Goal: Task Accomplishment & Management: Manage account settings

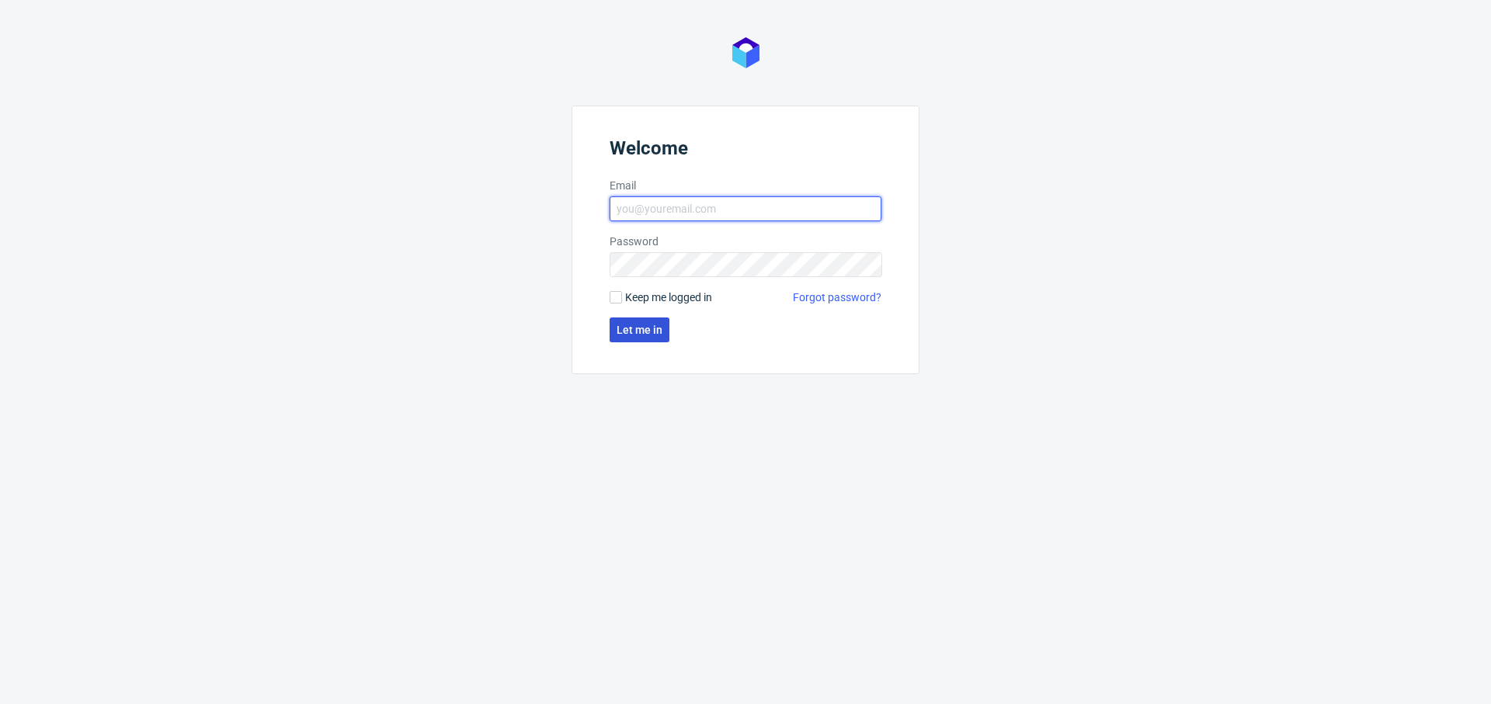
type input "angelina.marc@packhelp.com"
click at [637, 334] on span "Let me in" at bounding box center [639, 329] width 46 height 11
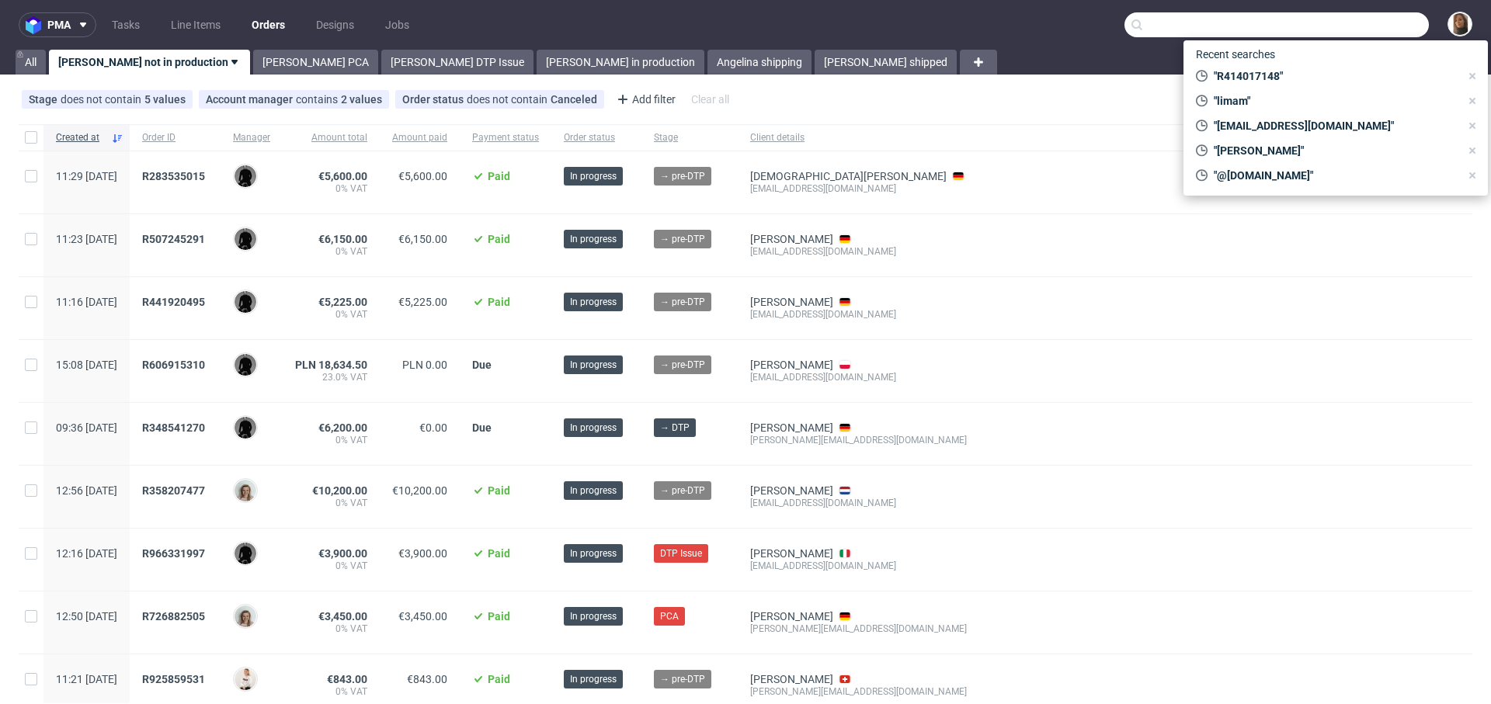
click at [1362, 26] on input "text" at bounding box center [1276, 24] width 304 height 25
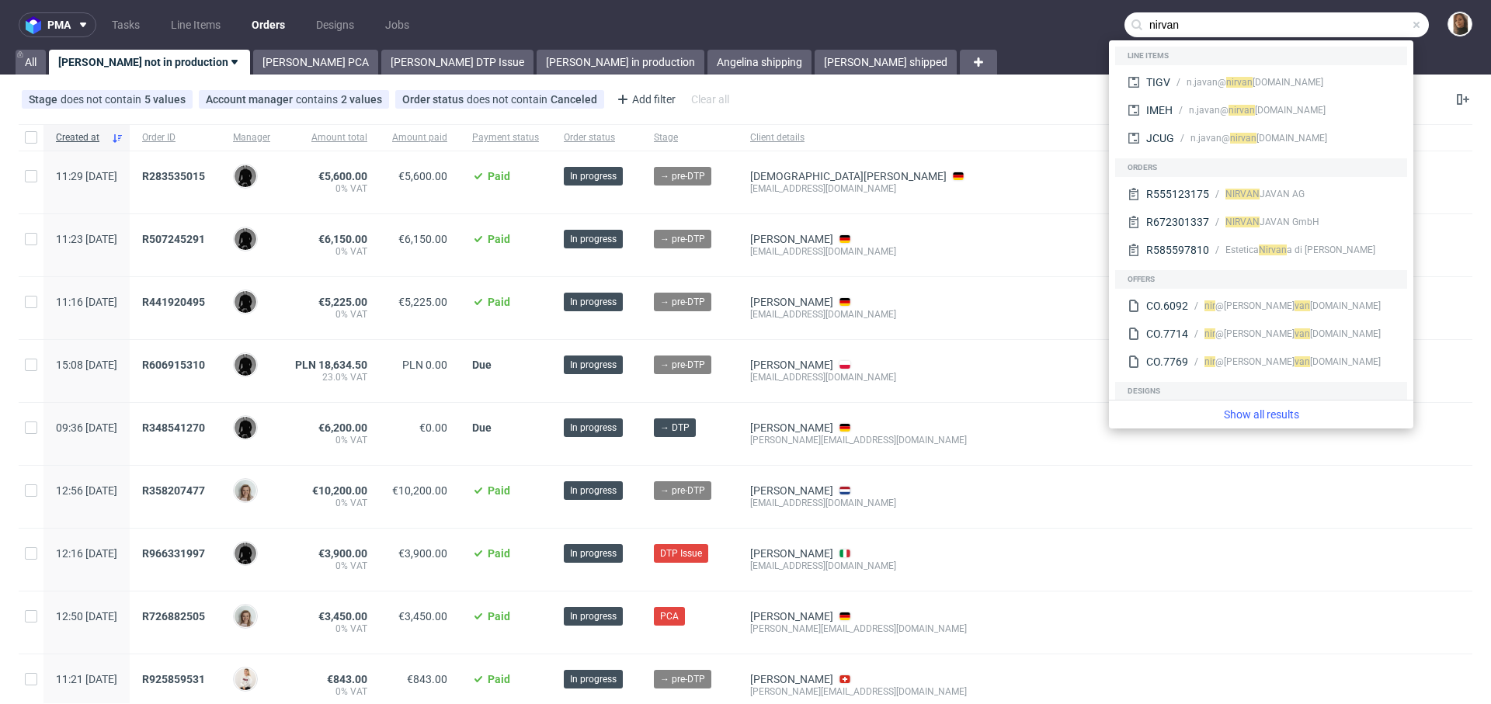
type input "nirvan"
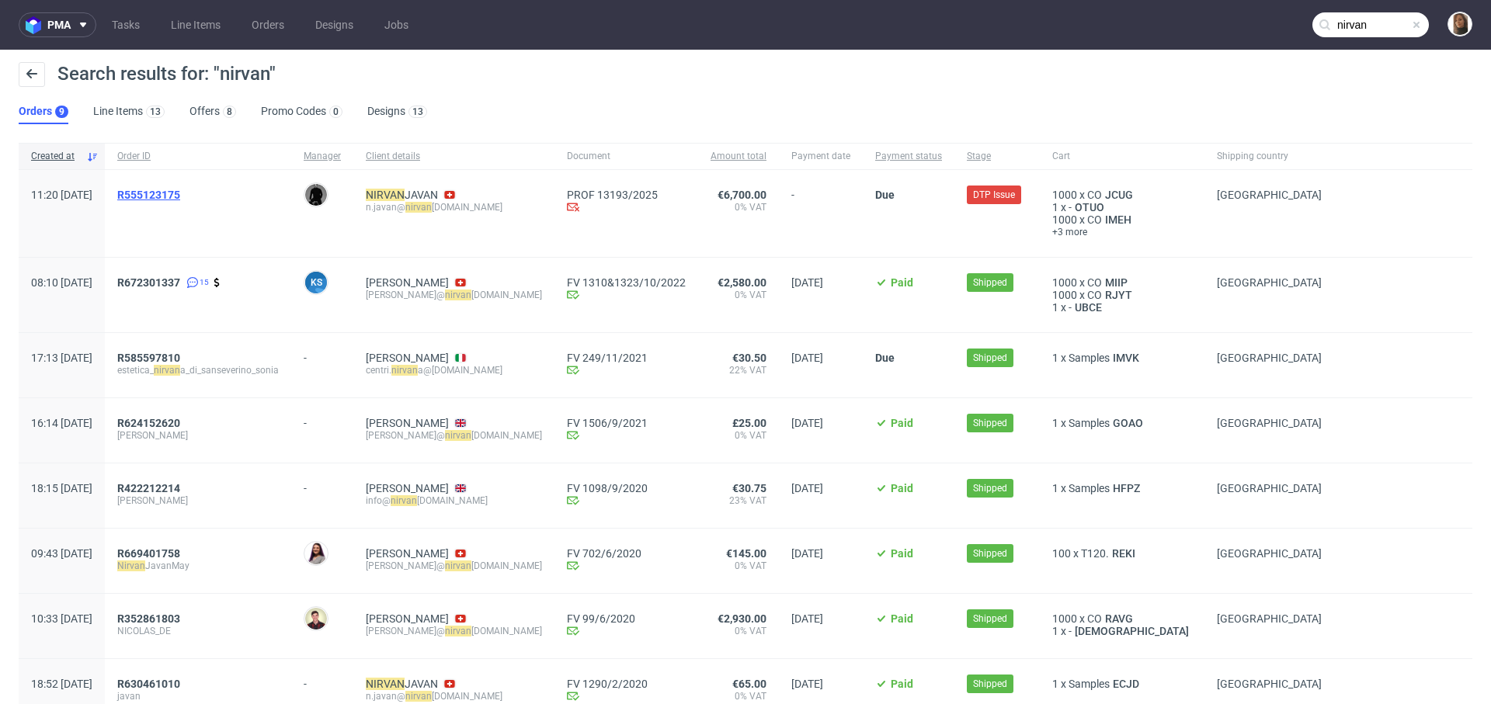
click at [179, 198] on span "R555123175" at bounding box center [148, 195] width 63 height 12
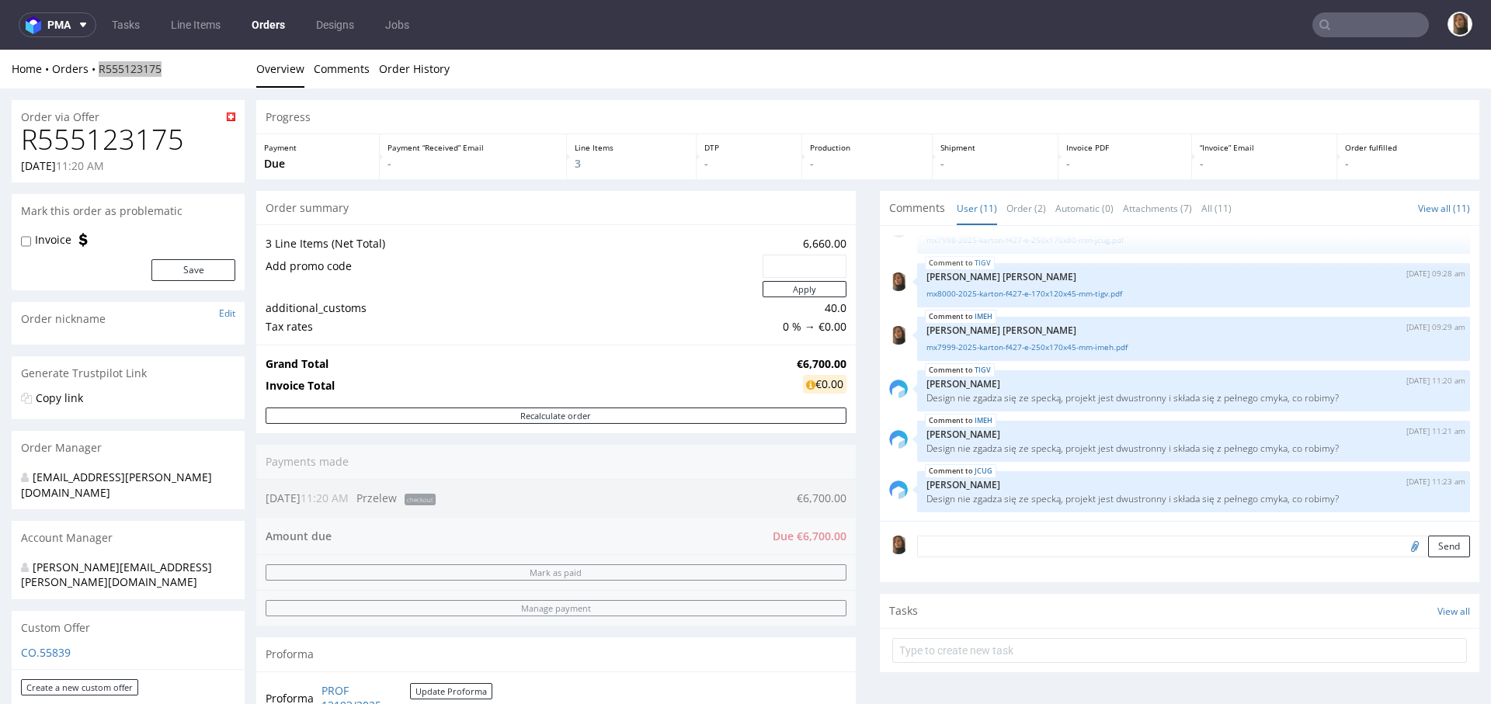
click at [1349, 17] on input "text" at bounding box center [1370, 24] width 116 height 25
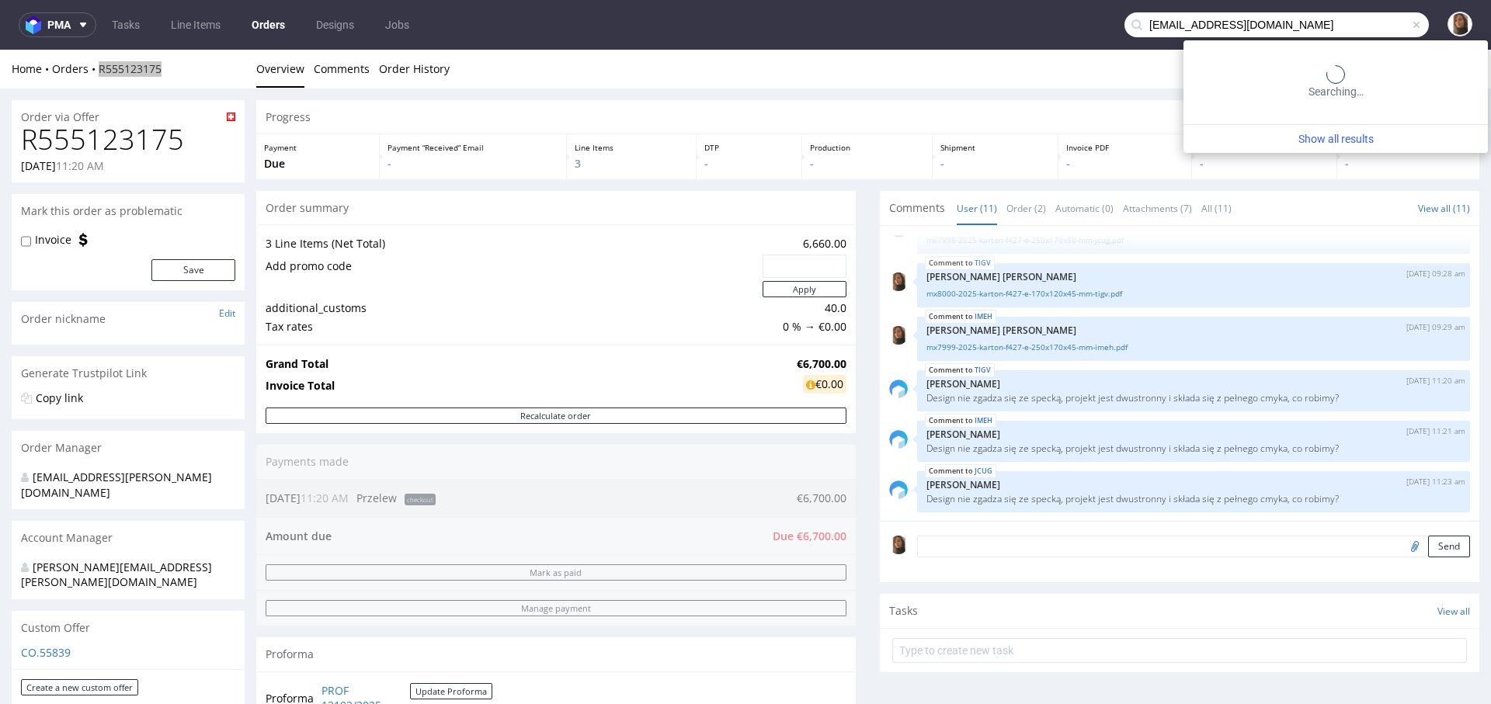
type input "sary@houseoflittlelabels.com"
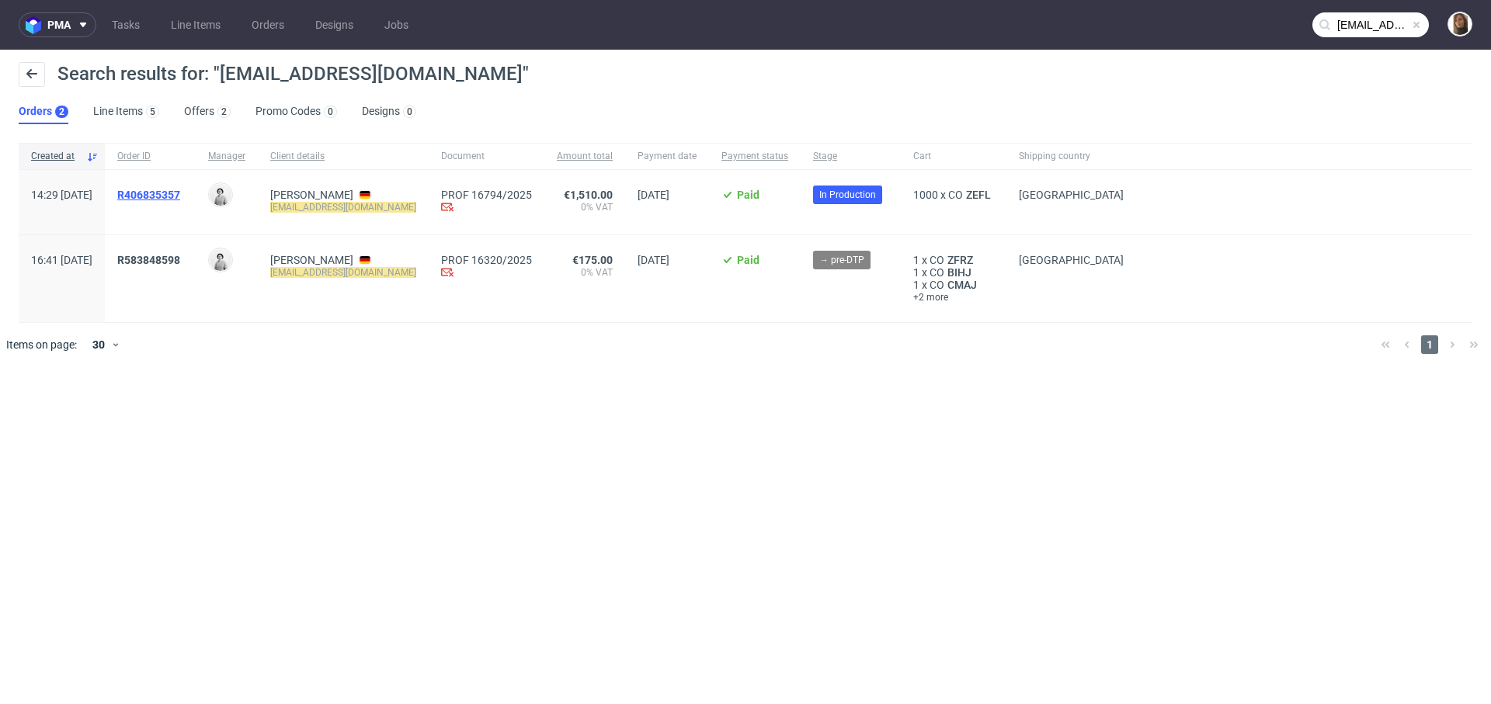
click at [180, 192] on span "R406835357" at bounding box center [148, 195] width 63 height 12
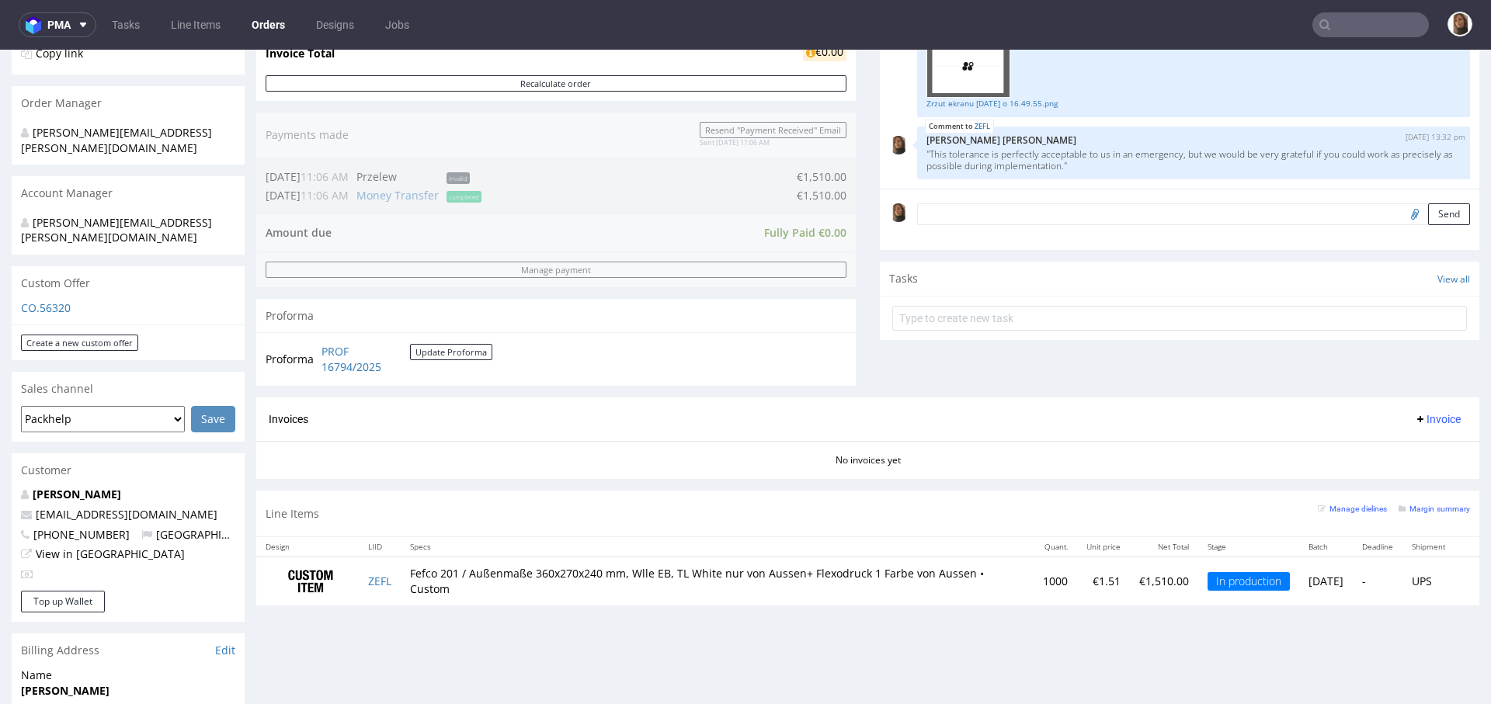
scroll to position [342, 0]
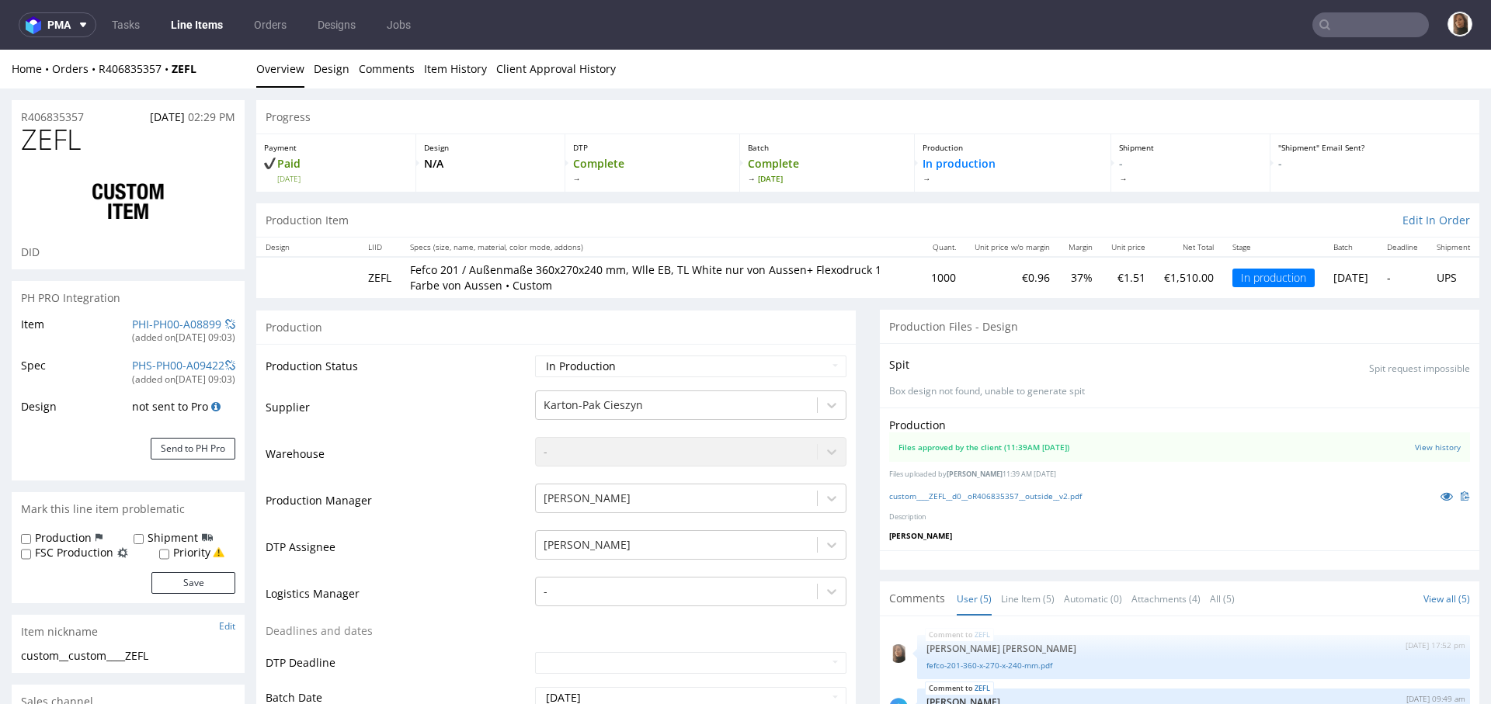
scroll to position [501, 0]
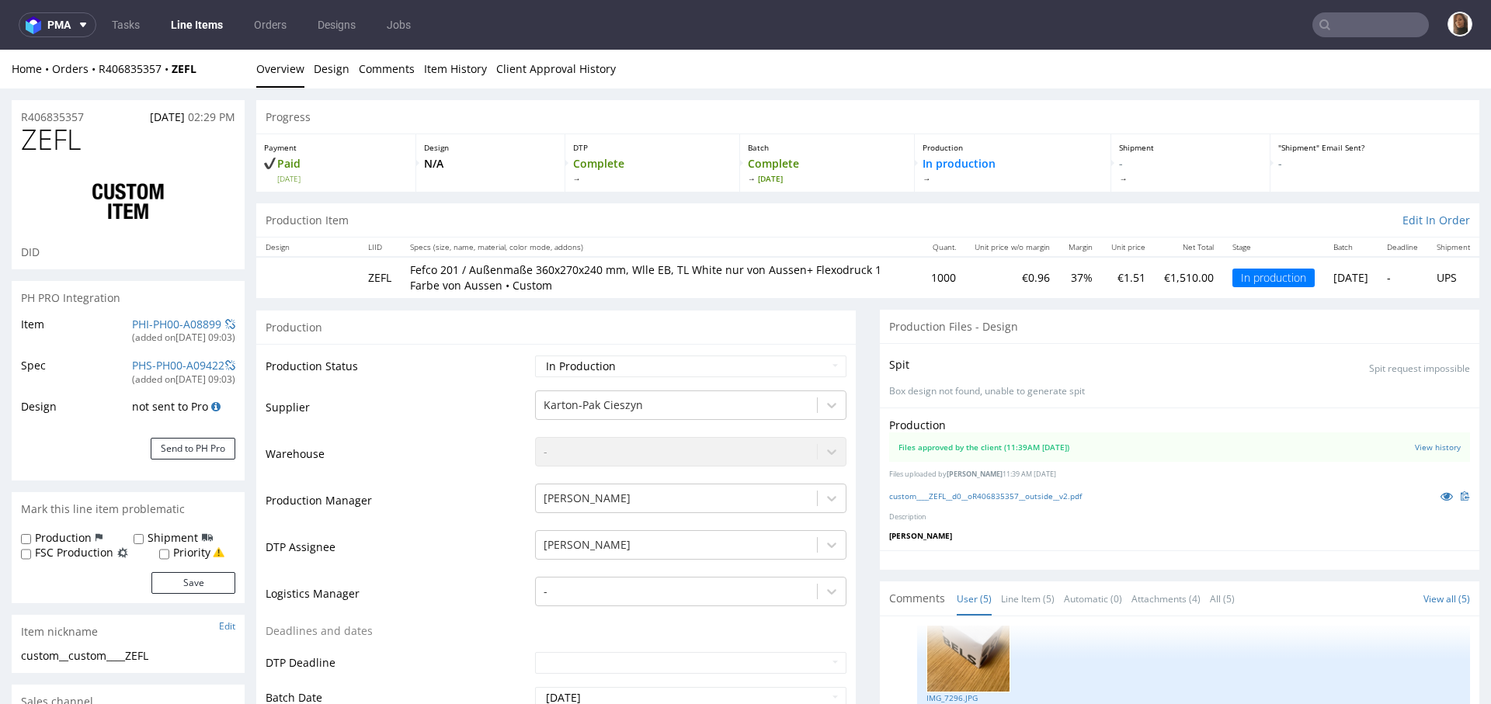
select select "in_progress"
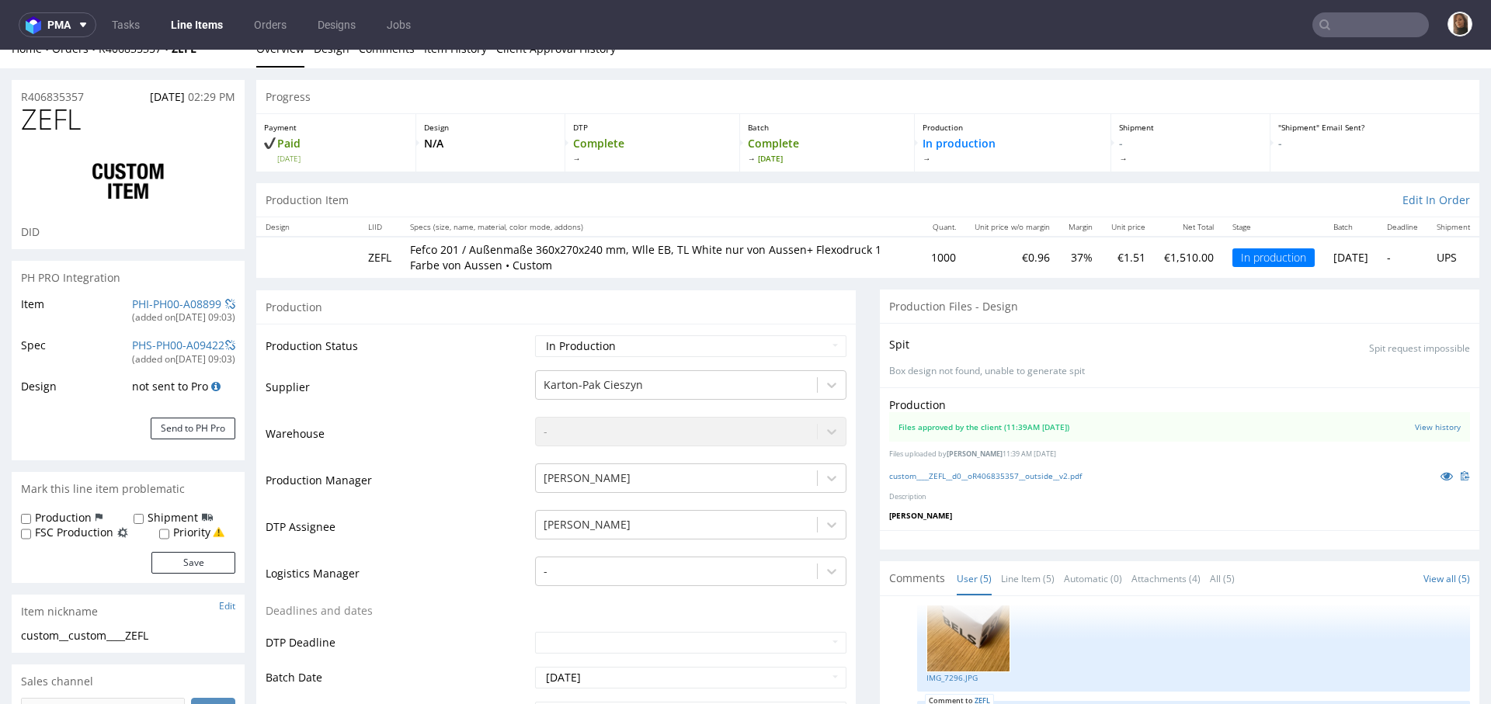
scroll to position [0, 0]
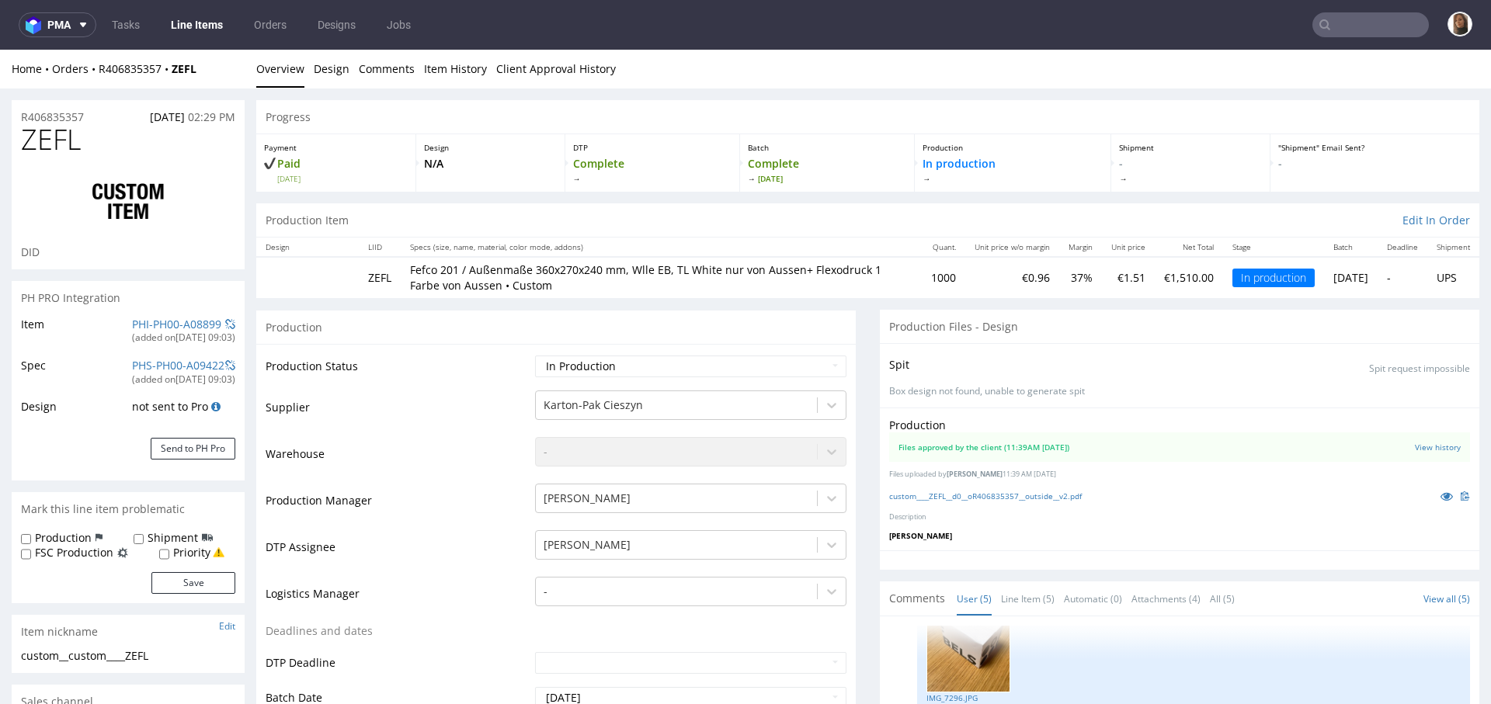
click at [134, 56] on div "Home Orders R406835357 ZEFL Overview Design Comments Item History Client Approv…" at bounding box center [745, 69] width 1491 height 39
click at [140, 61] on div "Home Orders R406835357 ZEFL" at bounding box center [128, 69] width 233 height 16
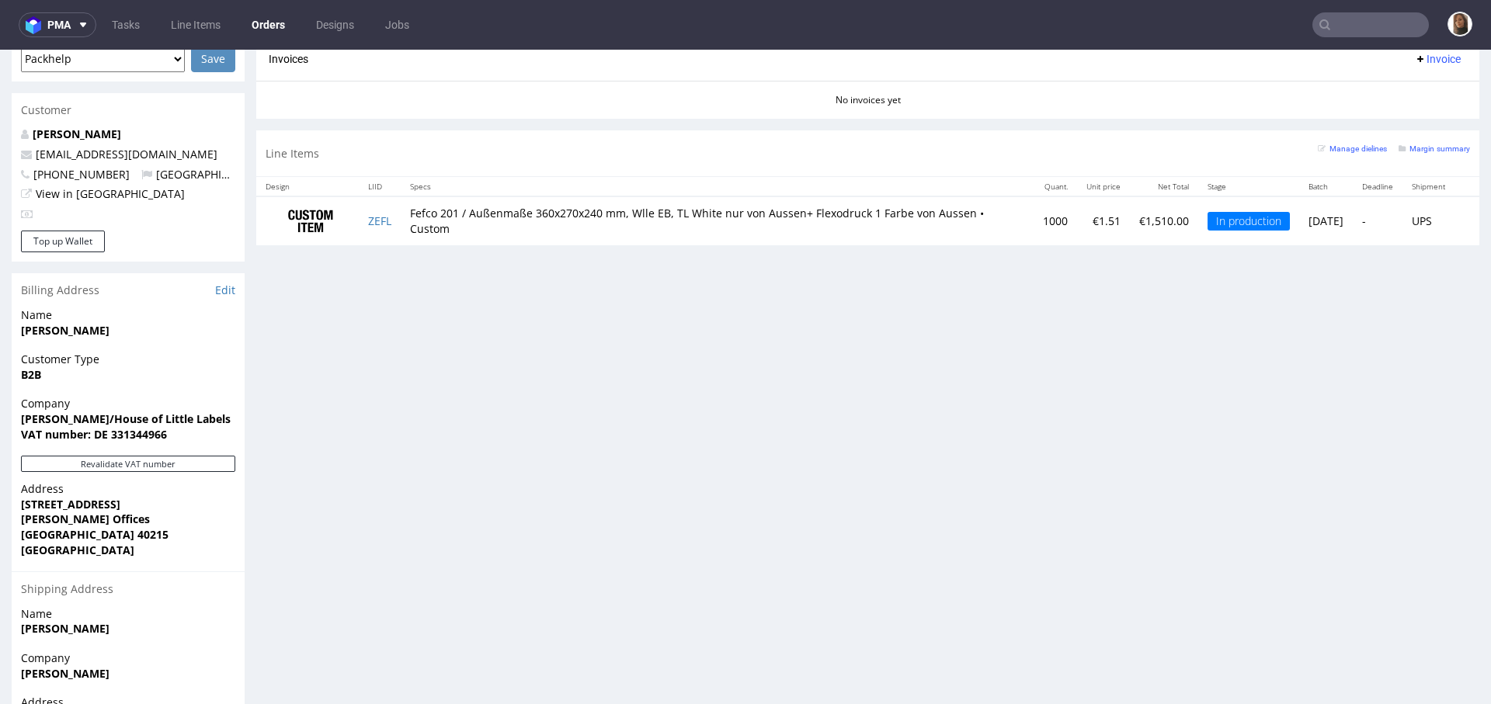
scroll to position [581, 0]
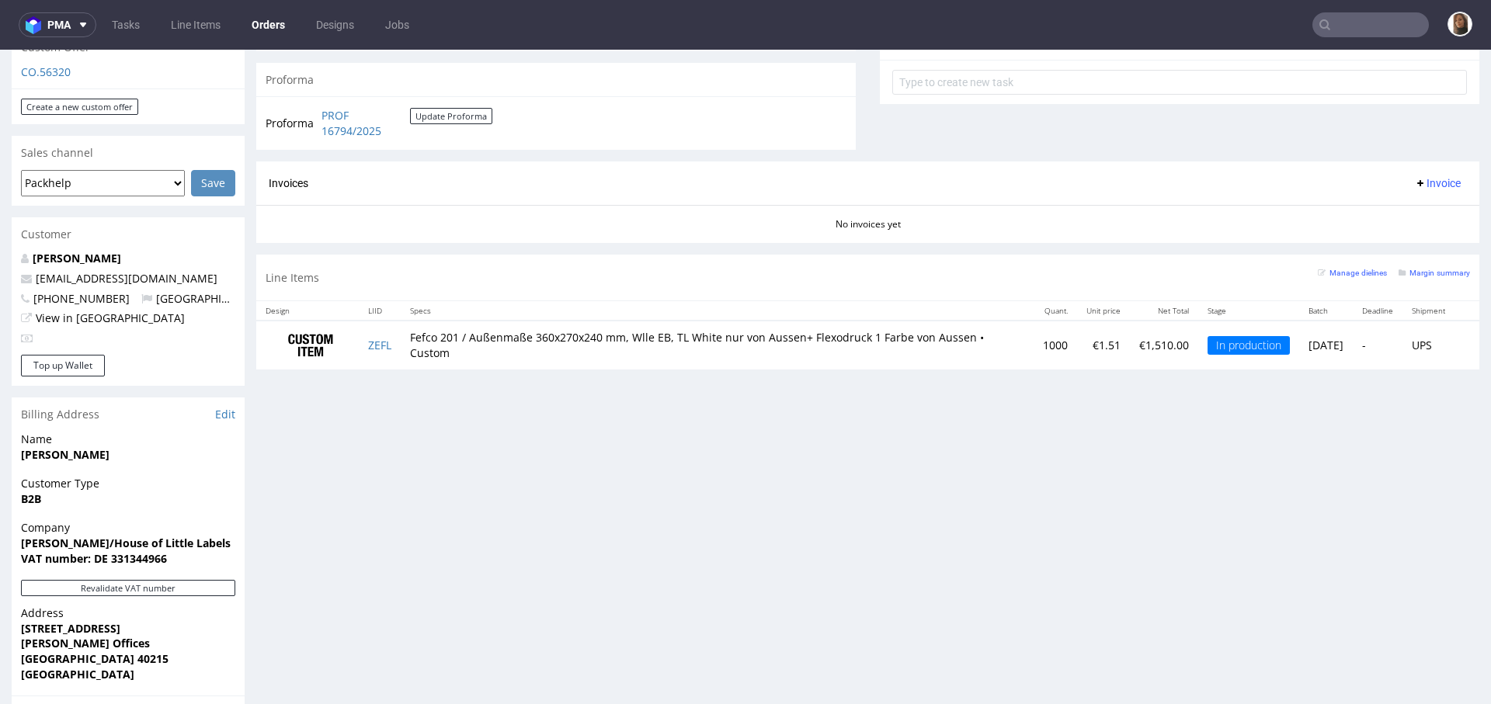
click at [1359, 11] on nav "pma Tasks Line Items Orders Designs Jobs" at bounding box center [745, 25] width 1491 height 50
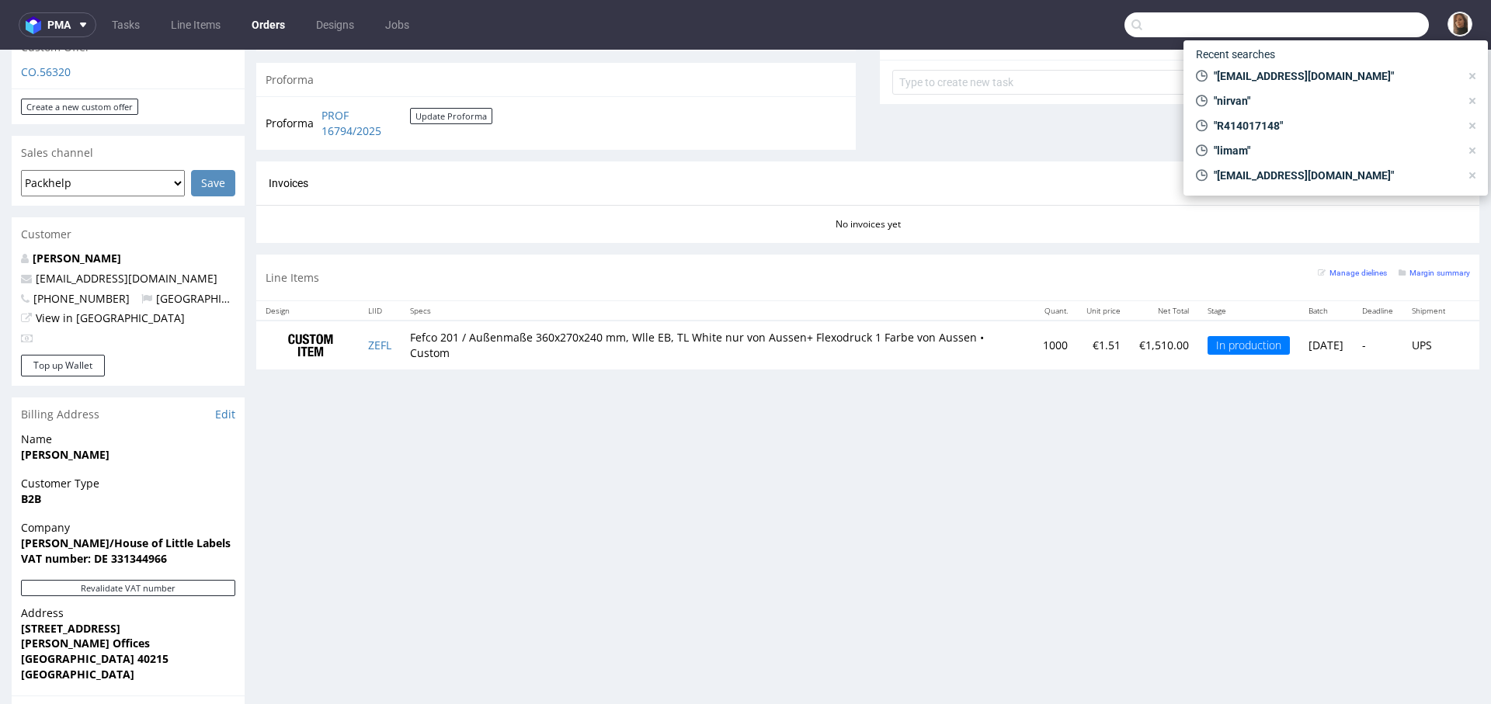
click at [1369, 27] on input "text" at bounding box center [1276, 24] width 304 height 25
paste input "@ireneforteskincare.com"
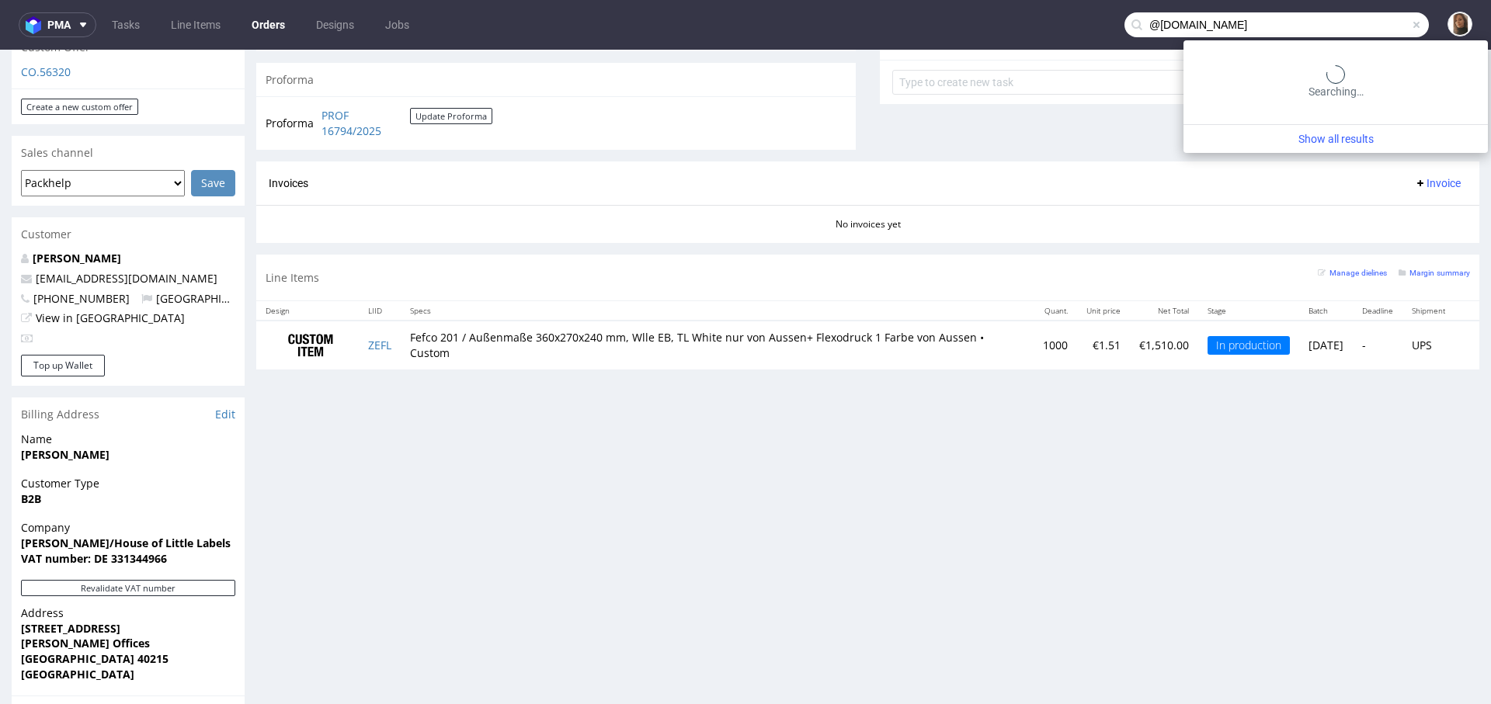
type input "@ireneforteskincare.com"
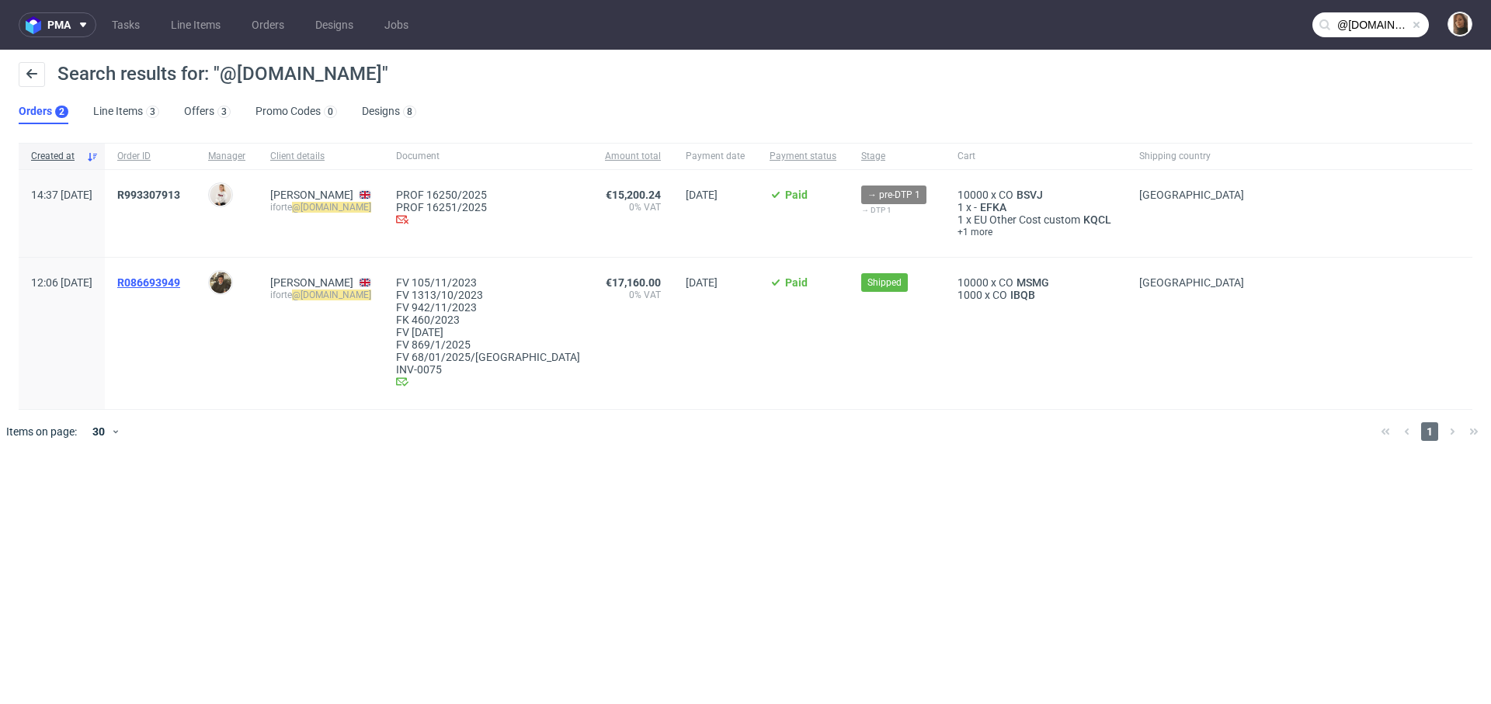
click at [172, 279] on span "R086693949" at bounding box center [148, 282] width 63 height 12
click at [196, 186] on div "R993307913" at bounding box center [150, 213] width 91 height 87
click at [196, 188] on div "R993307913" at bounding box center [150, 213] width 91 height 87
click at [180, 192] on span "R993307913" at bounding box center [148, 195] width 63 height 12
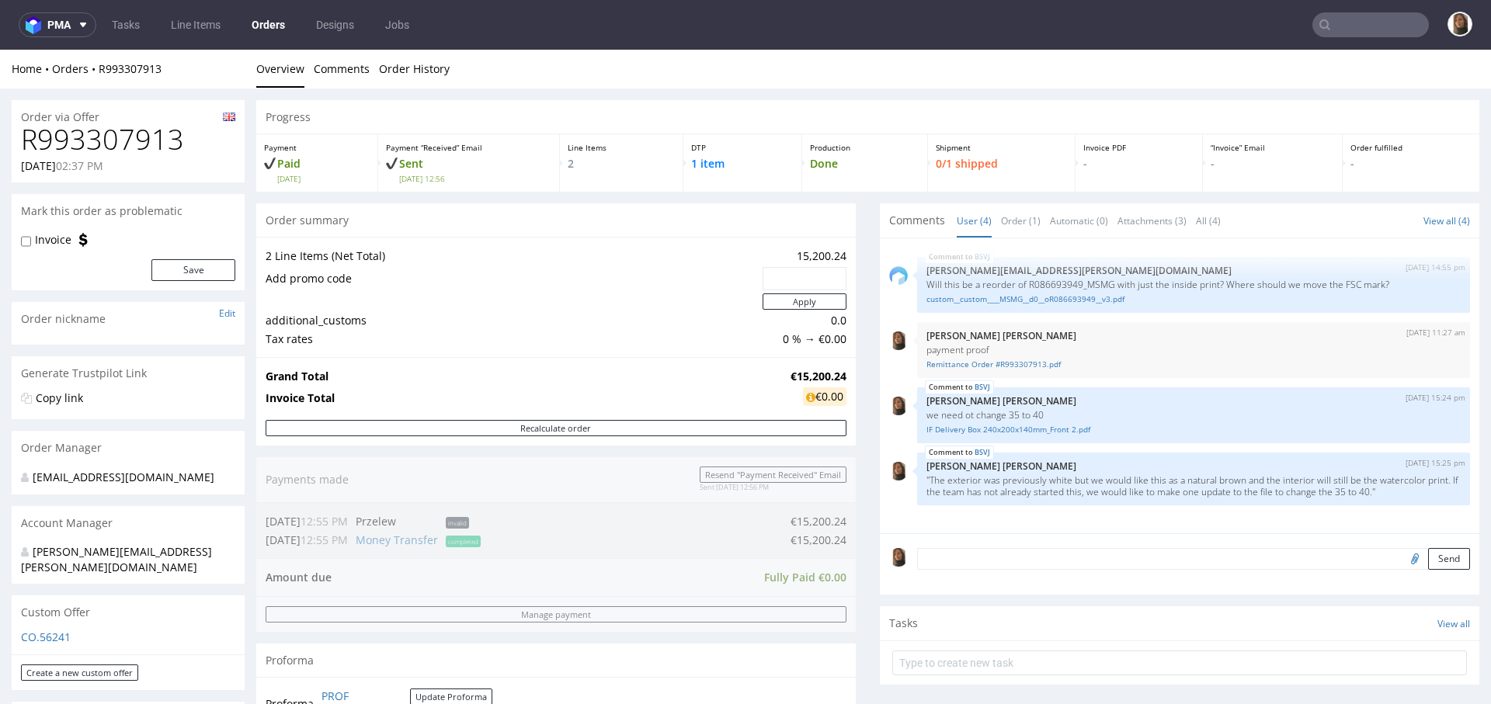
scroll to position [773, 0]
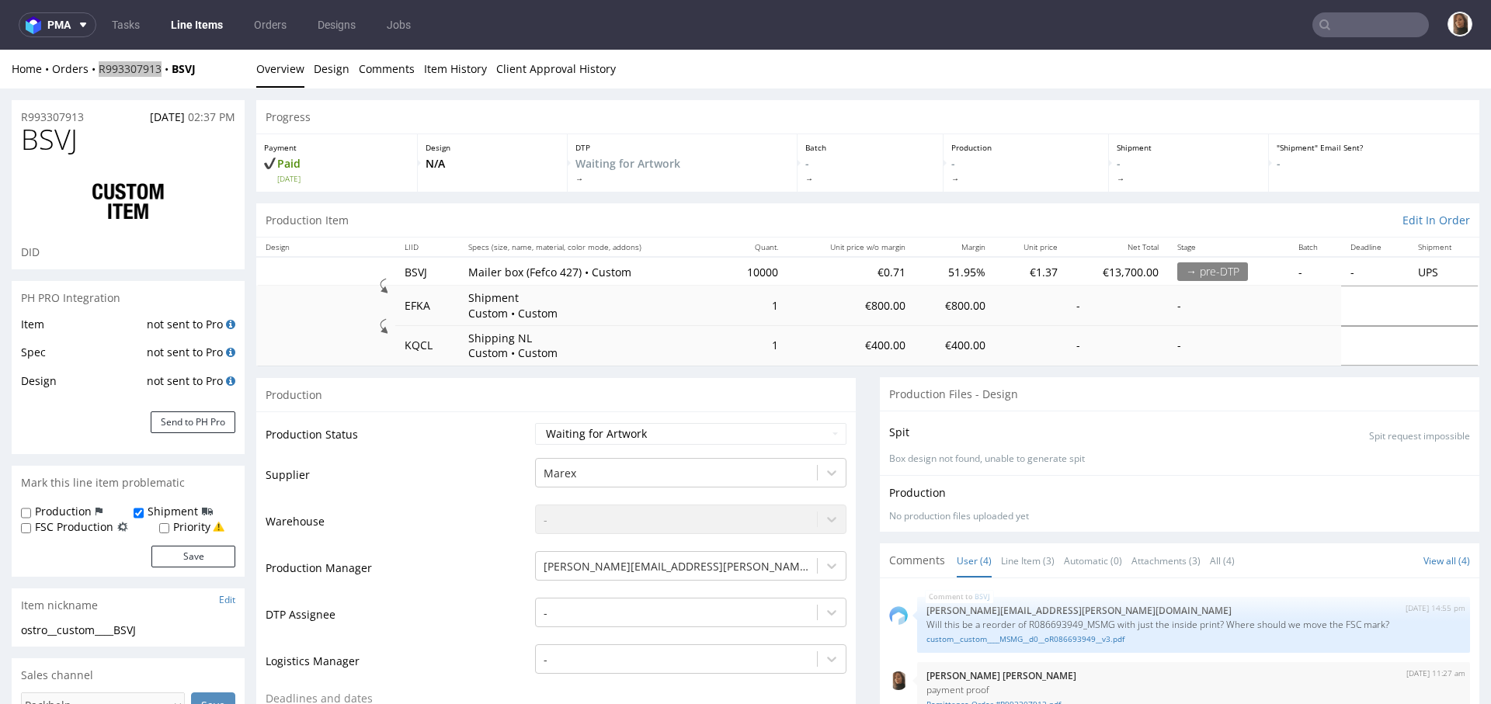
click at [1362, 13] on input "text" at bounding box center [1370, 24] width 116 height 25
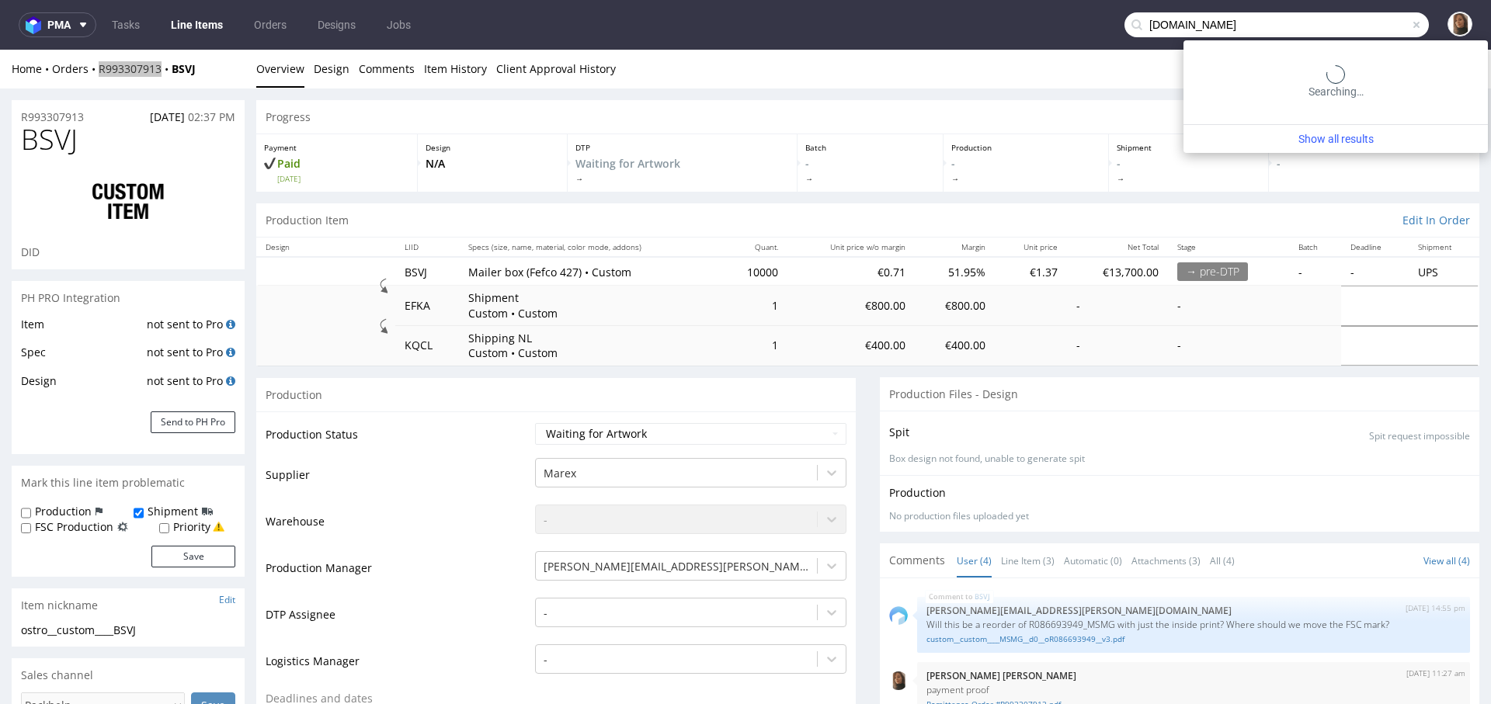
type input "saysky.dk"
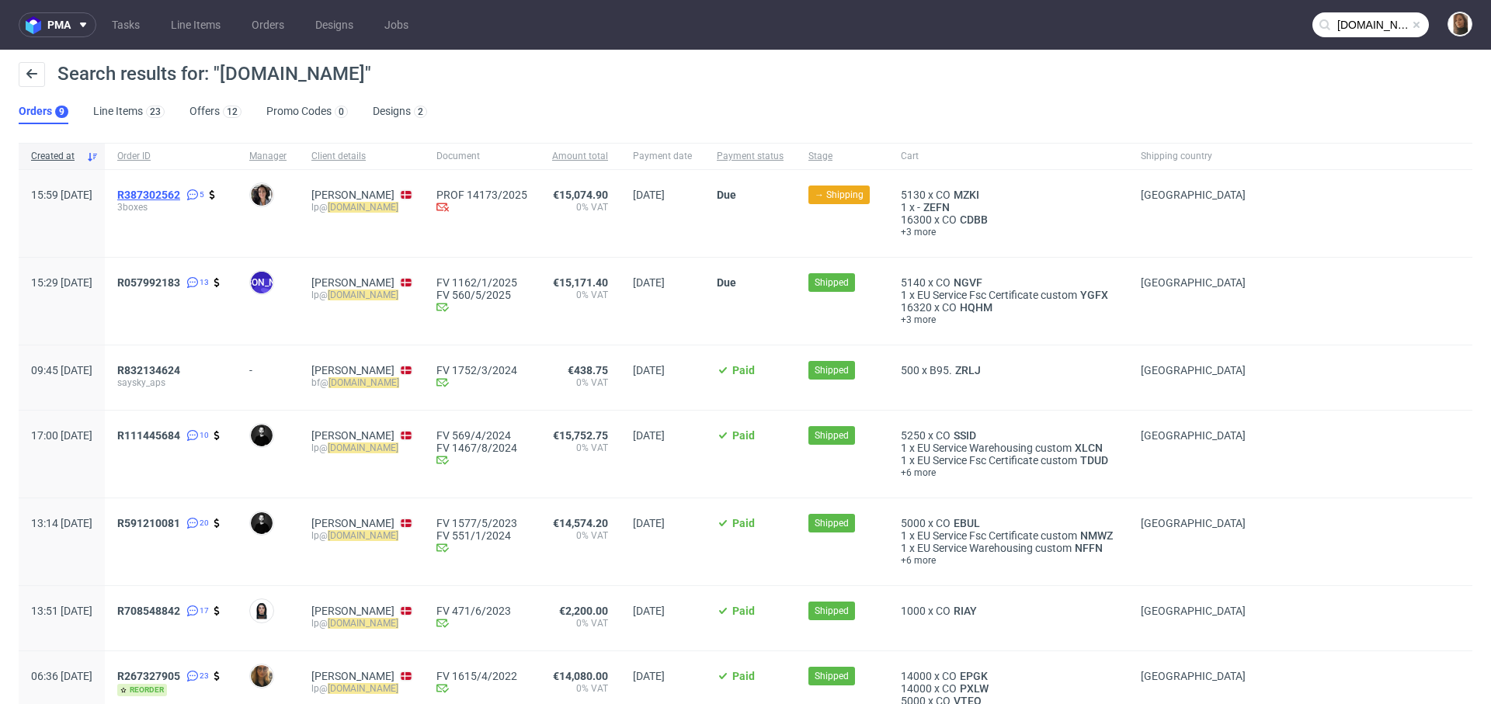
click at [180, 193] on span "R387302562" at bounding box center [148, 195] width 63 height 12
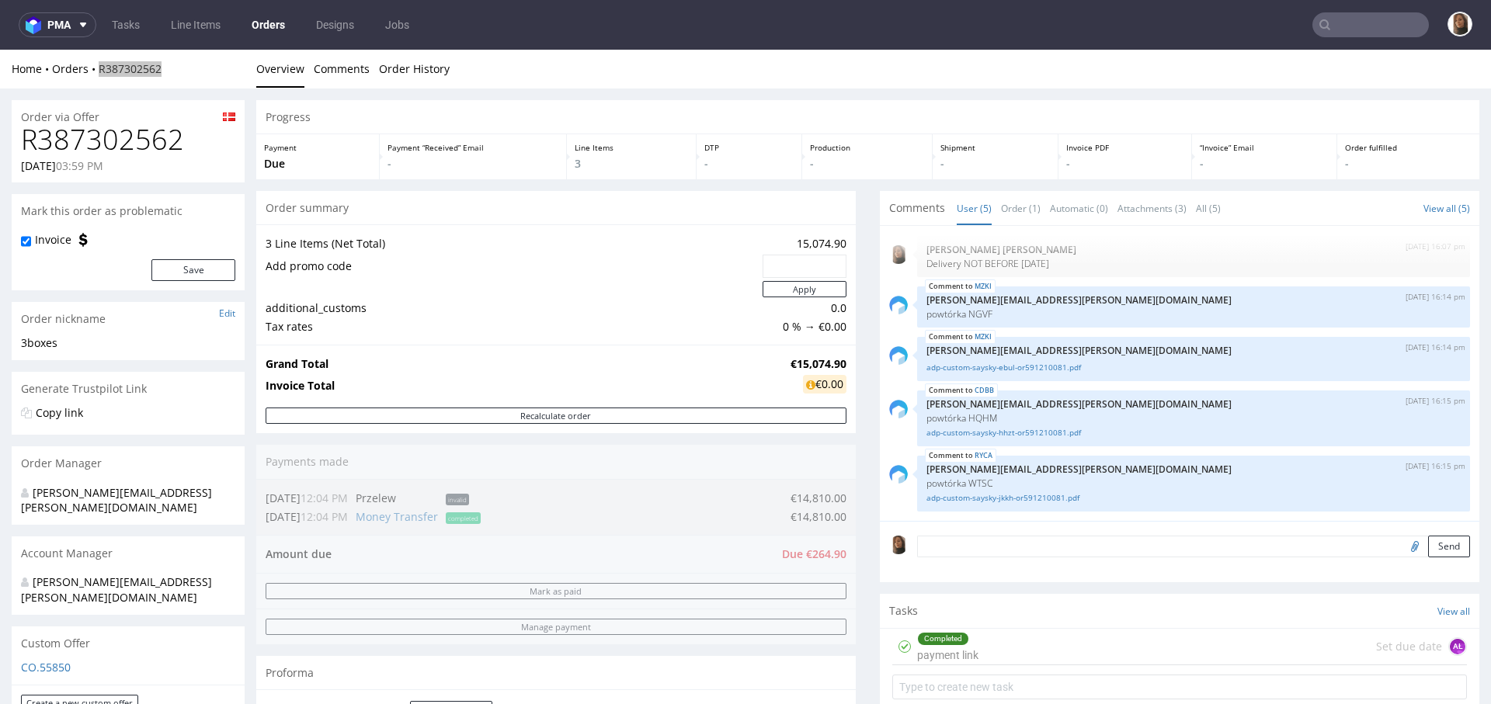
click at [1332, 17] on input "text" at bounding box center [1370, 24] width 116 height 25
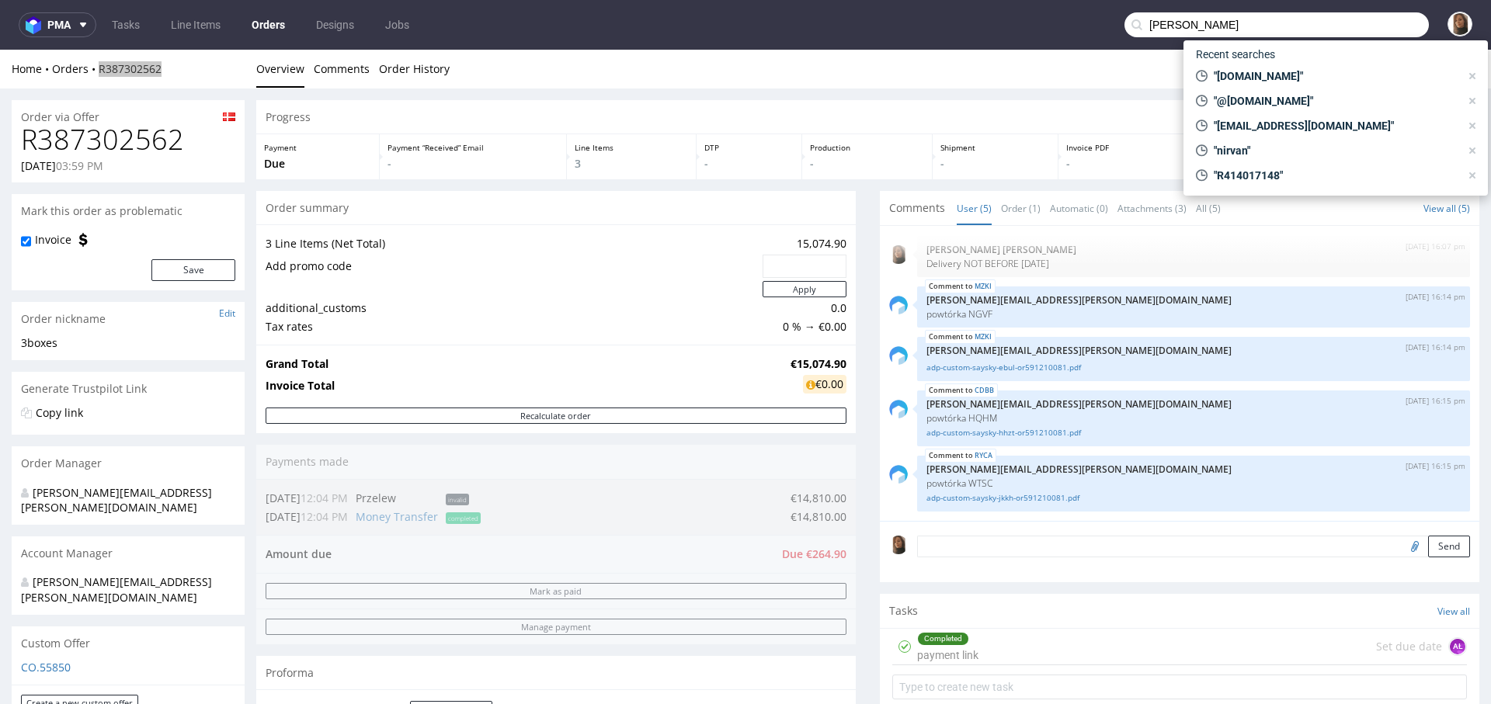
type input "Bea Raimann"
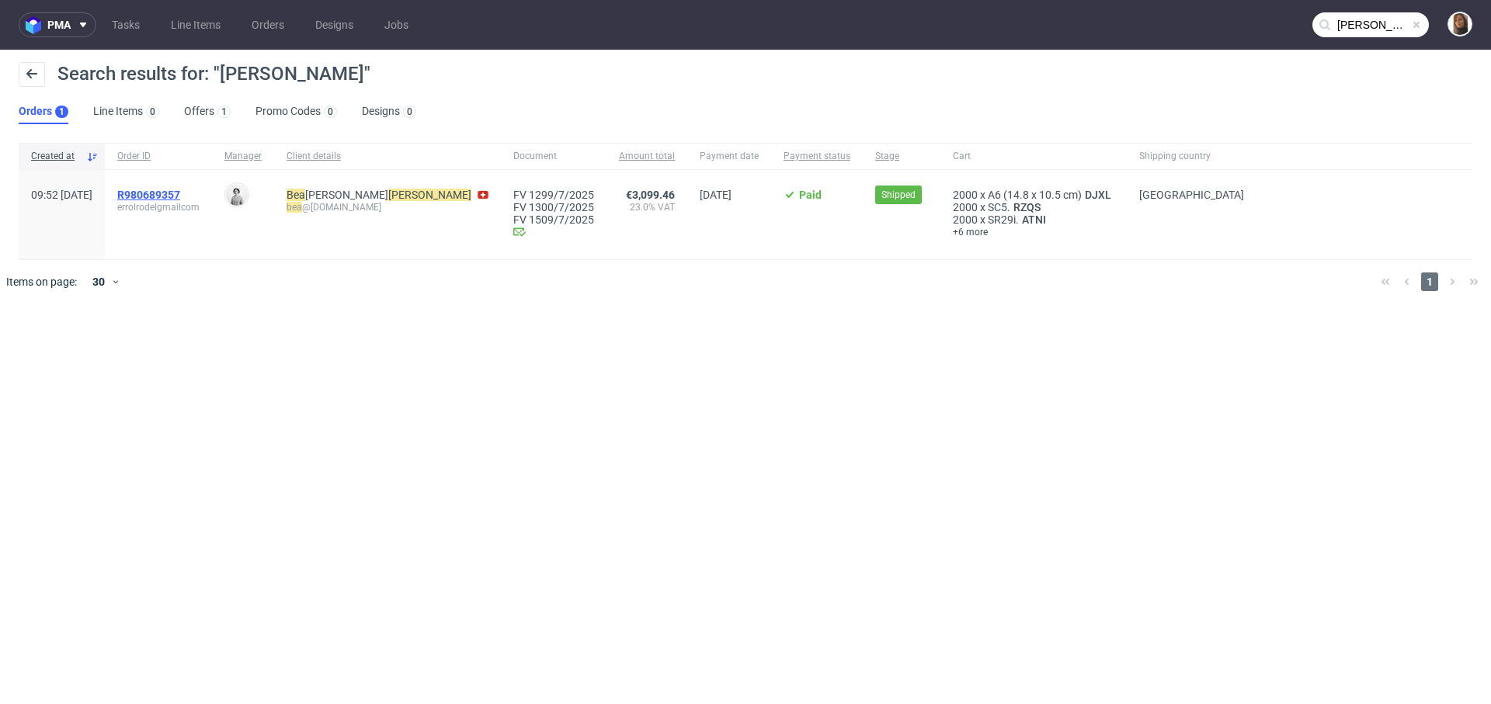
click at [165, 193] on span "R980689357" at bounding box center [148, 195] width 63 height 12
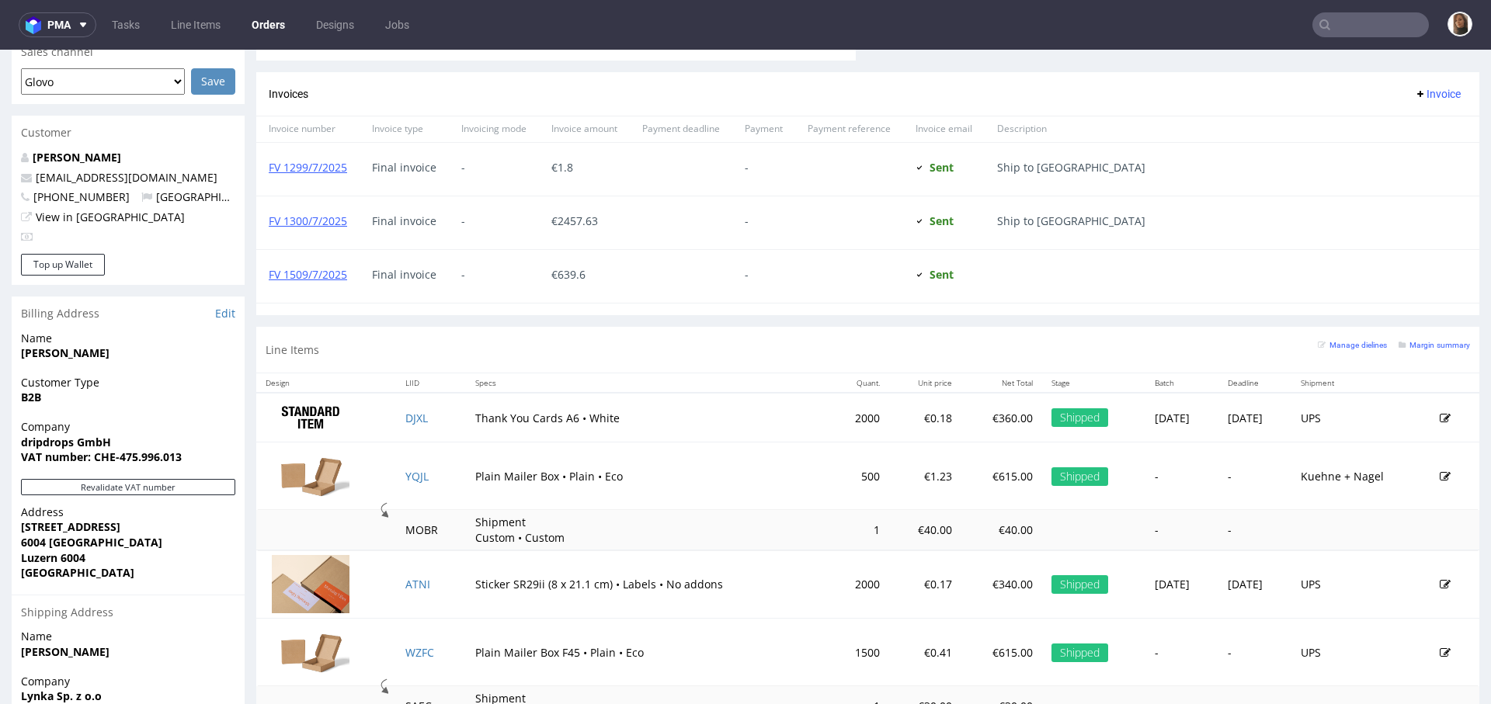
scroll to position [924, 0]
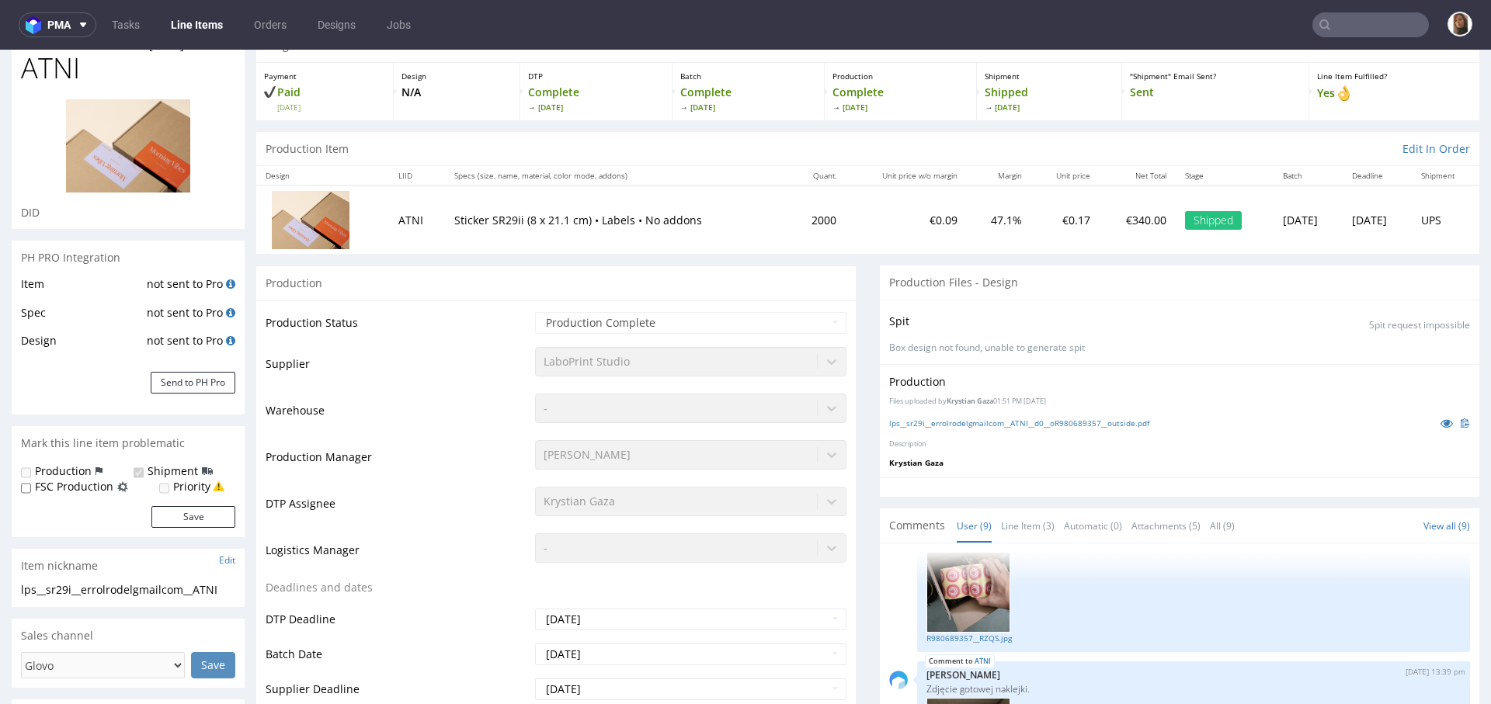
scroll to position [85, 0]
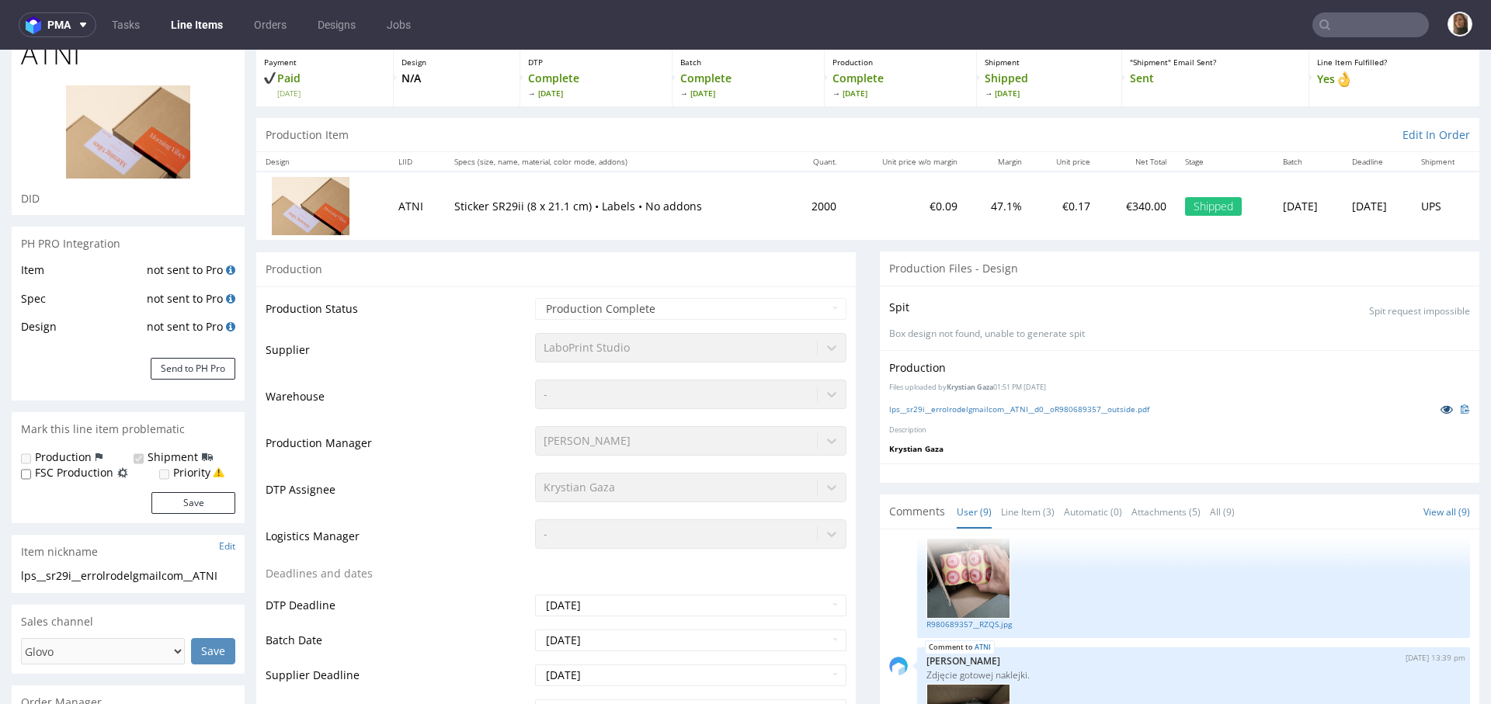
click at [1440, 408] on icon at bounding box center [1446, 409] width 12 height 11
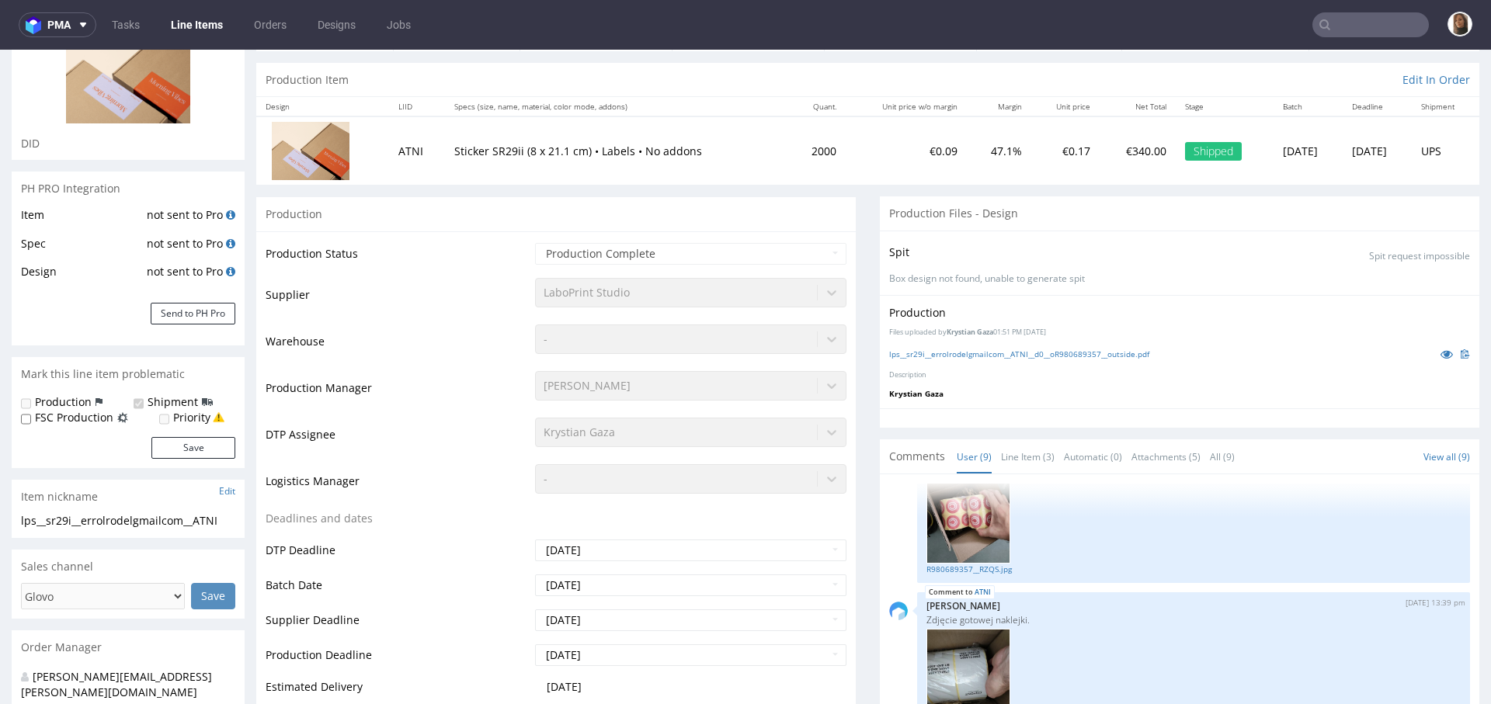
scroll to position [141, 0]
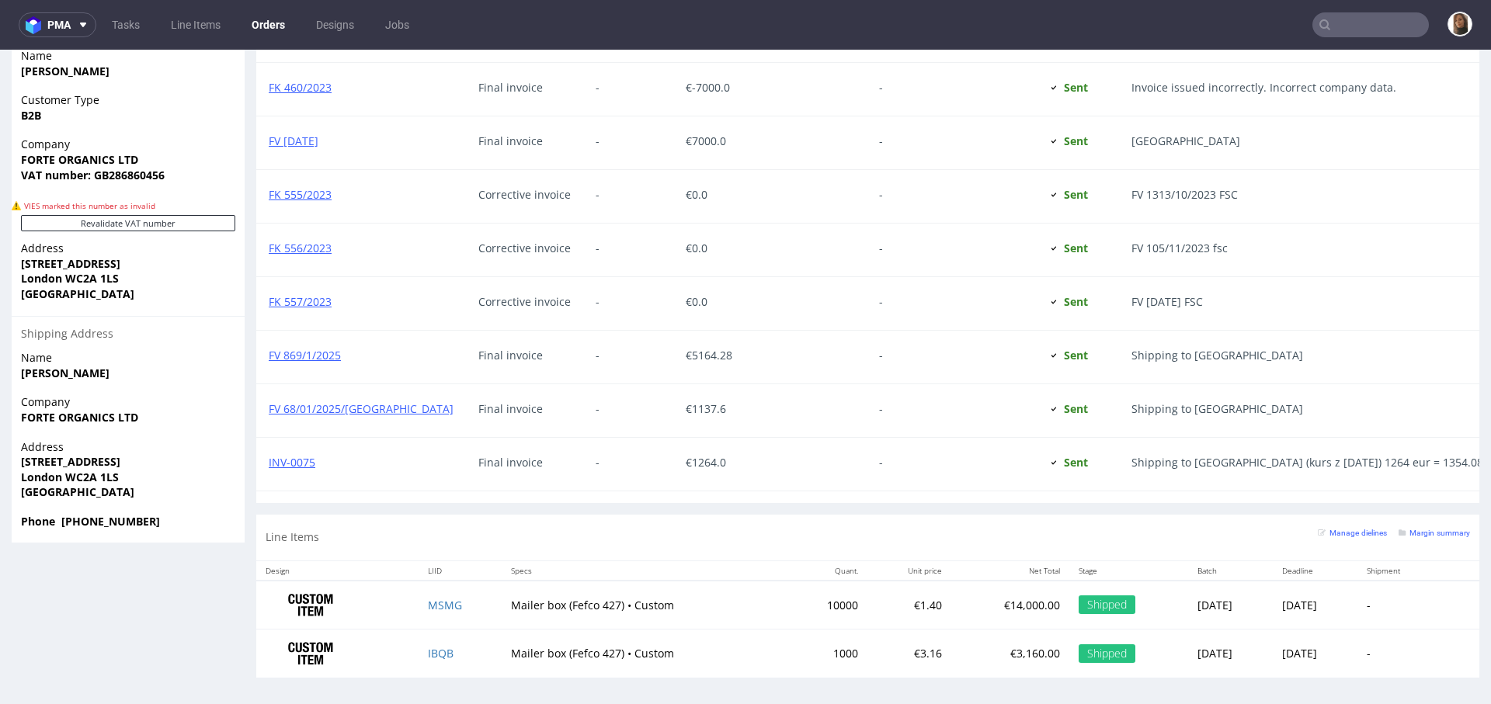
scroll to position [4, 0]
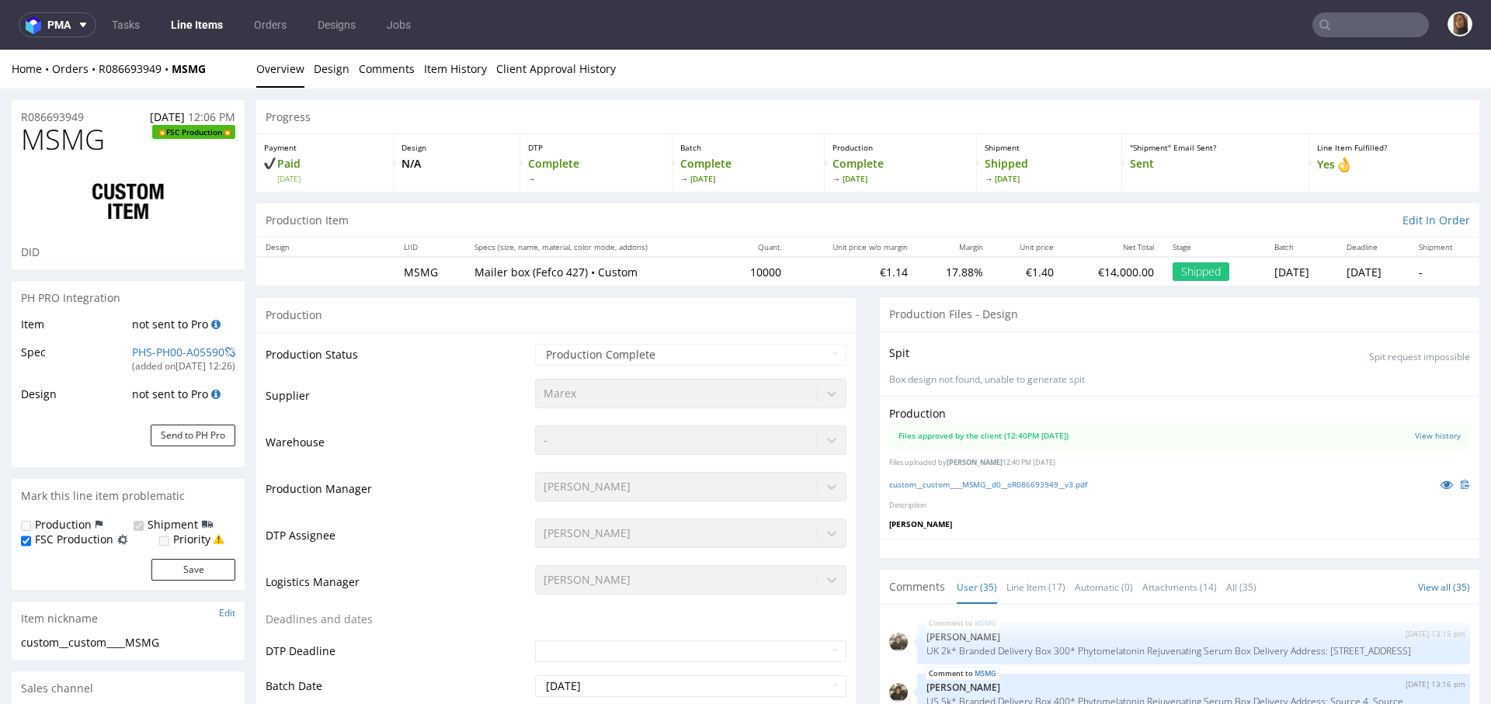
scroll to position [2220, 0]
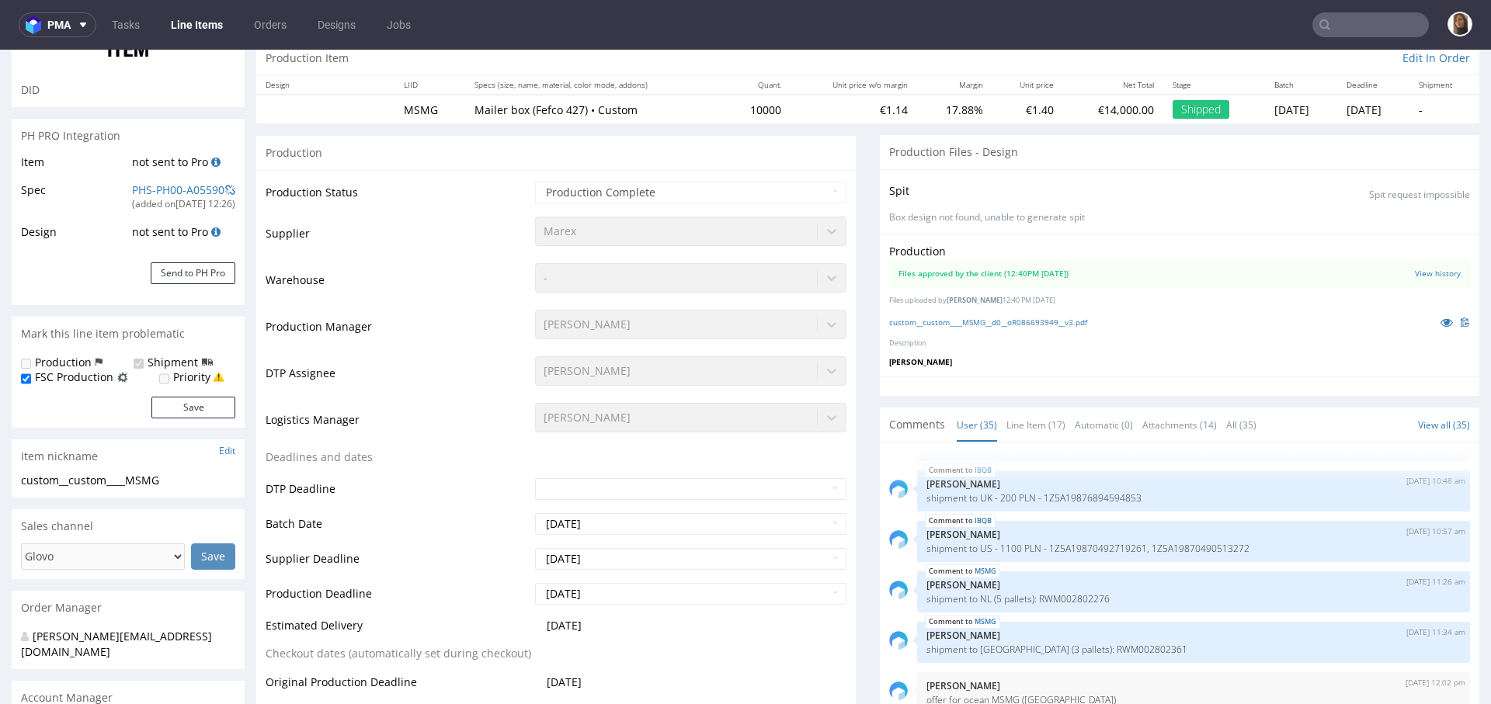
select select "in_progress"
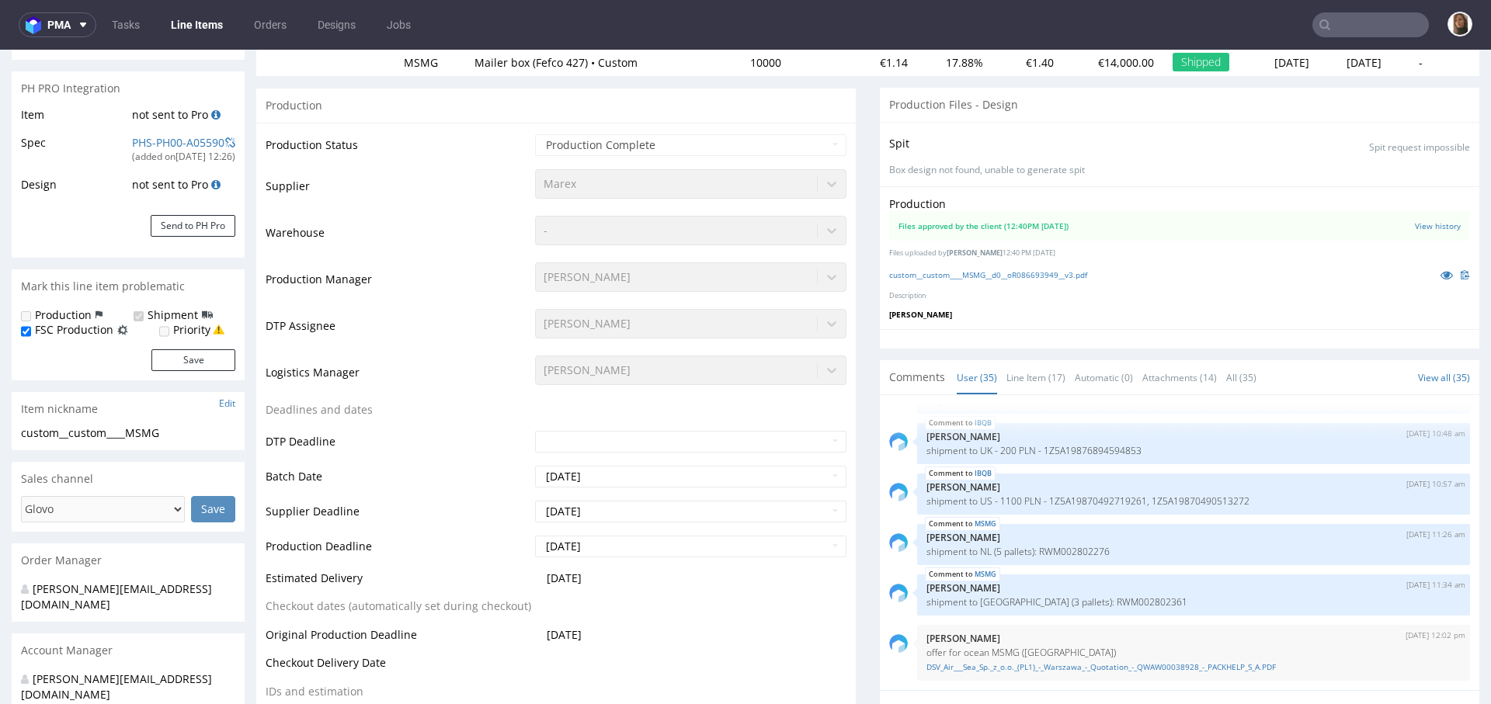
scroll to position [93, 0]
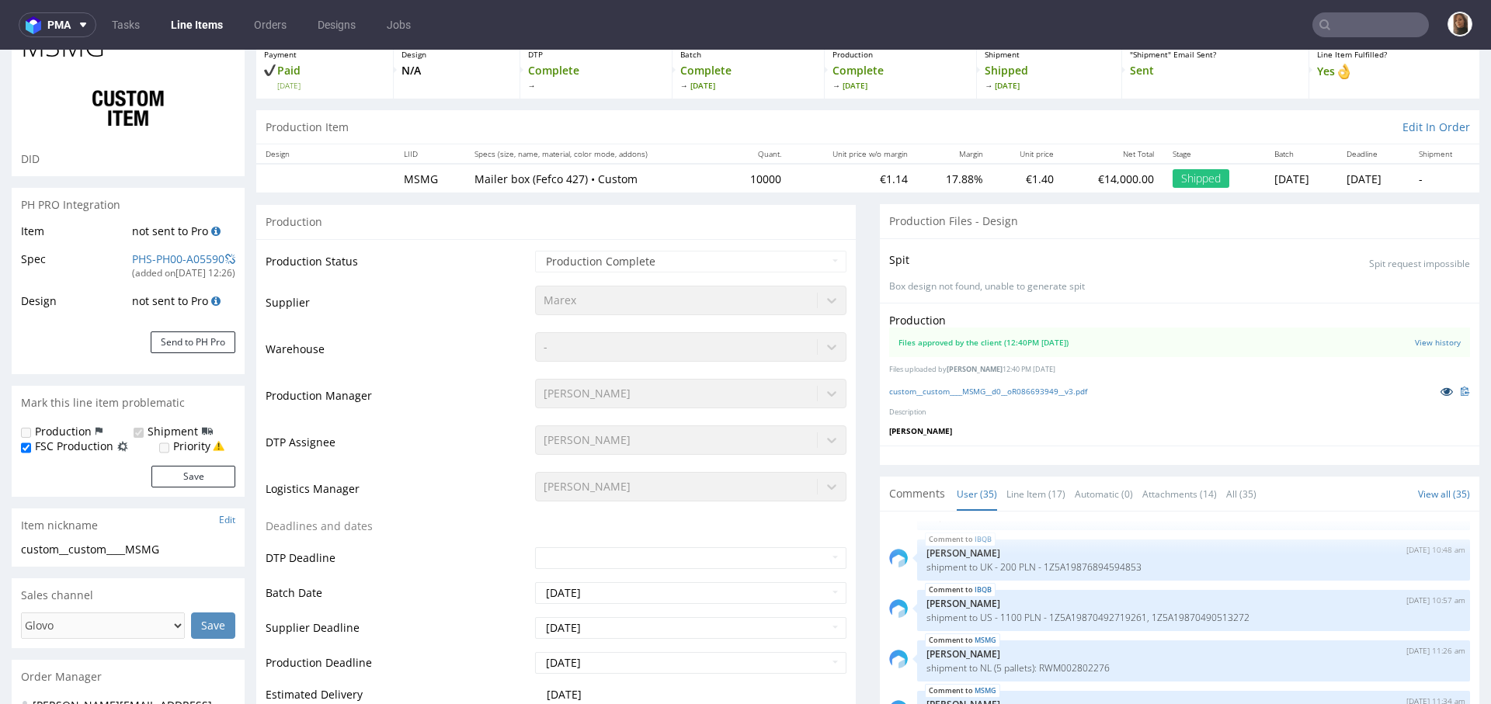
click at [1440, 390] on icon at bounding box center [1446, 391] width 12 height 11
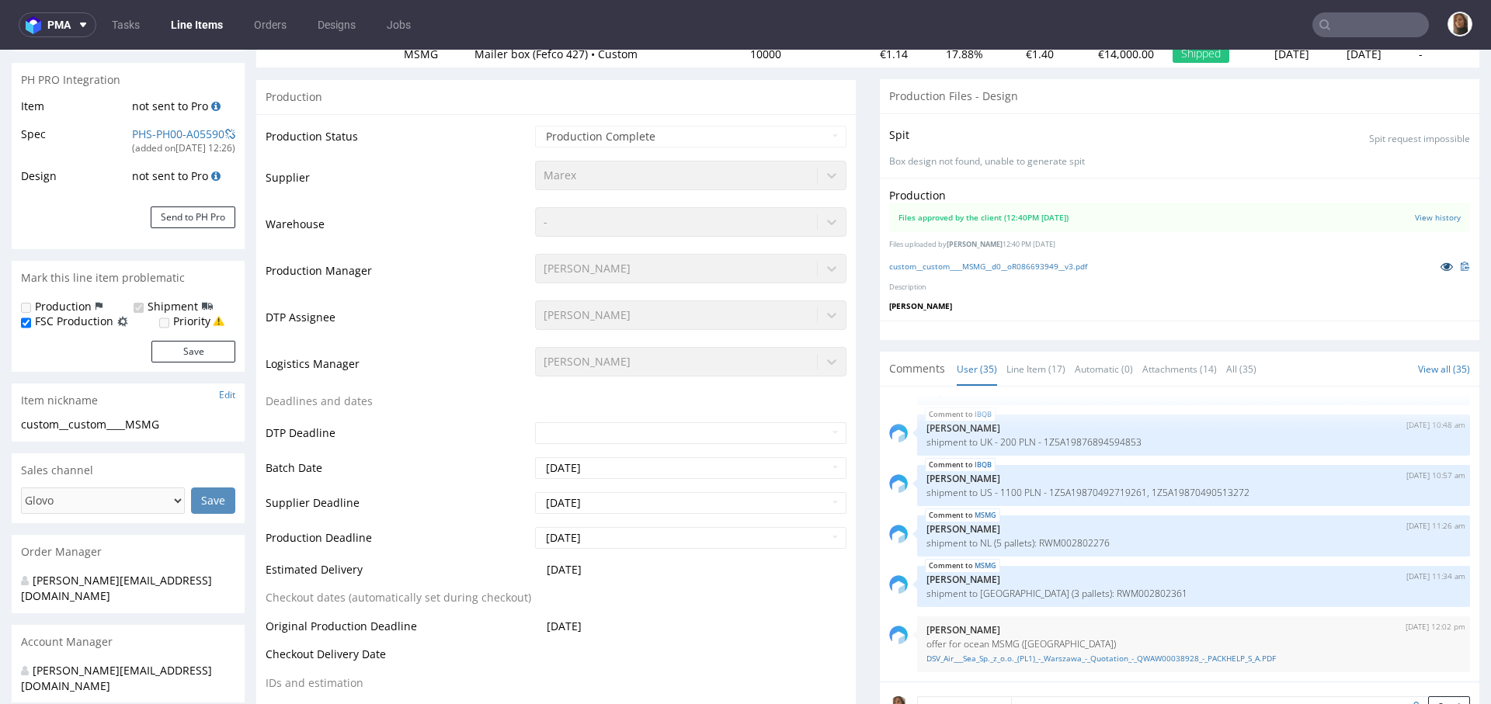
scroll to position [209, 0]
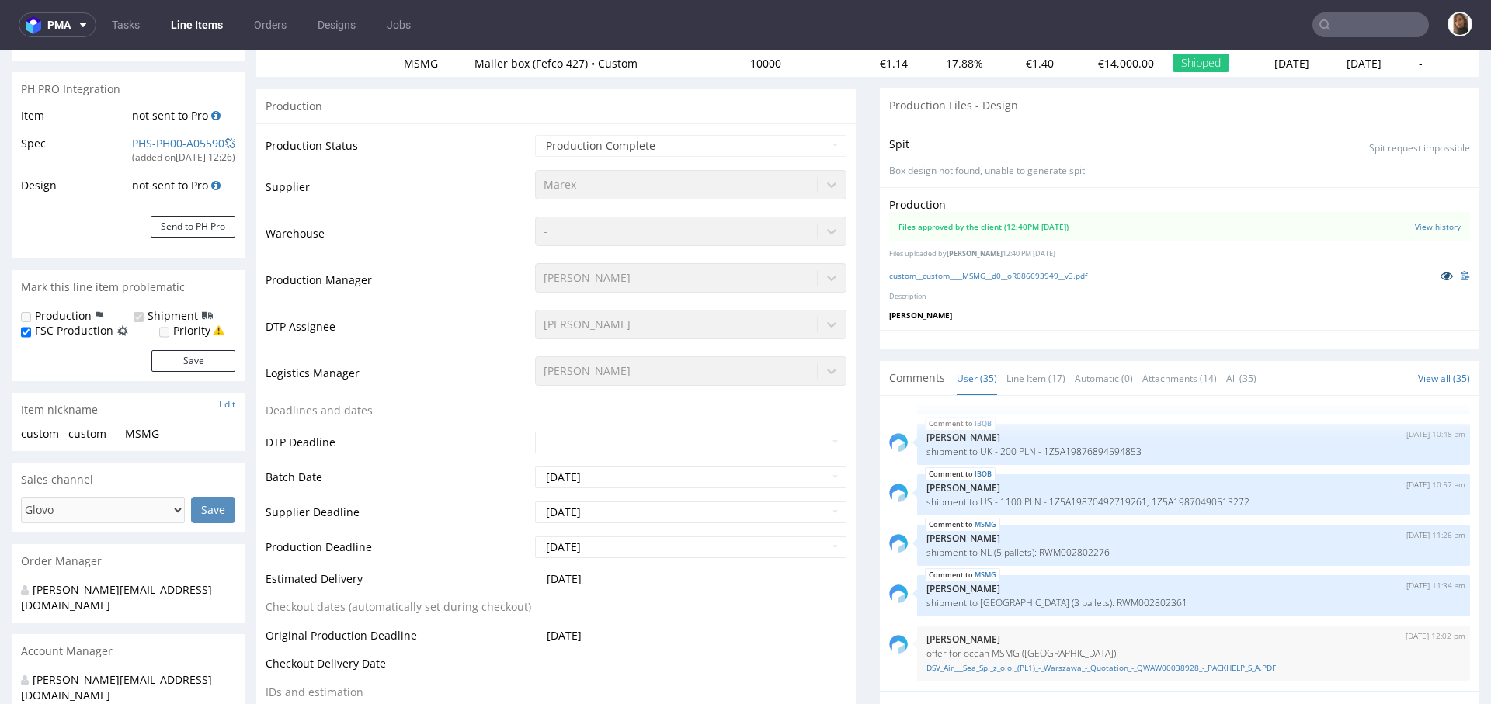
click at [1440, 274] on icon at bounding box center [1446, 275] width 12 height 11
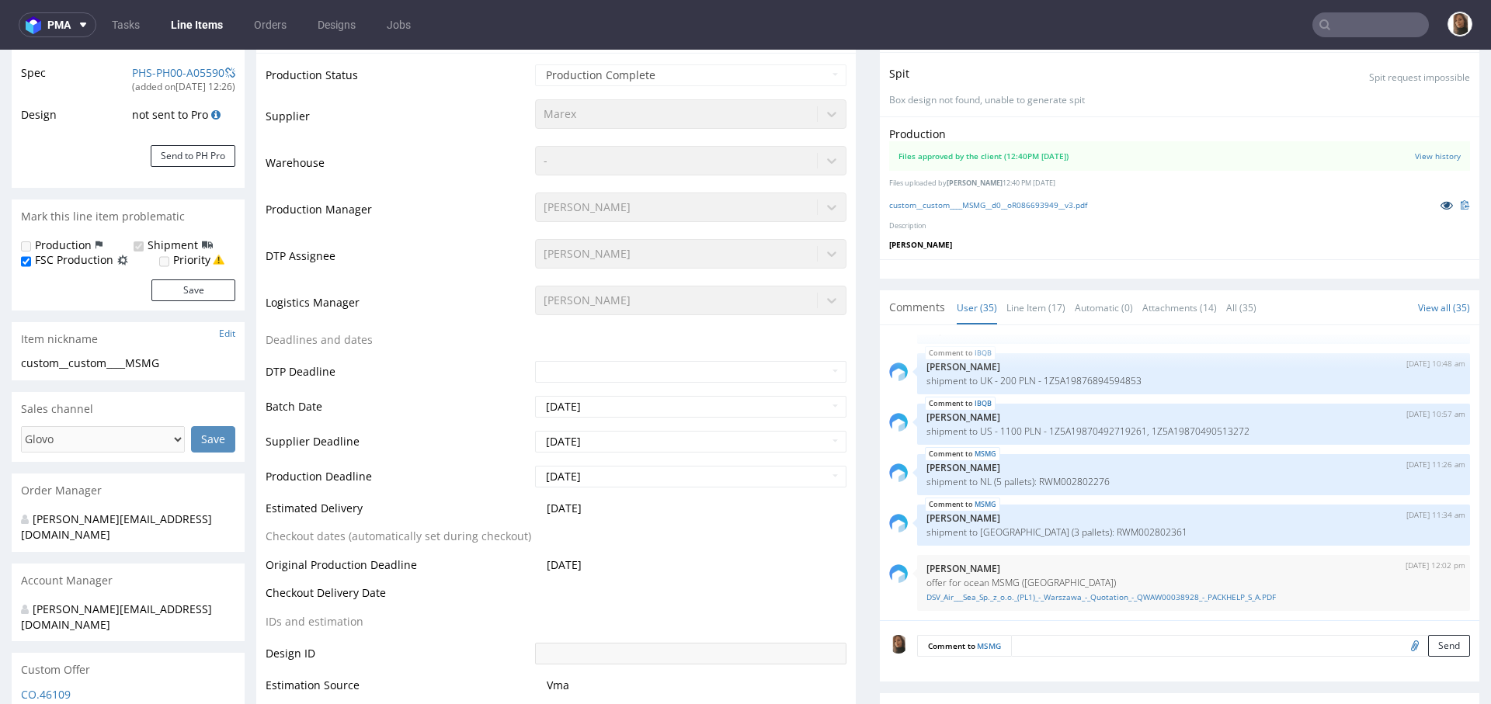
scroll to position [0, 0]
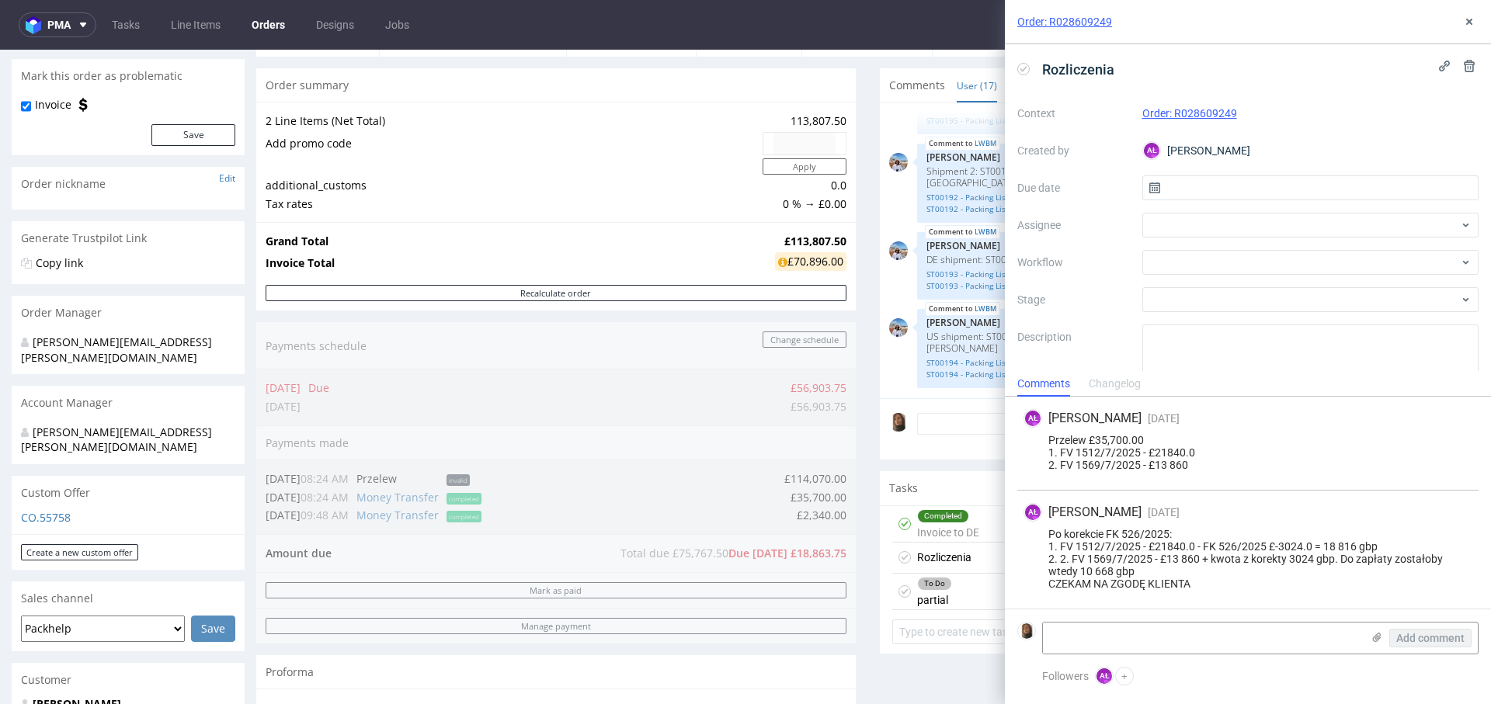
scroll to position [550, 0]
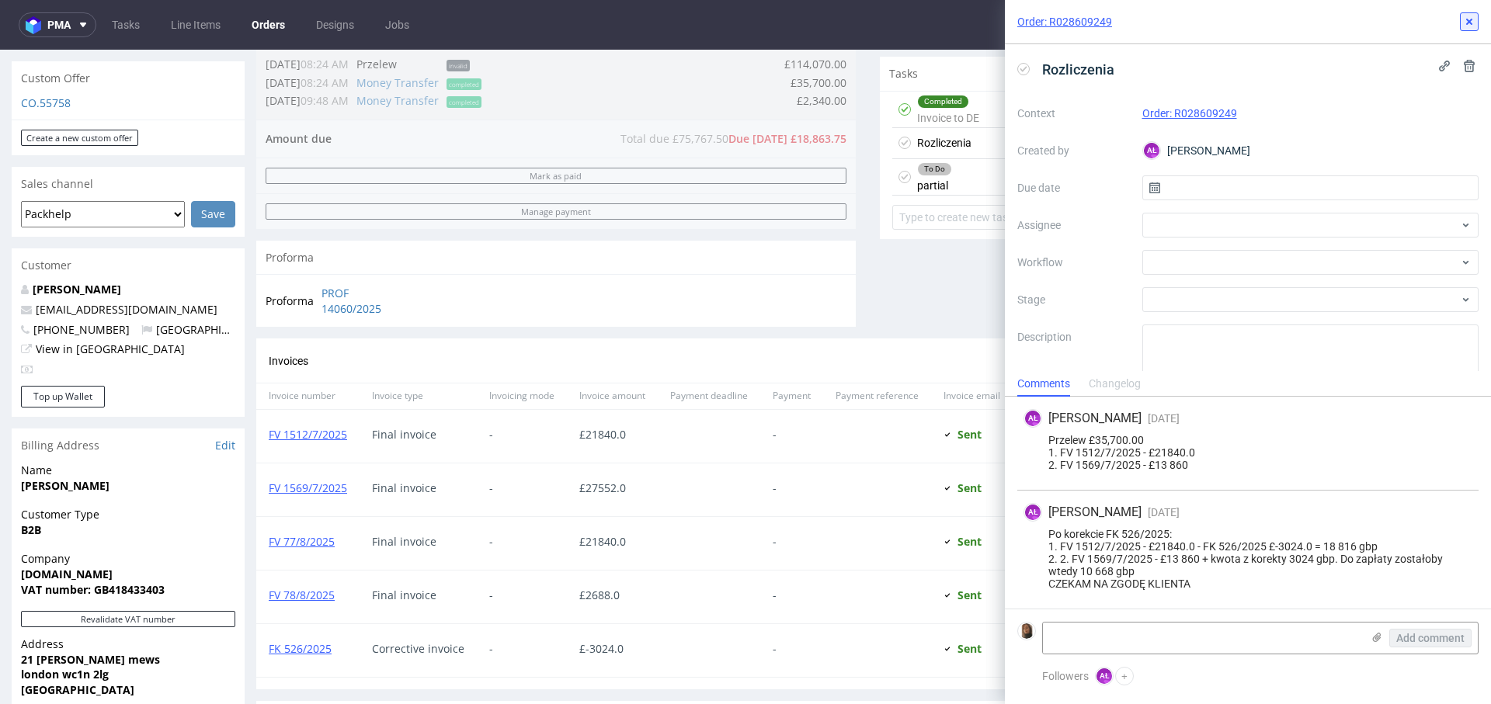
click at [1464, 18] on icon at bounding box center [1469, 22] width 12 height 12
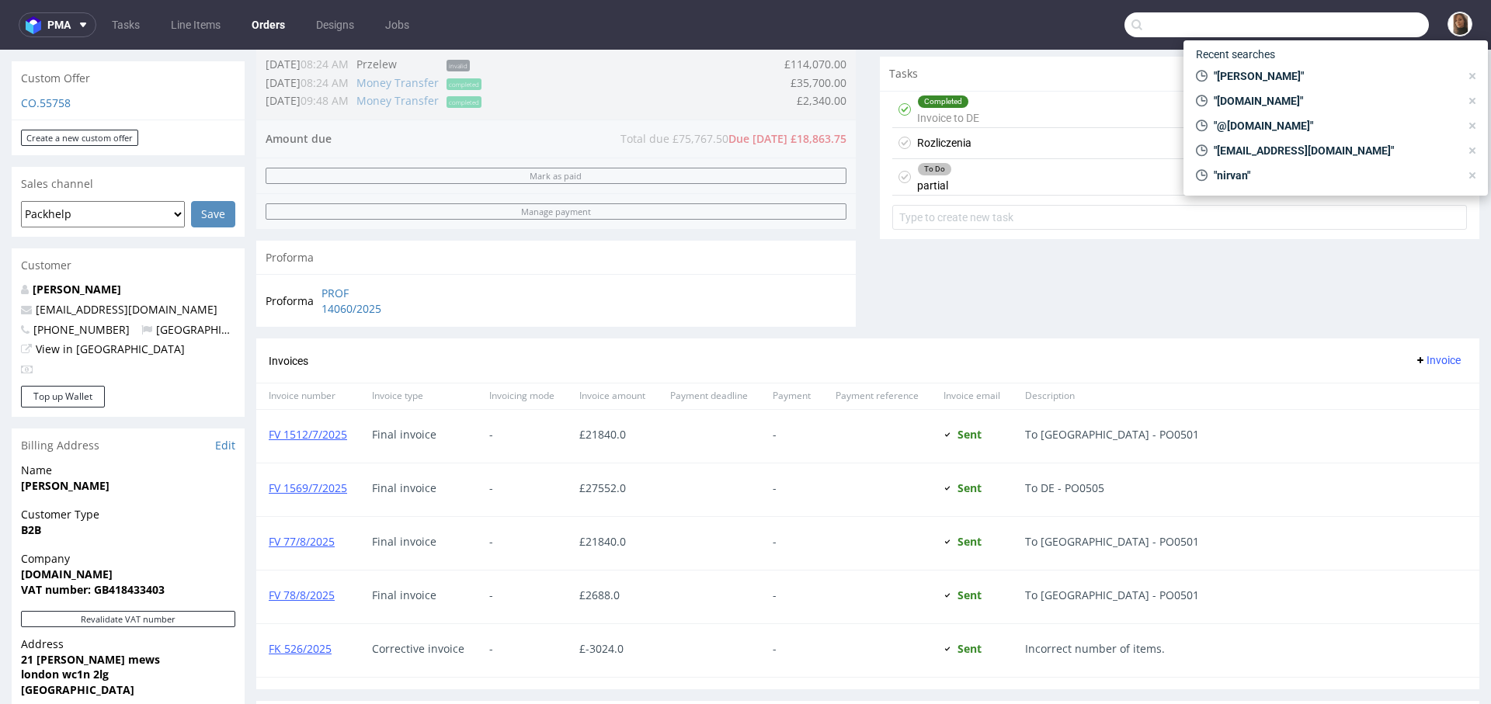
click at [1376, 23] on input "text" at bounding box center [1276, 24] width 304 height 25
paste input "minimilkys.com"
type input "minimilkys.com"
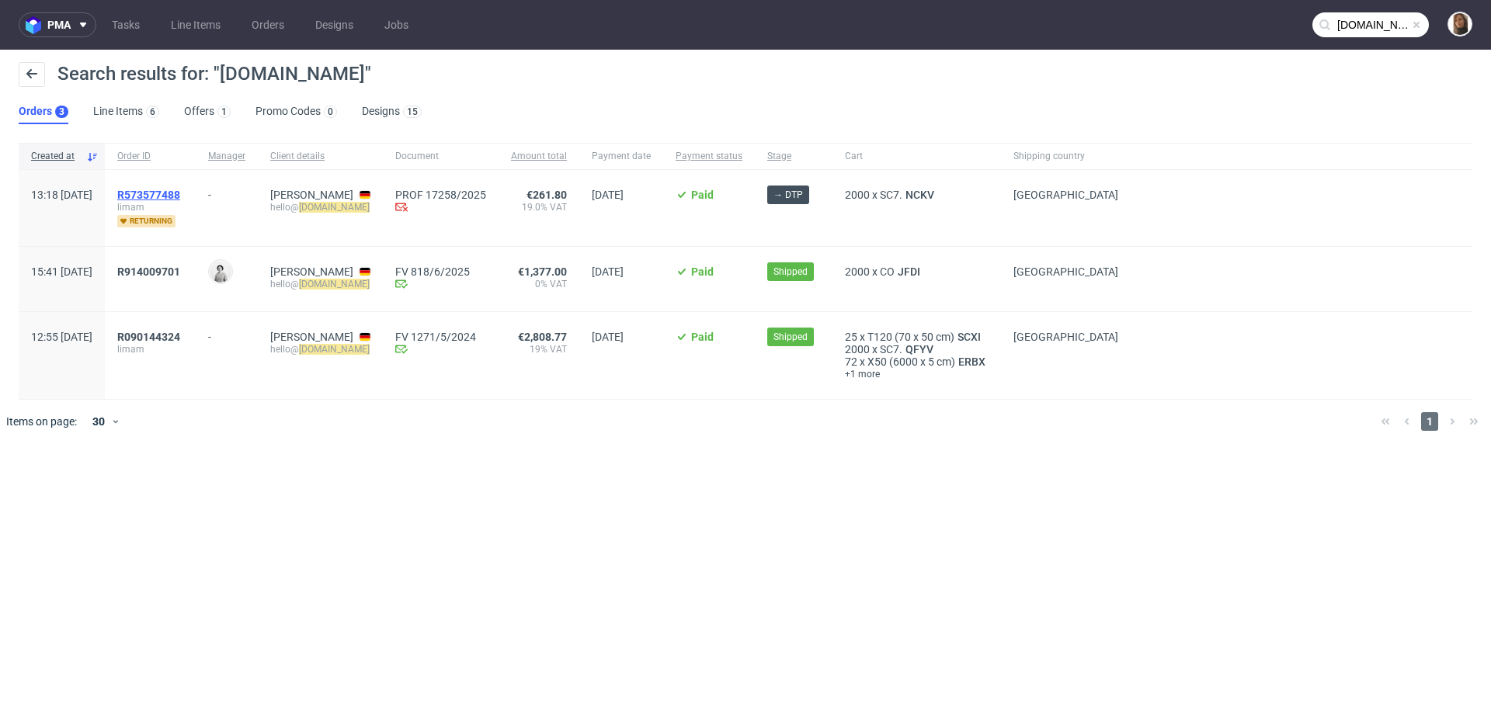
click at [180, 190] on span "R573577488" at bounding box center [148, 195] width 63 height 12
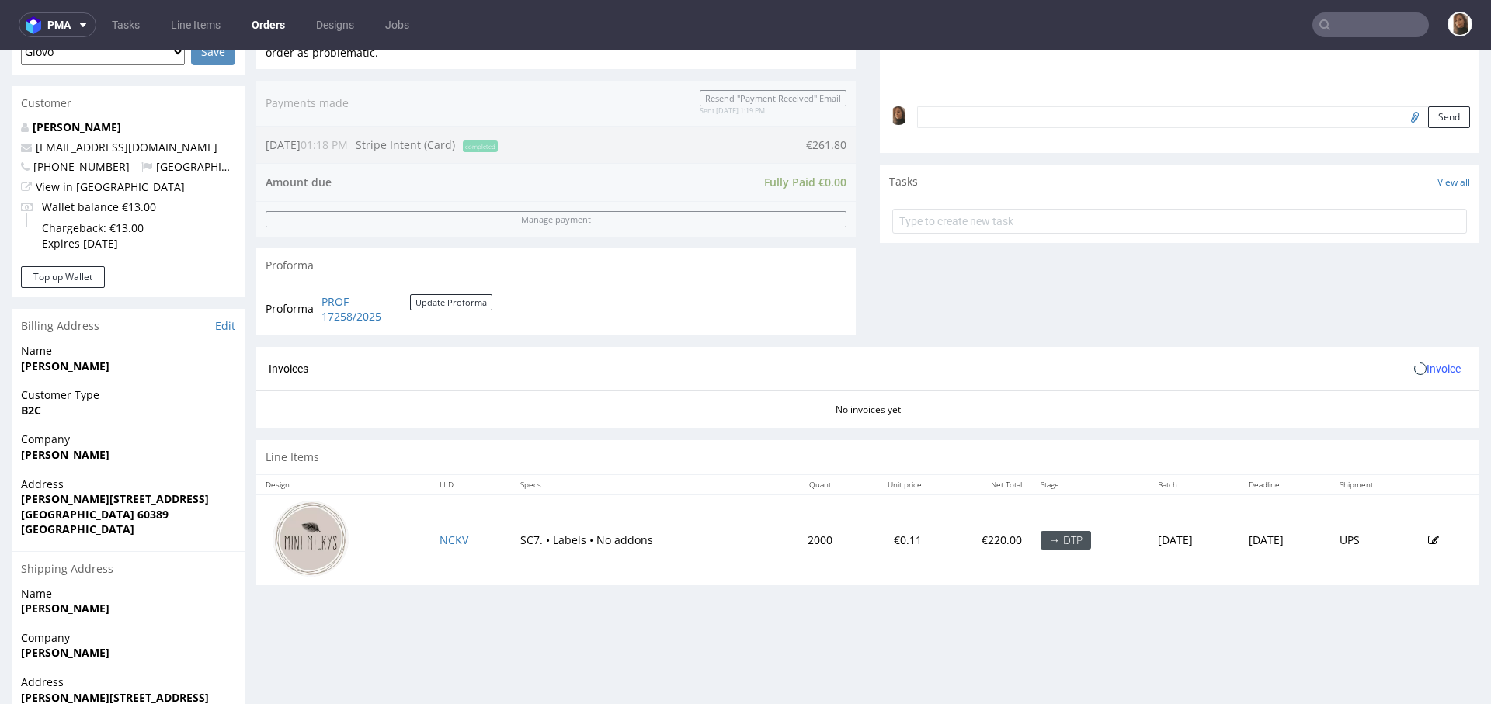
scroll to position [535, 0]
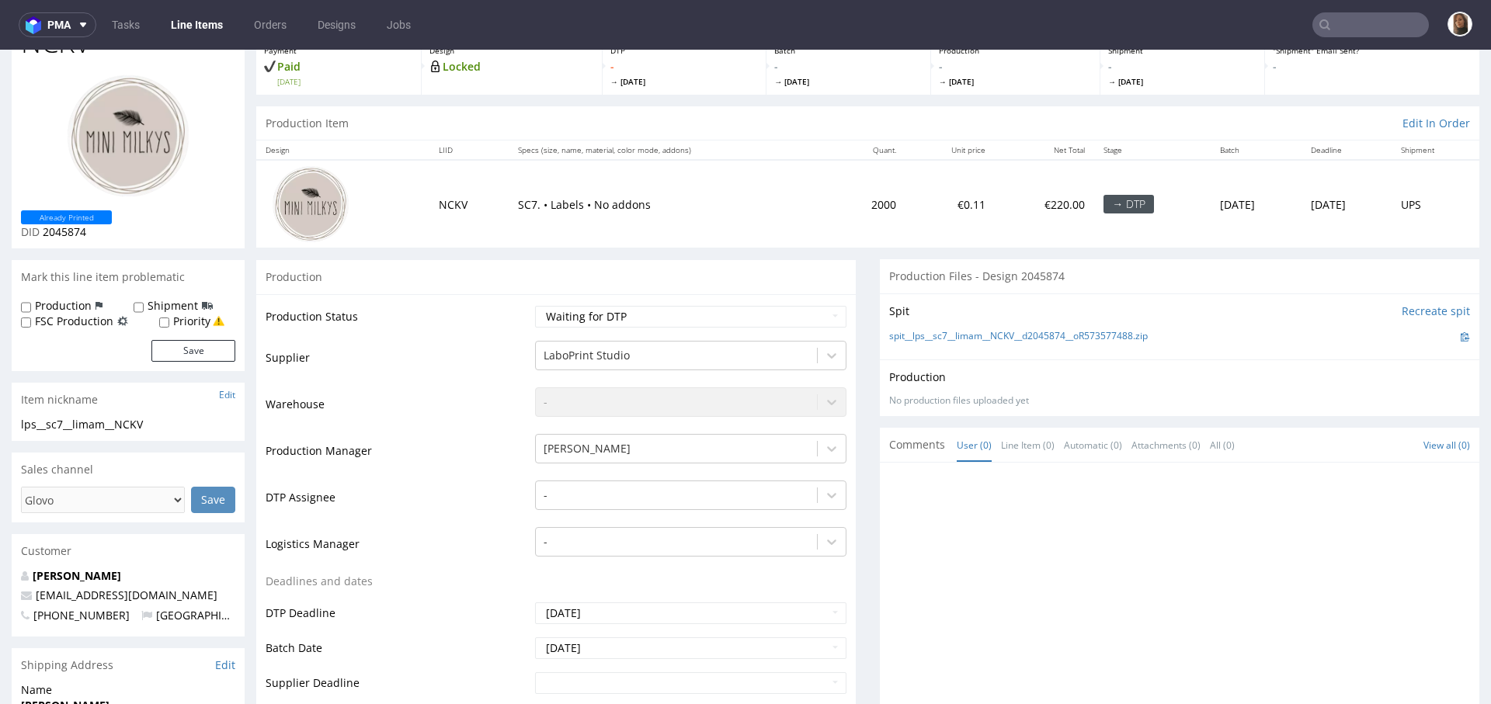
scroll to position [301, 0]
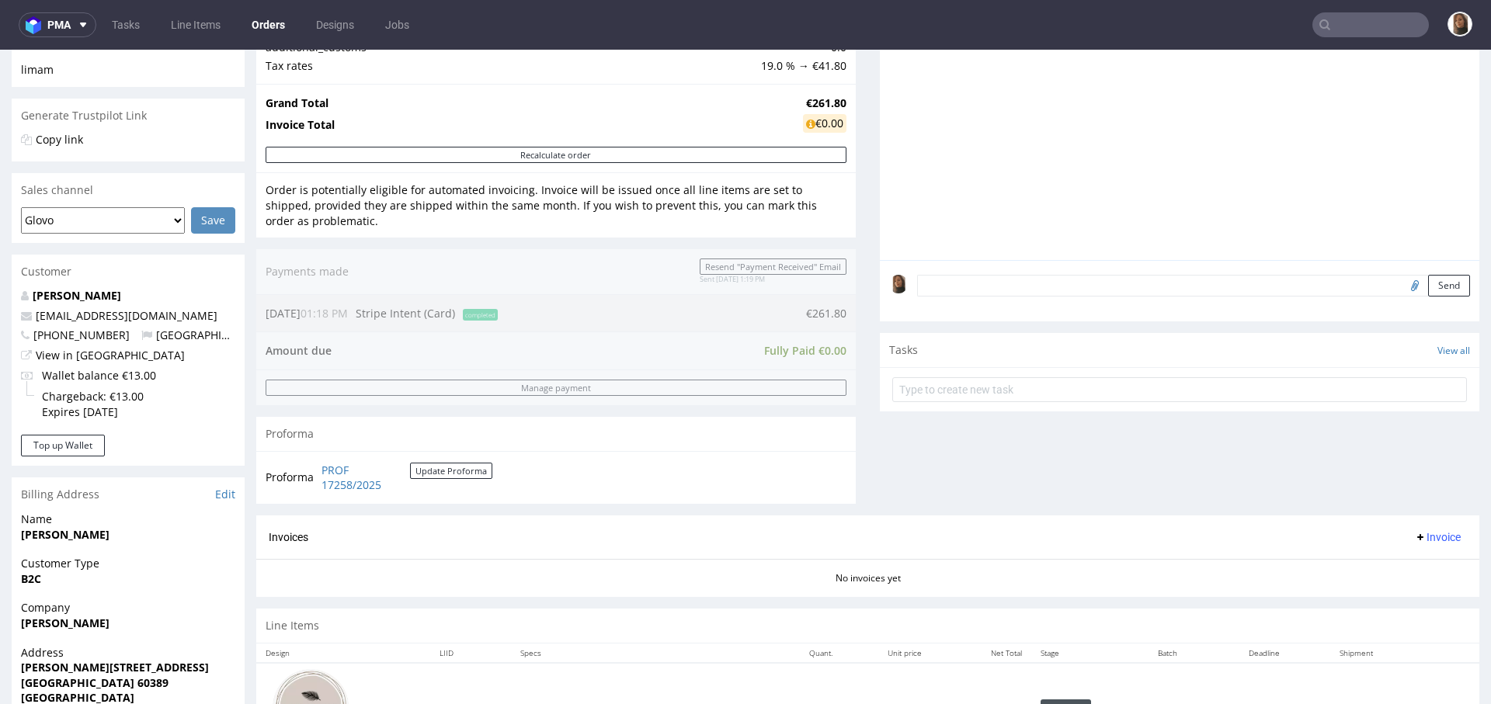
scroll to position [535, 0]
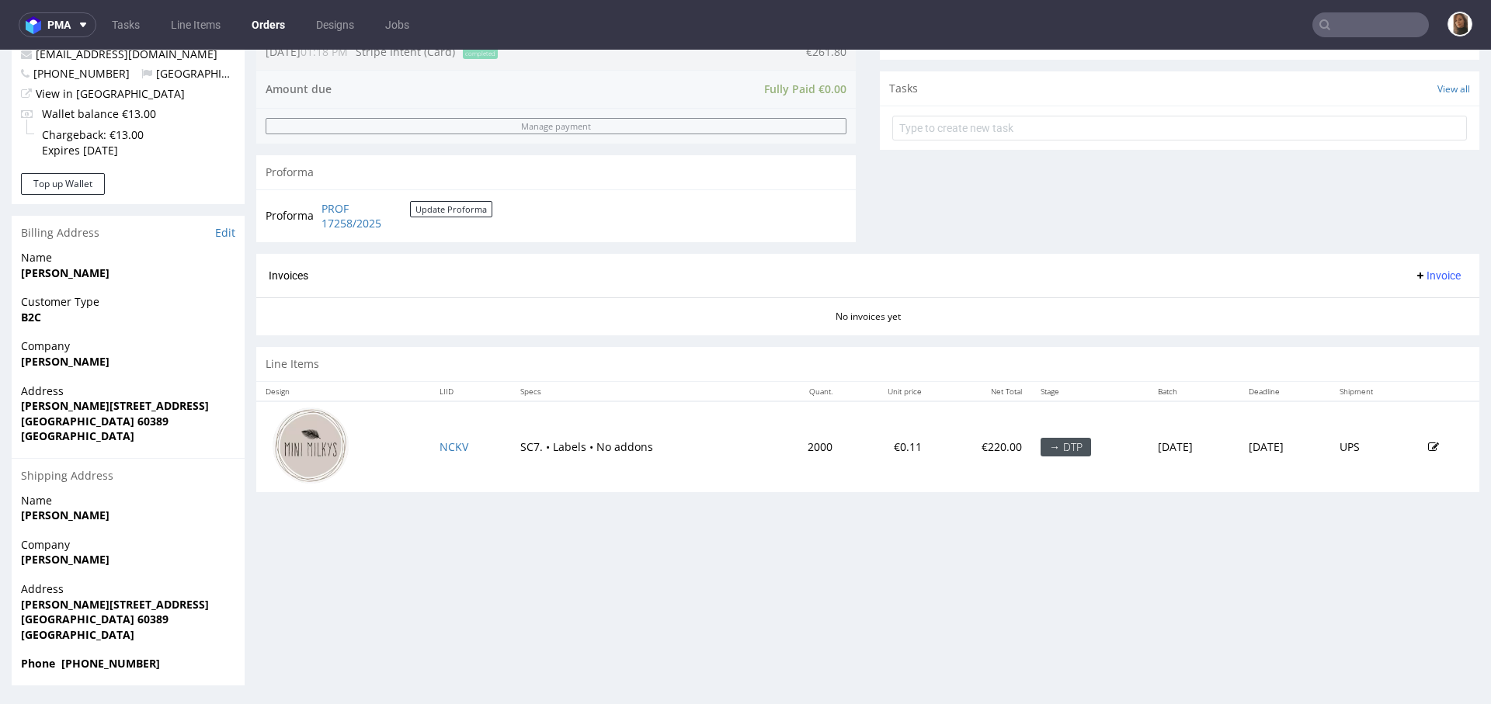
type input "minimilkys.com"
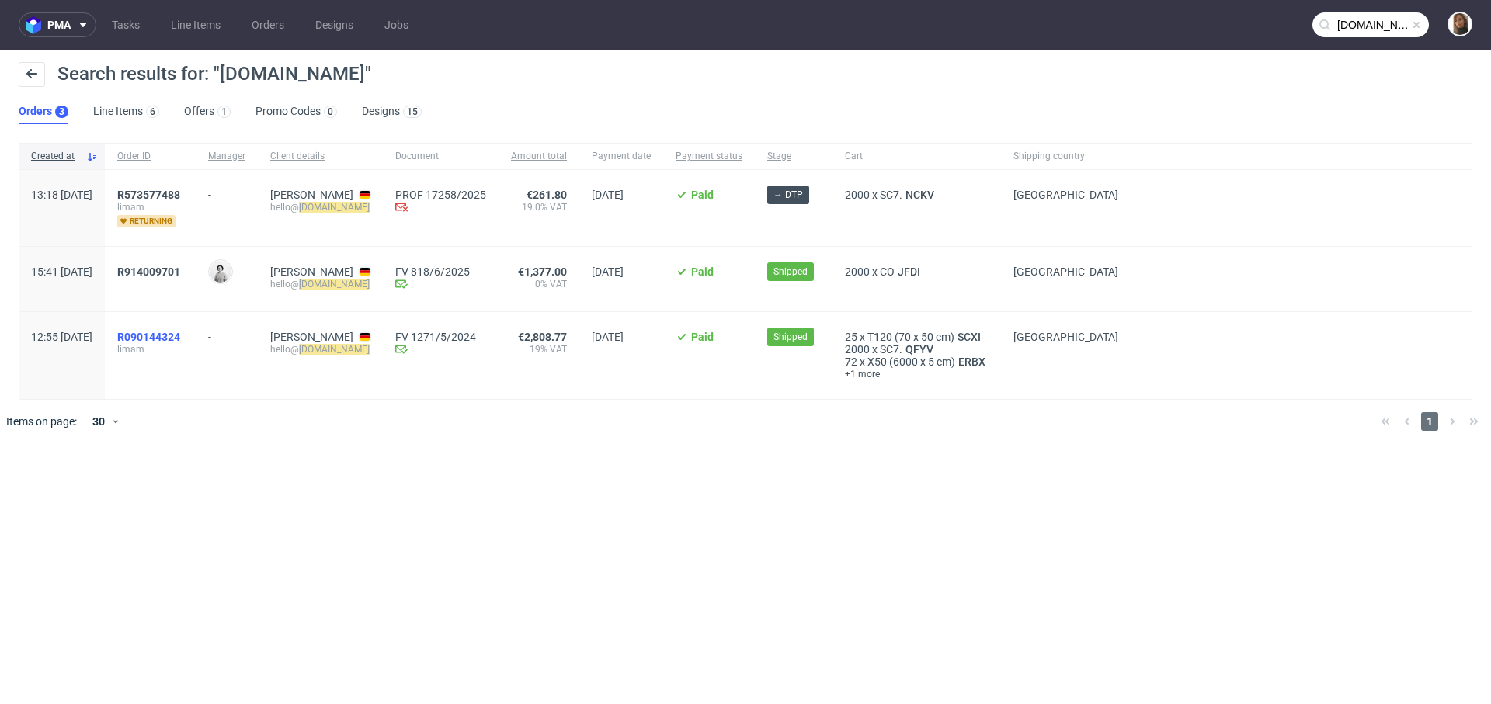
click at [180, 338] on span "R090144324" at bounding box center [148, 337] width 63 height 12
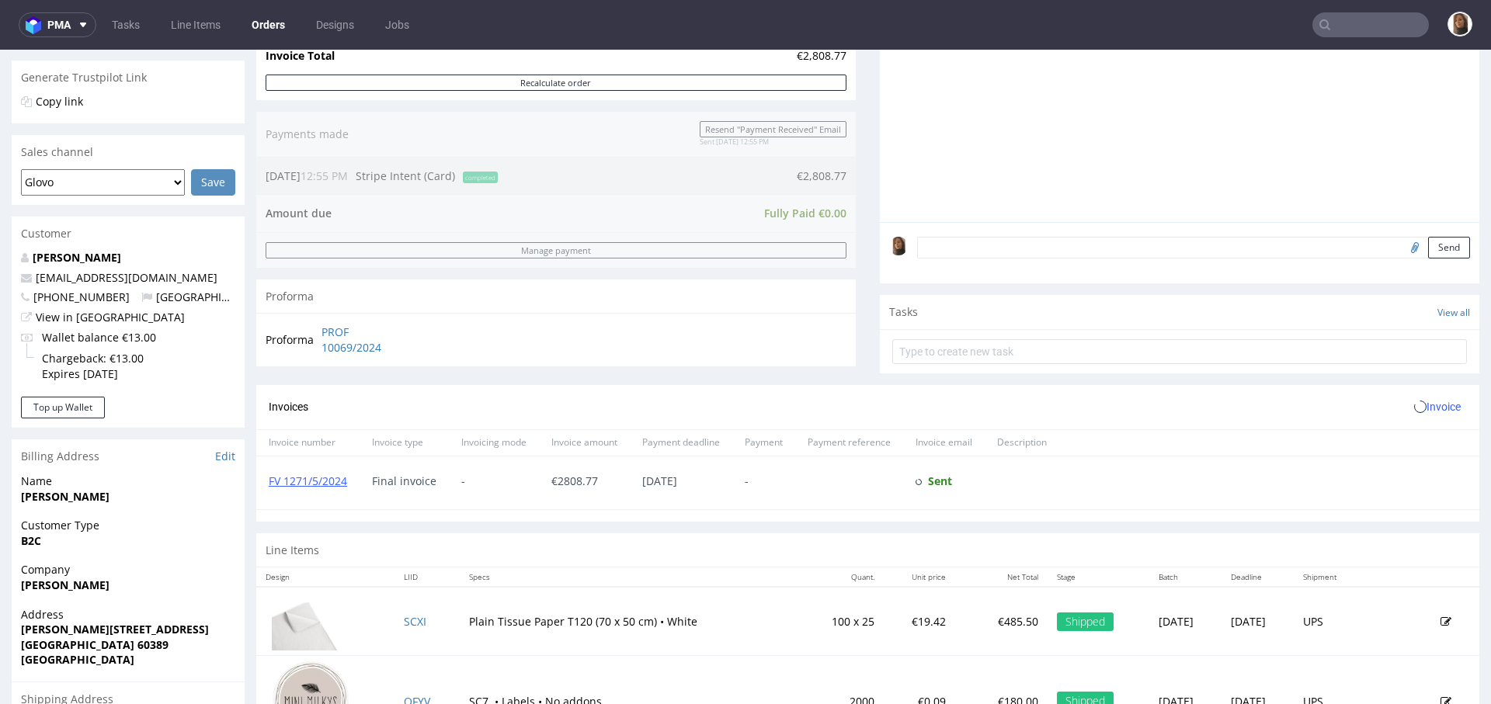
scroll to position [535, 0]
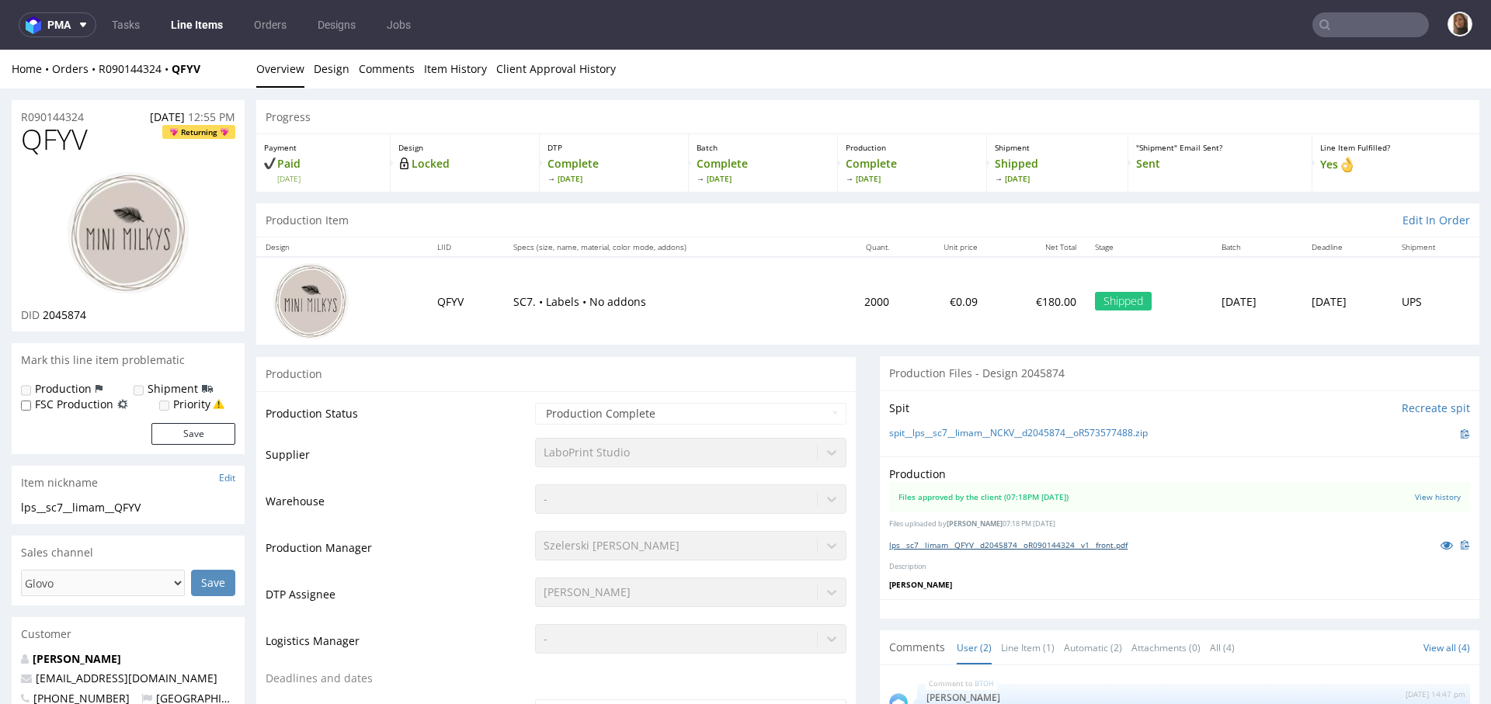
click at [1029, 543] on link "lps__sc7__limam__QFYV__d2045874__oR090144324__v1__front.pdf" at bounding box center [1008, 545] width 238 height 11
drag, startPoint x: 228, startPoint y: 70, endPoint x: 95, endPoint y: 71, distance: 132.8
click at [95, 71] on div "Home Orders R090144324 QFYV" at bounding box center [128, 69] width 233 height 16
copy div "R090144324 QFYV"
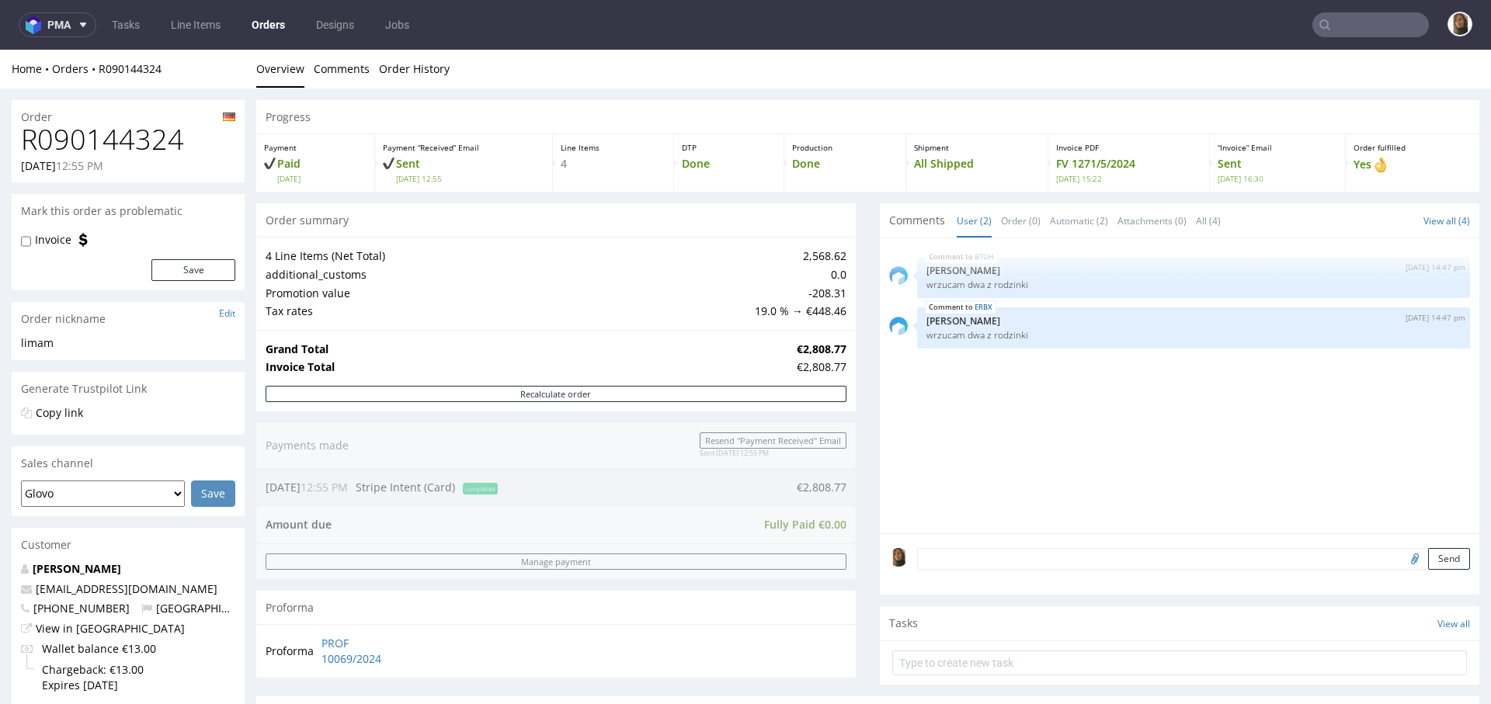
type input "minimilkys.com"
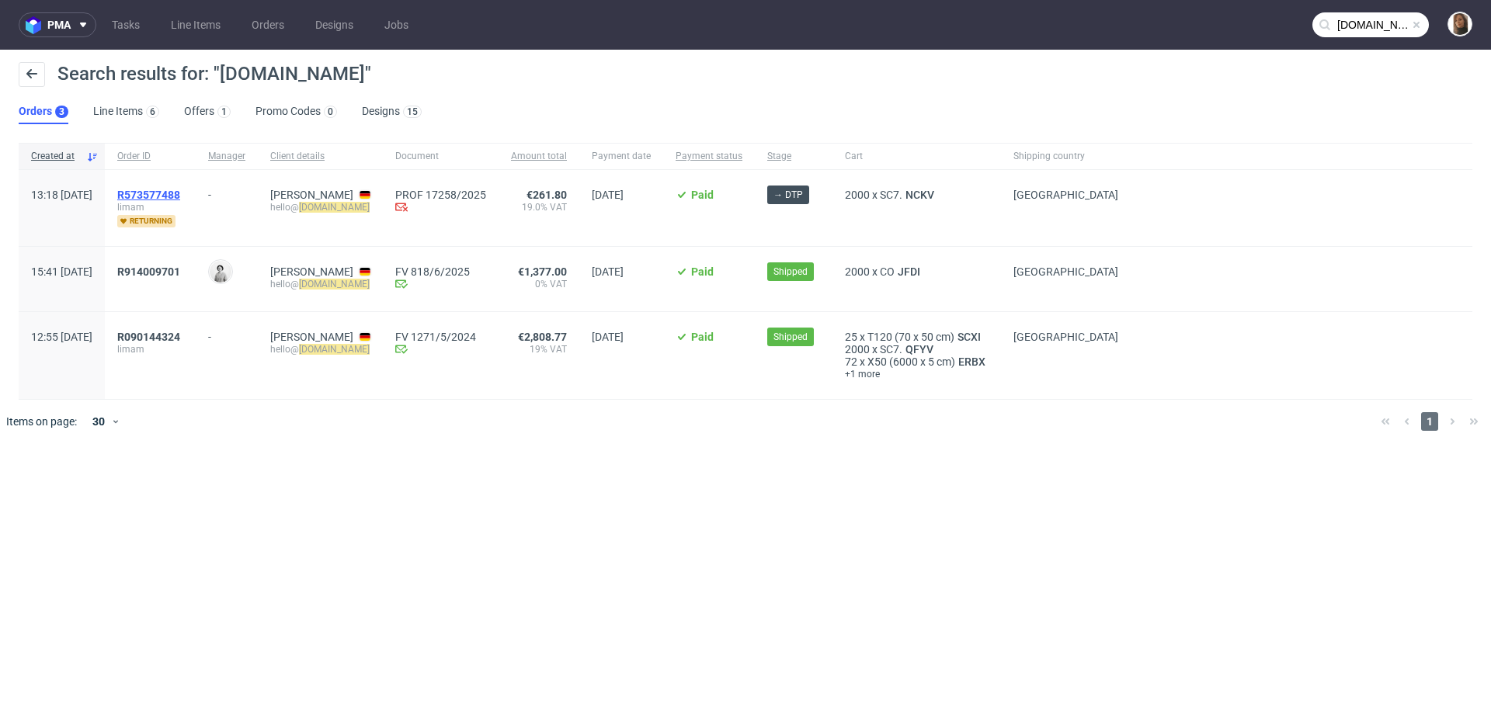
click at [180, 189] on span "R573577488" at bounding box center [148, 195] width 63 height 12
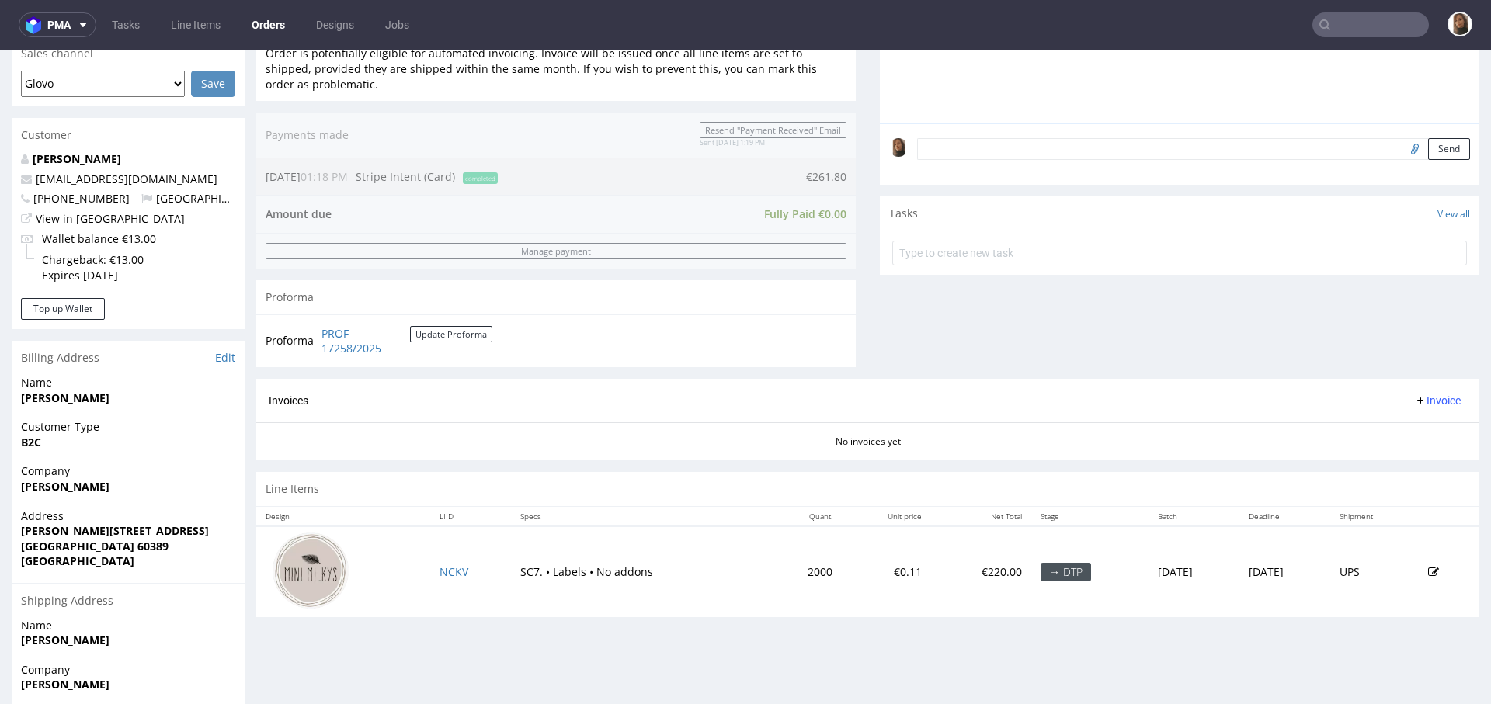
scroll to position [454, 0]
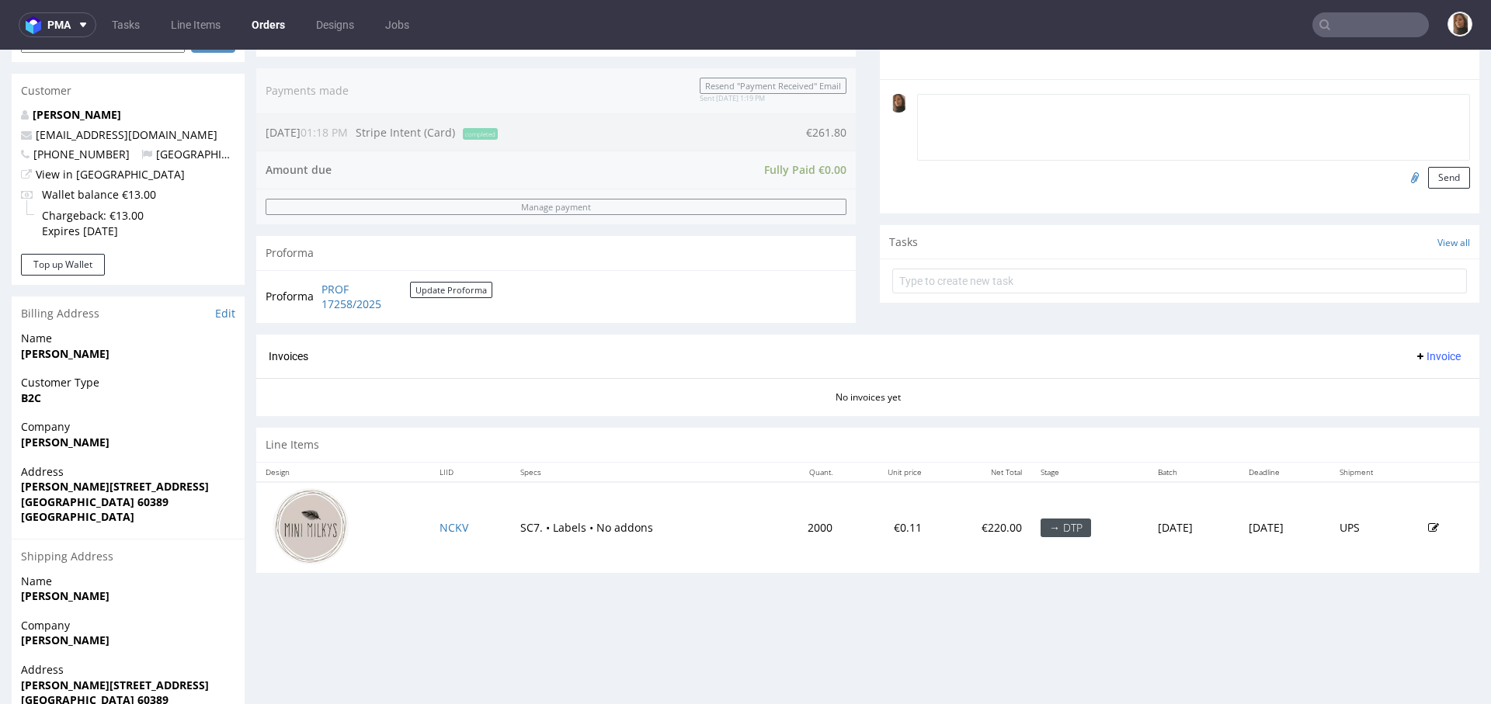
click at [961, 111] on textarea at bounding box center [1193, 127] width 553 height 67
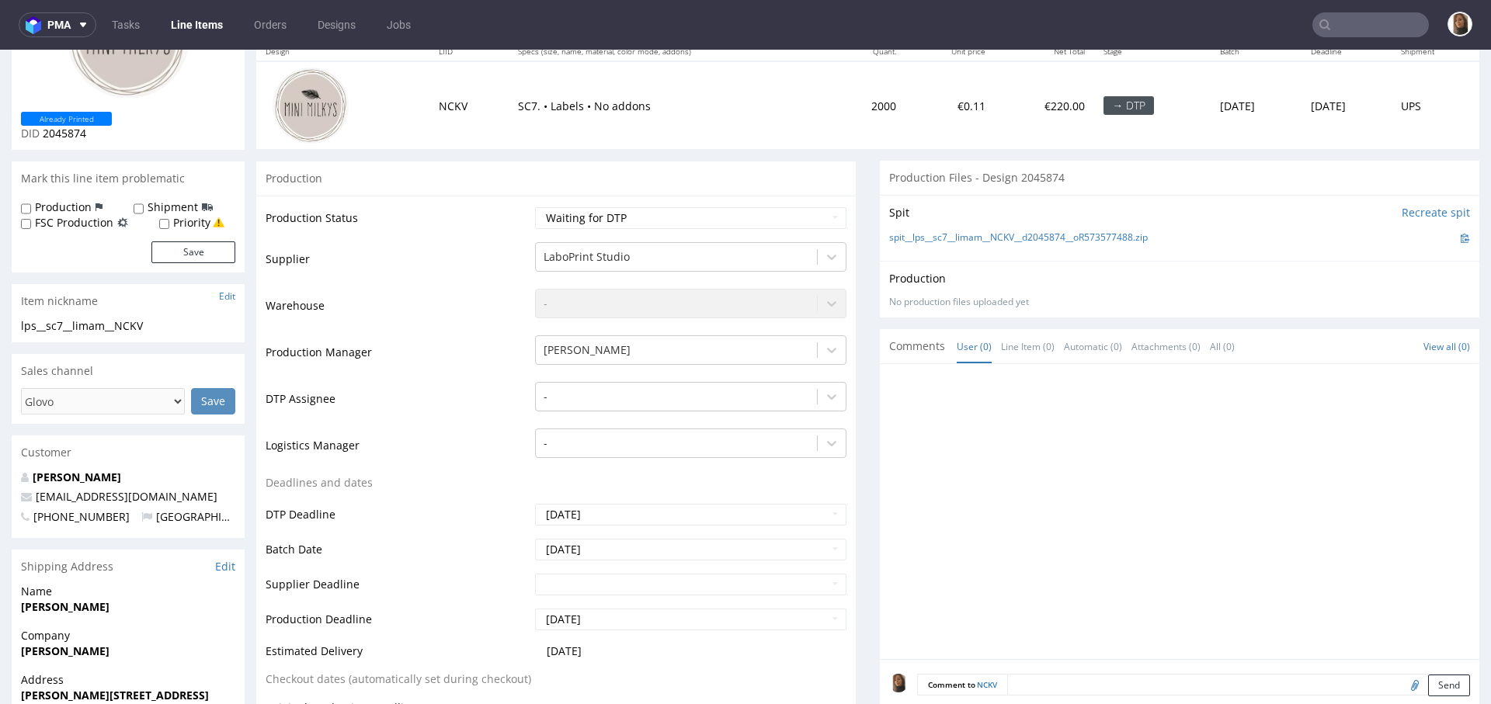
scroll to position [449, 0]
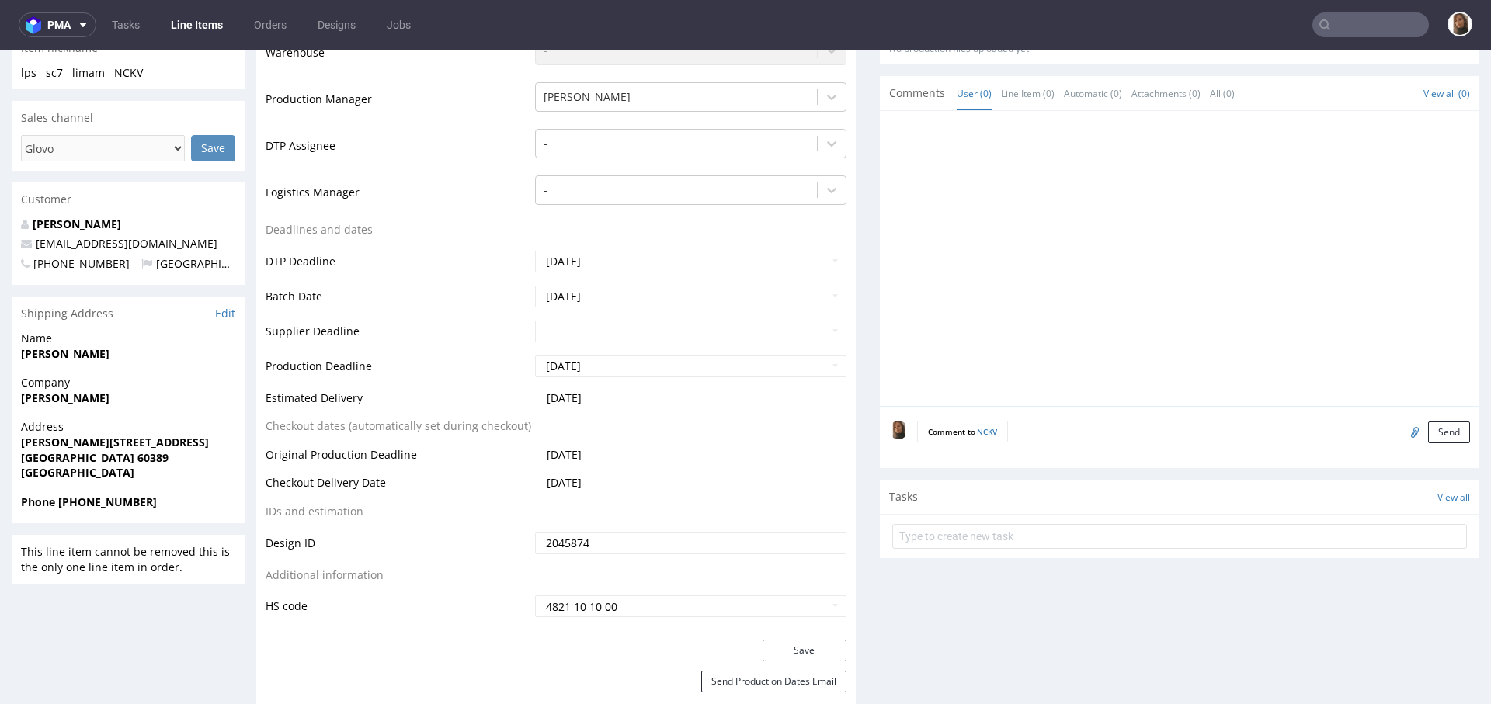
click at [1064, 429] on textarea at bounding box center [1238, 432] width 463 height 22
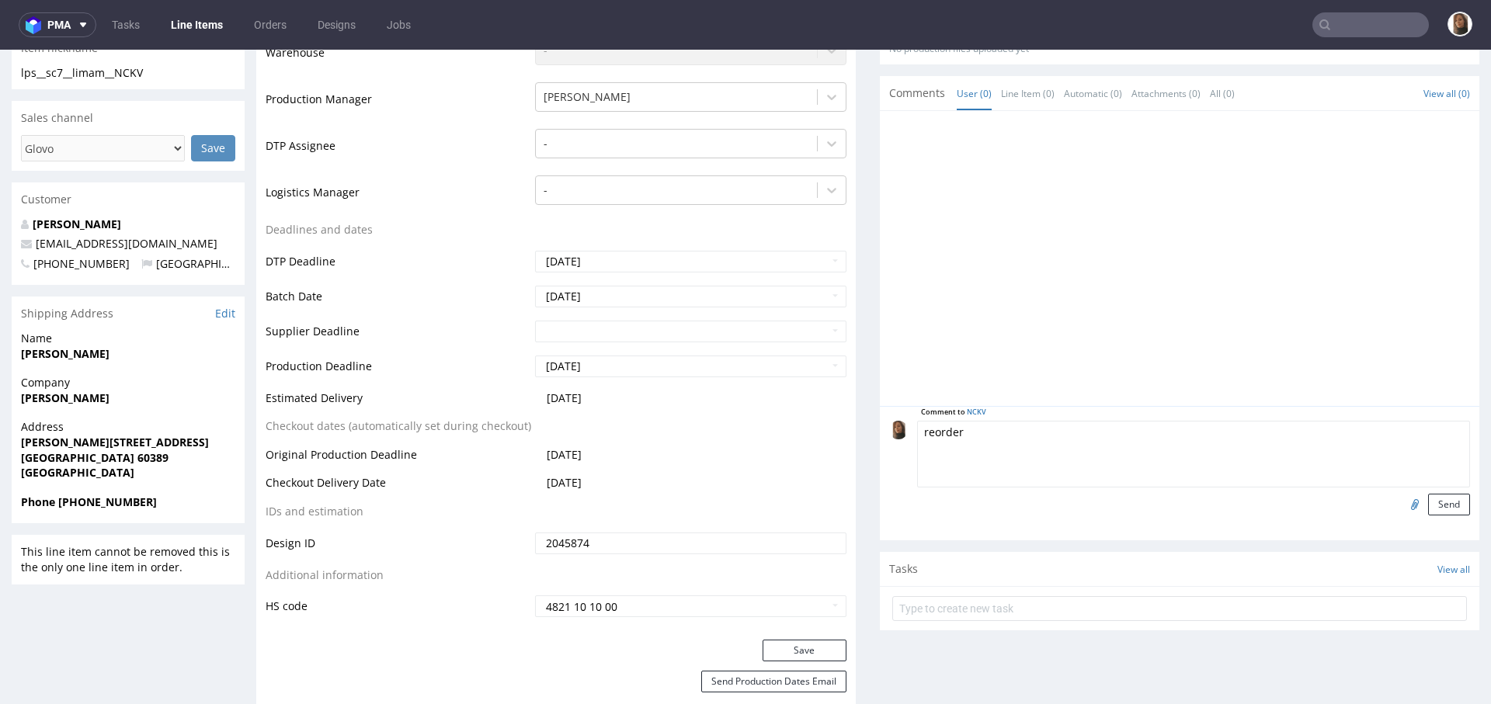
paste textarea "R090144324QFYV"
click at [1013, 430] on textarea "reorder R090144324QFYV" at bounding box center [1193, 454] width 553 height 67
type textarea "reorder R090144324_QFYV"
click at [1401, 502] on input "file" at bounding box center [1412, 504] width 22 height 20
type input "C:\fakepath\lps__sc7__limam__QFYV__d2045874__oR090144324__v1__front.pdf"
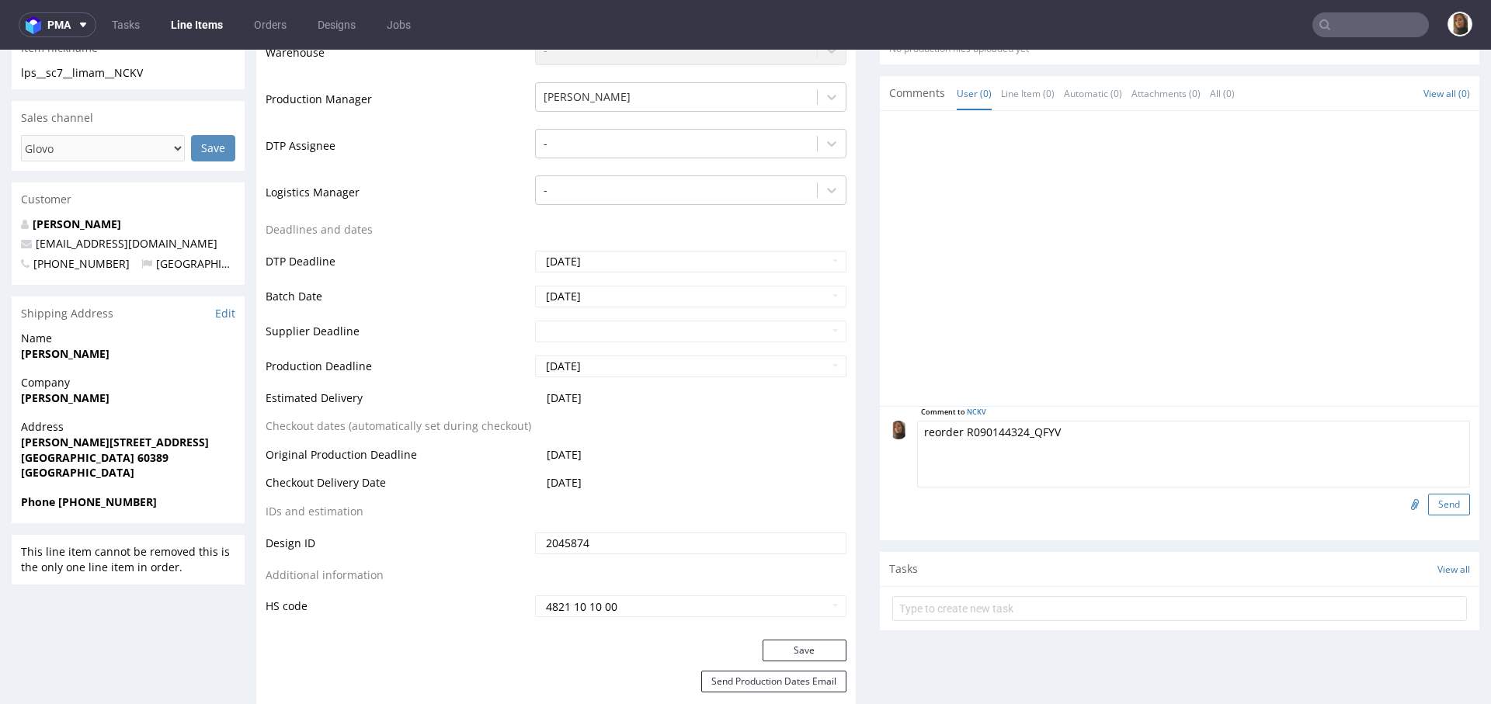
click at [1428, 504] on button "Send" at bounding box center [1449, 505] width 42 height 22
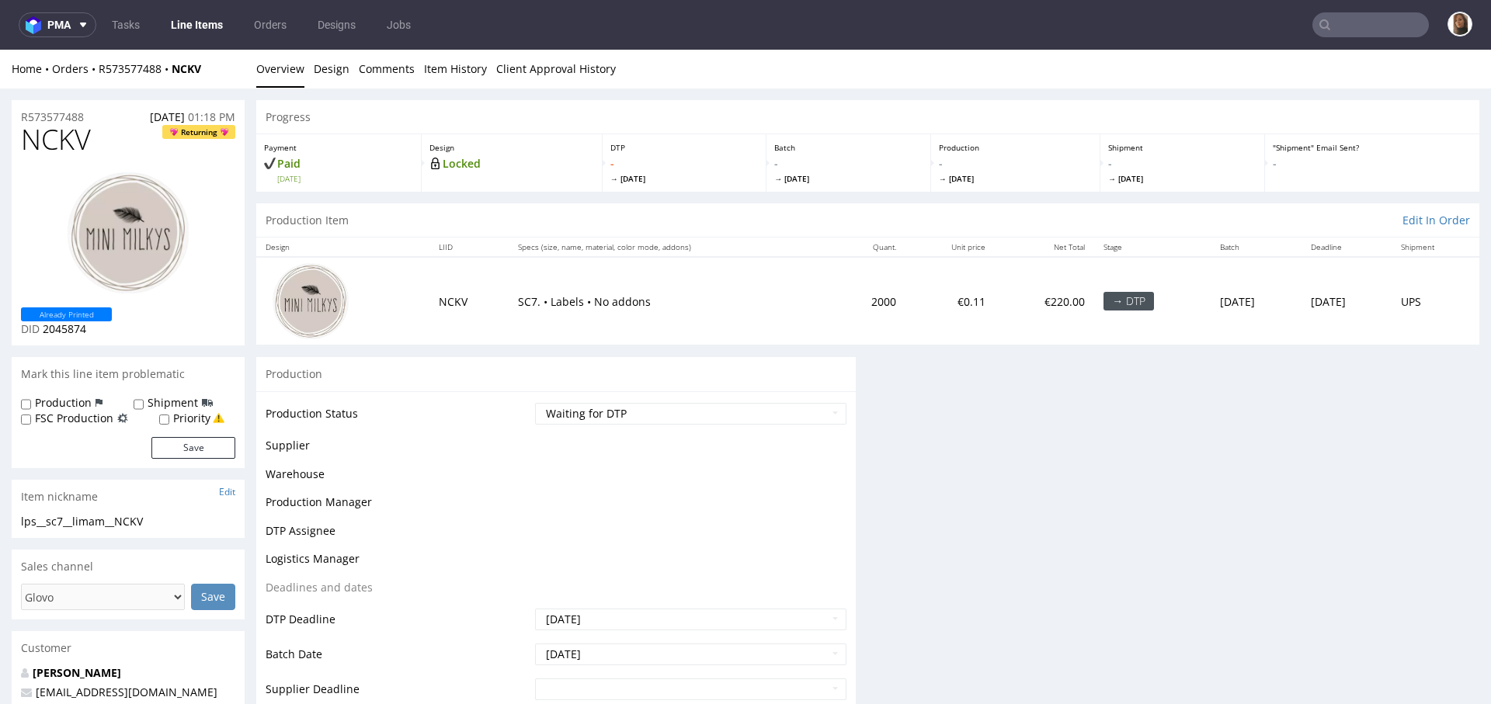
scroll to position [0, 0]
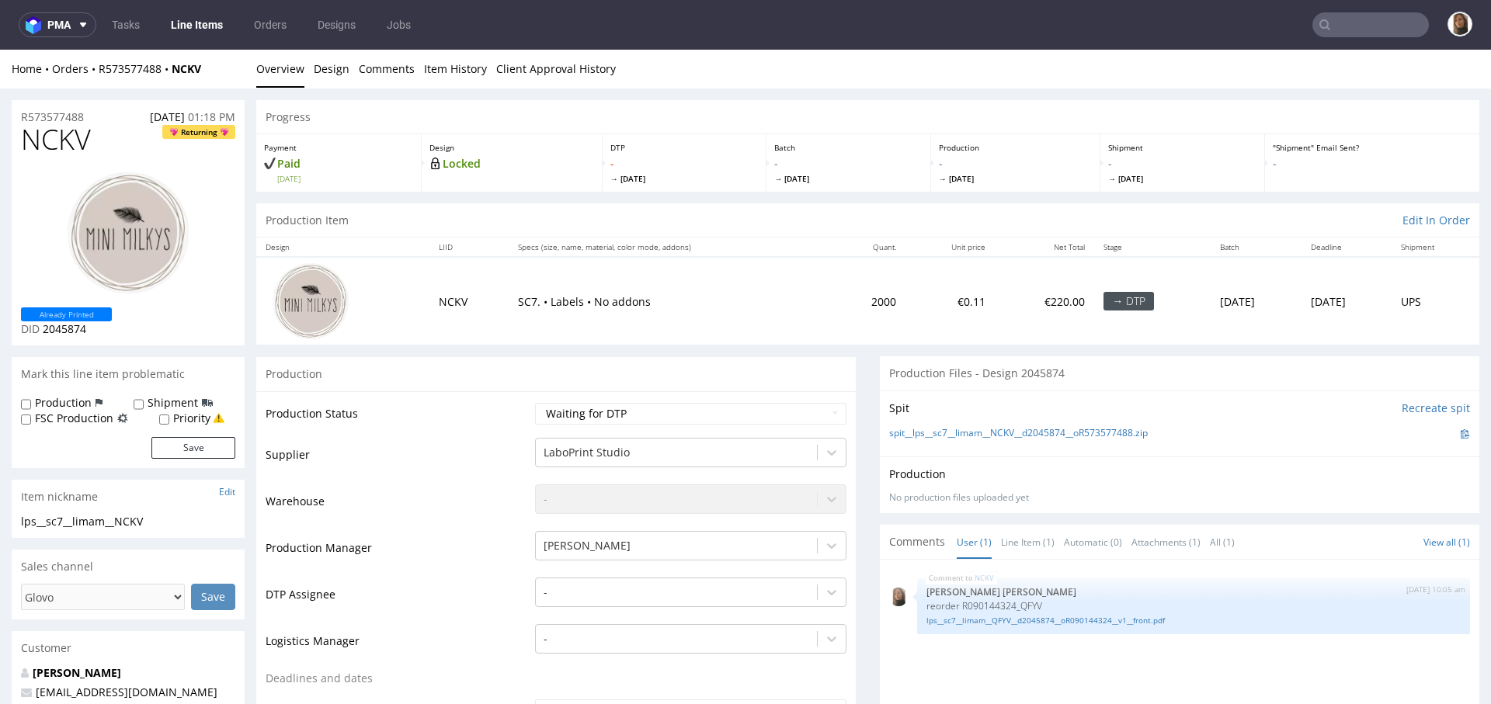
click at [146, 76] on div "Home Orders R573577488 NCKV Overview Design Comments Item History Client Approv…" at bounding box center [745, 69] width 1491 height 39
click at [141, 61] on div "Home Orders R573577488 NCKV" at bounding box center [128, 69] width 233 height 16
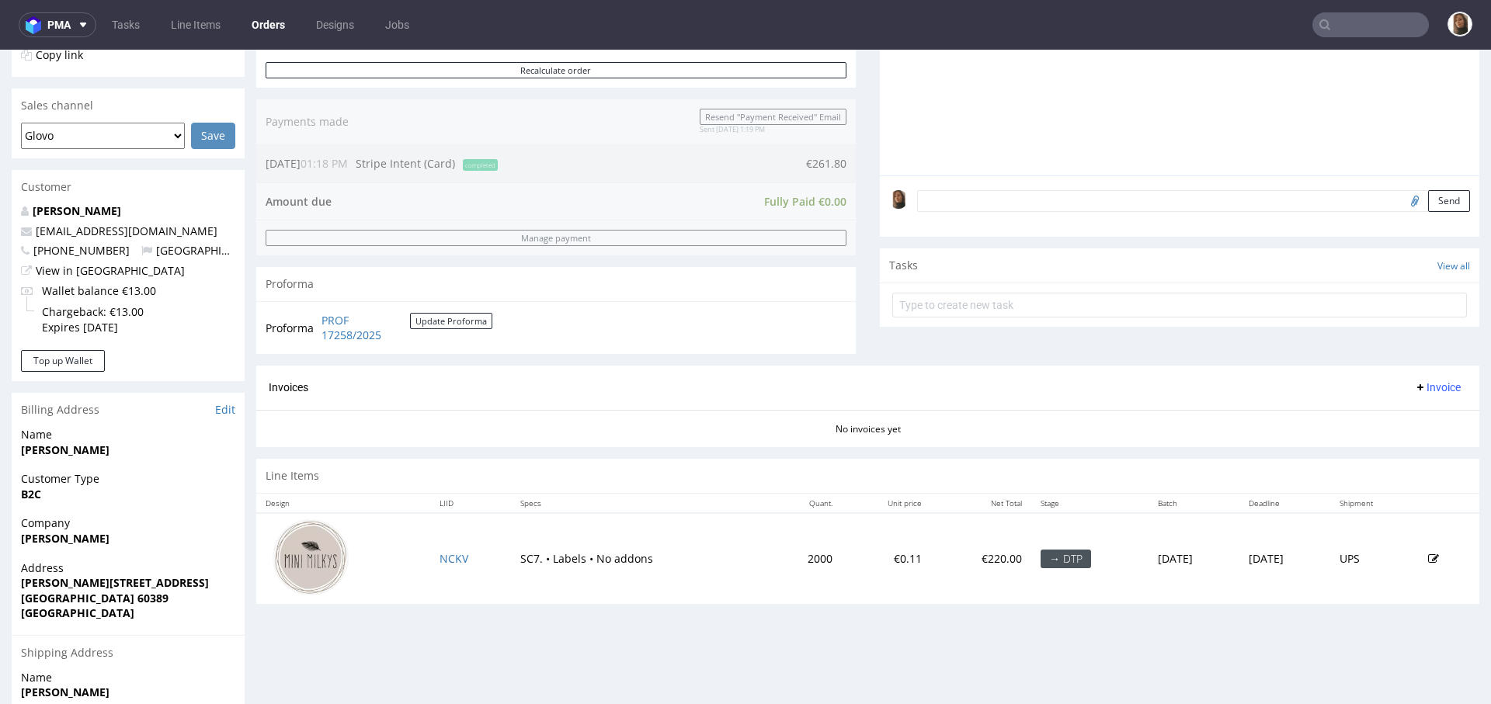
scroll to position [455, 0]
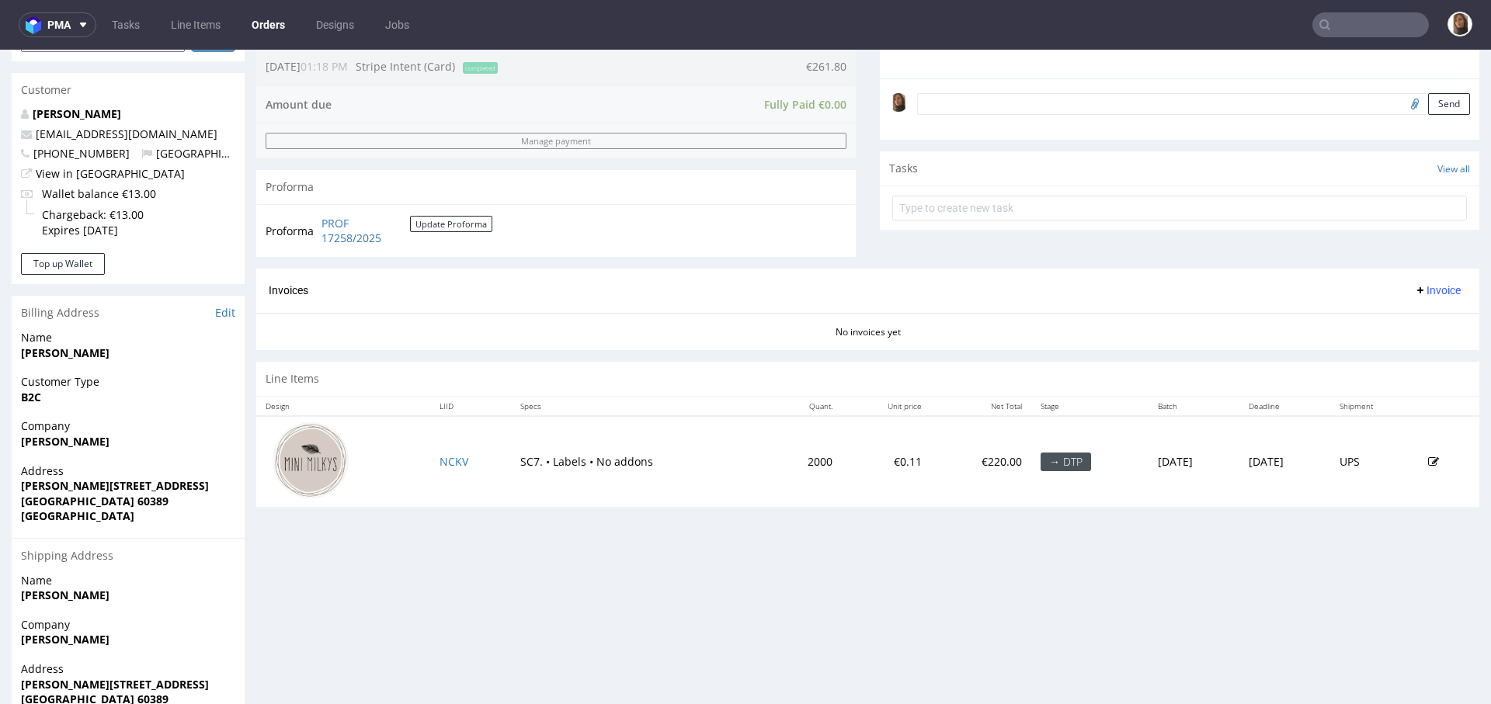
click at [1383, 21] on input "text" at bounding box center [1370, 24] width 116 height 25
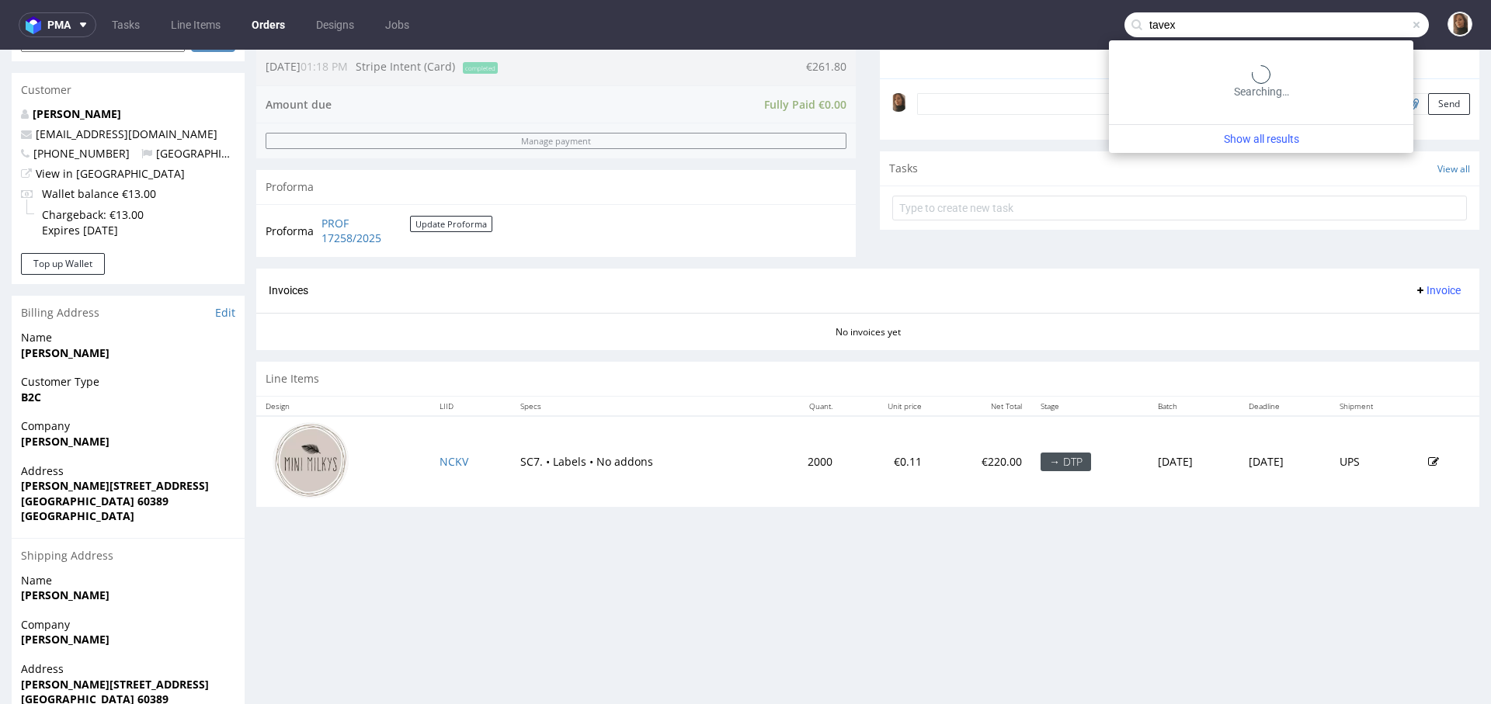
type input "tavex"
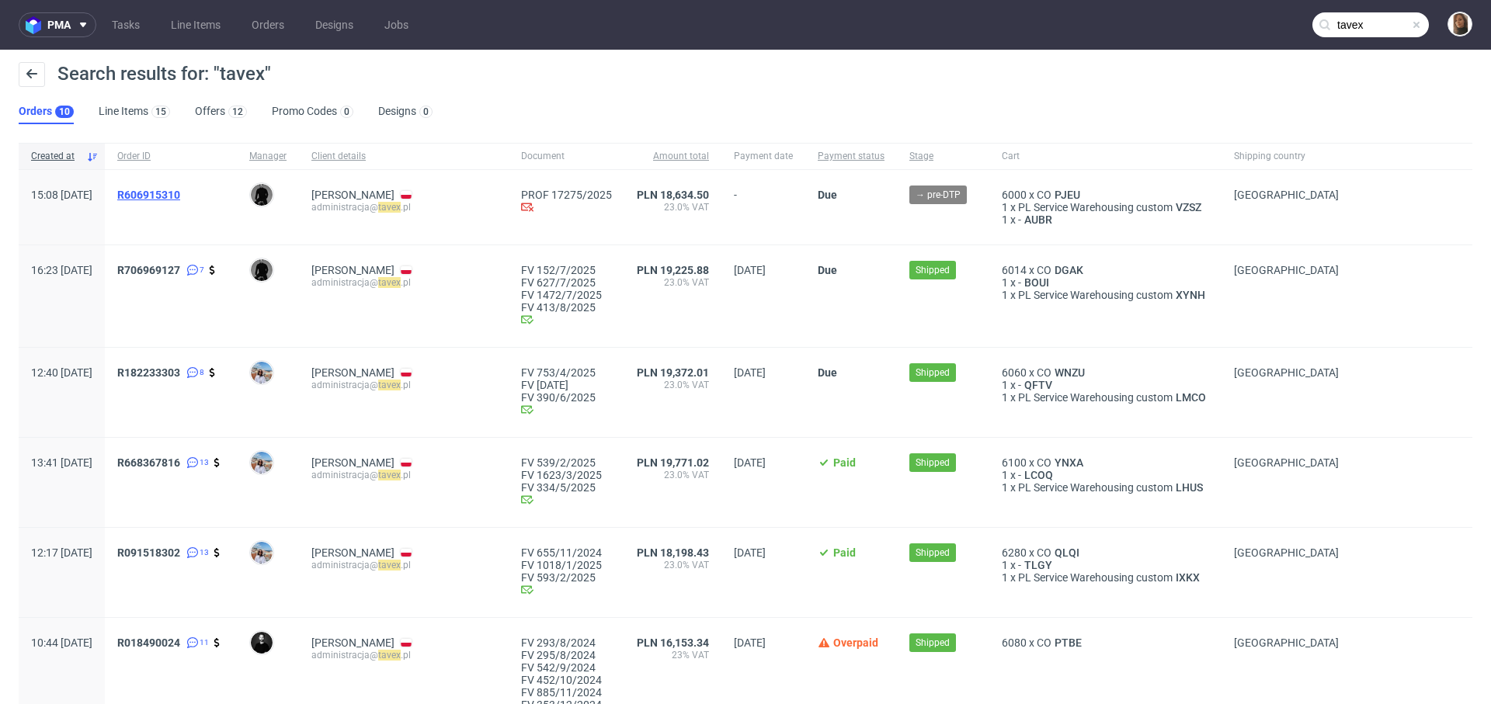
click at [175, 196] on span "R606915310" at bounding box center [148, 195] width 63 height 12
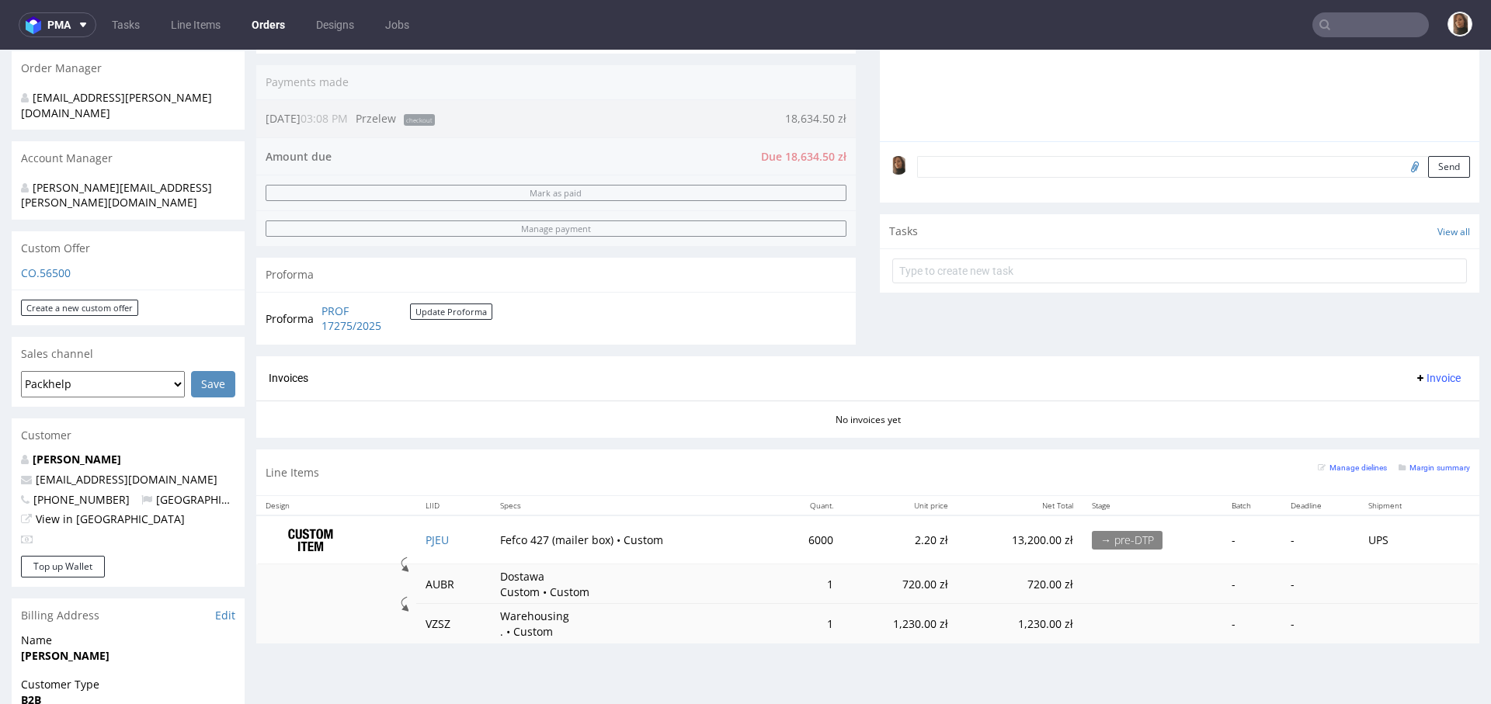
scroll to position [415, 0]
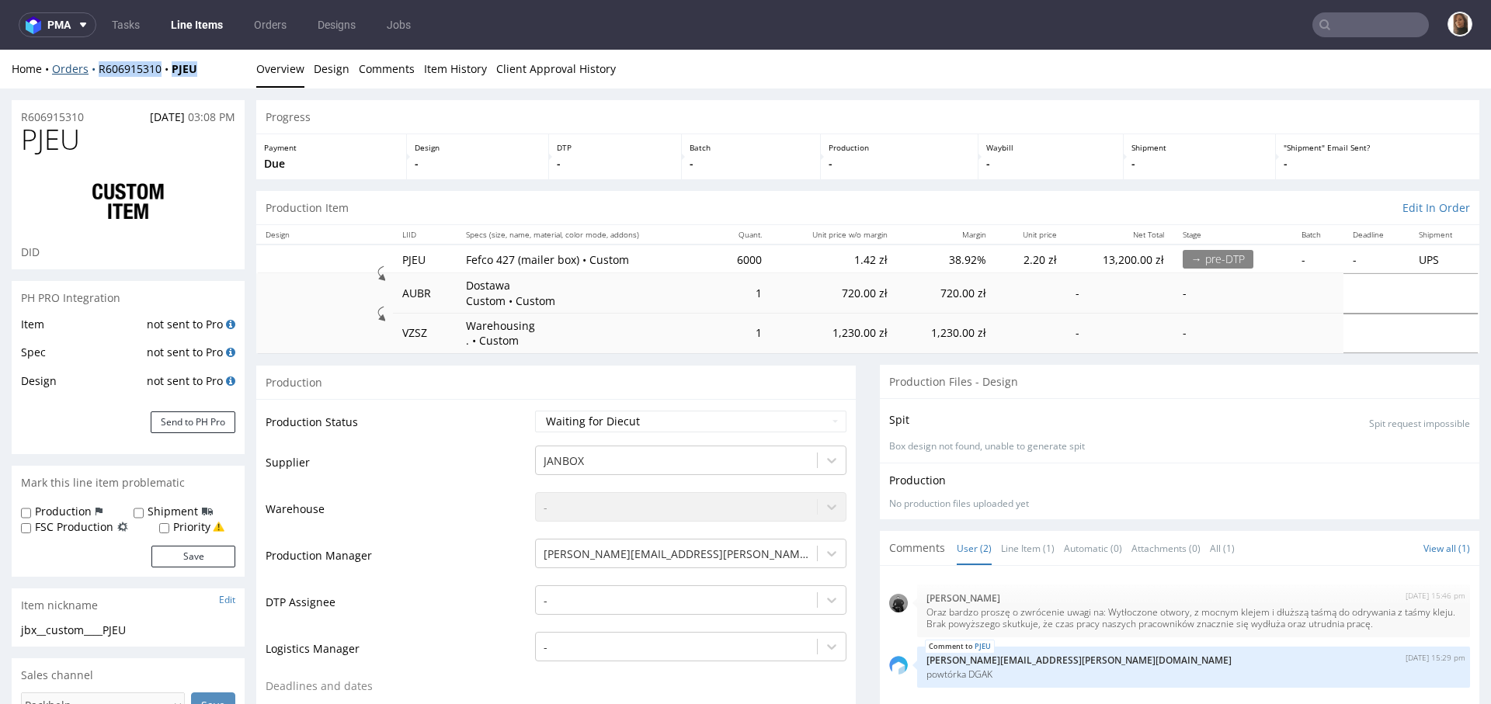
drag, startPoint x: 216, startPoint y: 63, endPoint x: 92, endPoint y: 68, distance: 124.3
click at [92, 68] on div "Home Orders R606915310 PJEU" at bounding box center [128, 69] width 233 height 16
copy div "R606915310 PJEU"
click at [212, 74] on div "Home Orders R606915310 PJEU" at bounding box center [128, 69] width 233 height 16
copy strong "PJEU"
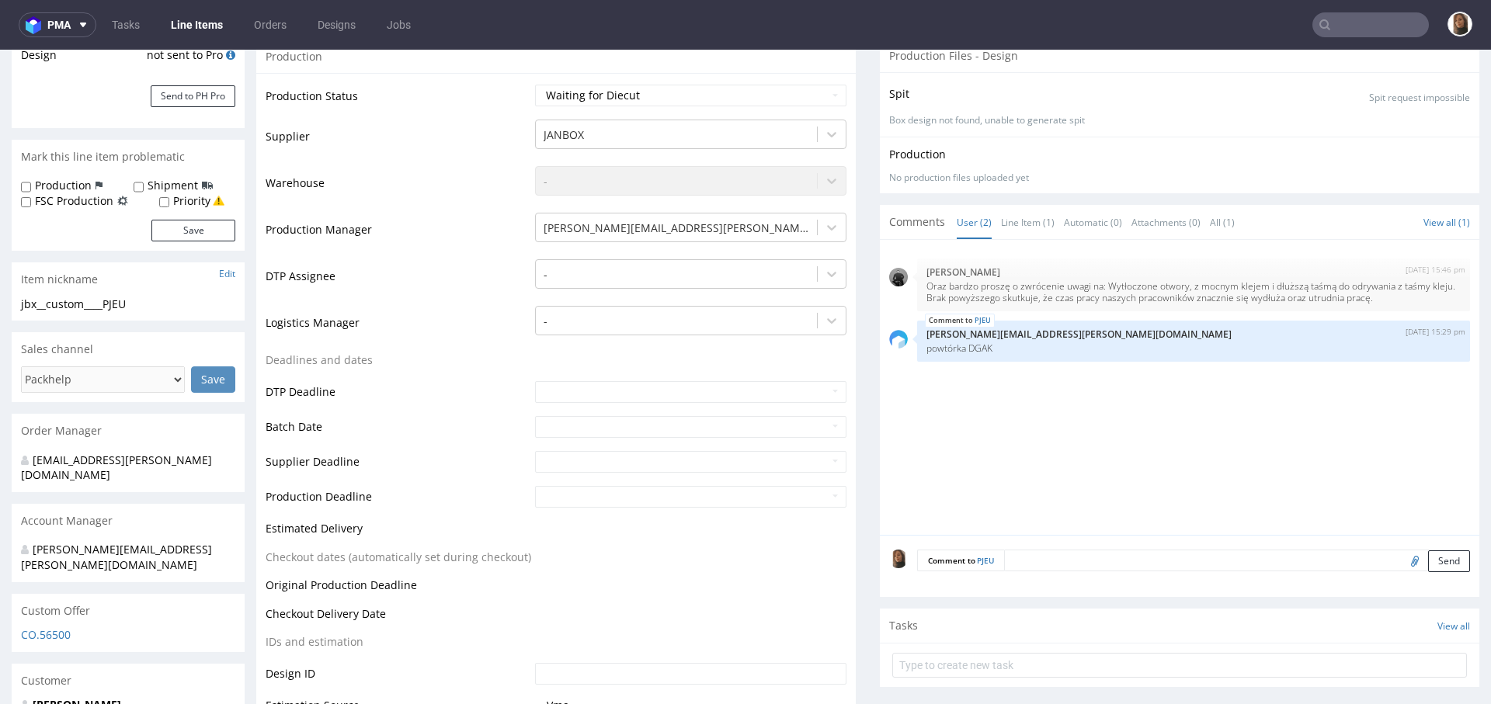
scroll to position [359, 0]
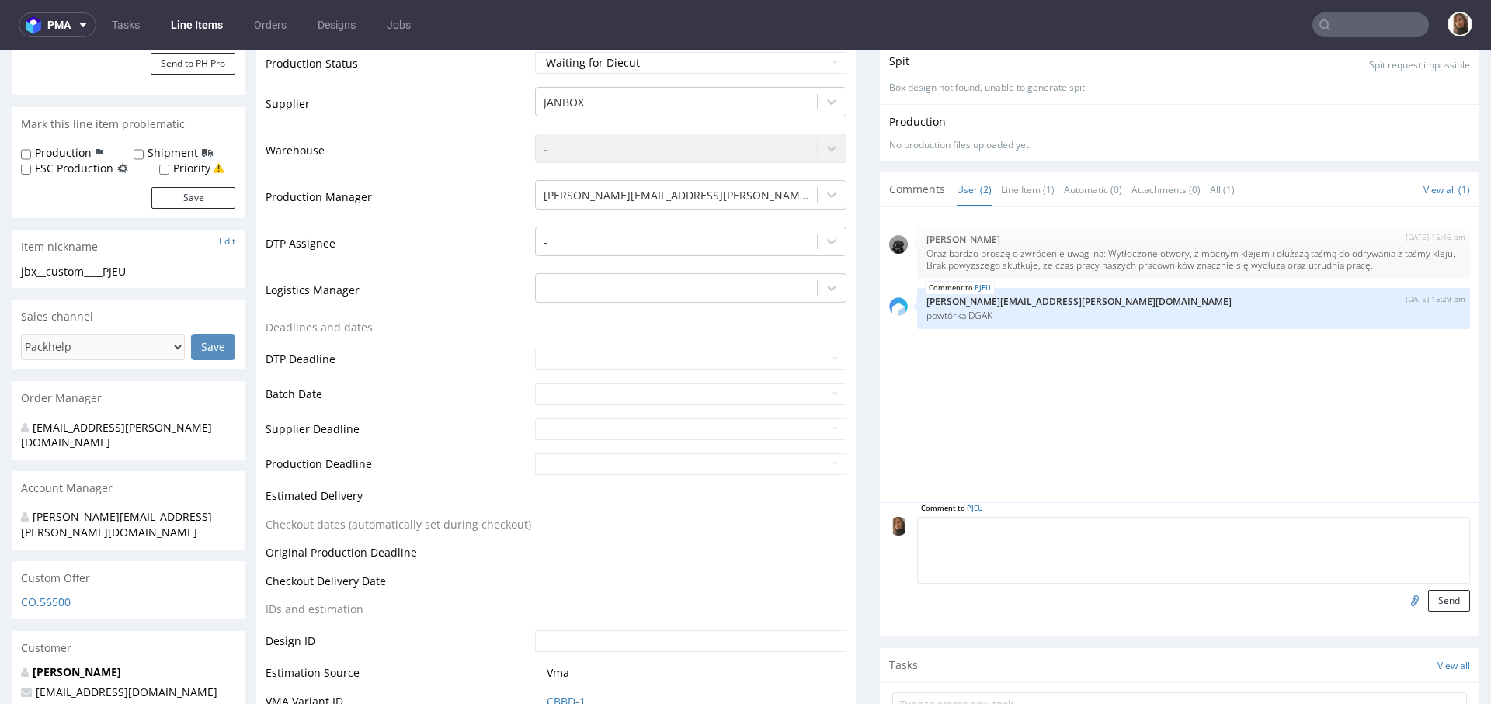
click at [1035, 529] on textarea at bounding box center [1193, 550] width 553 height 67
paste textarea "Oraz bardzo proszę o zwrócenie uwagi na: Wytłoczone otwory, z mocnym klejem i d…"
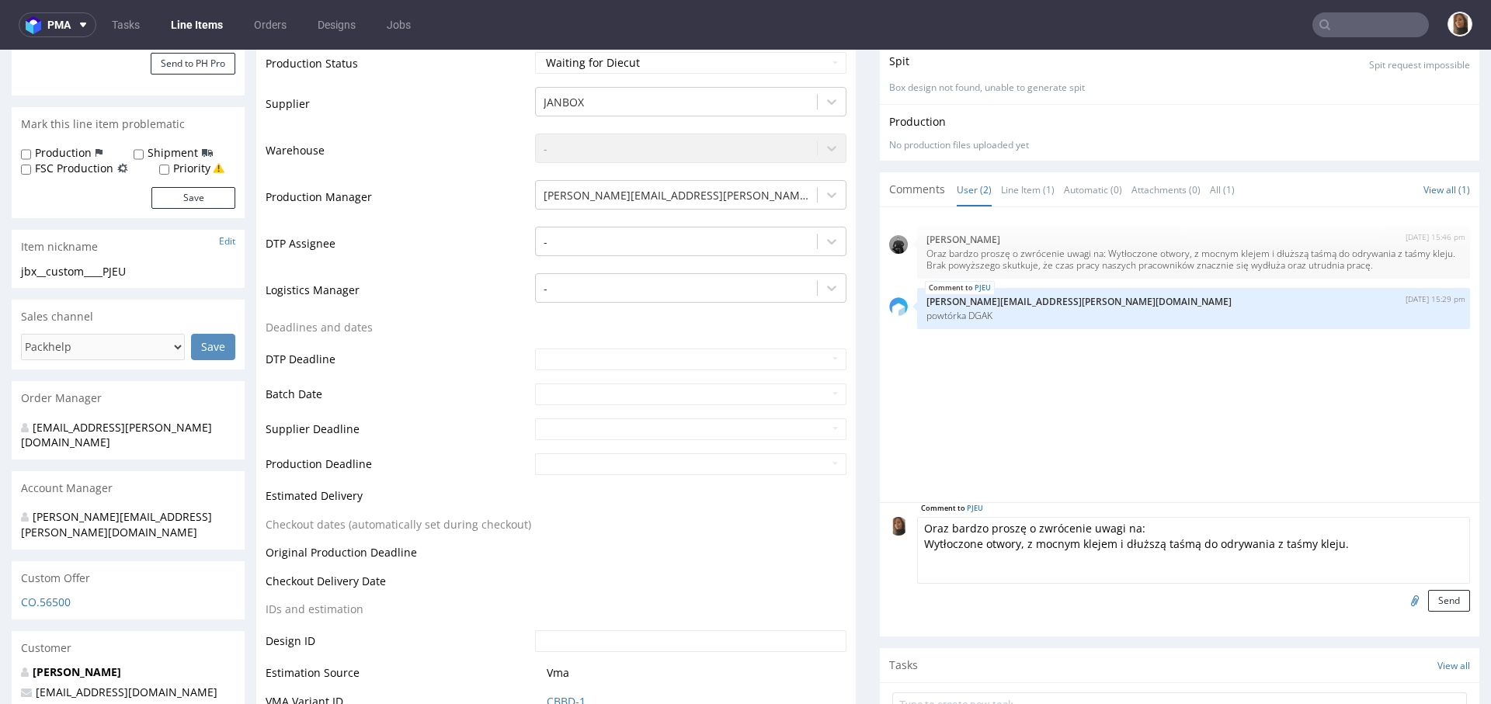
drag, startPoint x: 940, startPoint y: 526, endPoint x: 801, endPoint y: 526, distance: 139.0
click at [917, 537] on textarea "Bardzo proszę o zwrócenie uwagi na: Wytłoczone otwory, z mocnym klejem i dłuższ…" at bounding box center [1193, 550] width 553 height 67
type textarea "Bardzo proszę o zwrócenie uwagi na: Wytłoczone otwory, z mocnym klejem i dłuższ…"
click at [1428, 606] on button "Send" at bounding box center [1449, 601] width 42 height 22
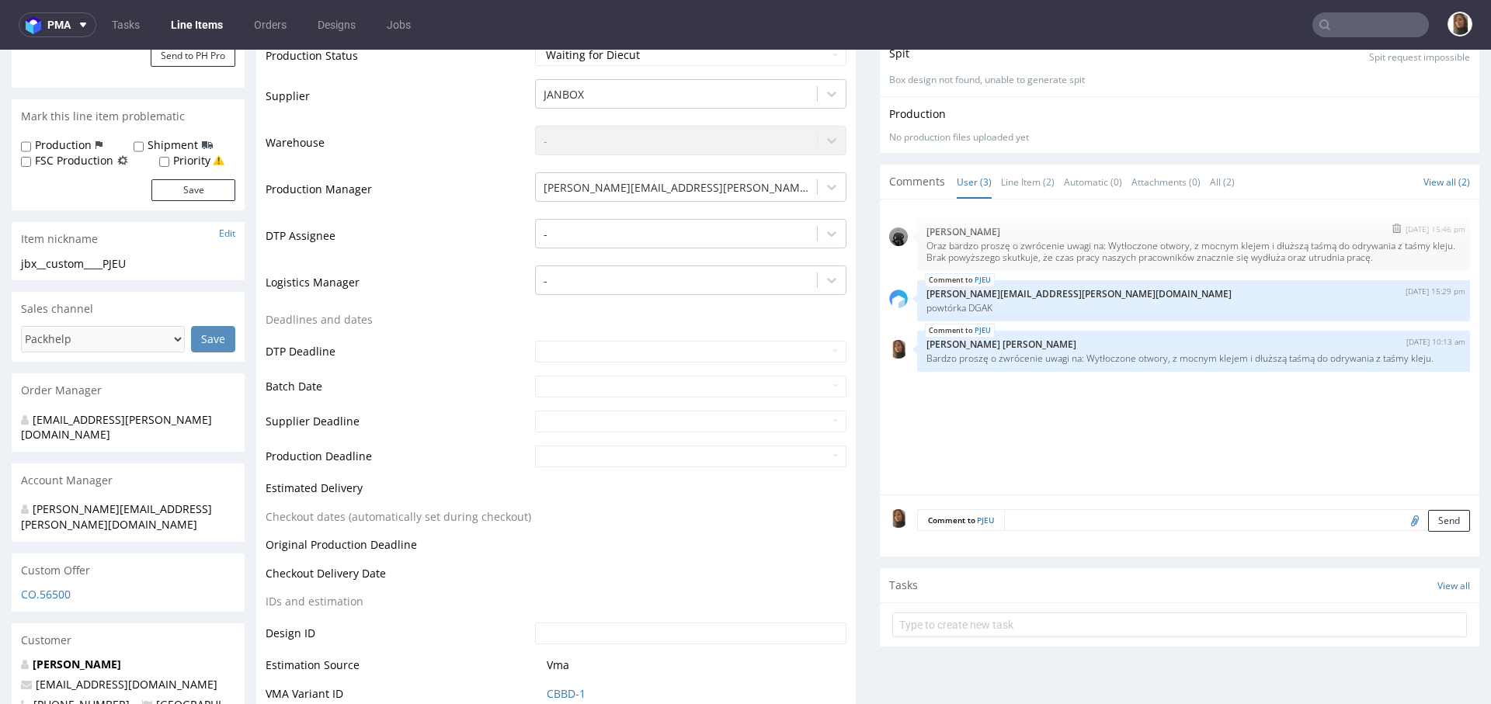
scroll to position [513, 0]
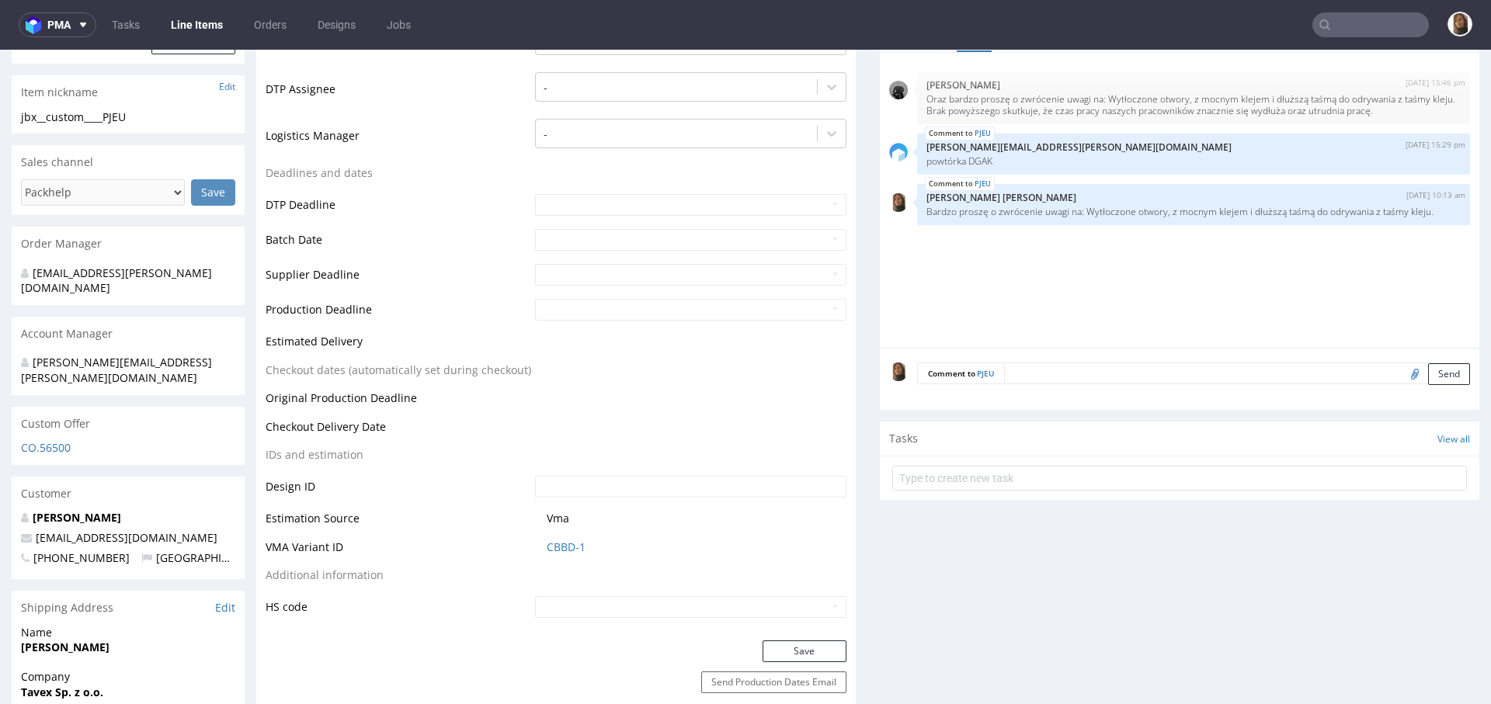
click at [1019, 370] on textarea at bounding box center [1237, 374] width 466 height 22
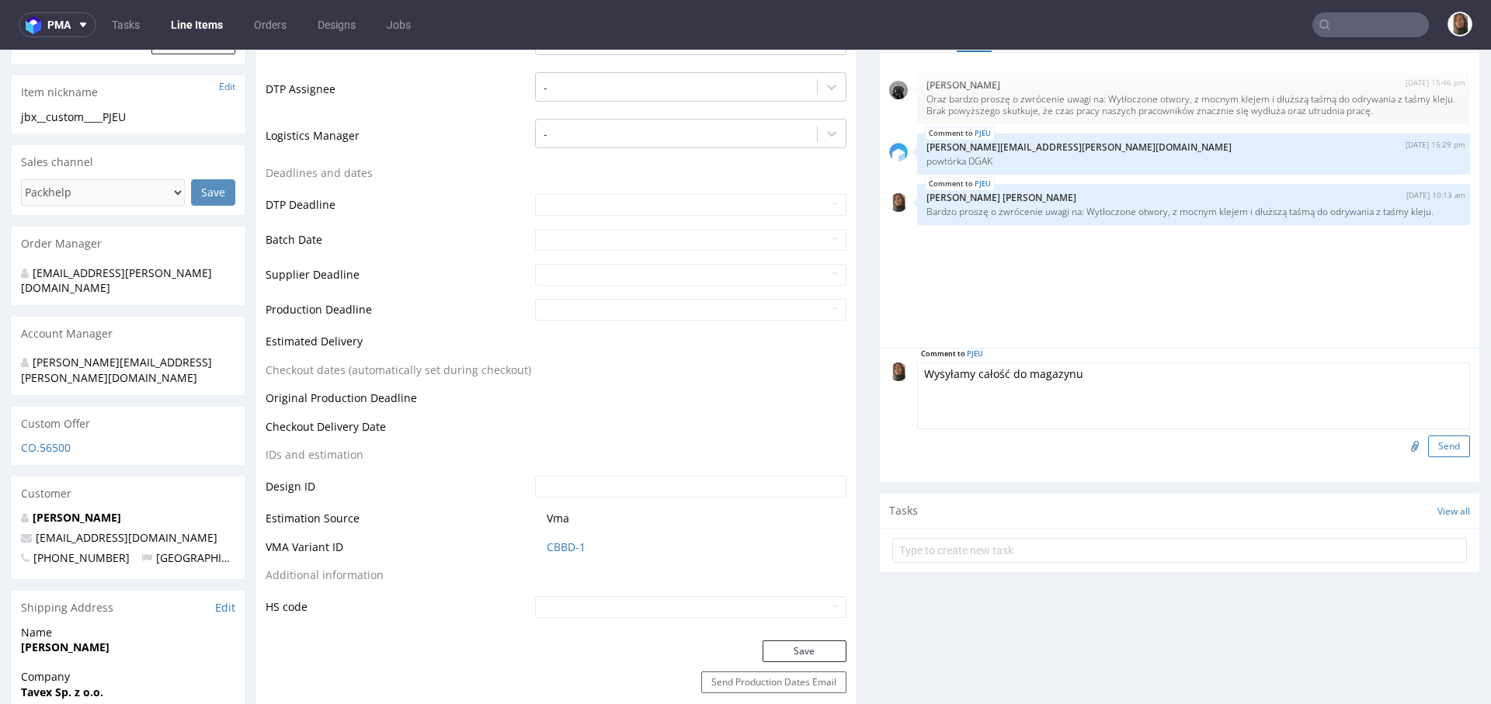
type textarea "Wysyłamy całość do magazynu"
click at [1428, 440] on button "Send" at bounding box center [1449, 447] width 42 height 22
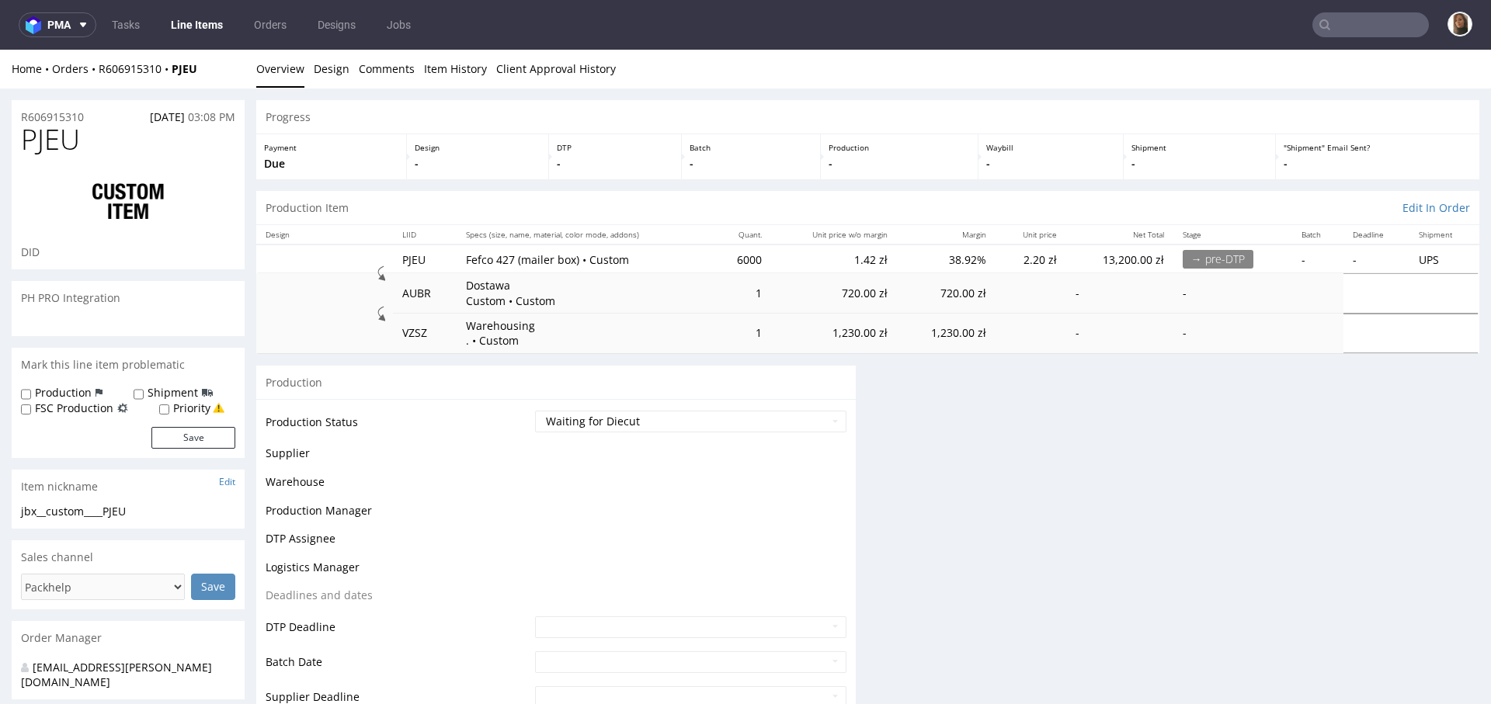
scroll to position [0, 0]
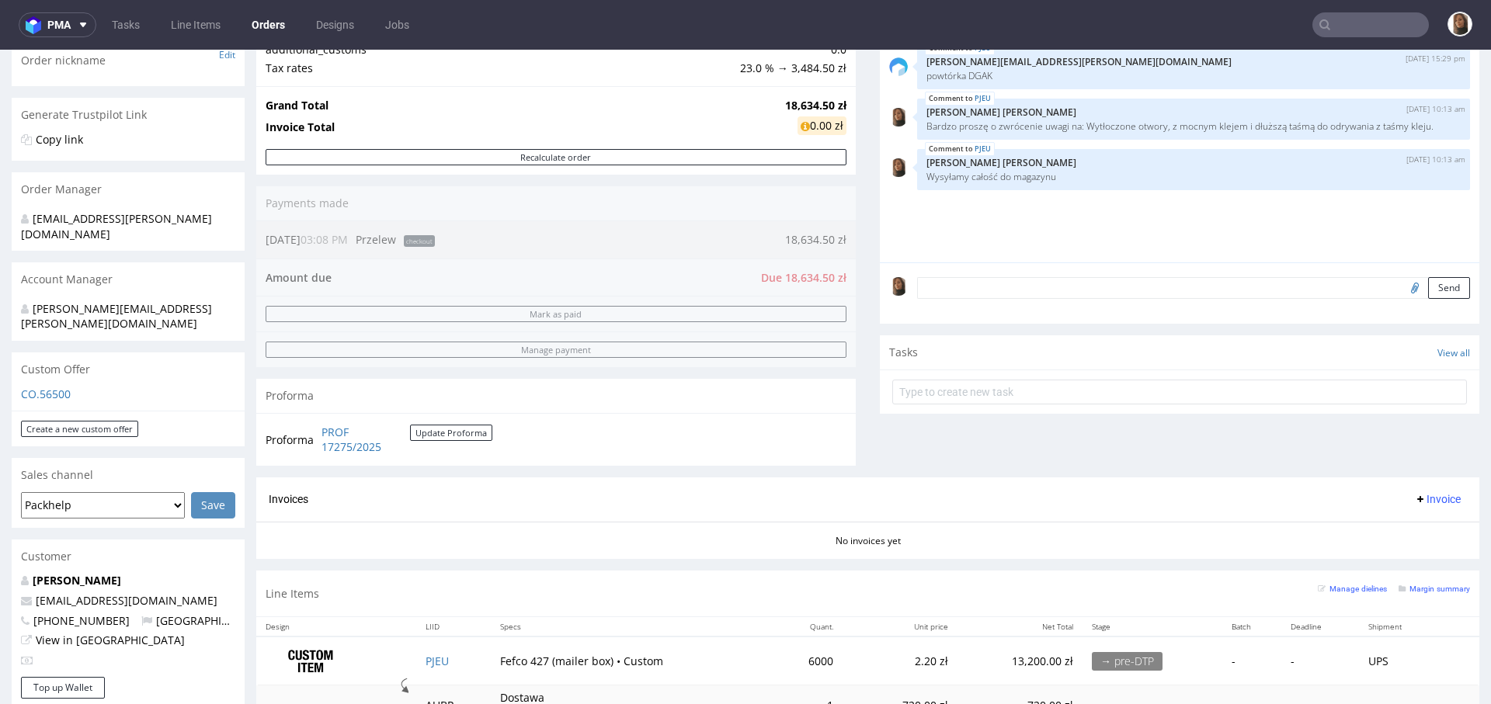
scroll to position [585, 0]
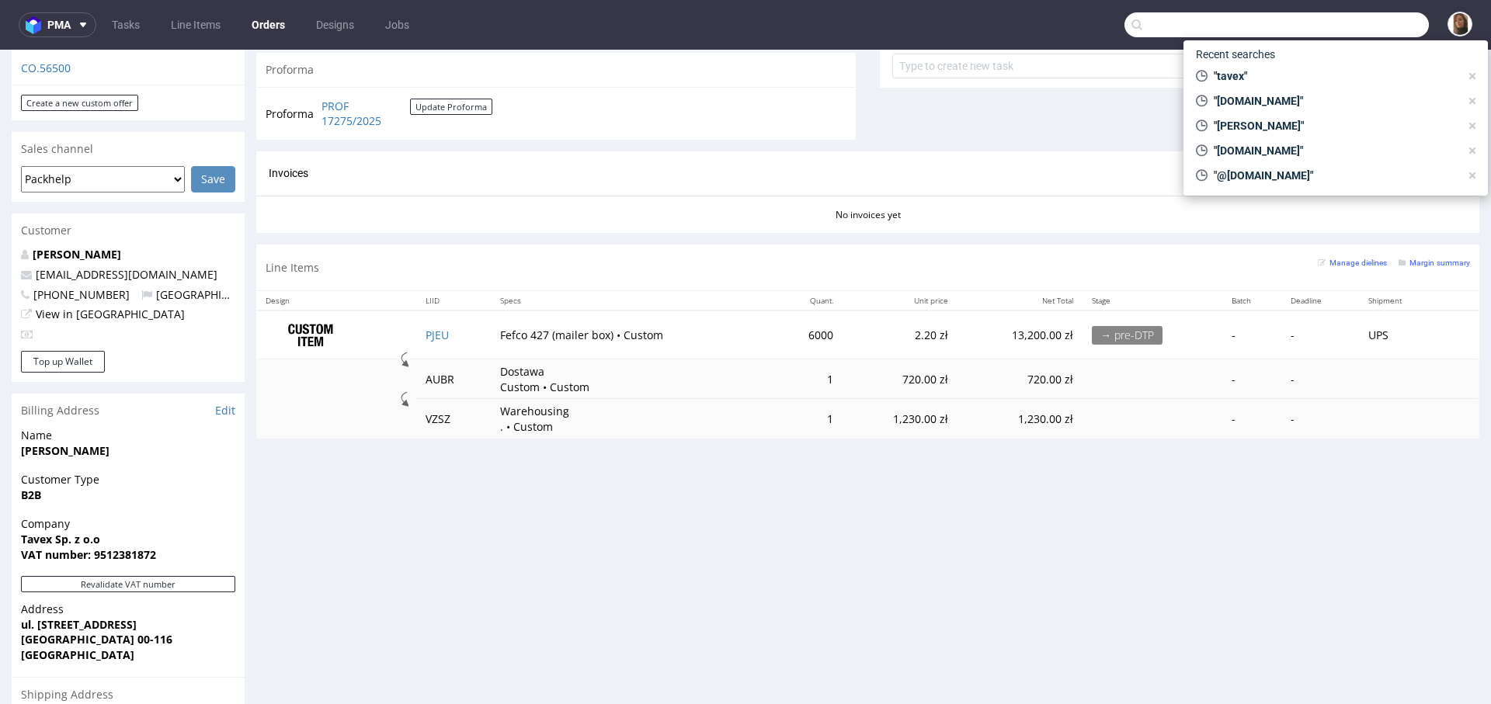
click at [1395, 32] on input "text" at bounding box center [1276, 24] width 304 height 25
paste input "R414017148"
type input "R414017148"
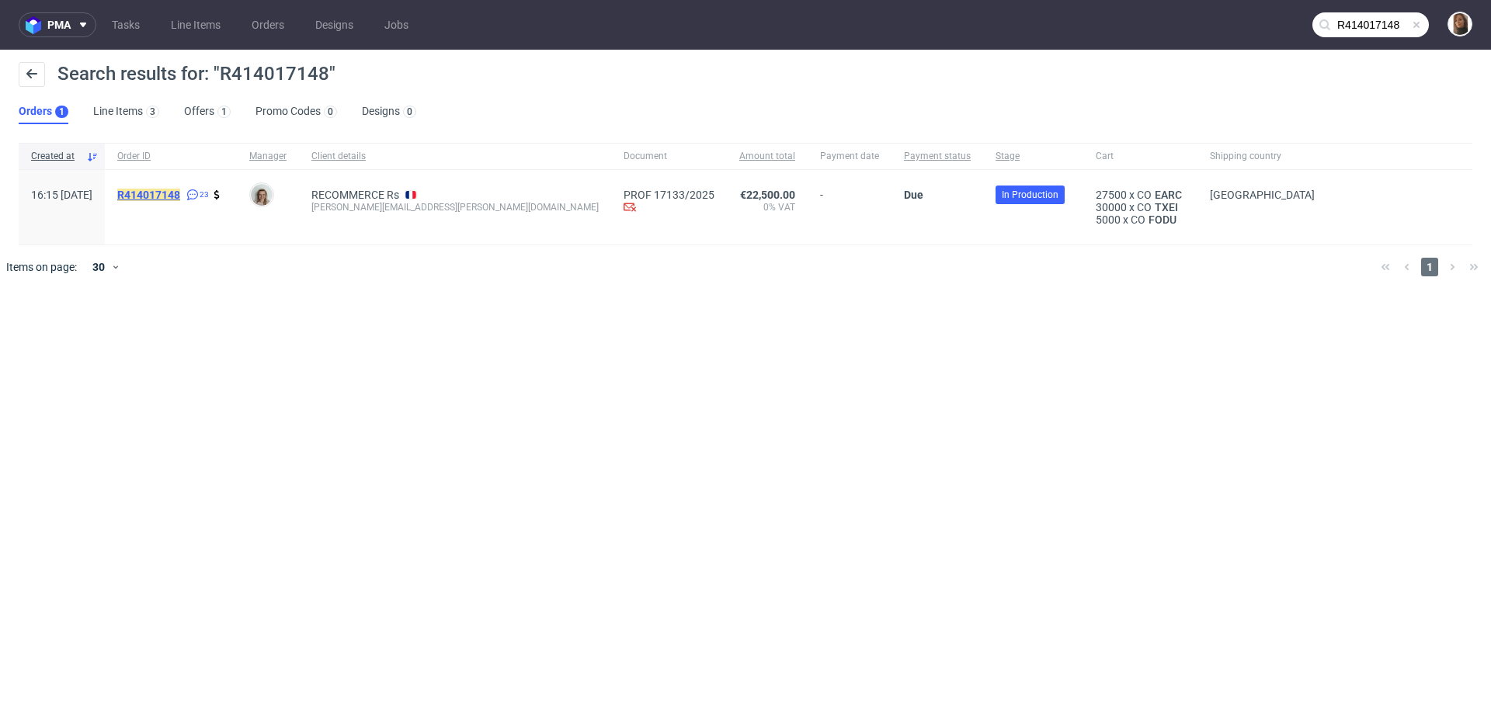
click at [180, 190] on mark "R414017148" at bounding box center [148, 195] width 63 height 12
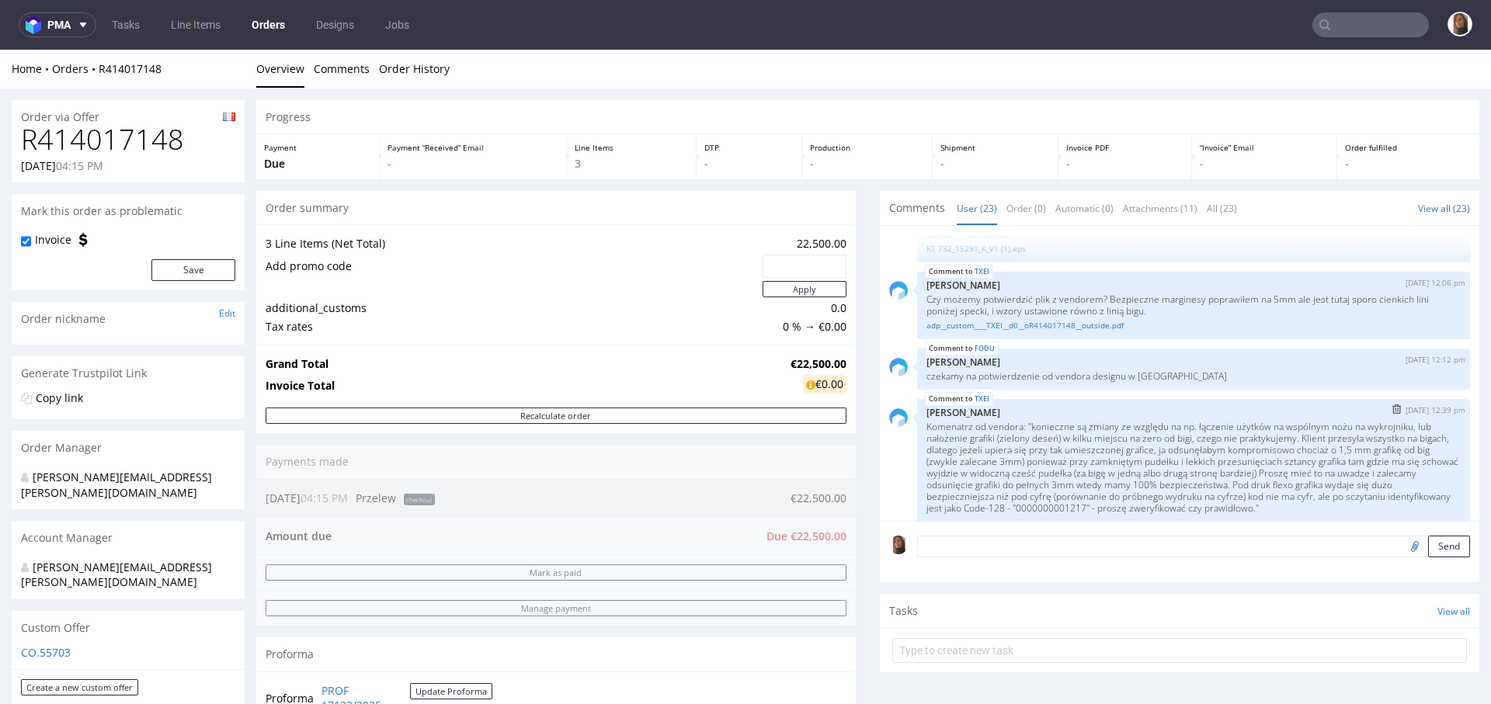
scroll to position [1326, 0]
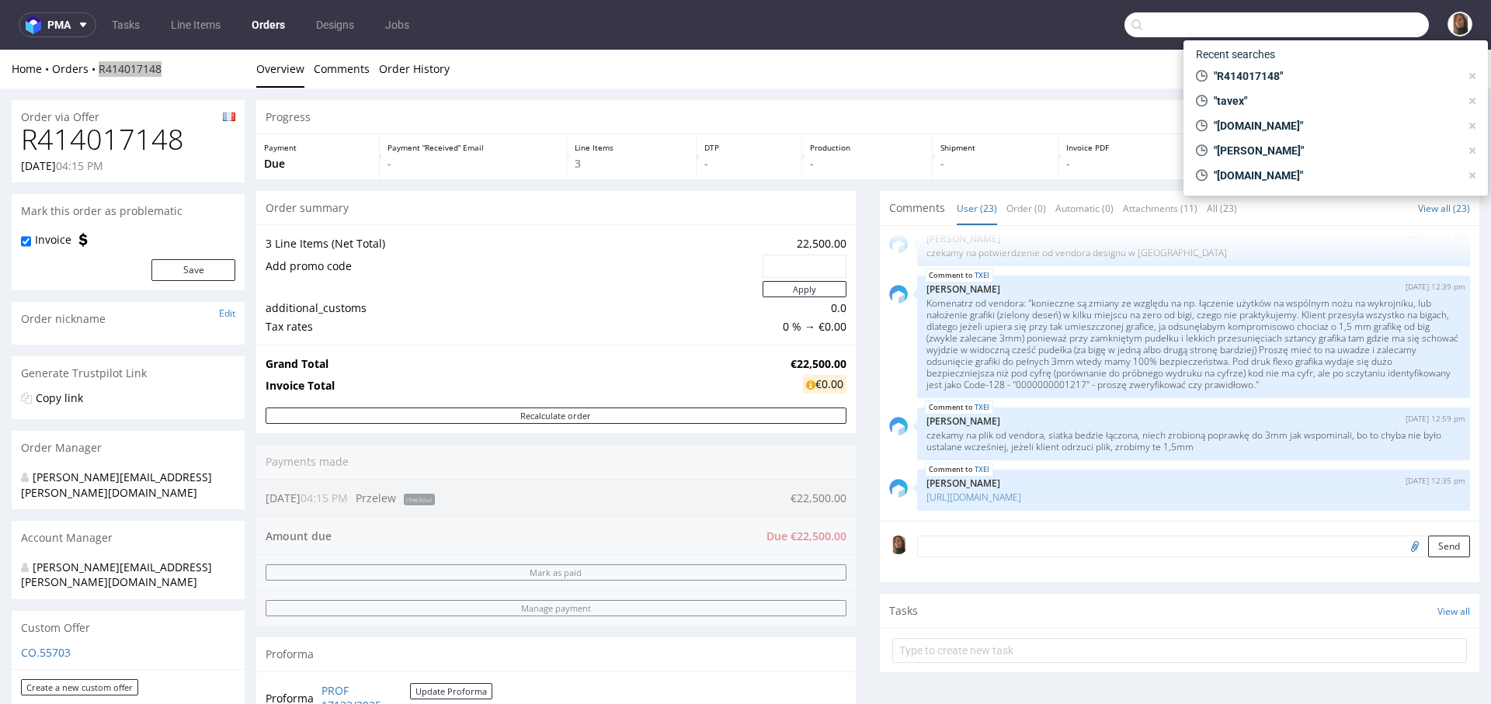
click at [1363, 23] on input "text" at bounding box center [1276, 24] width 304 height 25
paste input "R326757951"
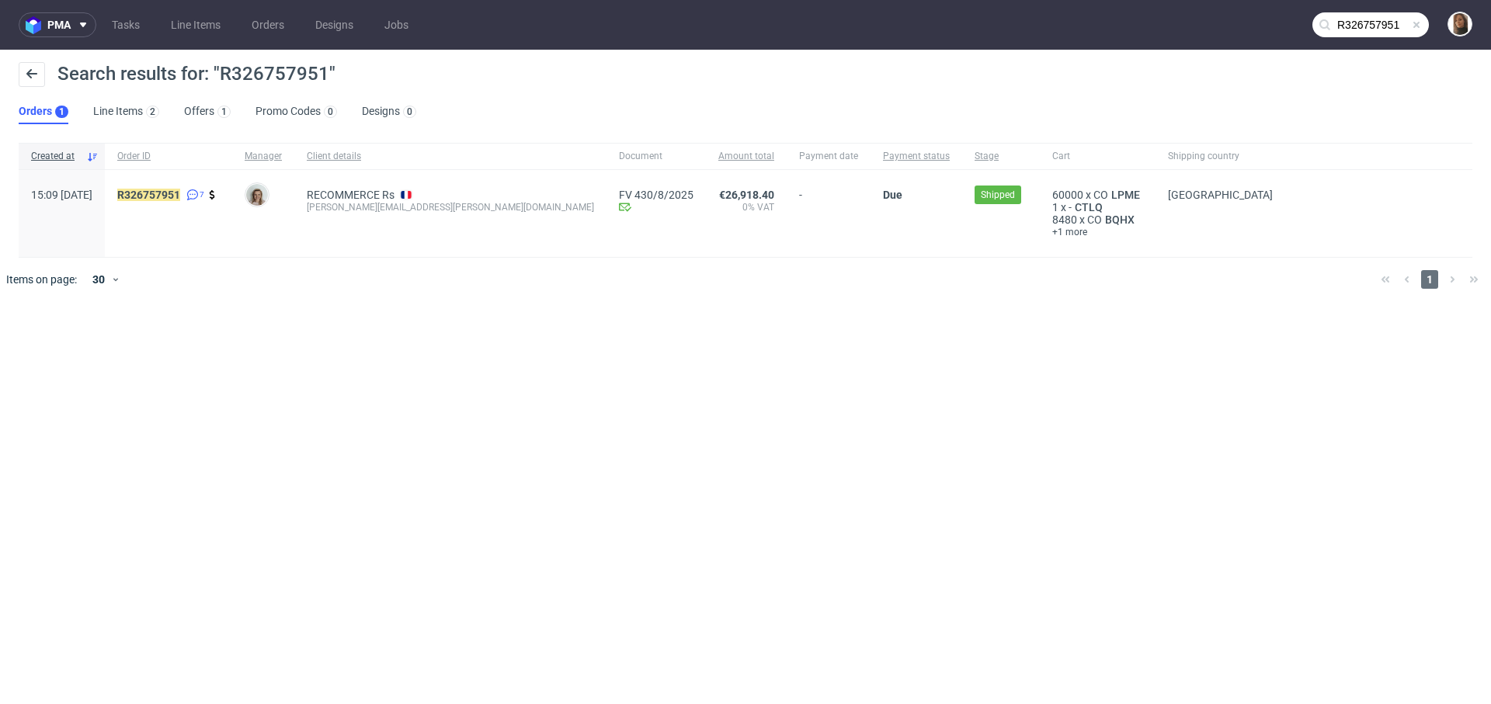
click at [411, 207] on div "javier.rivera@recommerce.com" at bounding box center [450, 207] width 287 height 12
copy div "javier.rivera@recommerce.com"
copy mark "R326757951"
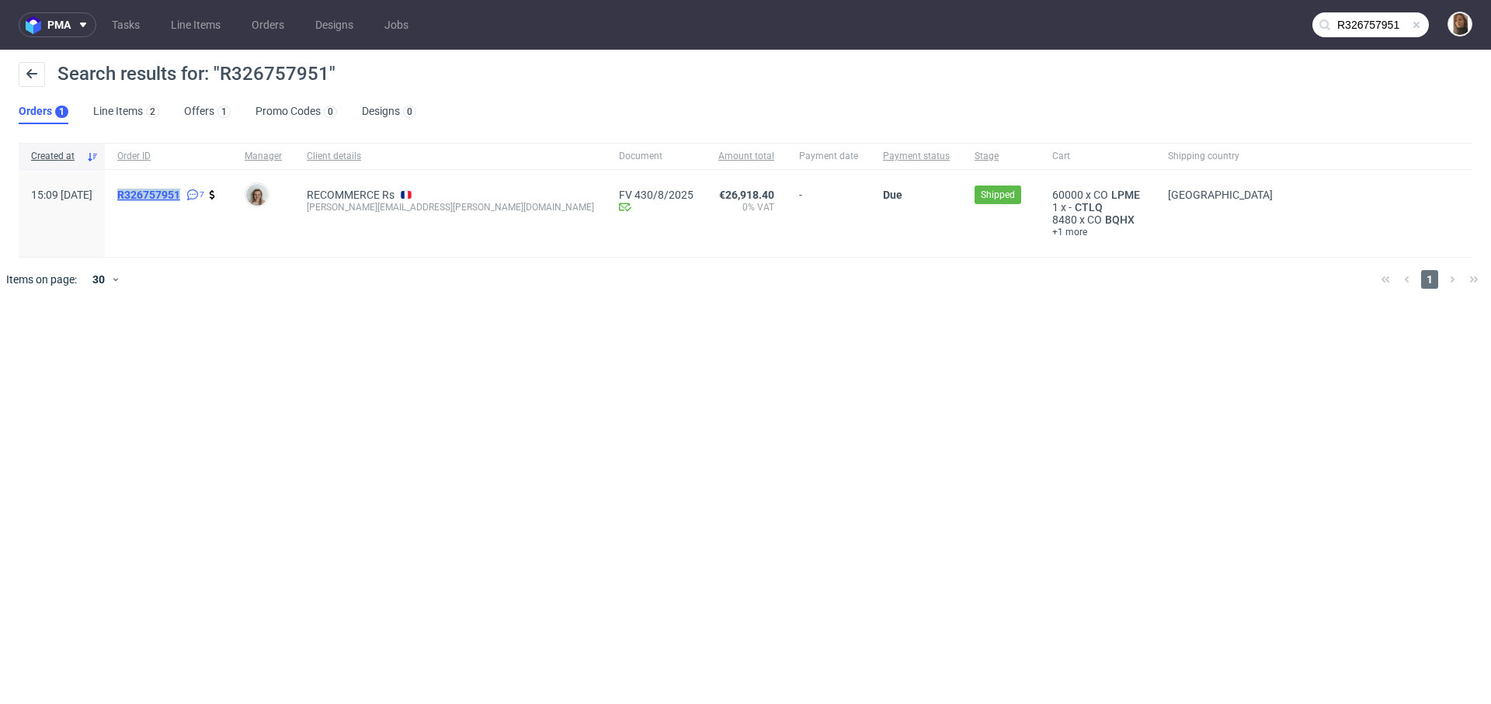
copy mark "R326757951"
click at [1386, 26] on input "R326757951" at bounding box center [1370, 24] width 116 height 25
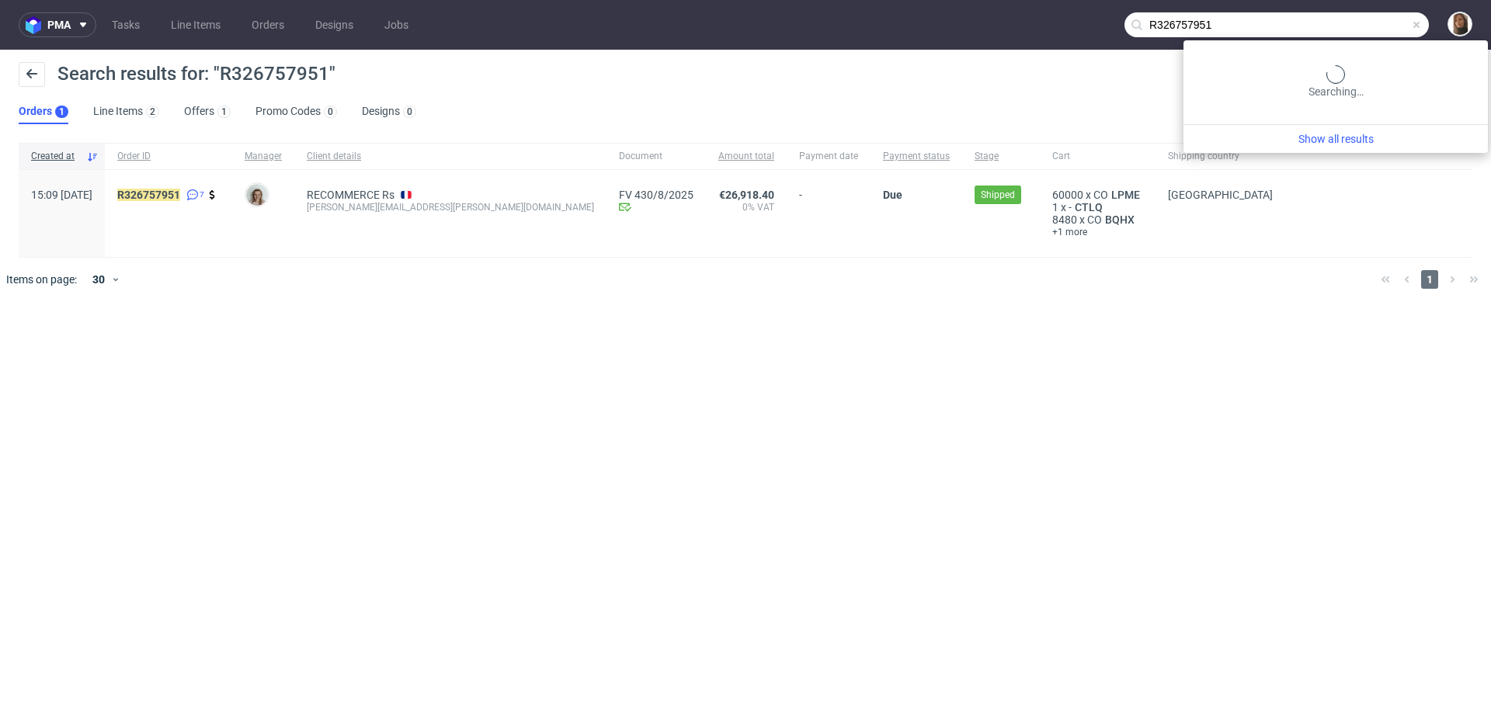
click at [1386, 26] on input "R326757951" at bounding box center [1276, 24] width 304 height 25
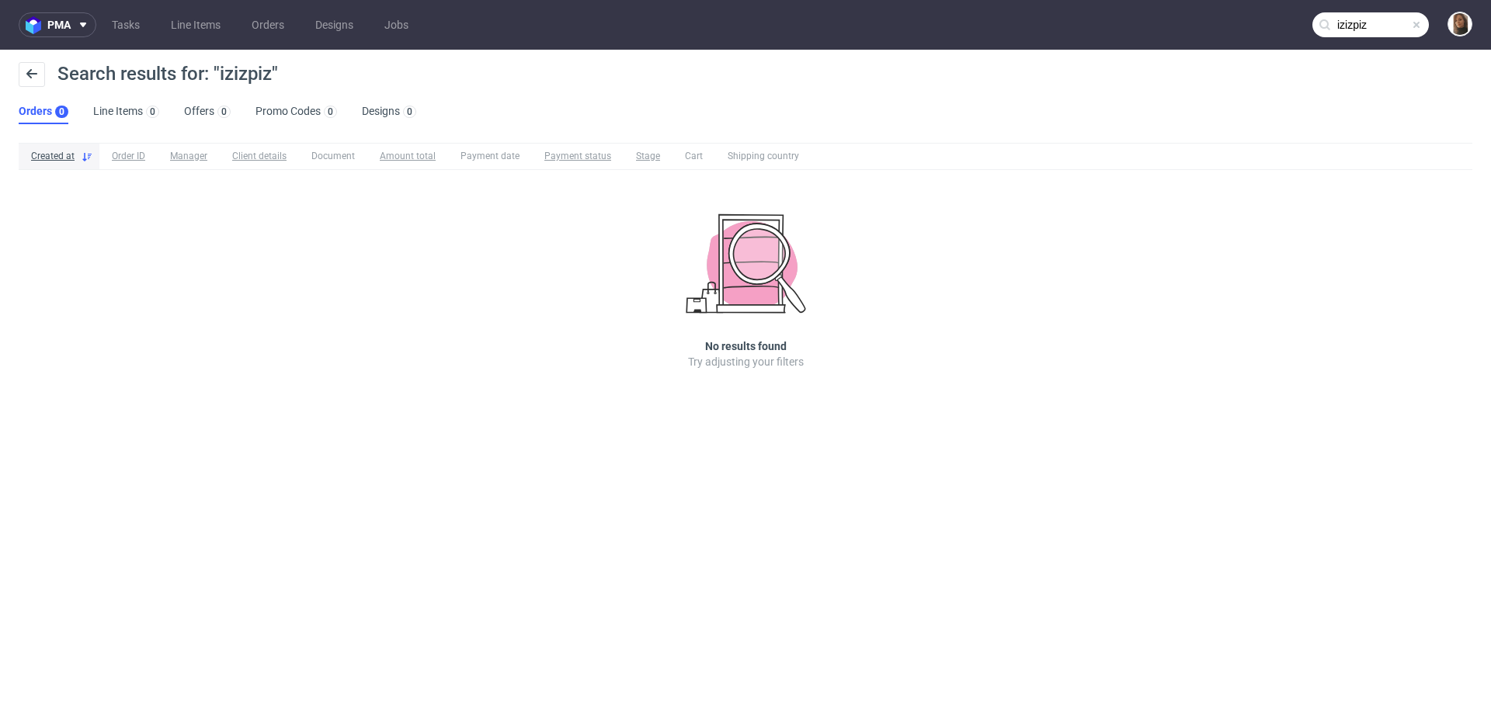
click at [1382, 33] on input "izizpiz" at bounding box center [1370, 24] width 116 height 25
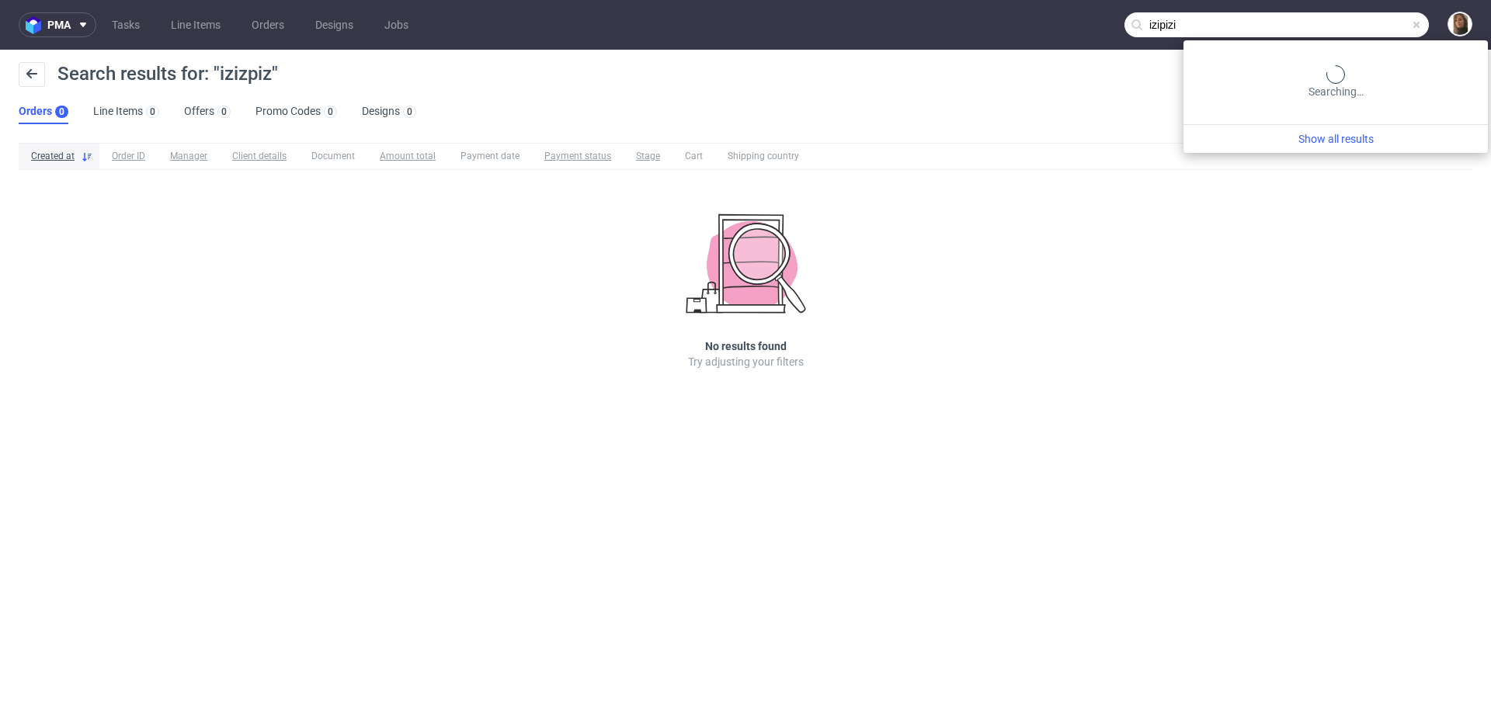
type input "izipizi"
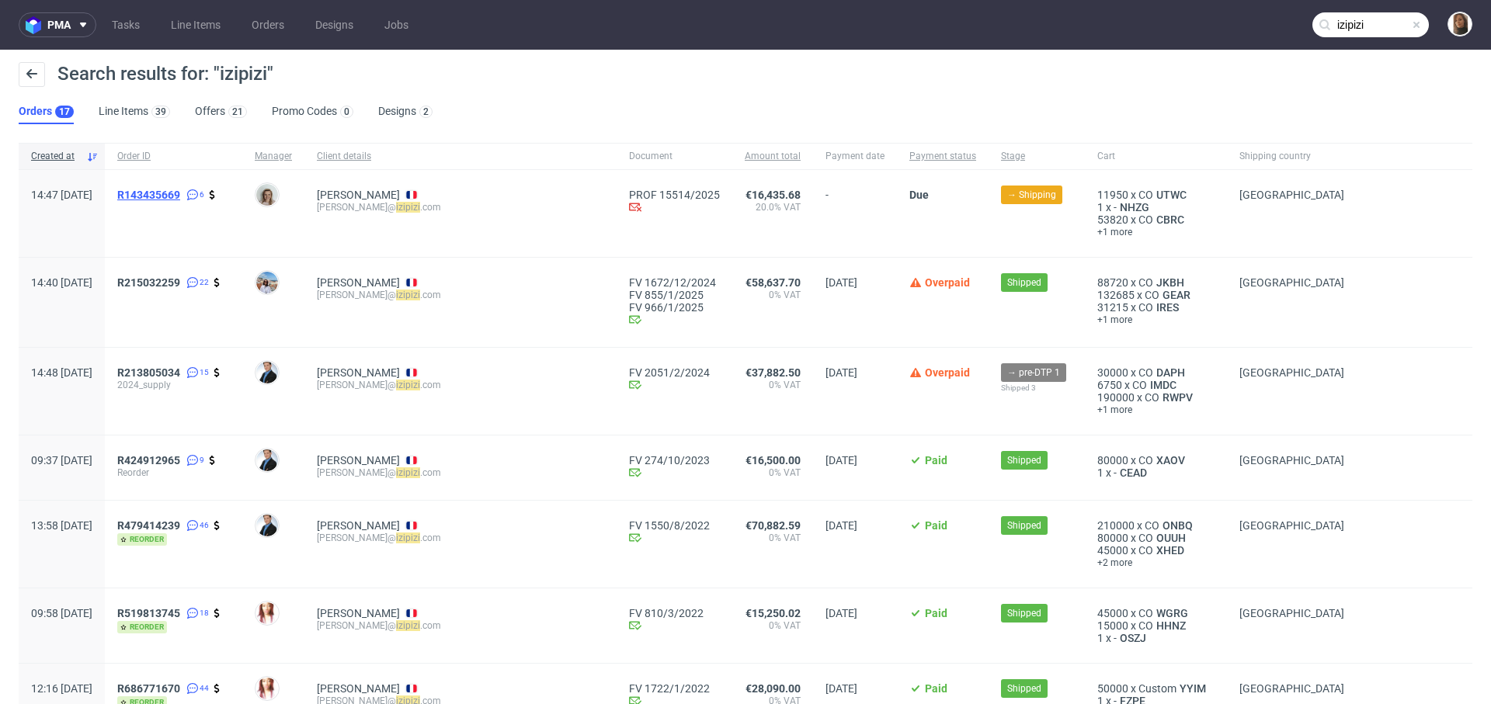
click at [180, 193] on span "R143435669" at bounding box center [148, 195] width 63 height 12
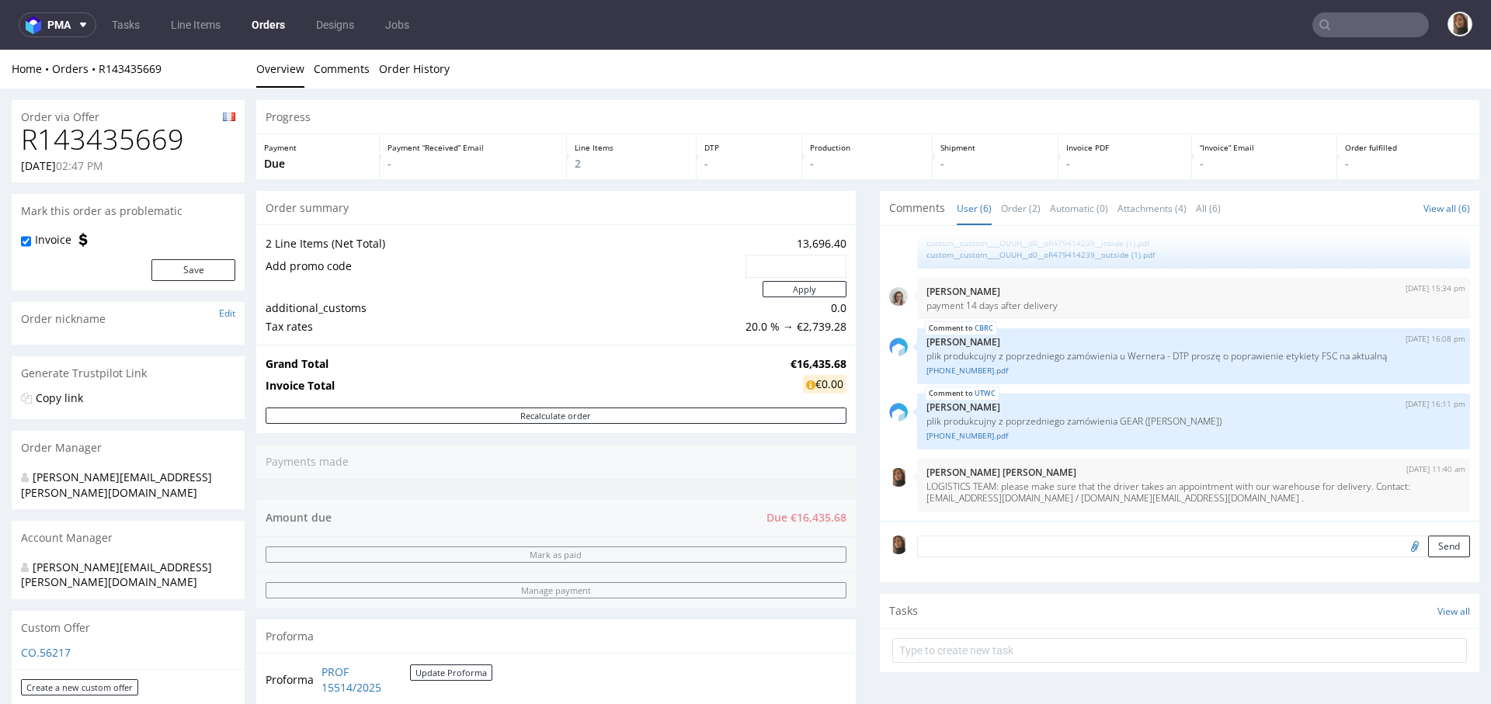
click at [110, 151] on h1 "R143435669" at bounding box center [128, 139] width 214 height 31
copy h1 "R143435669"
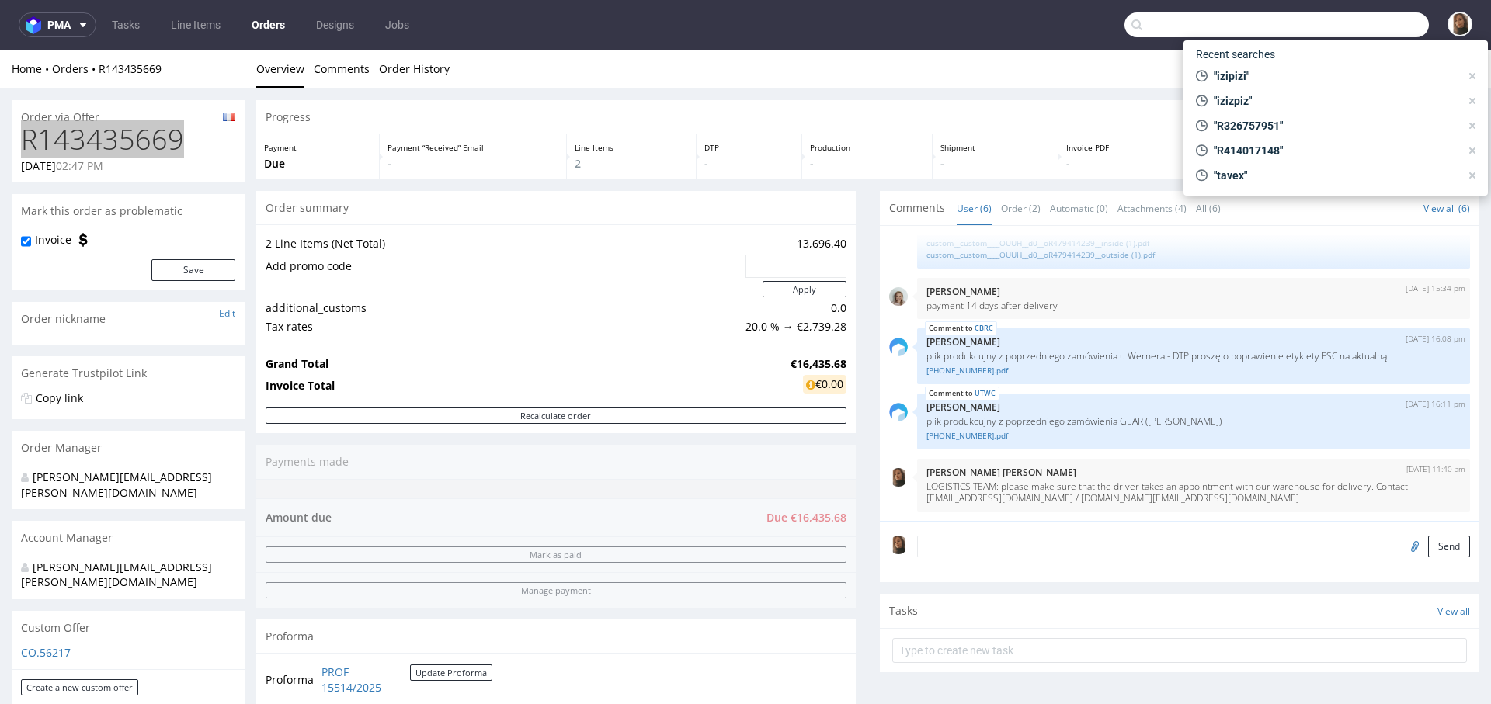
click at [1365, 16] on input "text" at bounding box center [1276, 24] width 304 height 25
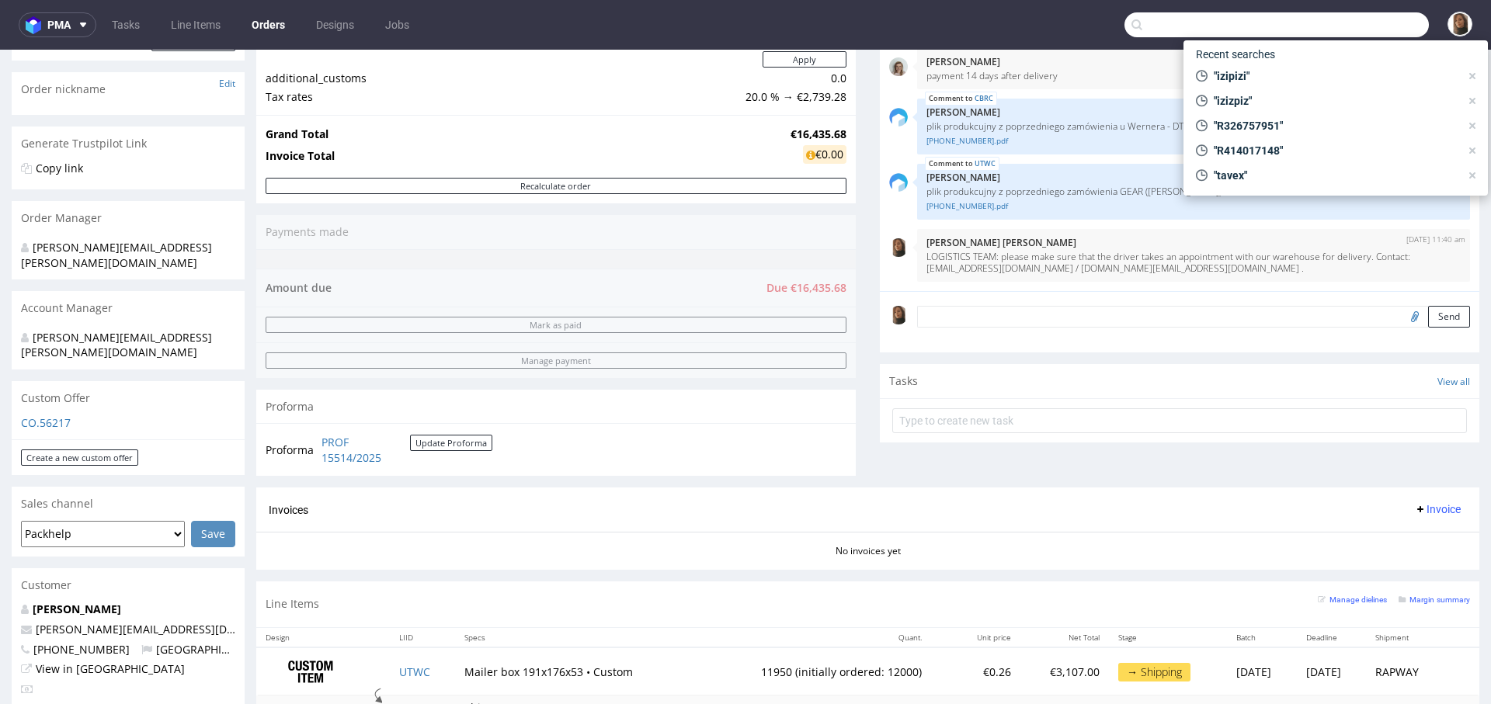
scroll to position [579, 0]
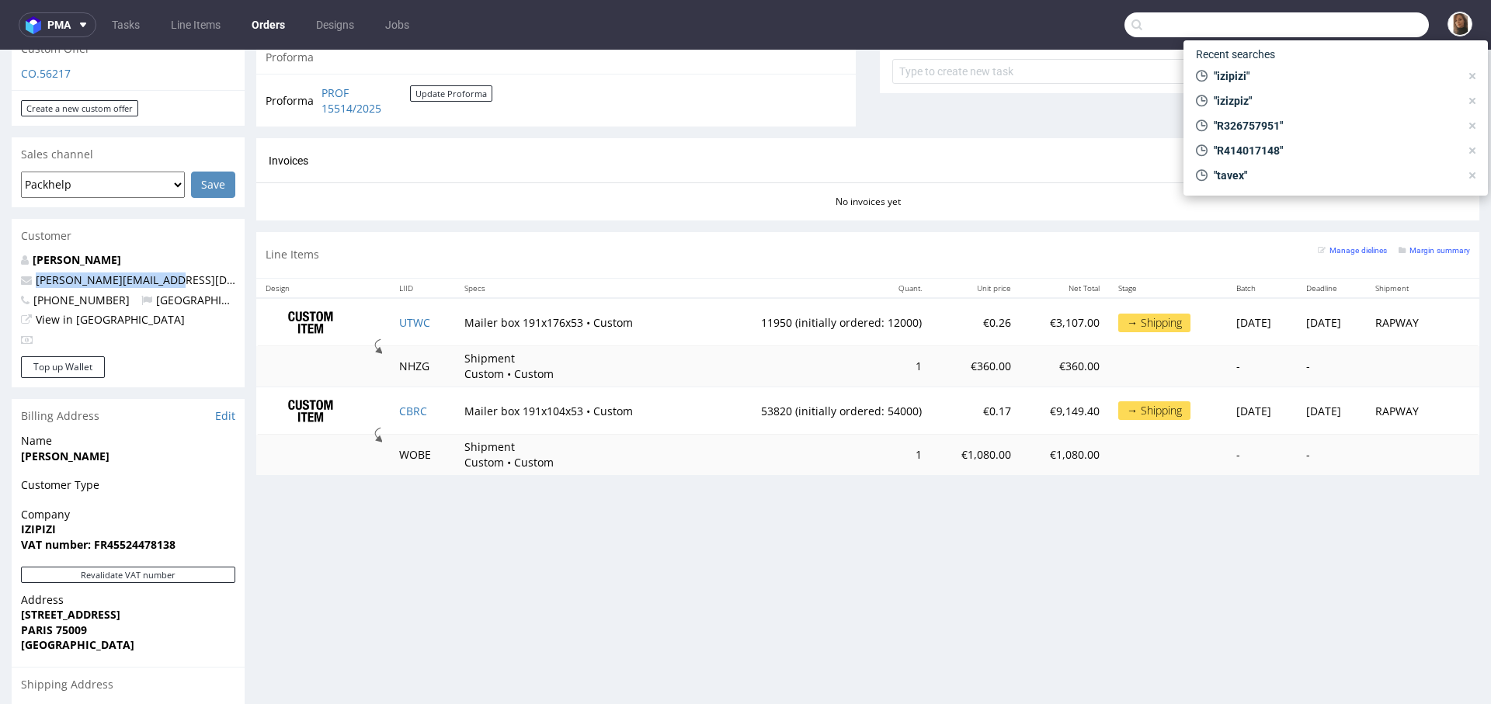
drag, startPoint x: 172, startPoint y: 238, endPoint x: 172, endPoint y: 248, distance: 10.1
click at [172, 252] on div "ZAKARIA BOUSSETTA z.boussetta@izipizi.com +33187669721 France View in Hubspot" at bounding box center [128, 304] width 233 height 104
copy span "z.boussetta@izipizi.com"
click at [1234, 23] on input "text" at bounding box center [1276, 24] width 304 height 25
paste input "z.boussetta@izipizi.com"
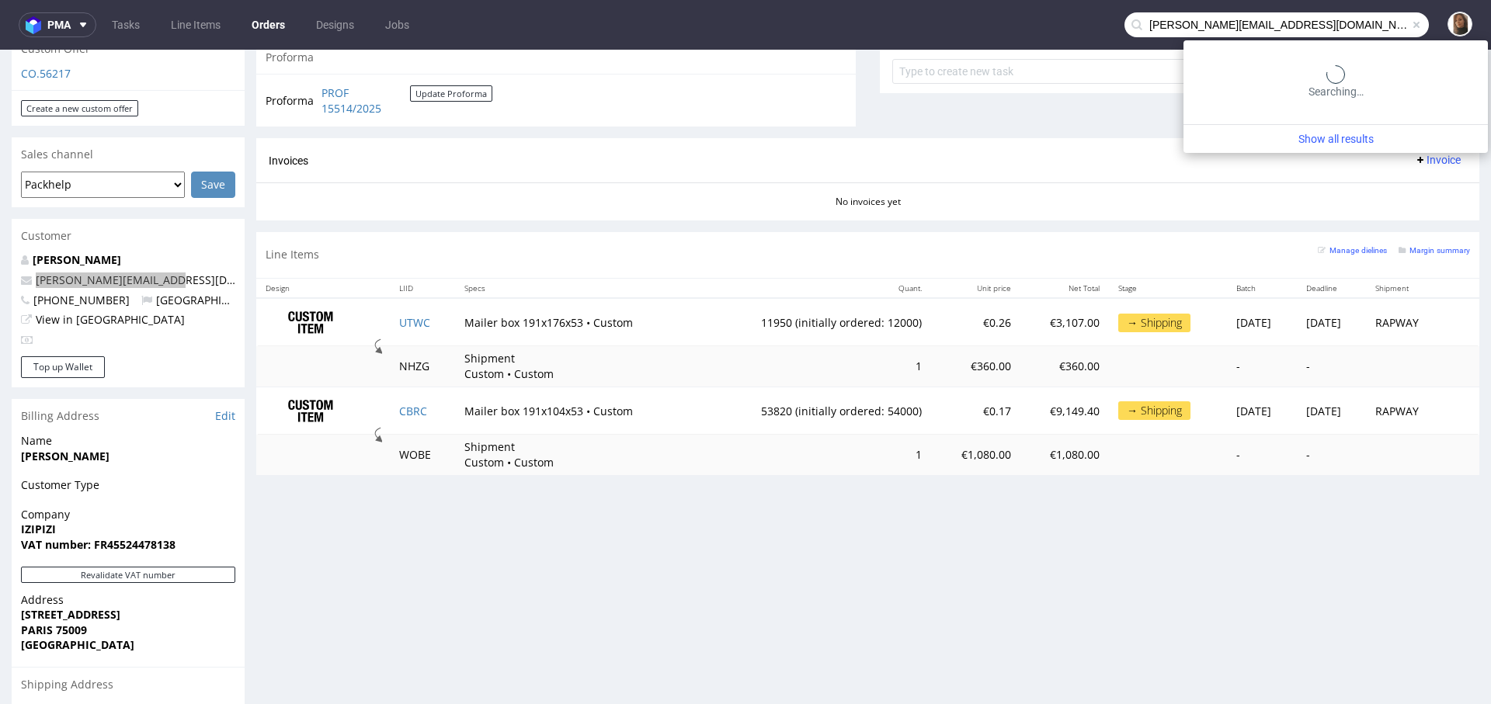
type input "z.boussetta@izipizi.com"
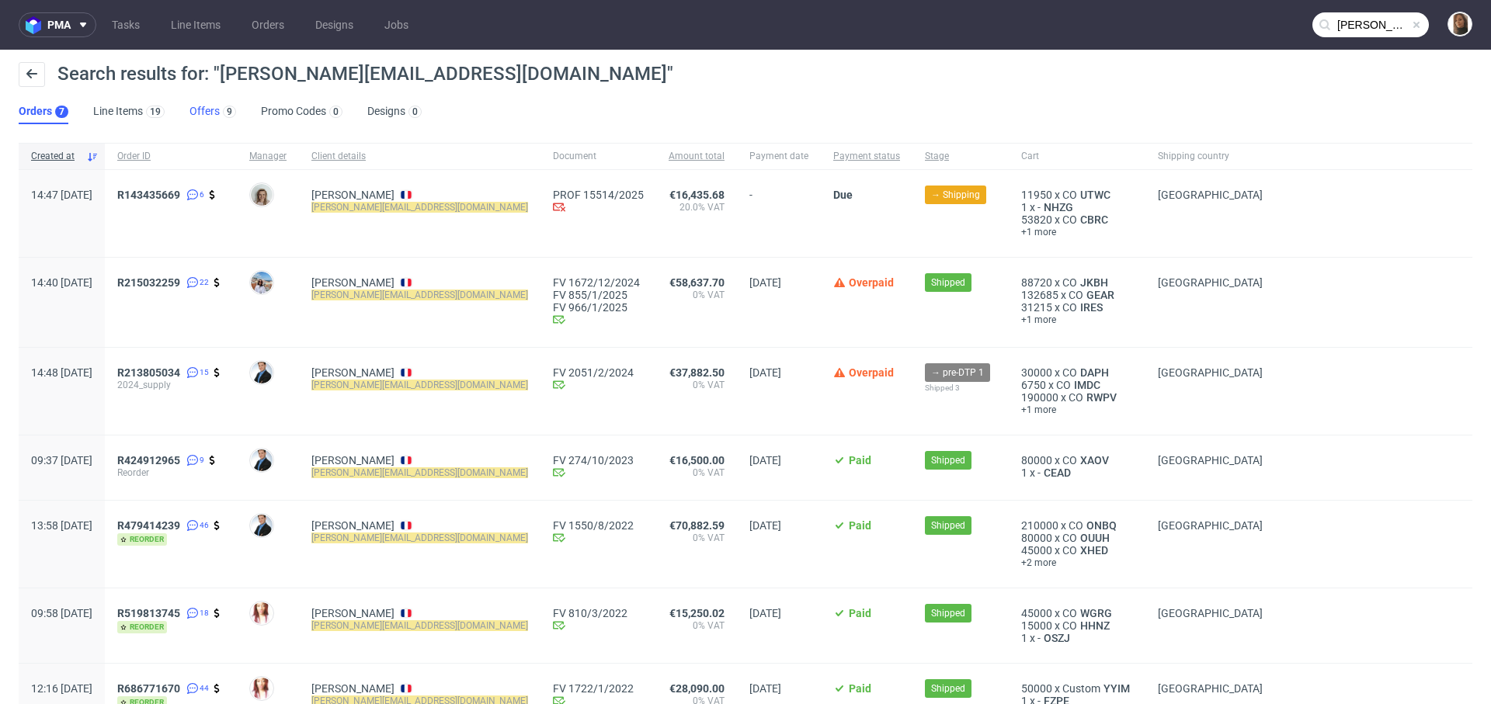
click at [213, 109] on link "Offers 9" at bounding box center [212, 111] width 47 height 25
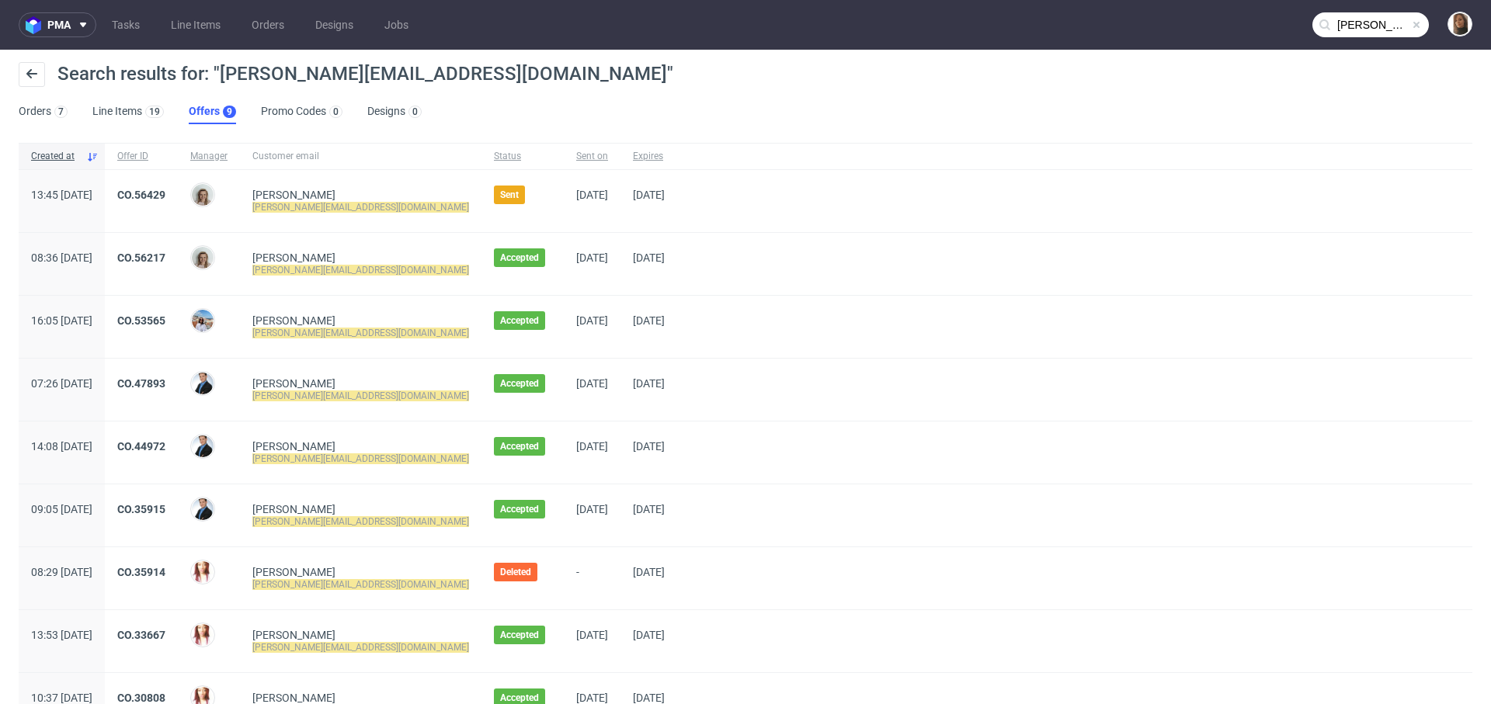
click at [178, 186] on div "CO.56429" at bounding box center [141, 201] width 73 height 62
click at [165, 194] on link "CO.56429" at bounding box center [141, 195] width 48 height 12
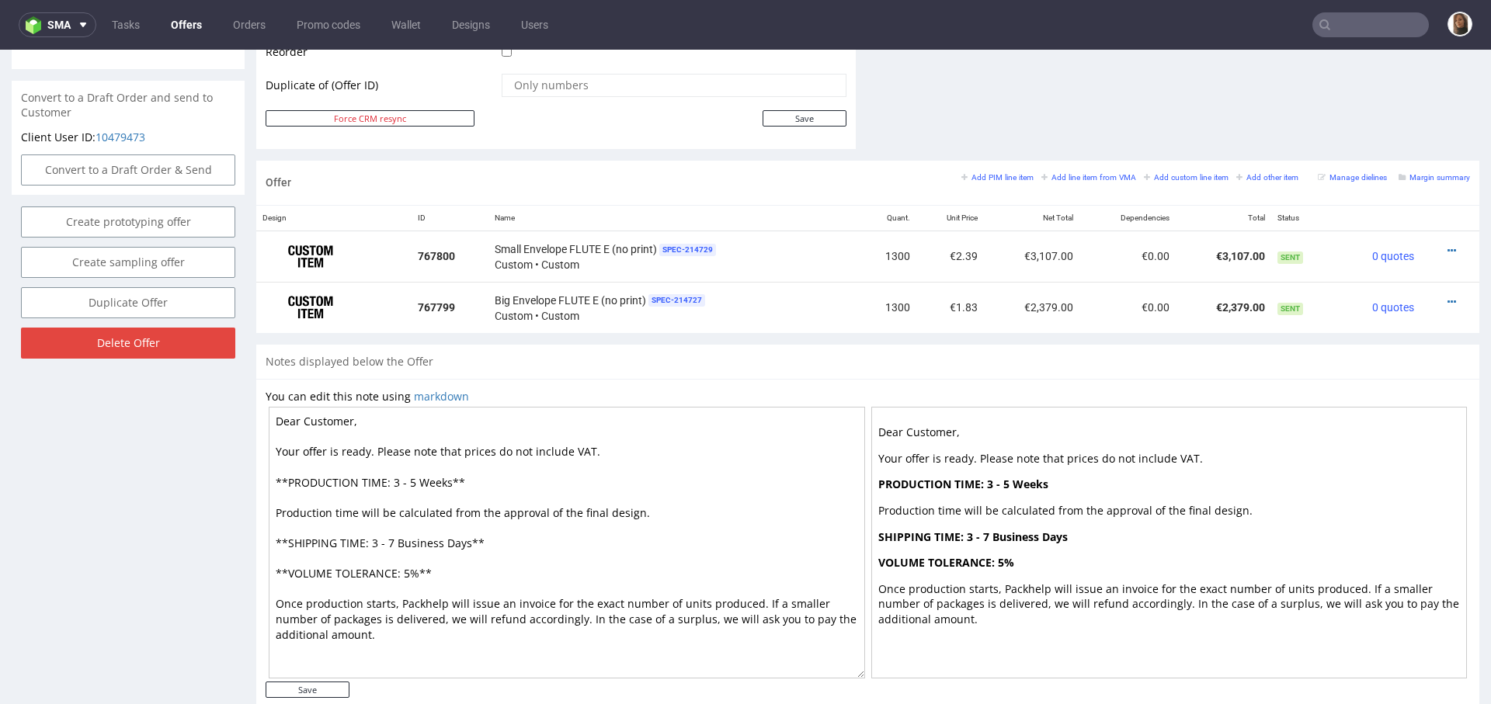
scroll to position [848, 0]
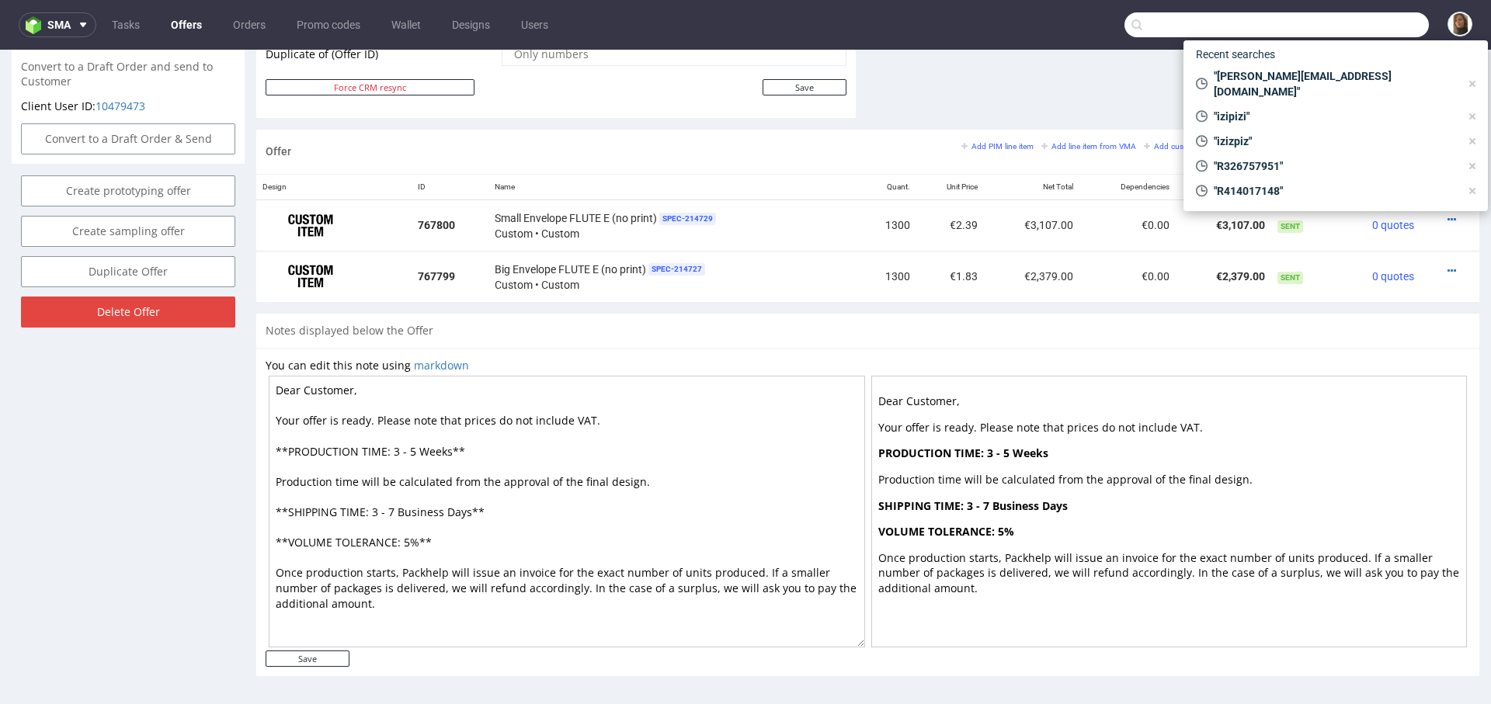
click at [1338, 18] on input "text" at bounding box center [1276, 24] width 304 height 25
paste input "R034592586"
type input "R034592586"
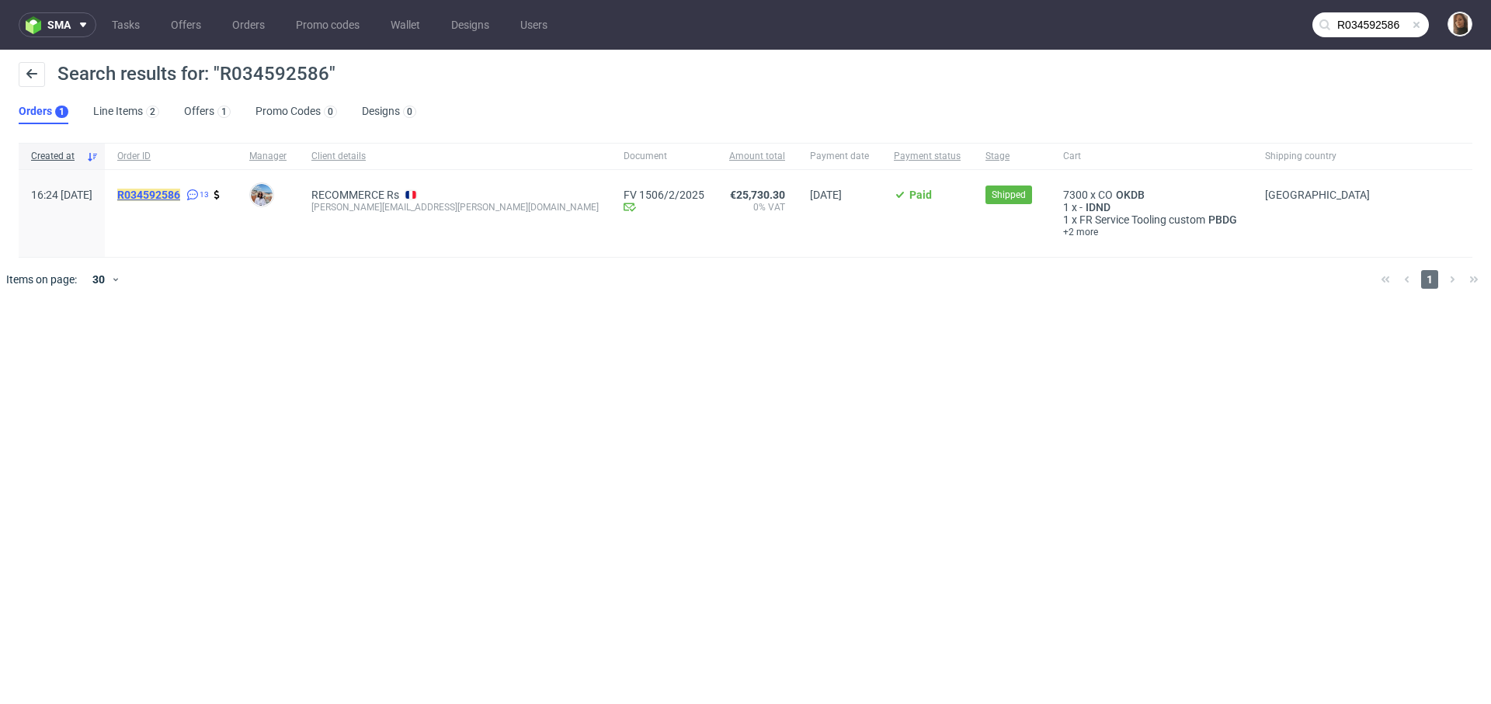
click at [180, 192] on mark "R034592586" at bounding box center [148, 195] width 63 height 12
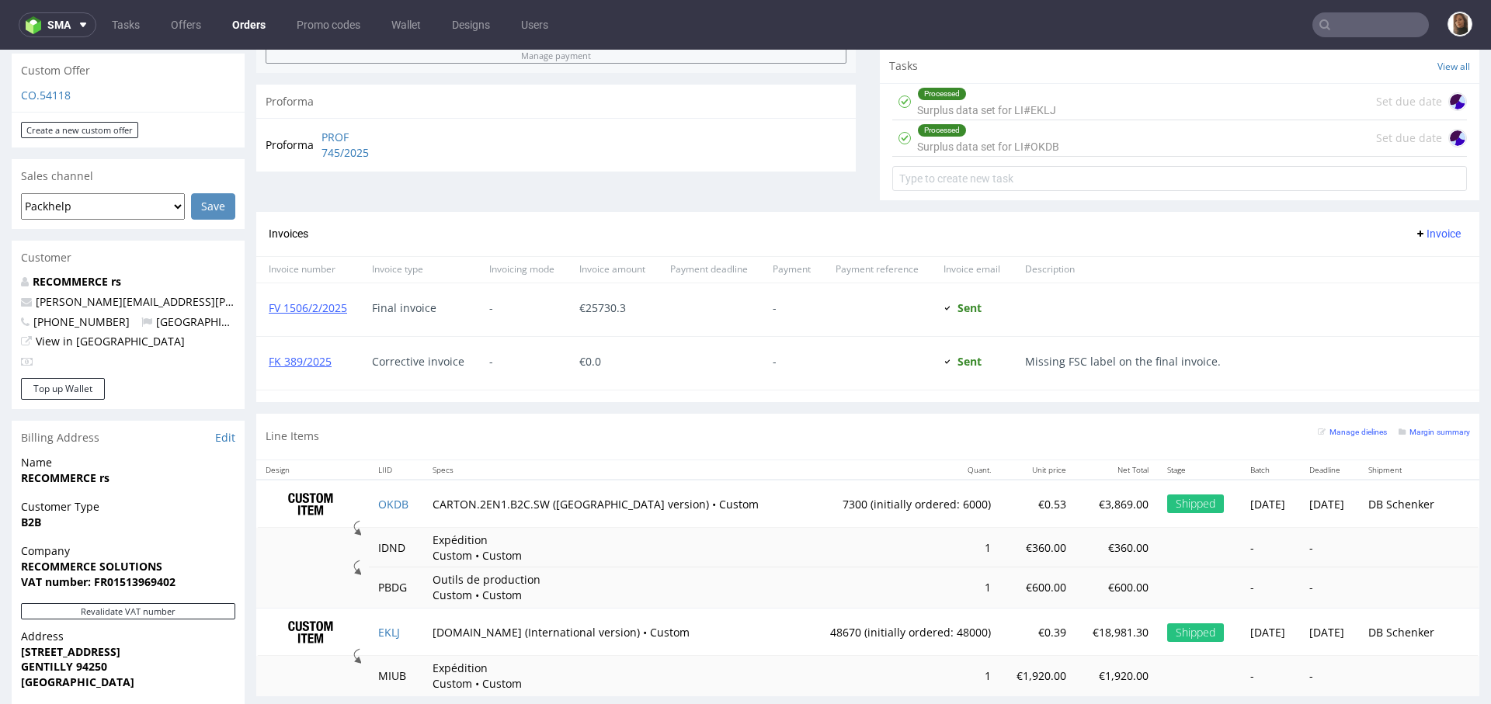
scroll to position [651, 0]
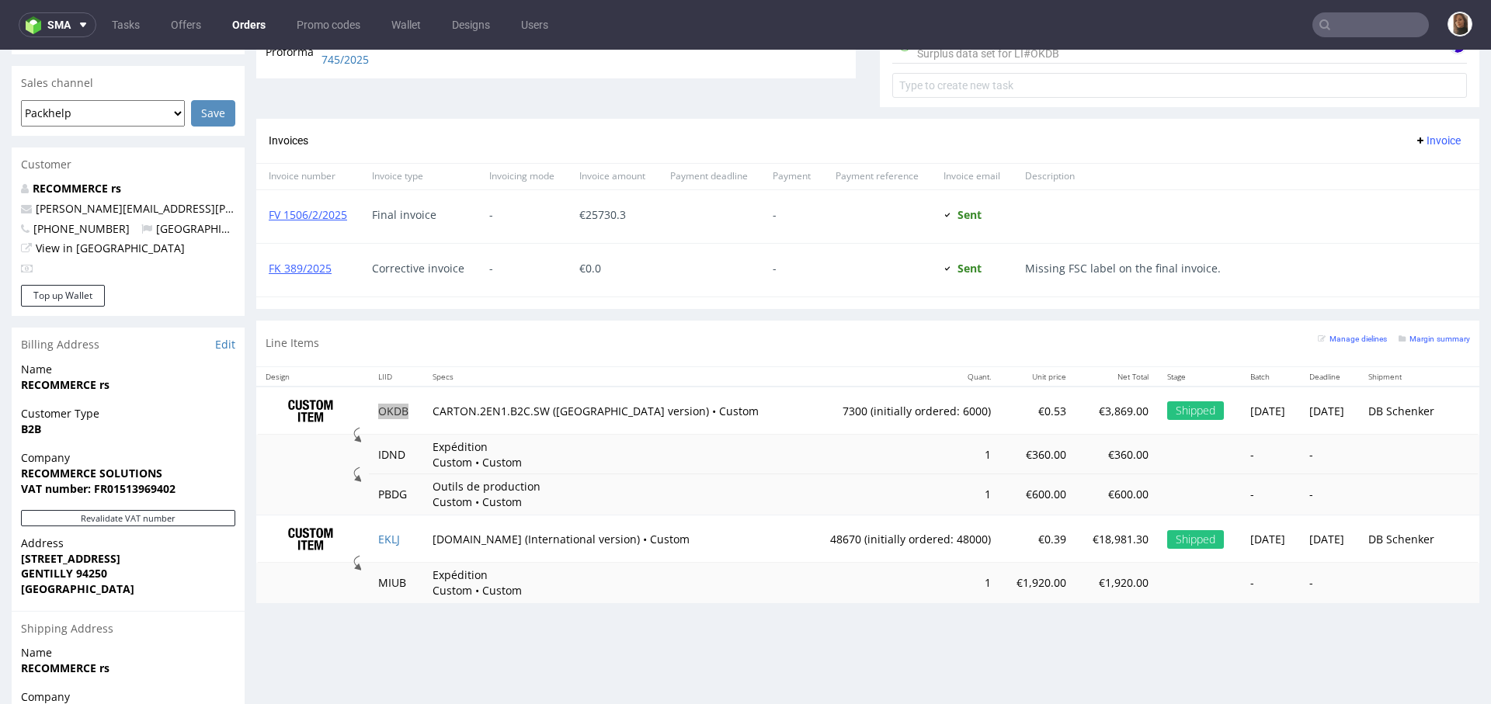
click at [1362, 25] on input "text" at bounding box center [1370, 24] width 116 height 25
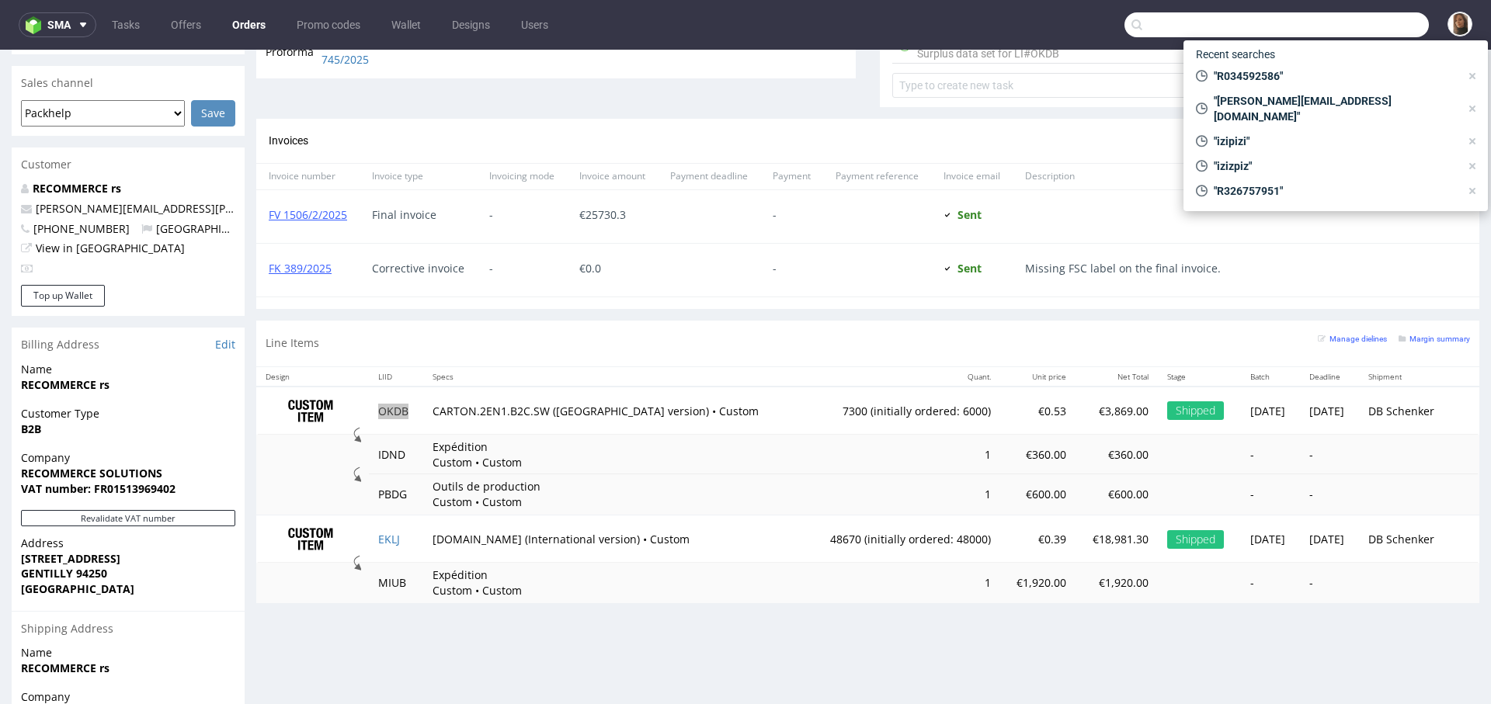
paste input "R326757951"
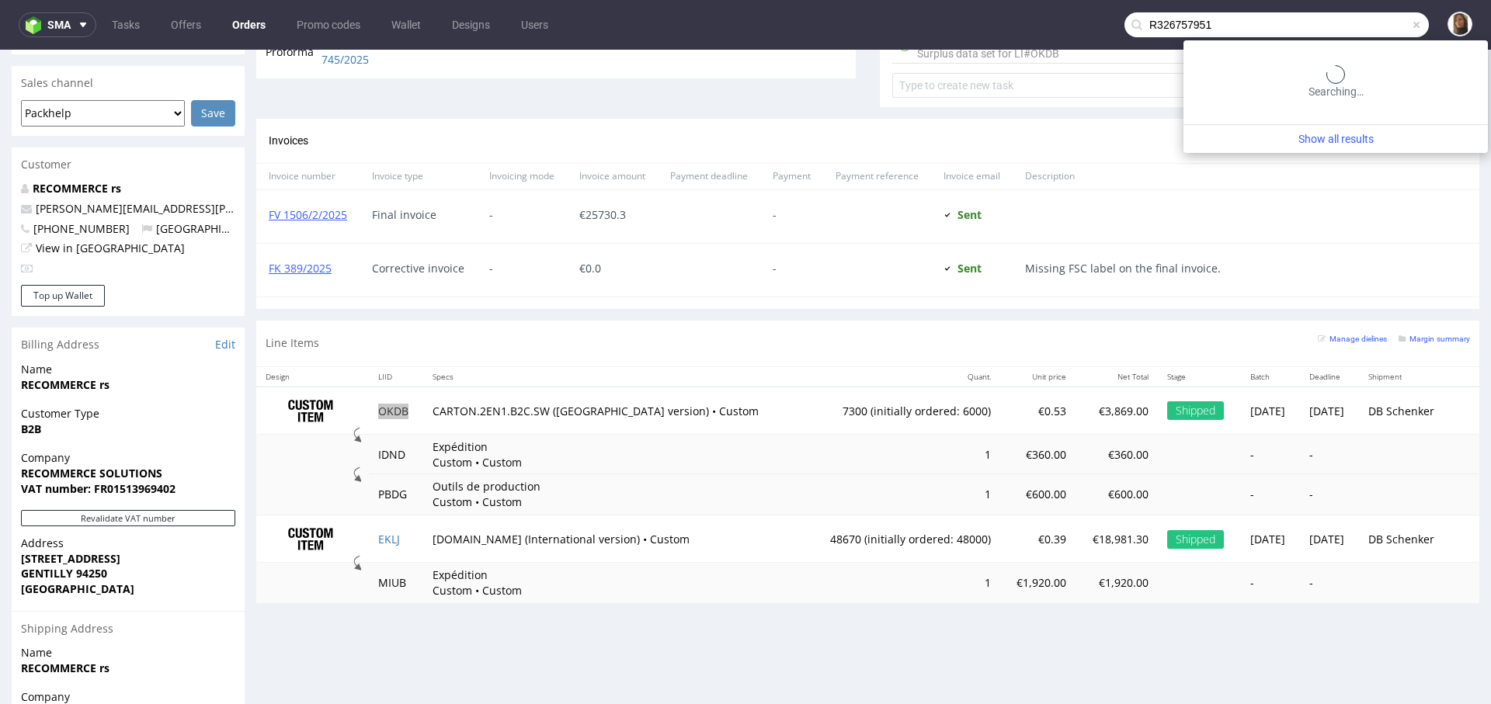
type input "R326757951"
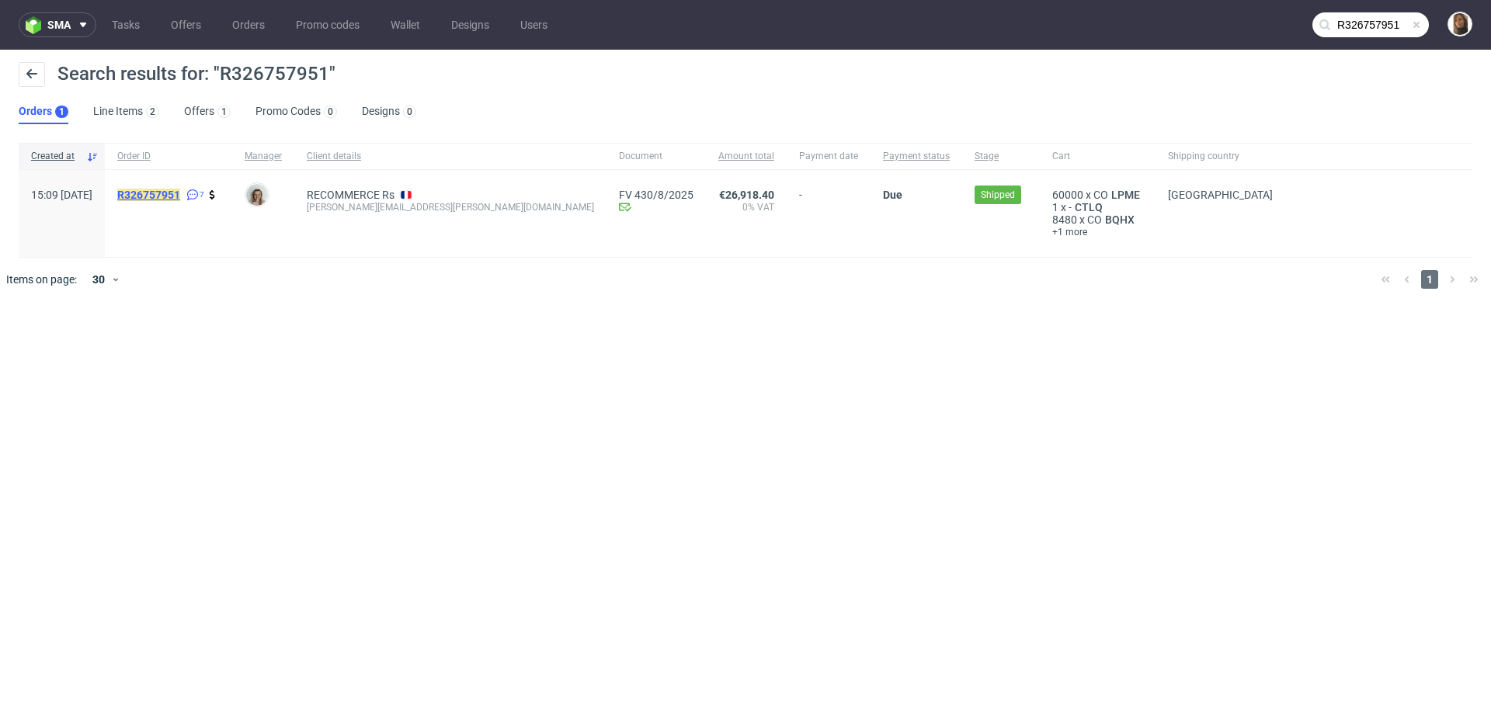
click at [180, 190] on mark "R326757951" at bounding box center [148, 195] width 63 height 12
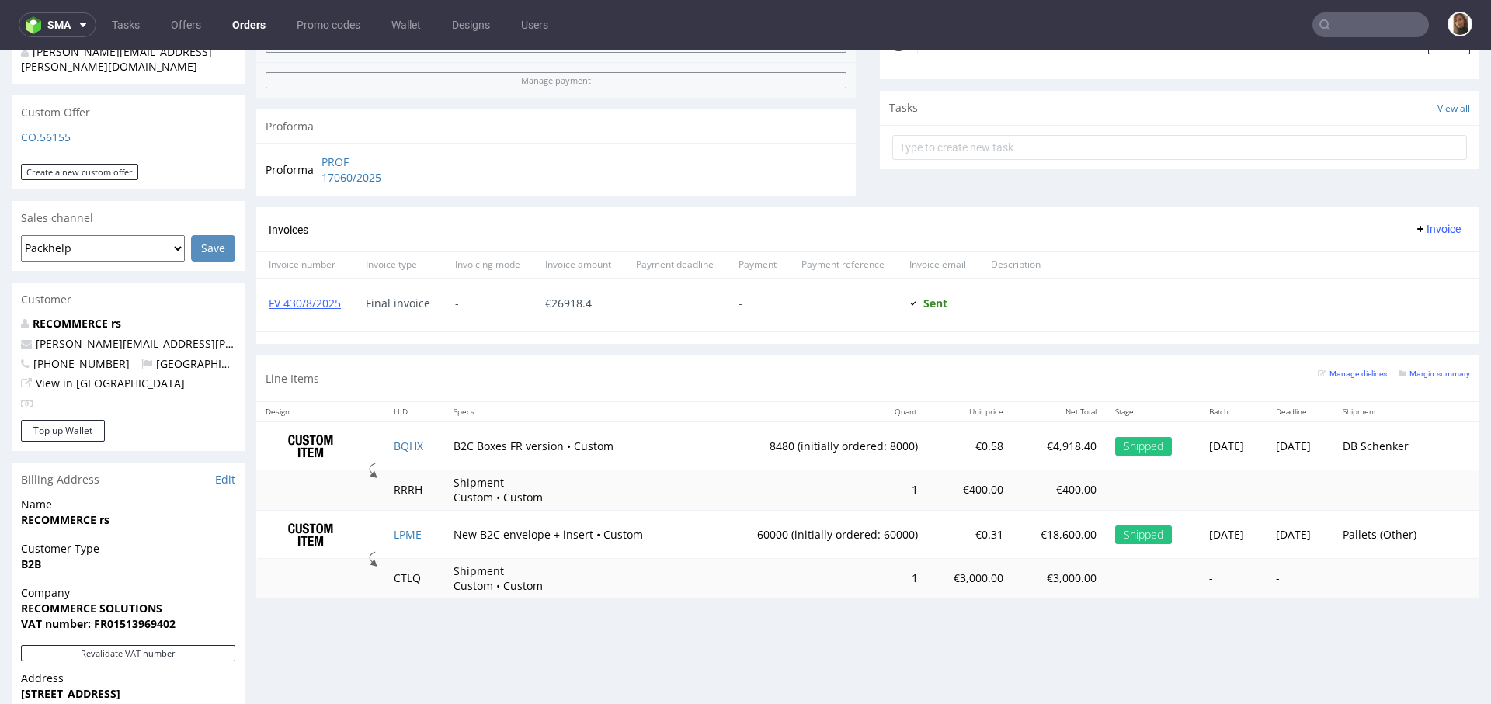
scroll to position [788, 0]
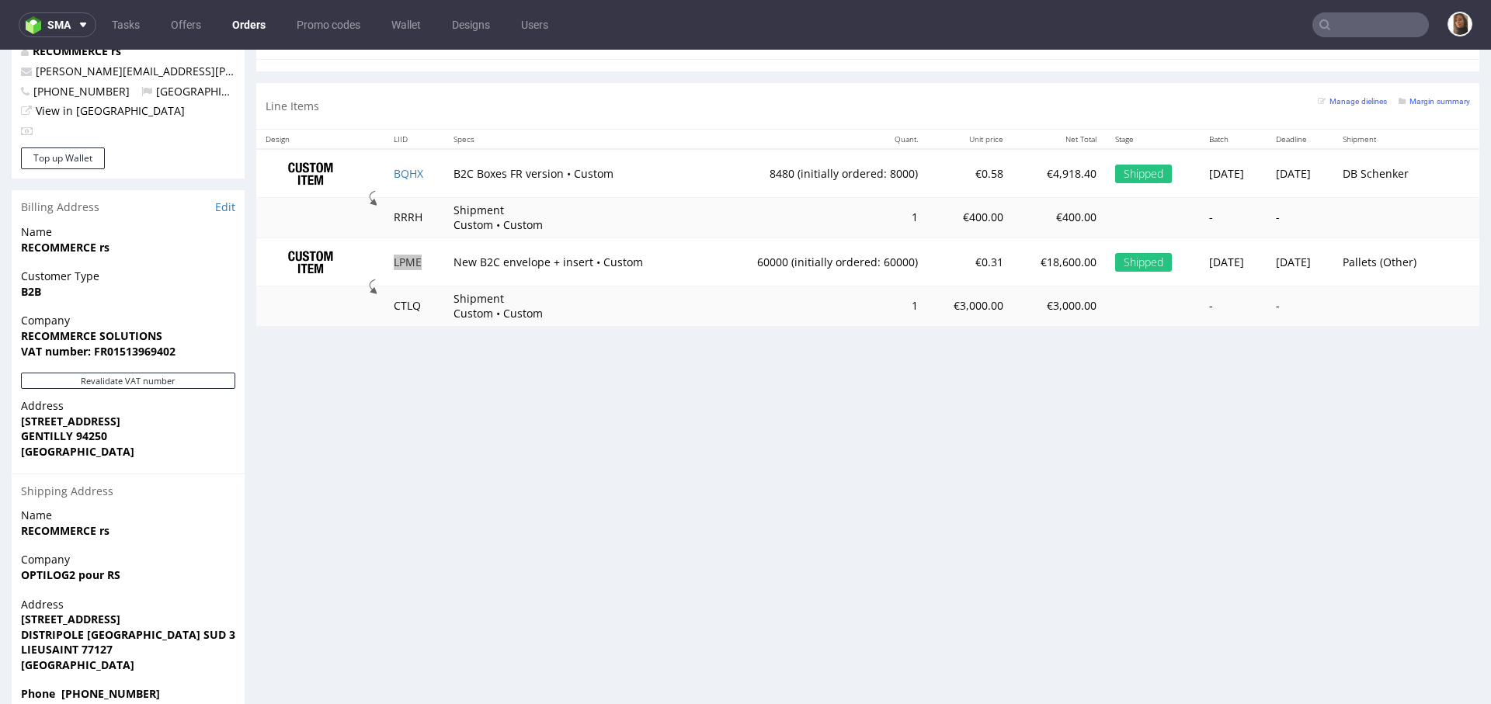
click at [1378, 30] on input "text" at bounding box center [1370, 24] width 116 height 25
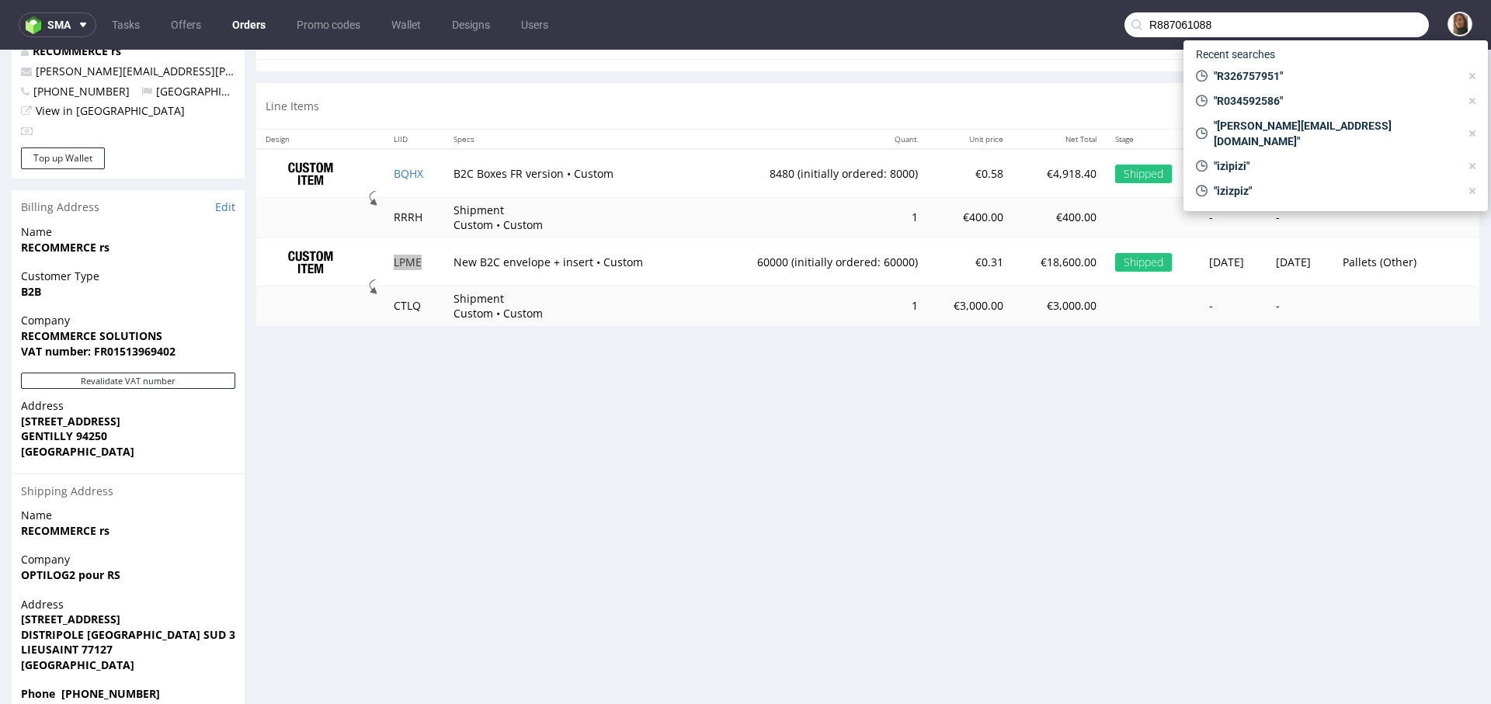
type input "R887061088"
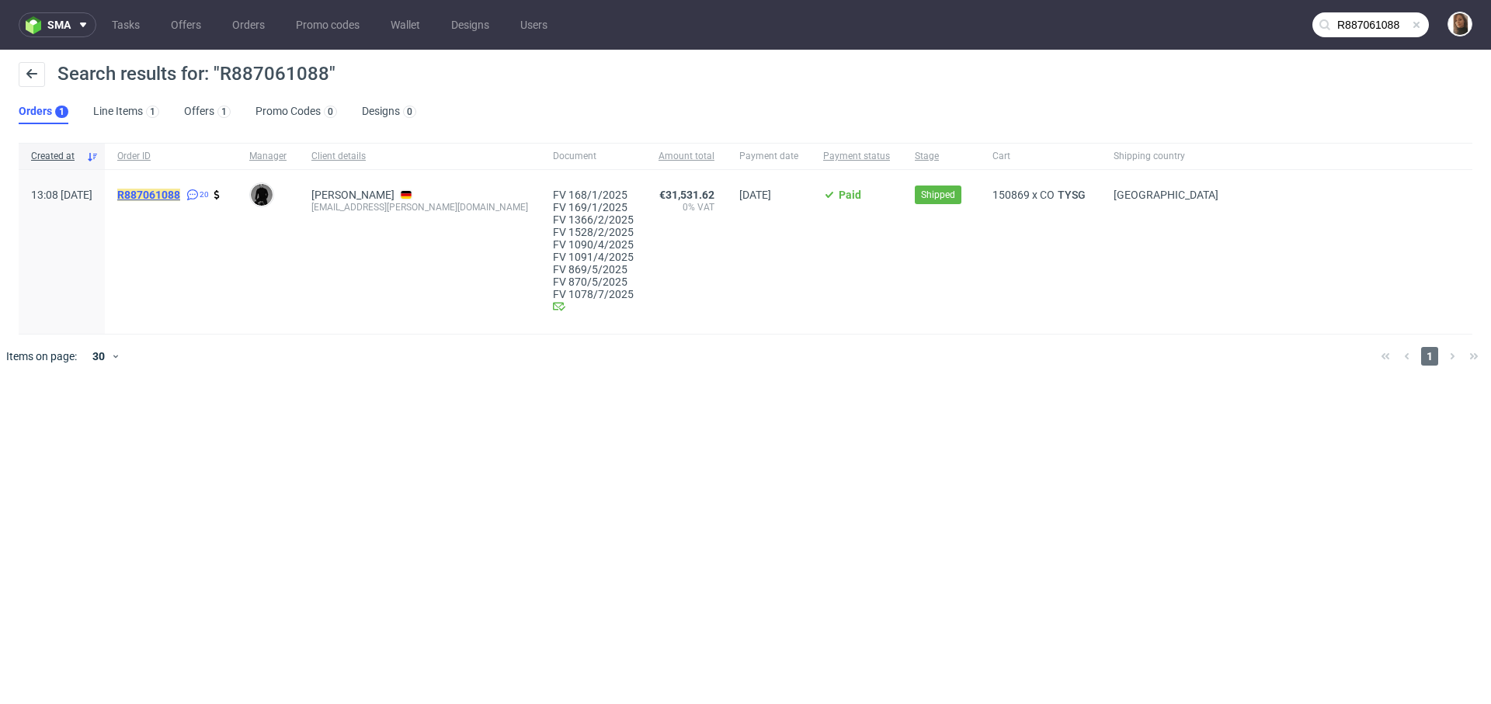
click at [180, 194] on mark "R887061088" at bounding box center [148, 195] width 63 height 12
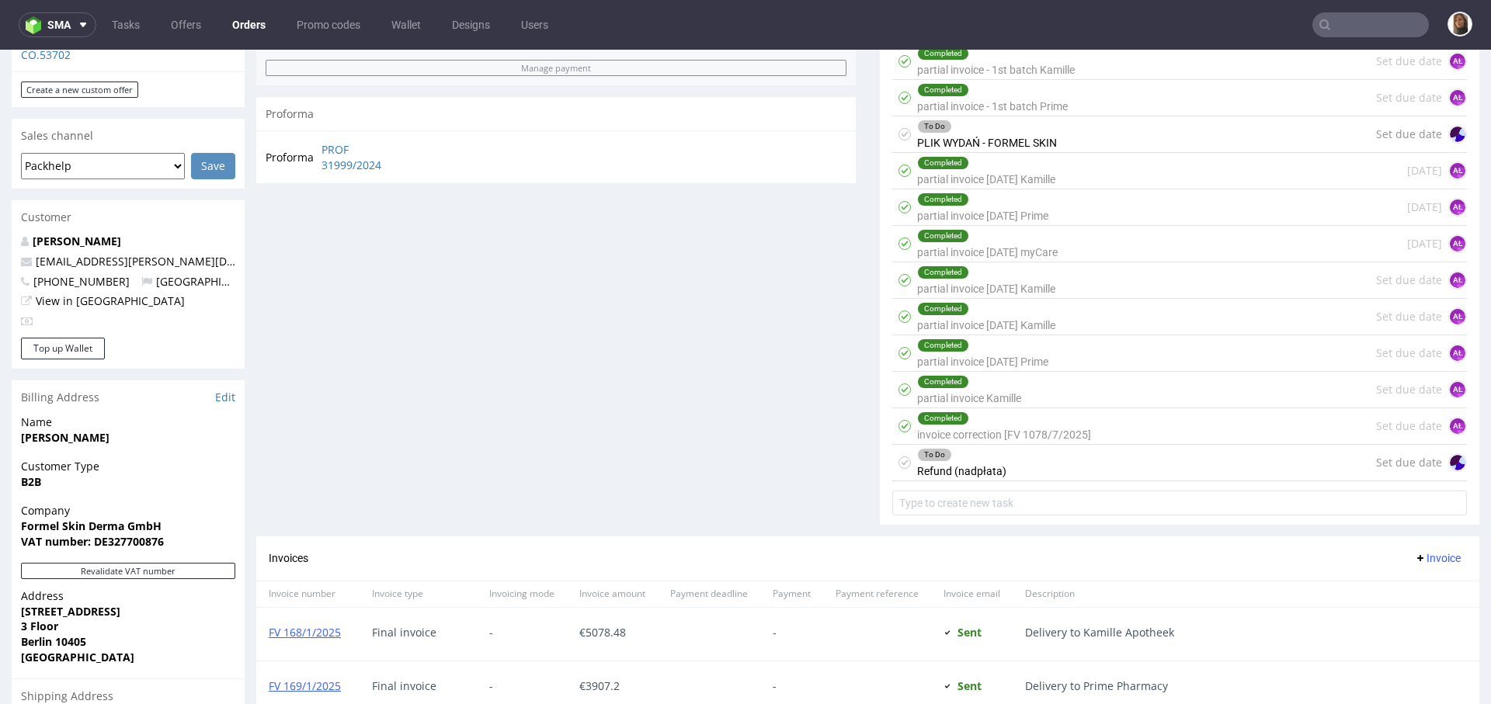
scroll to position [793, 0]
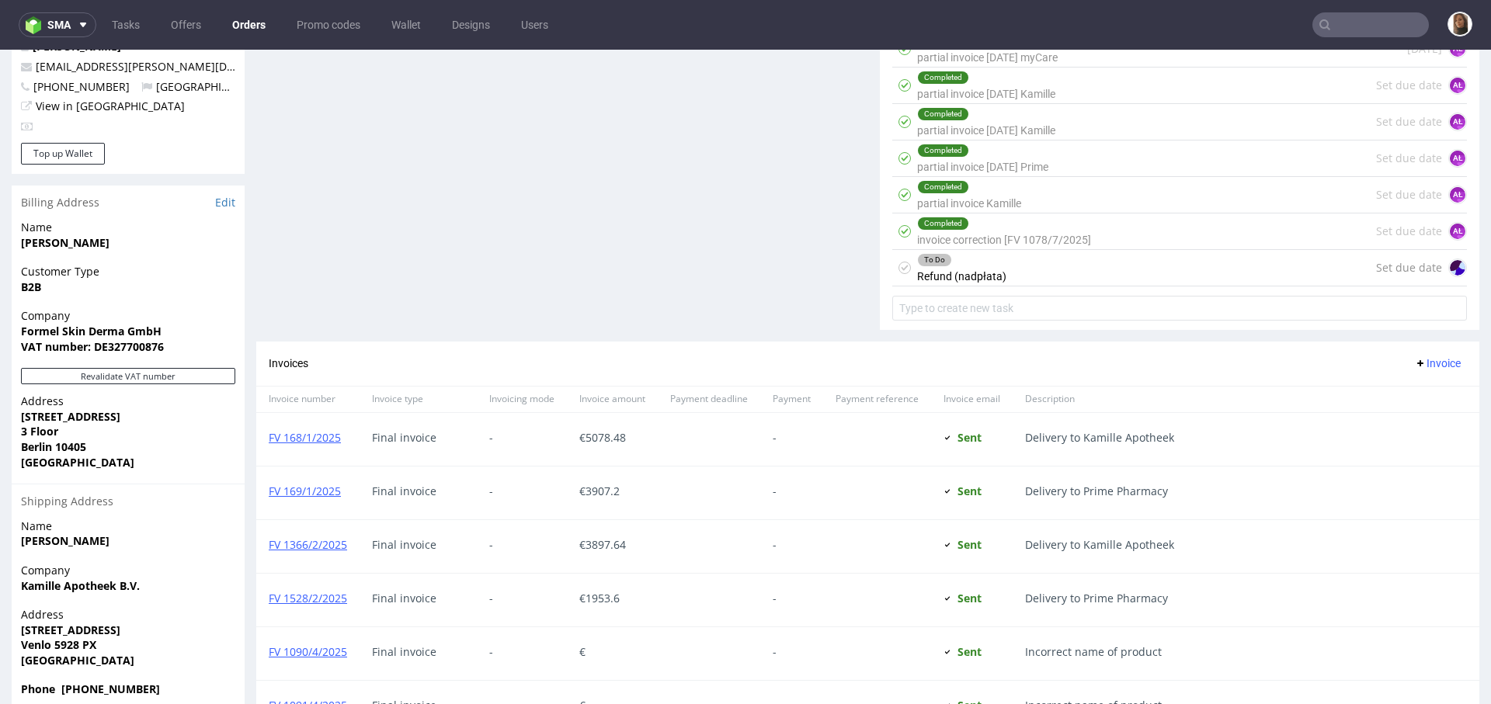
click at [988, 256] on div "To Do Refund (nadpłata) Set due date" at bounding box center [1179, 268] width 574 height 36
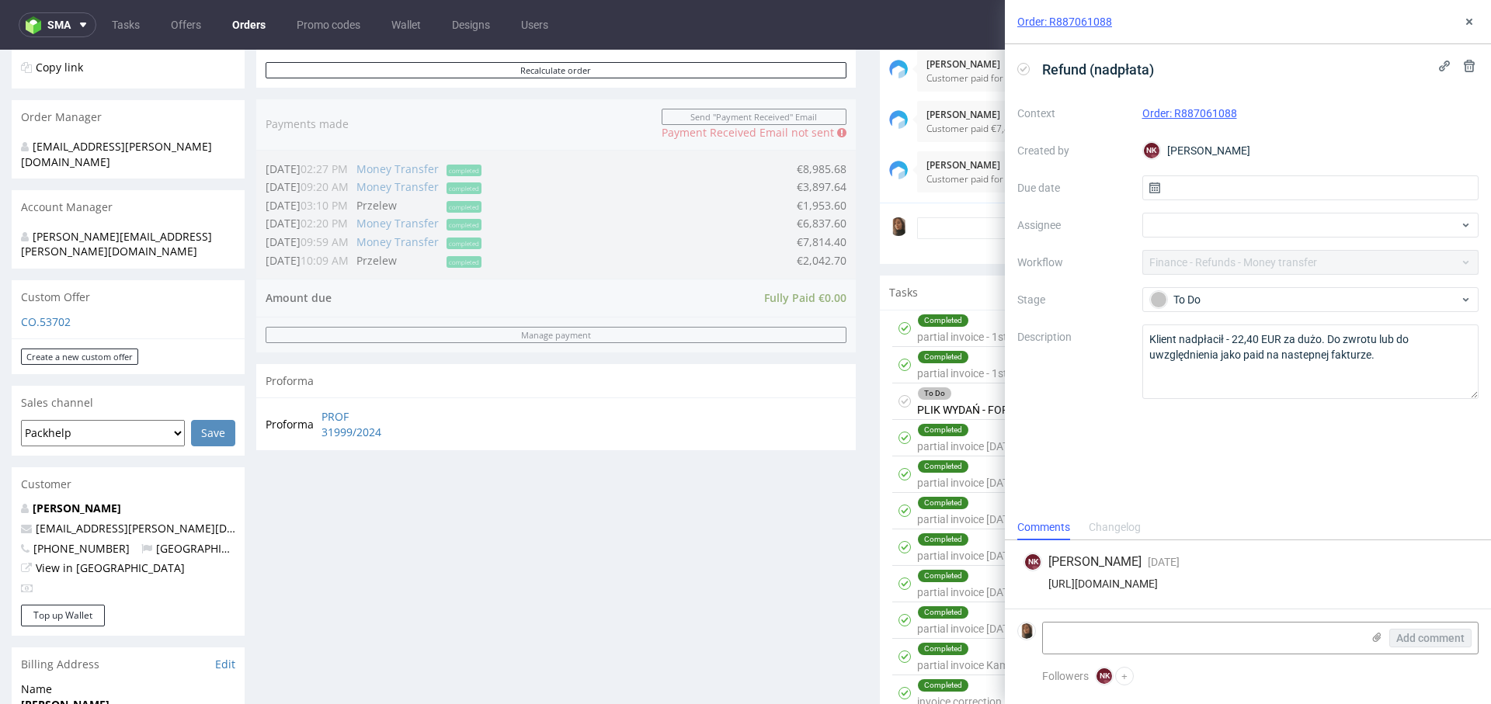
scroll to position [274, 0]
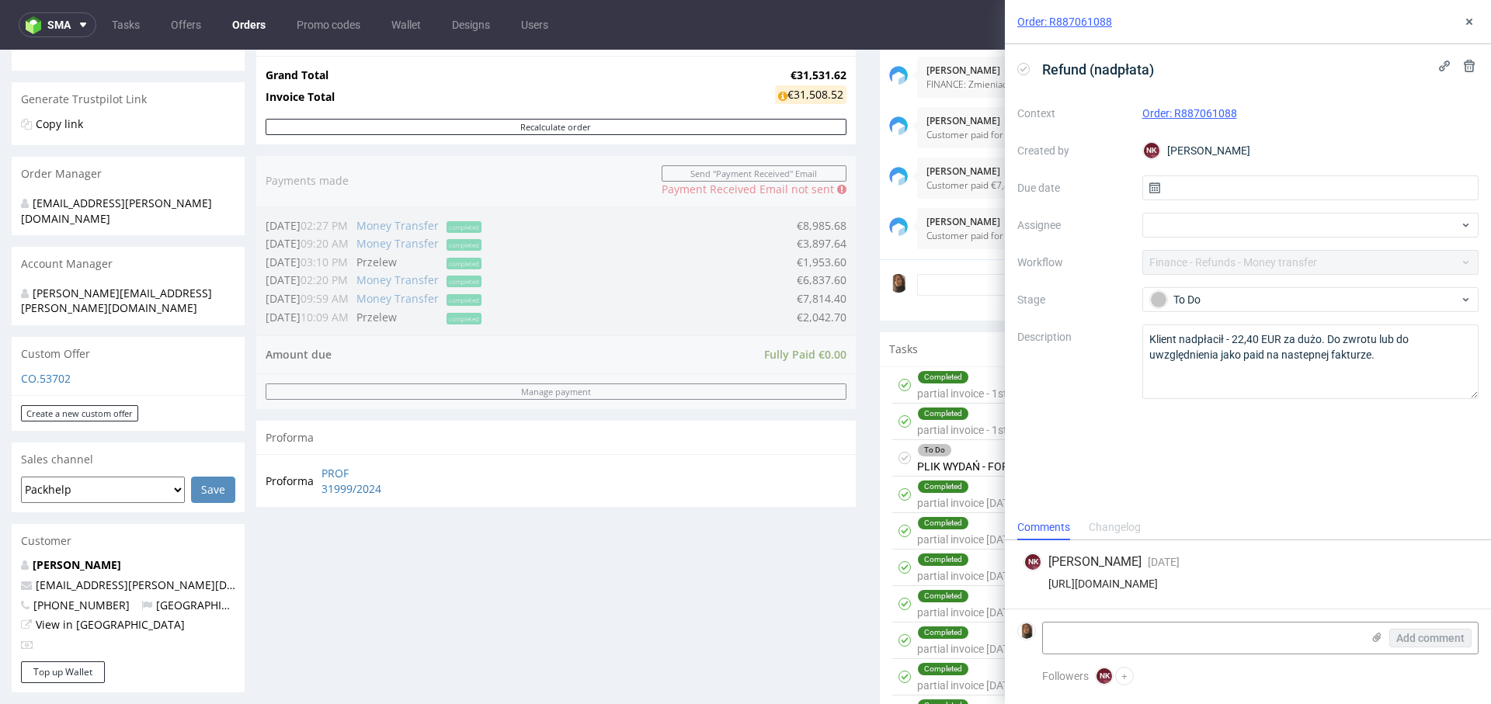
click at [1268, 585] on div "https://platform.packhelp.com/ama/bank-transfers/details/45240" at bounding box center [1247, 584] width 449 height 12
copy div "https://platform.packhelp.com/ama/bank-transfers/details/45240"
click at [1466, 26] on icon at bounding box center [1469, 22] width 12 height 12
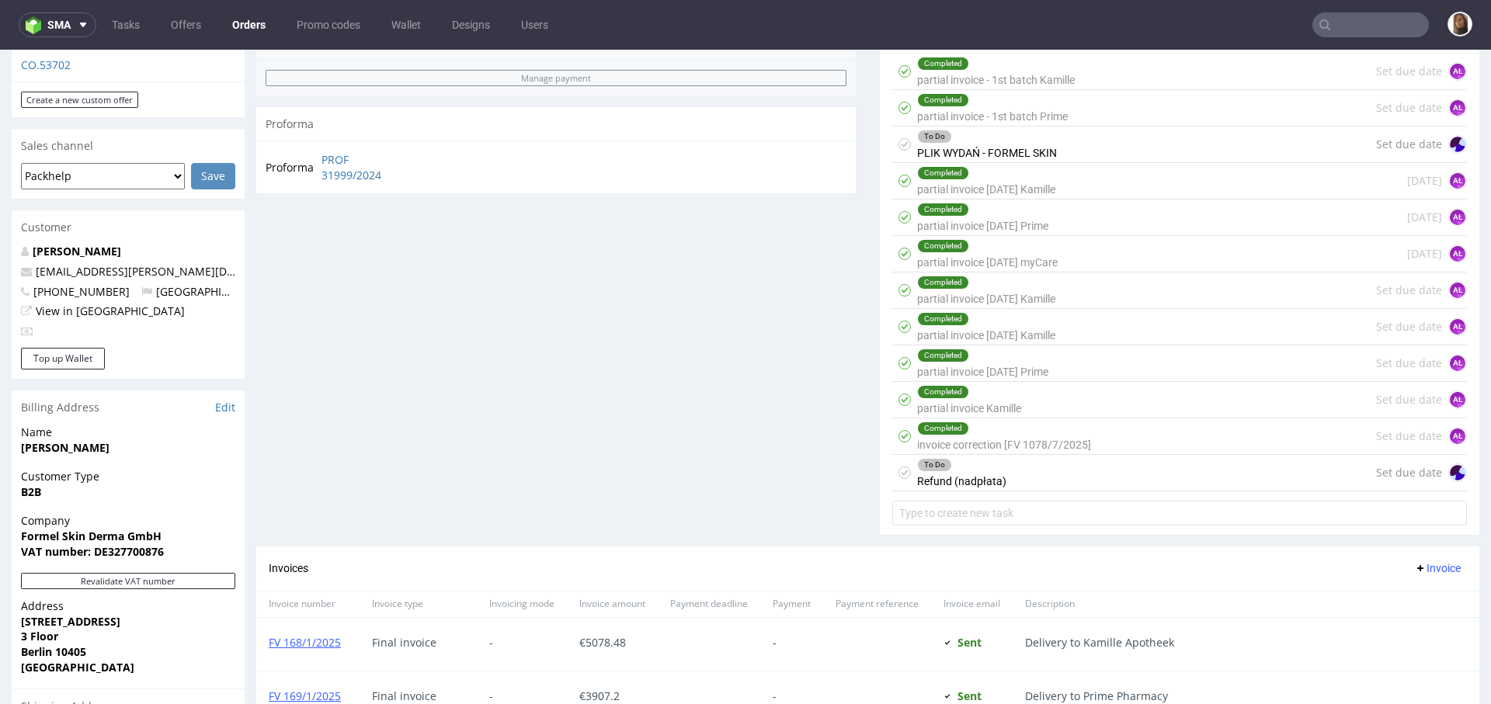
scroll to position [703, 0]
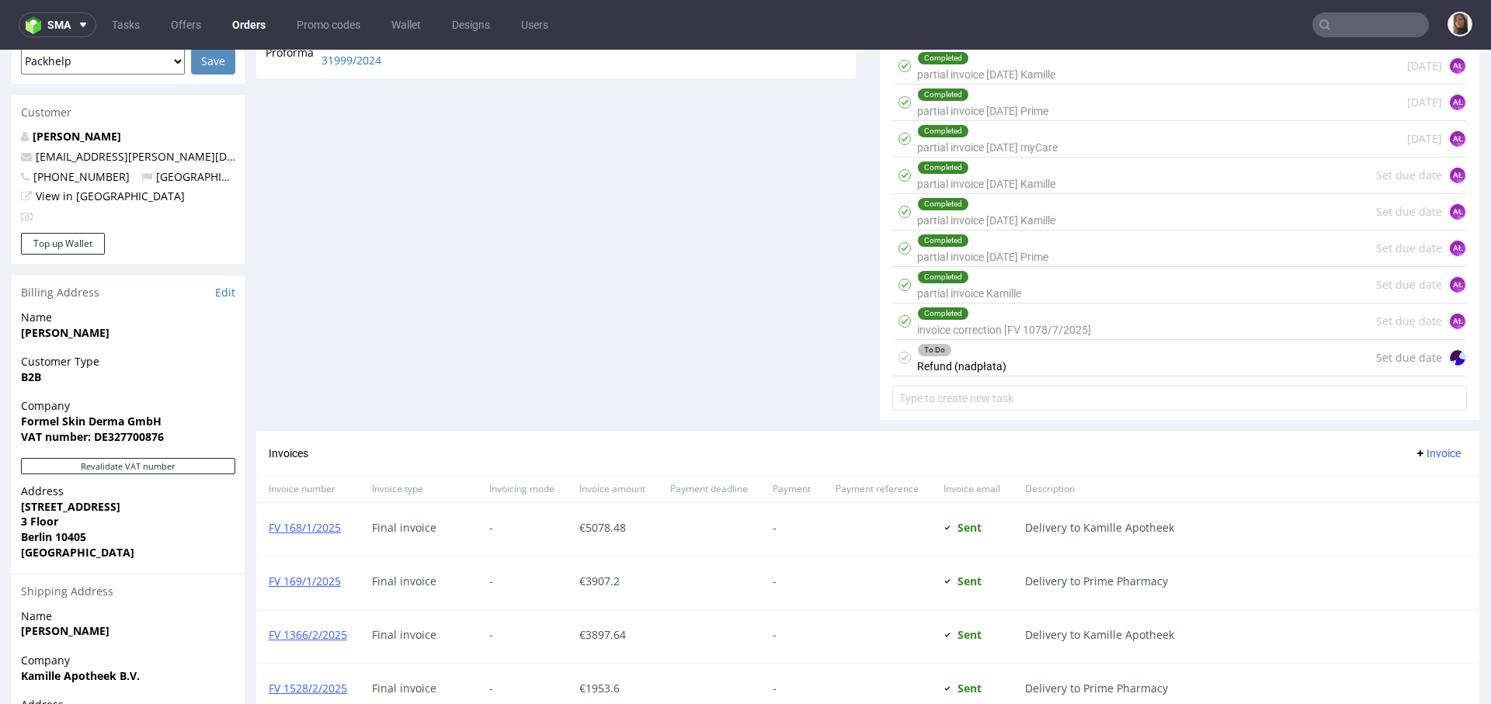
click at [1036, 352] on div "To Do Refund (nadpłata) Set due date" at bounding box center [1179, 358] width 574 height 36
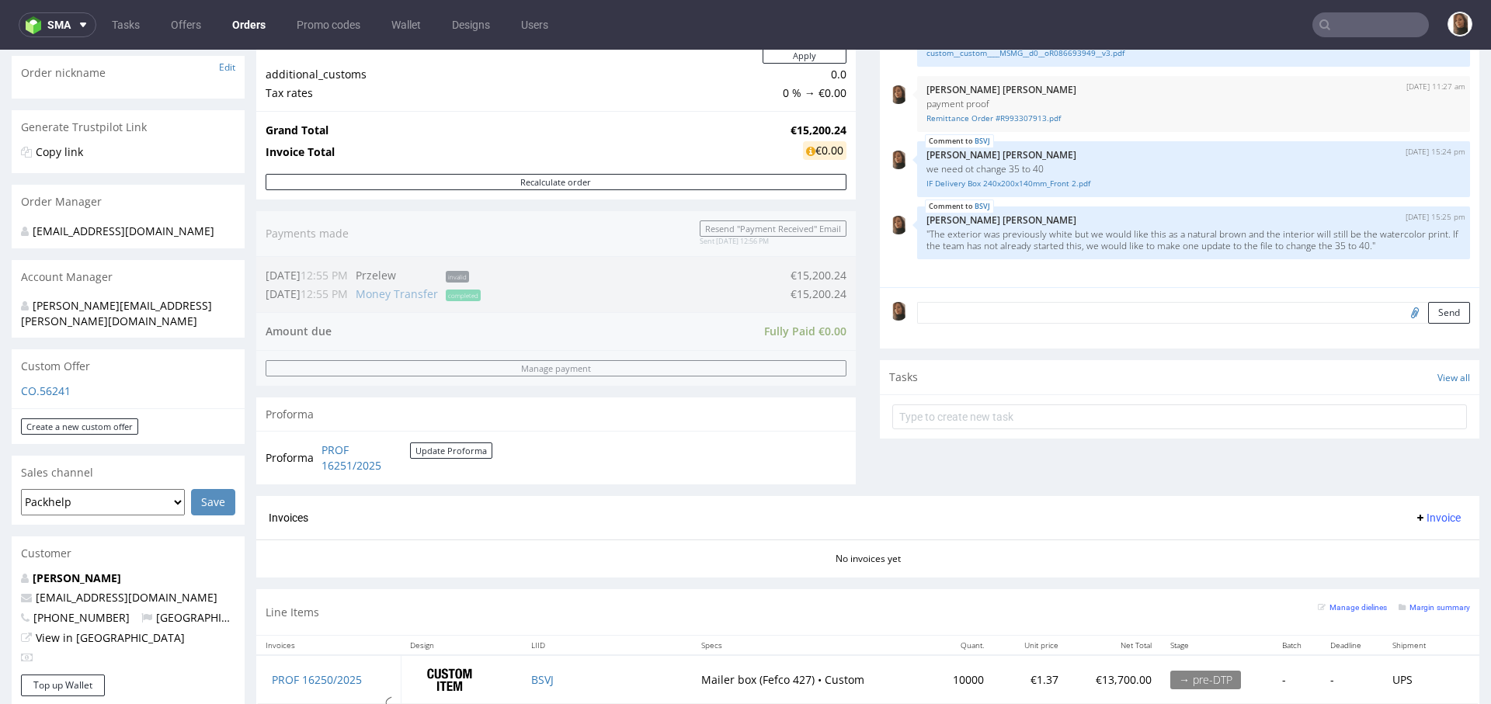
scroll to position [213, 0]
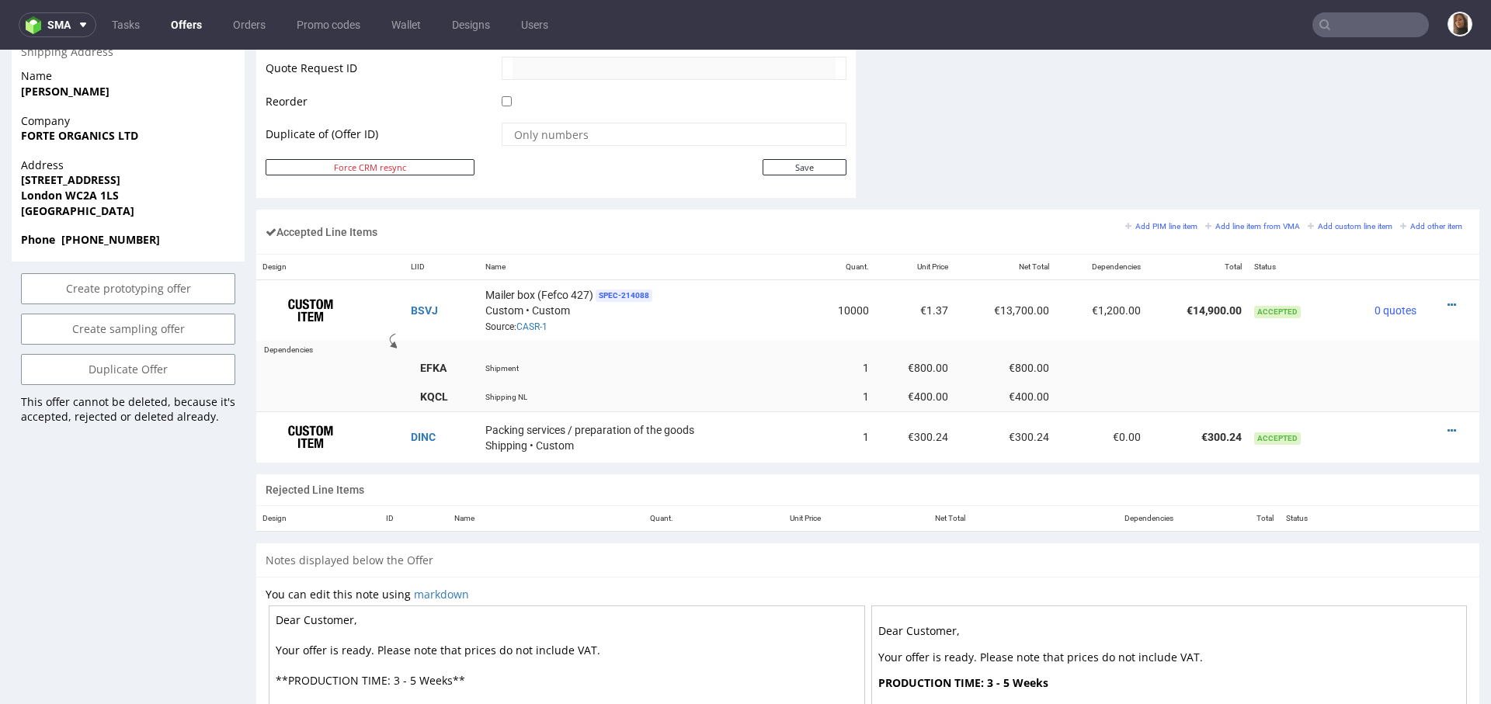
scroll to position [799, 0]
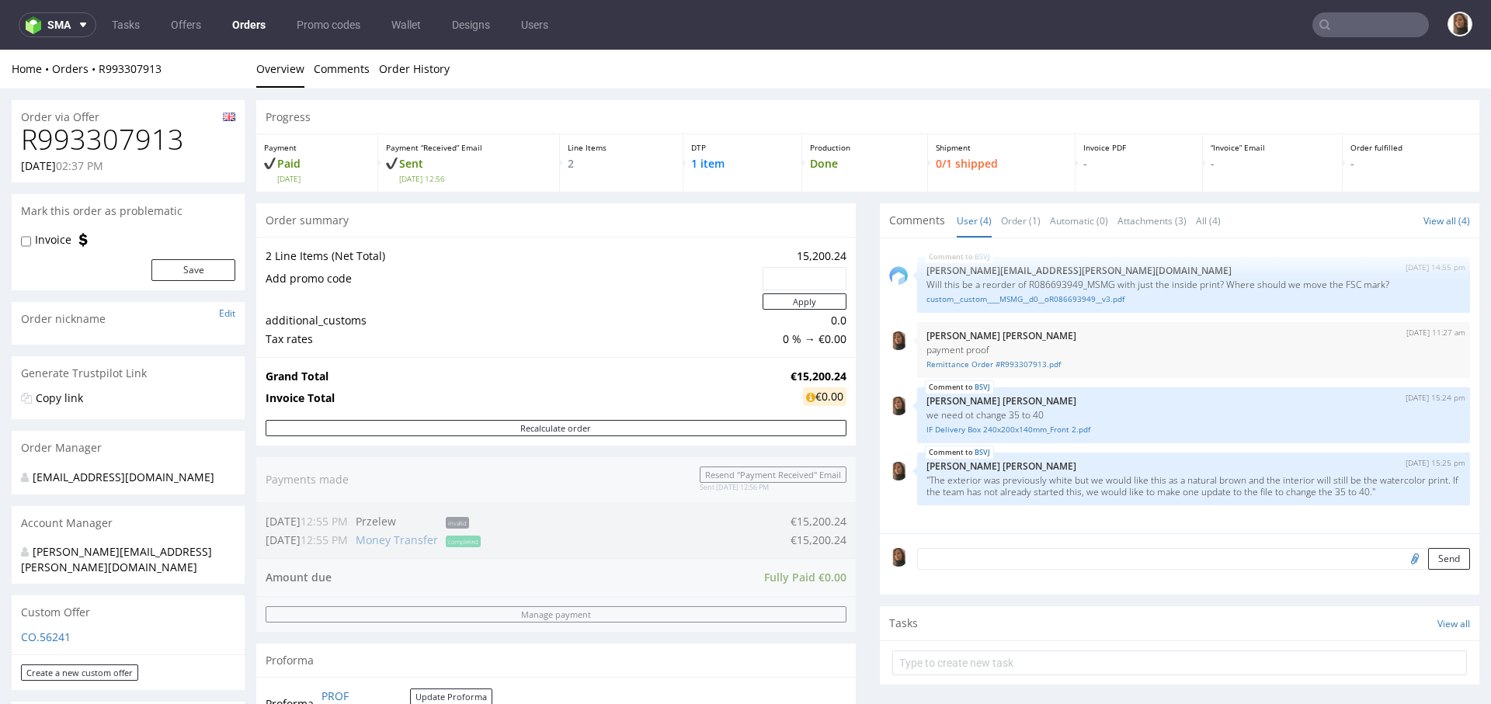
scroll to position [541, 0]
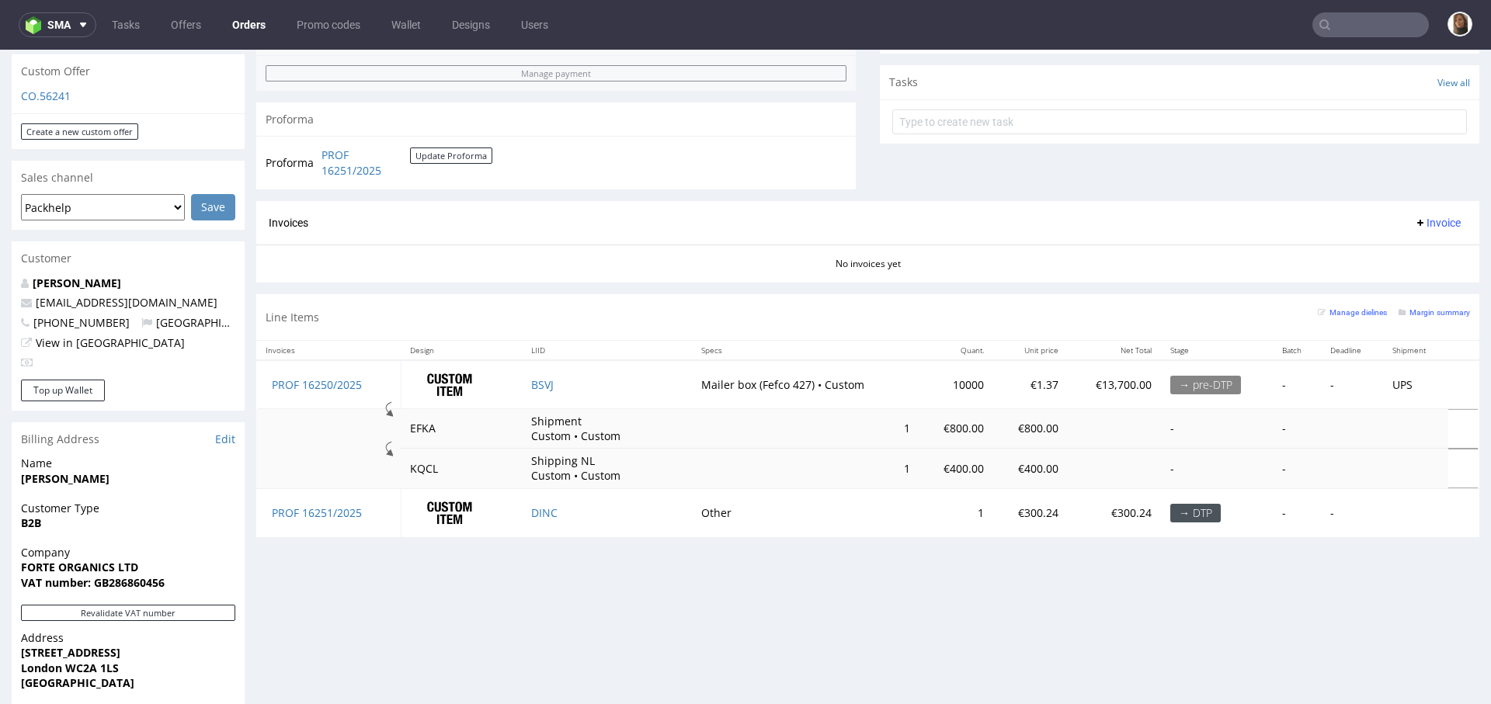
drag, startPoint x: 217, startPoint y: 286, endPoint x: 5, endPoint y: 289, distance: 211.9
click at [5, 289] on div "Order via Offer R993307913 [DATE] 02:37 PM [PERSON_NAME] this order as problema…" at bounding box center [745, 245] width 1491 height 1397
copy span "[EMAIL_ADDRESS][DOMAIN_NAME]"
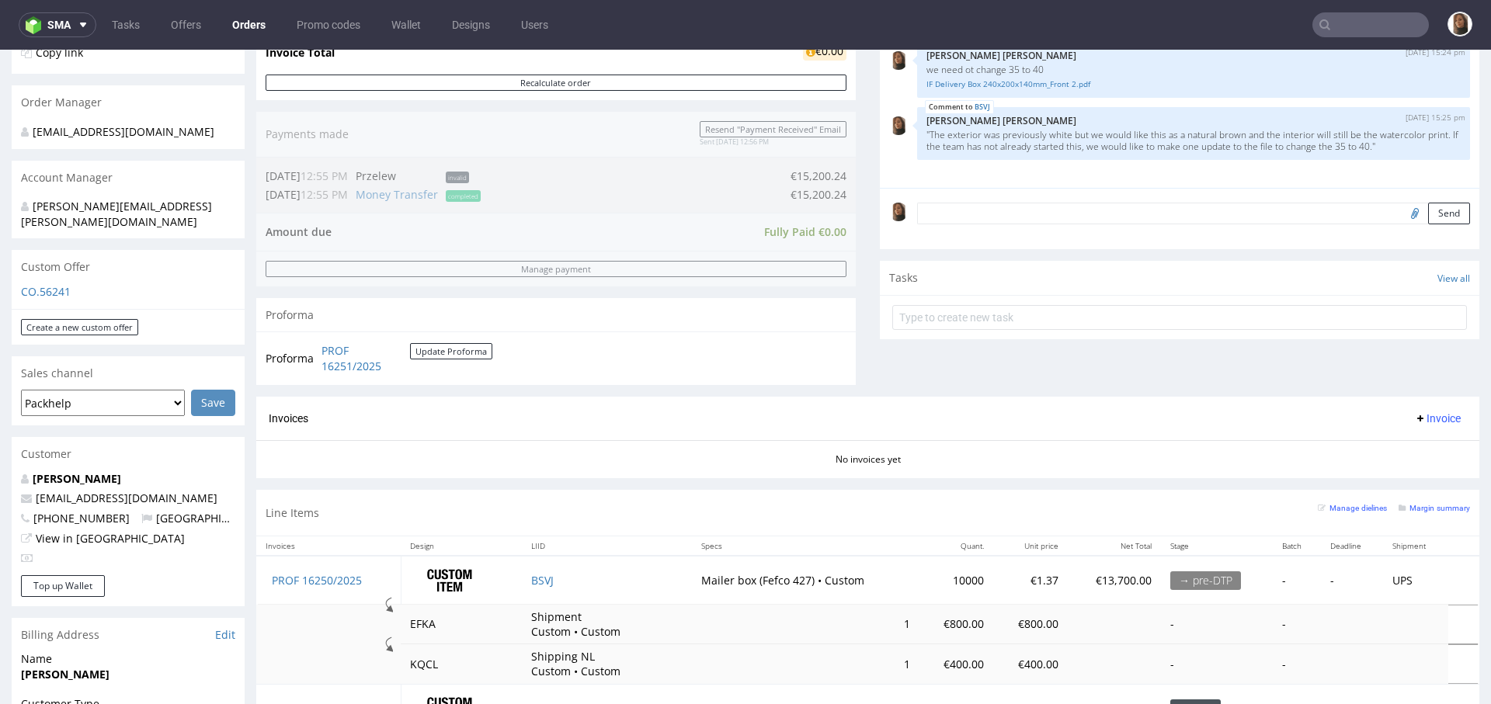
scroll to position [67, 0]
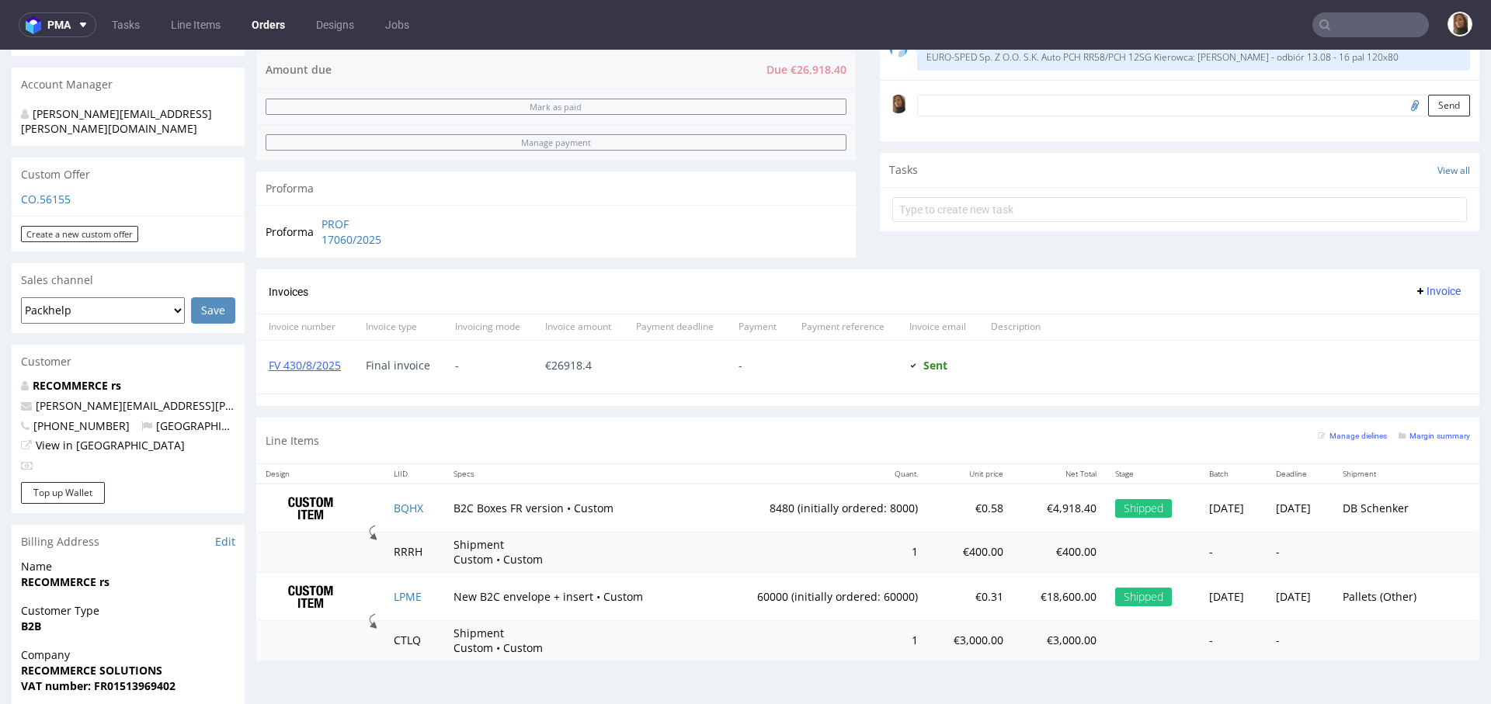
scroll to position [542, 0]
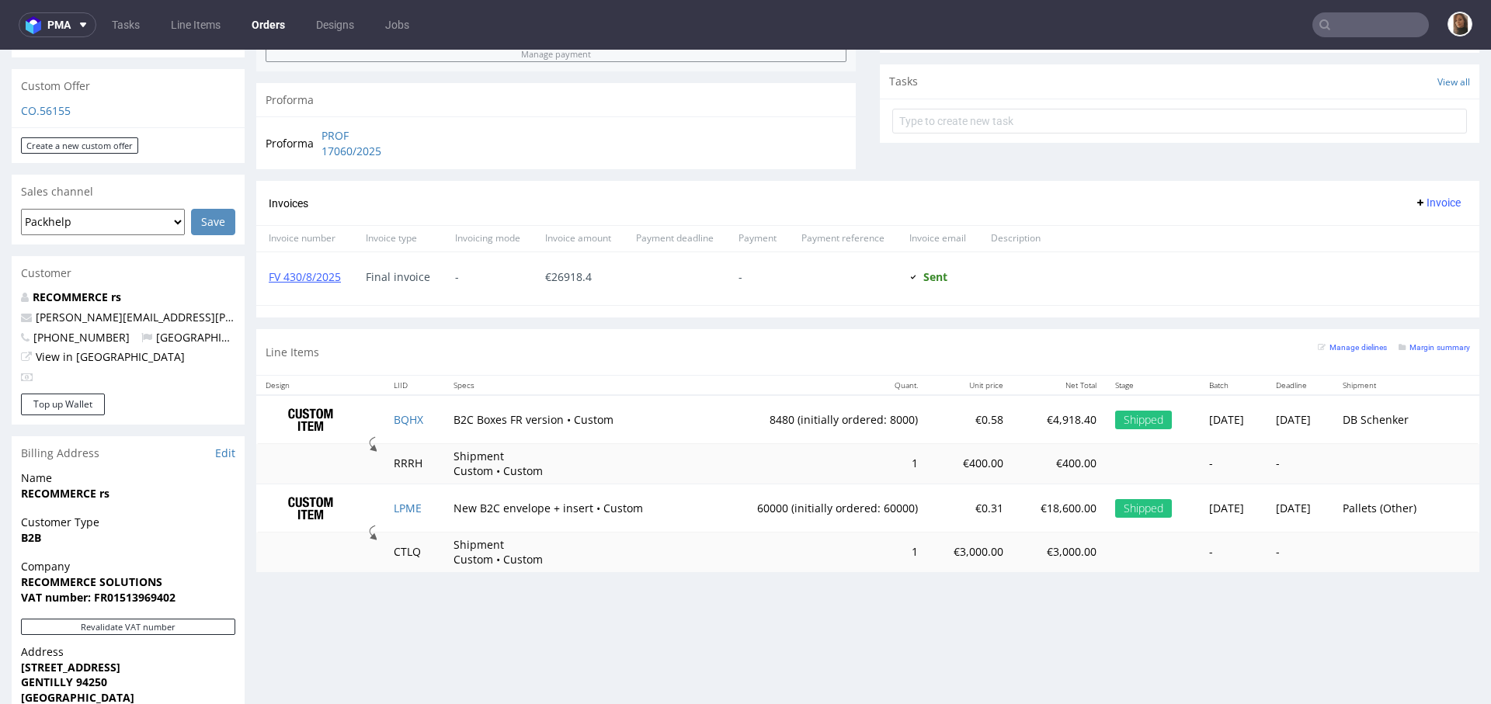
click at [270, 26] on link "Orders" at bounding box center [268, 24] width 52 height 25
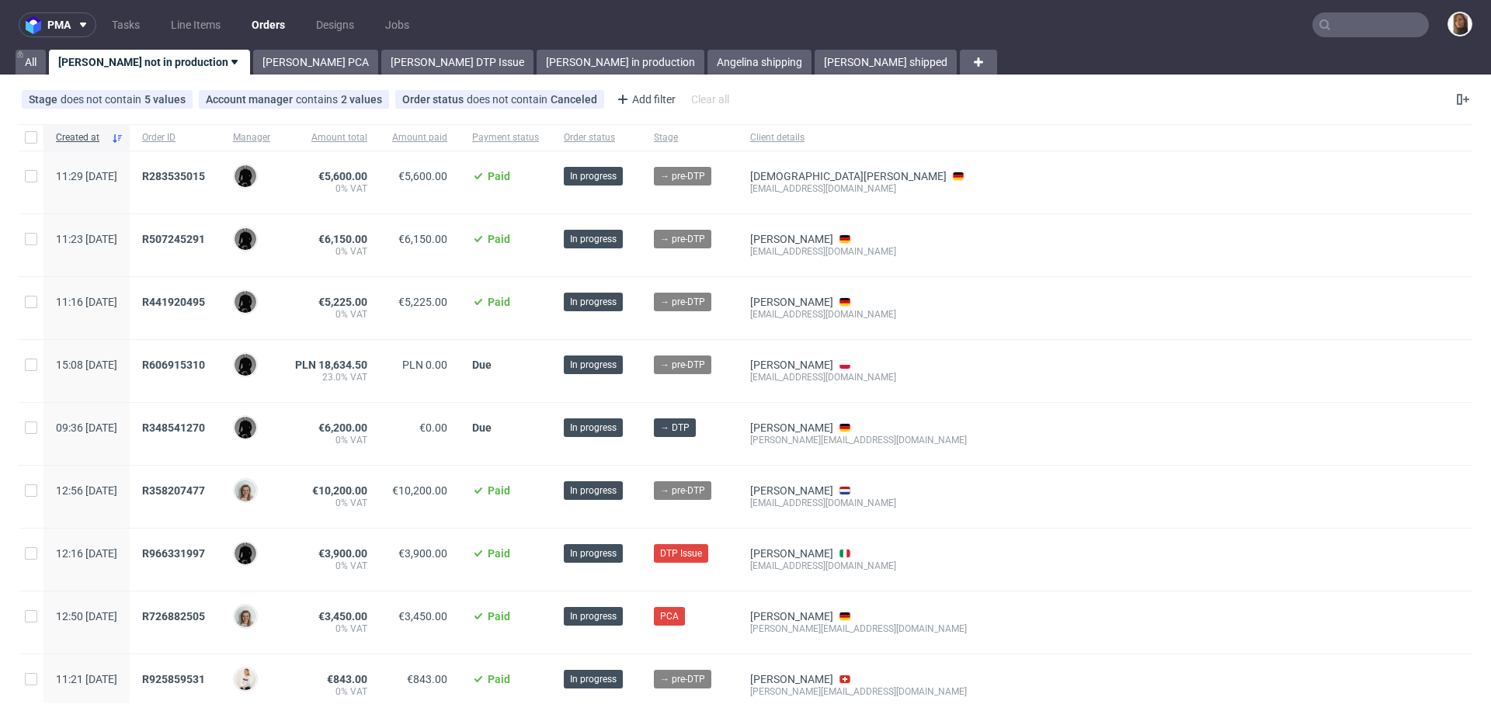
click at [1374, 29] on input "text" at bounding box center [1370, 24] width 116 height 25
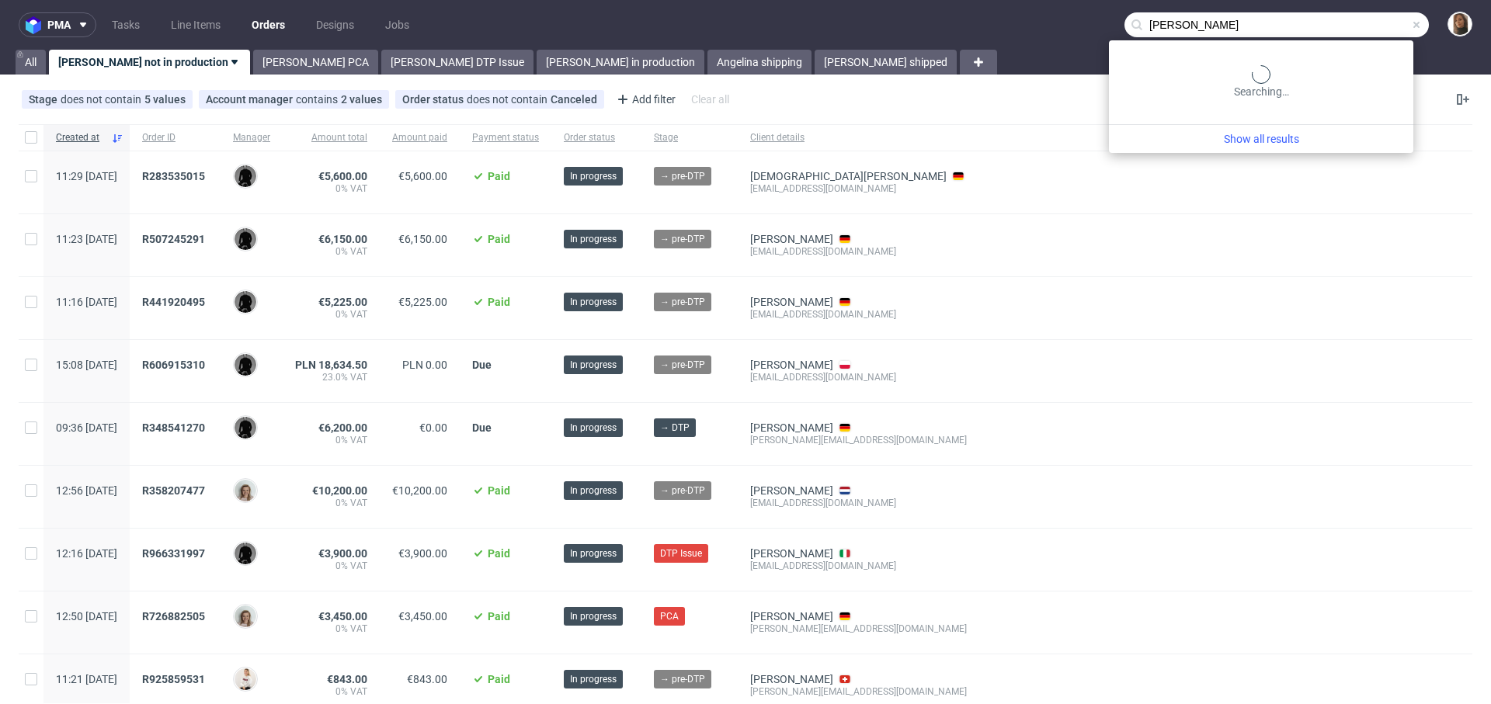
type input "[PERSON_NAME]"
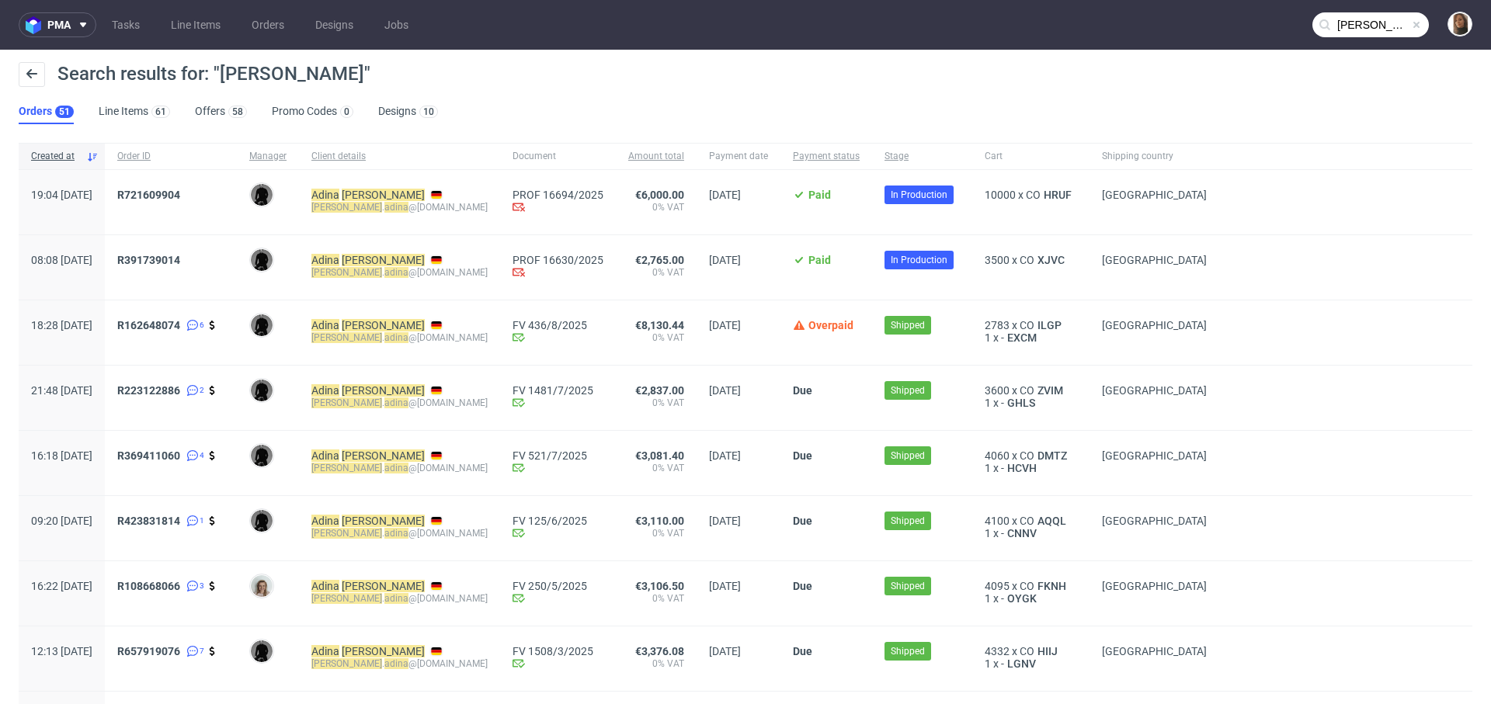
click at [212, 187] on div "R721609904" at bounding box center [171, 202] width 132 height 64
click at [180, 195] on span "R721609904" at bounding box center [148, 195] width 63 height 12
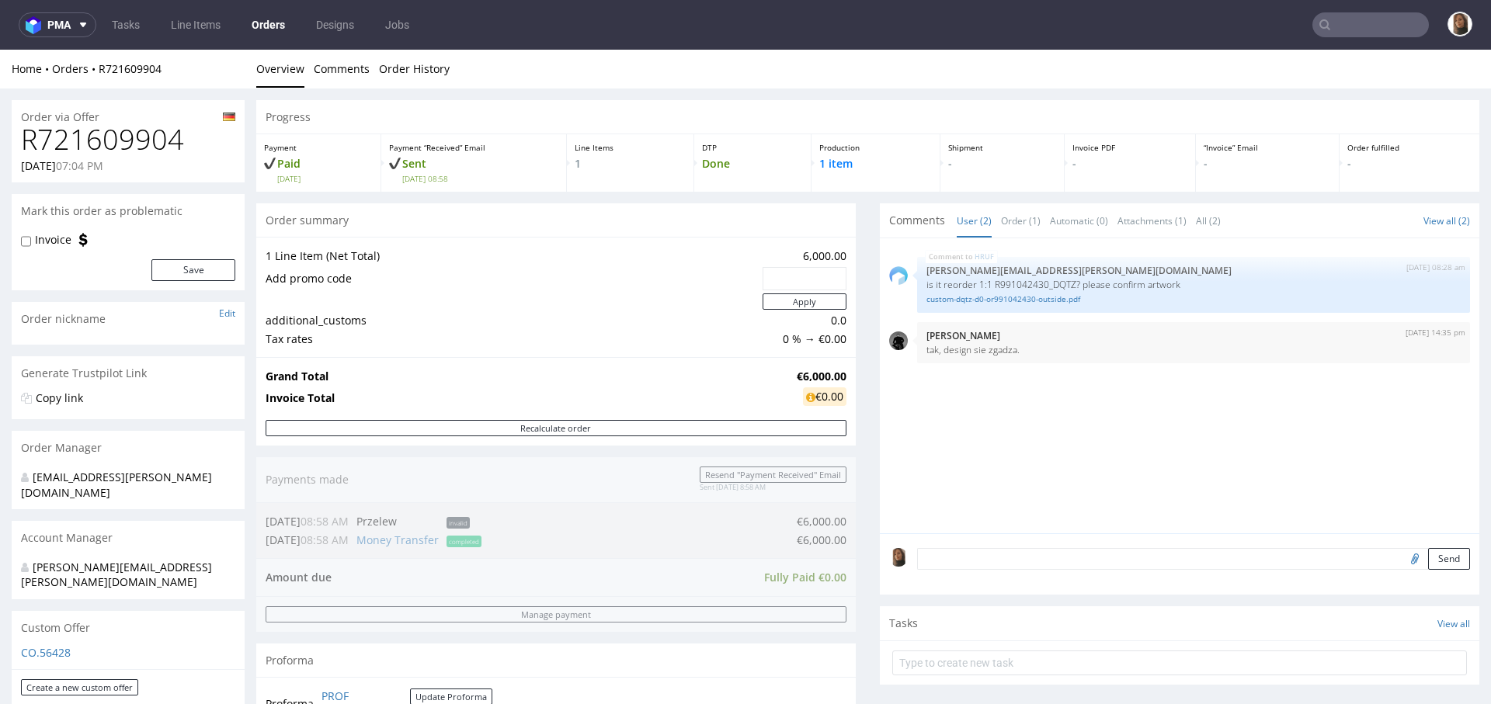
scroll to position [690, 0]
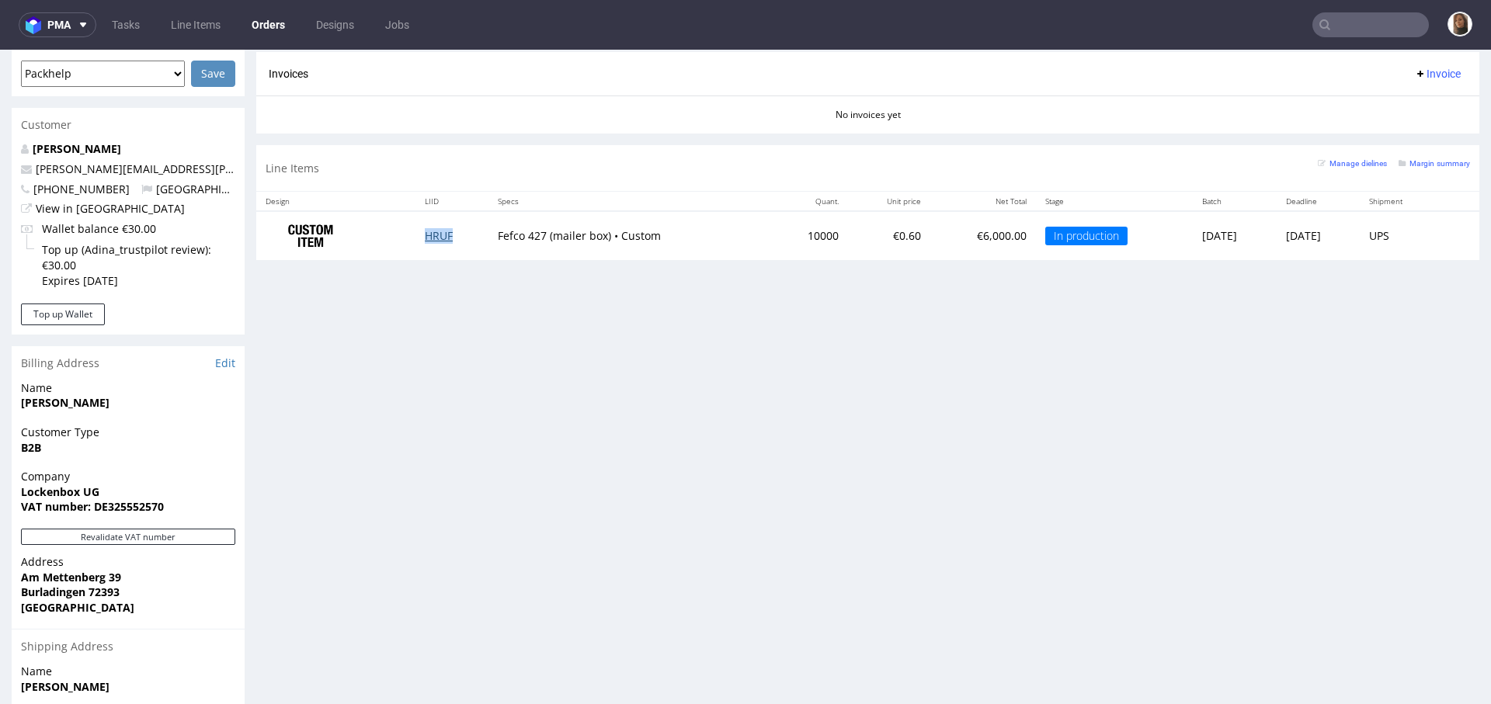
copy link "HRUF"
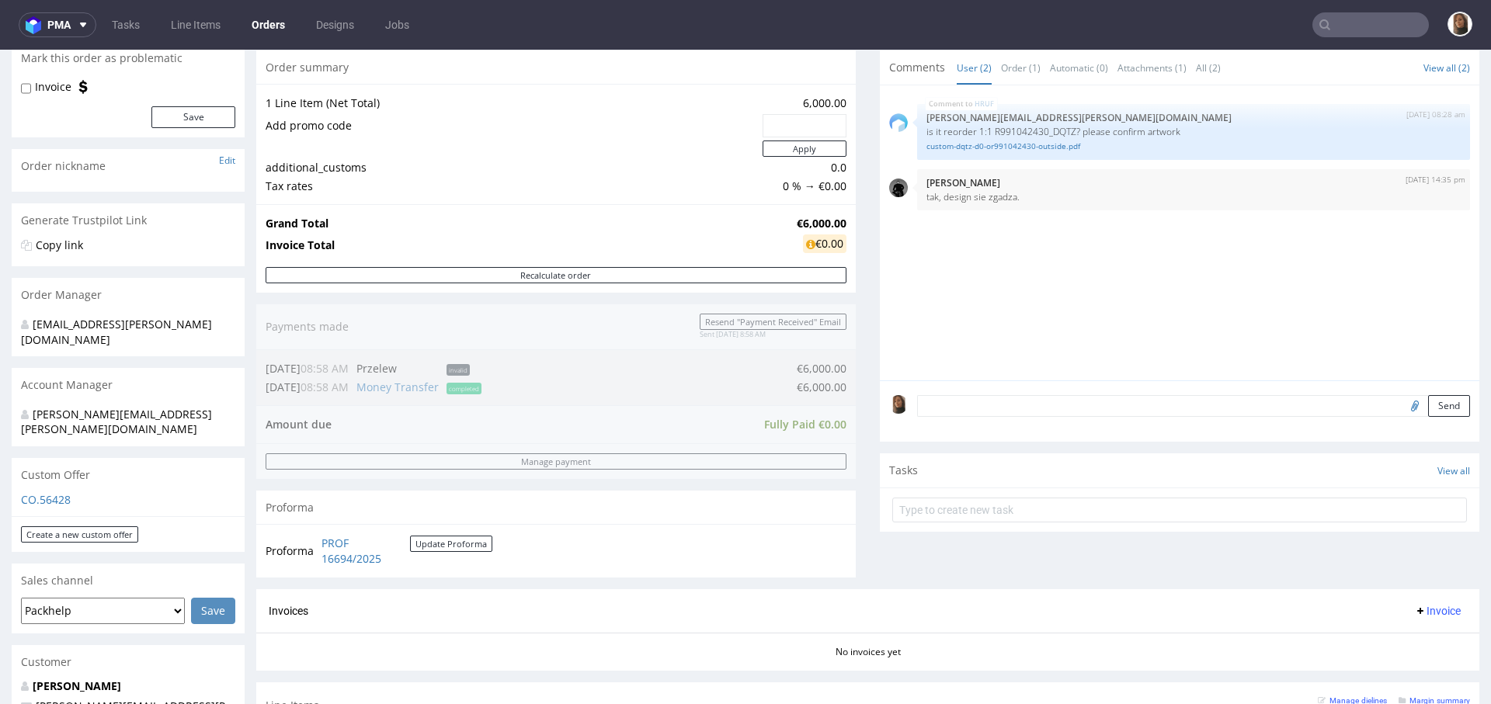
scroll to position [483, 0]
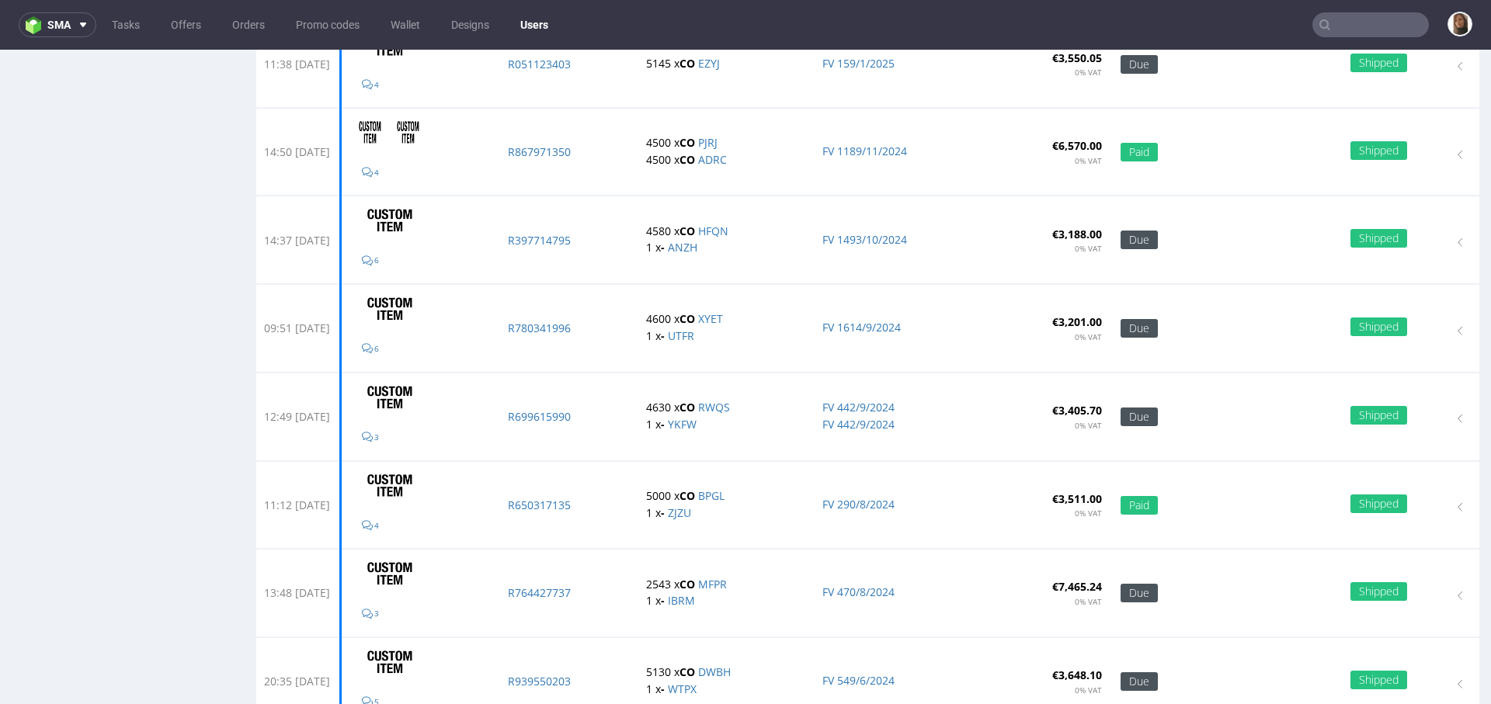
scroll to position [1113, 0]
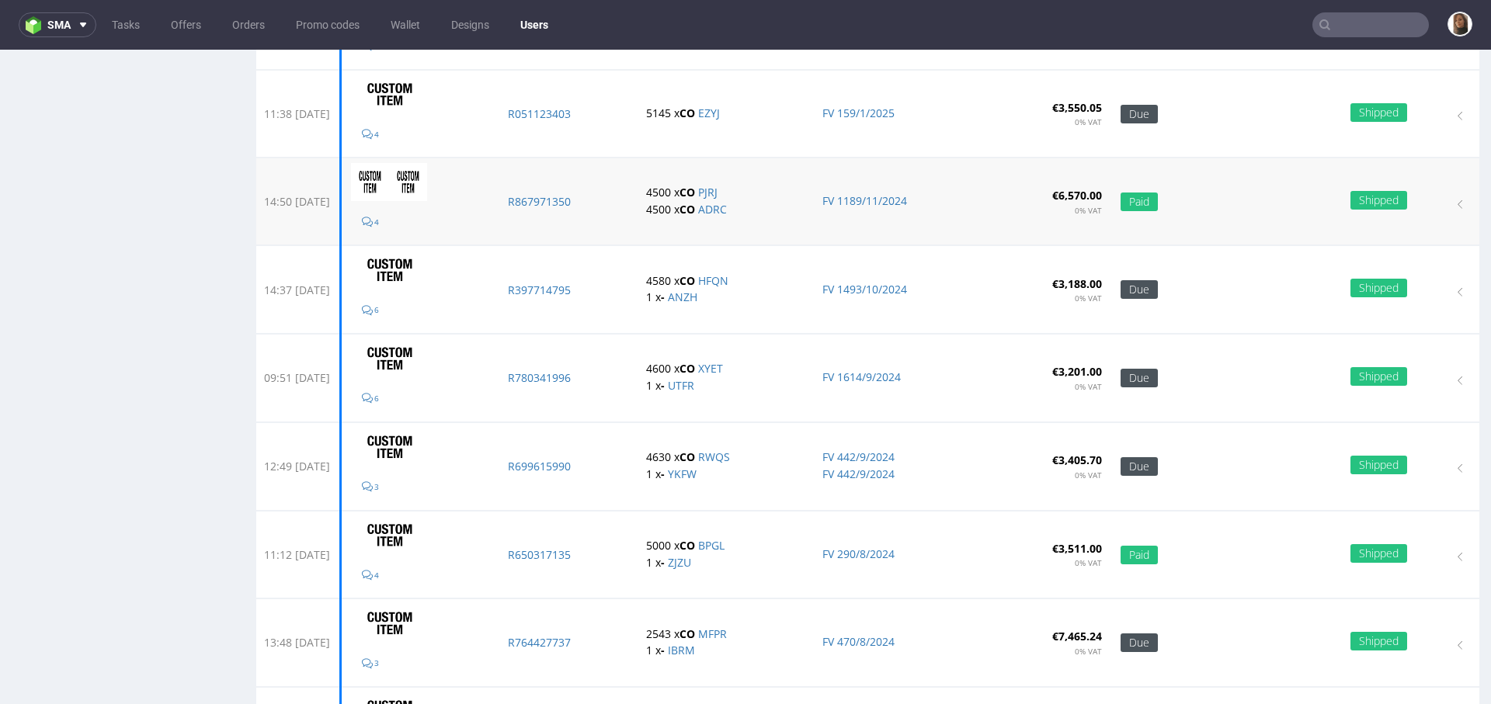
click at [574, 186] on td "R867971350" at bounding box center [566, 201] width 137 height 87
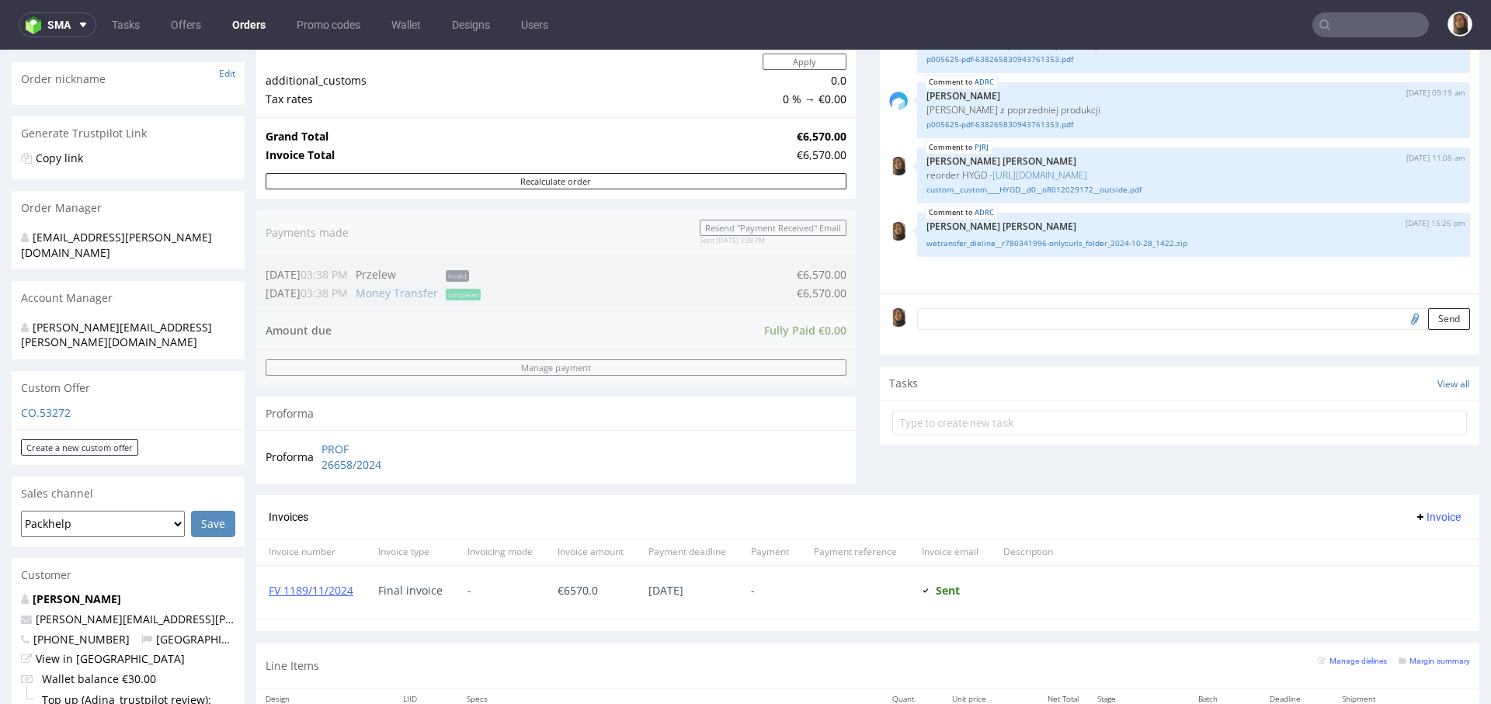
scroll to position [687, 0]
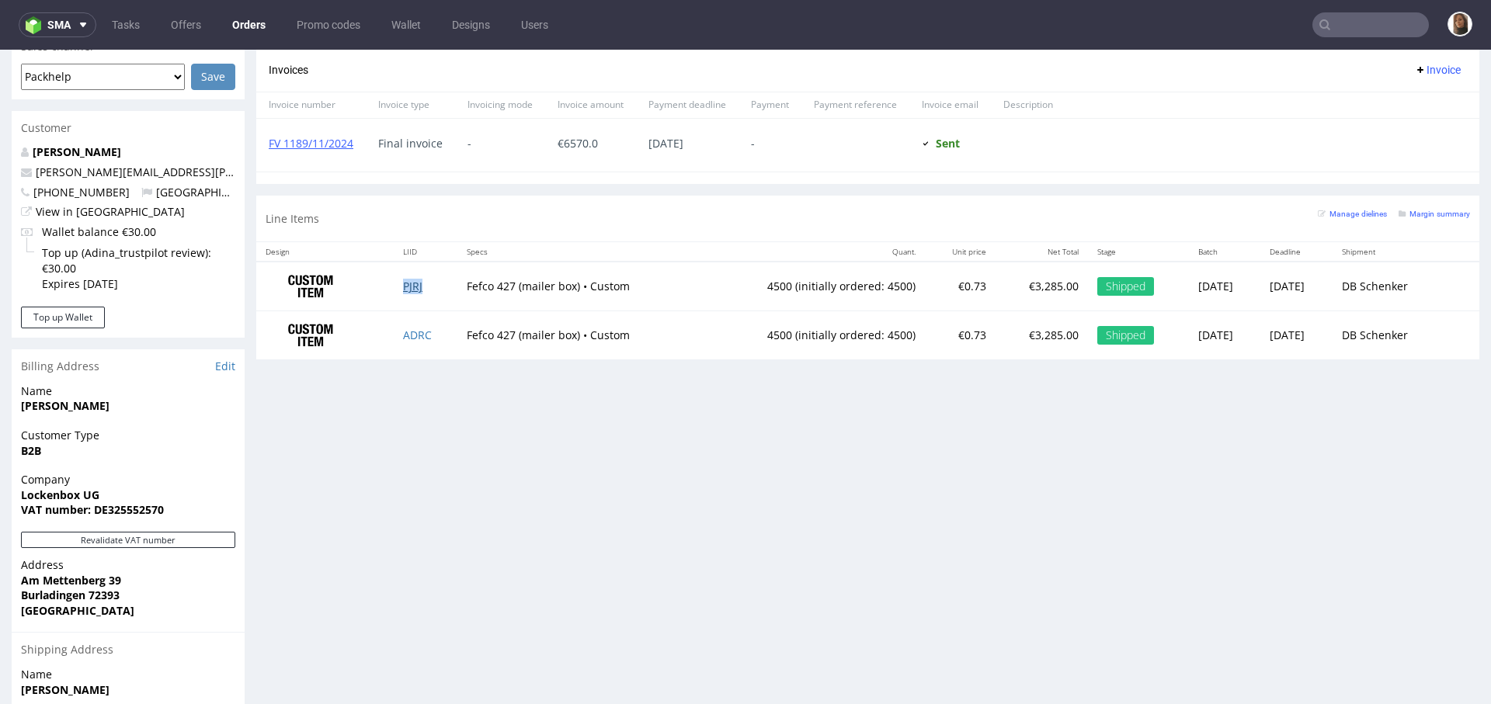
click at [403, 282] on link "PJRJ" at bounding box center [412, 286] width 19 height 15
click at [408, 329] on link "ADRC" at bounding box center [417, 335] width 29 height 15
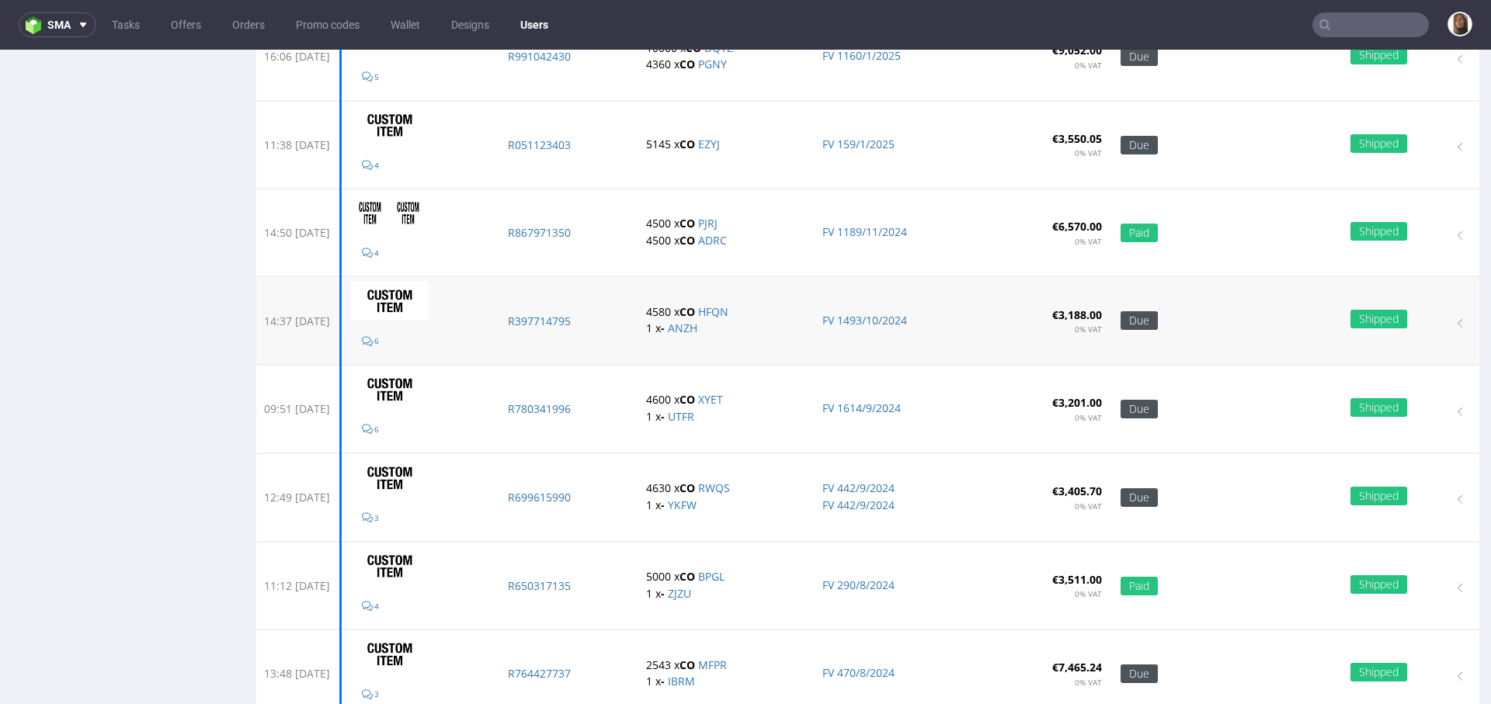
scroll to position [1085, 0]
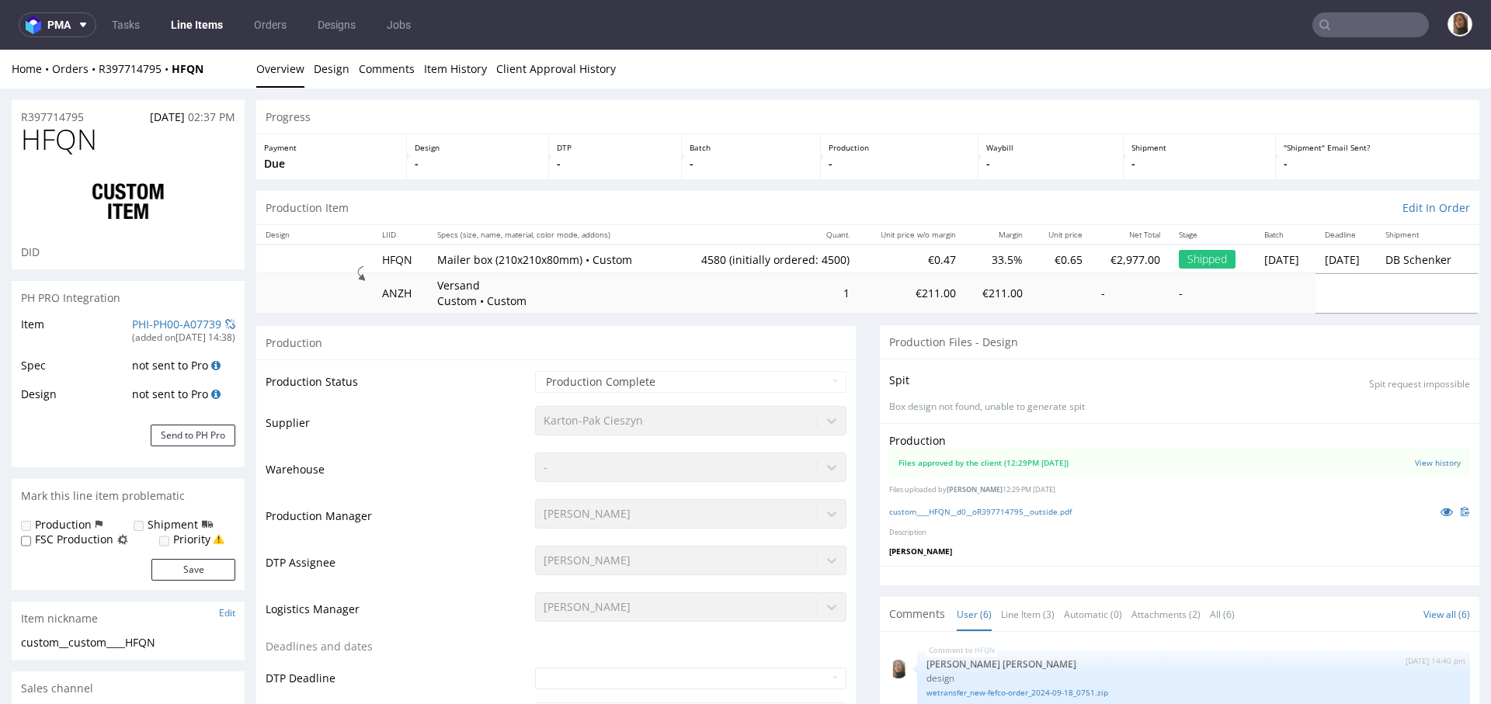
scroll to position [56, 0]
click at [1440, 510] on icon at bounding box center [1446, 511] width 12 height 11
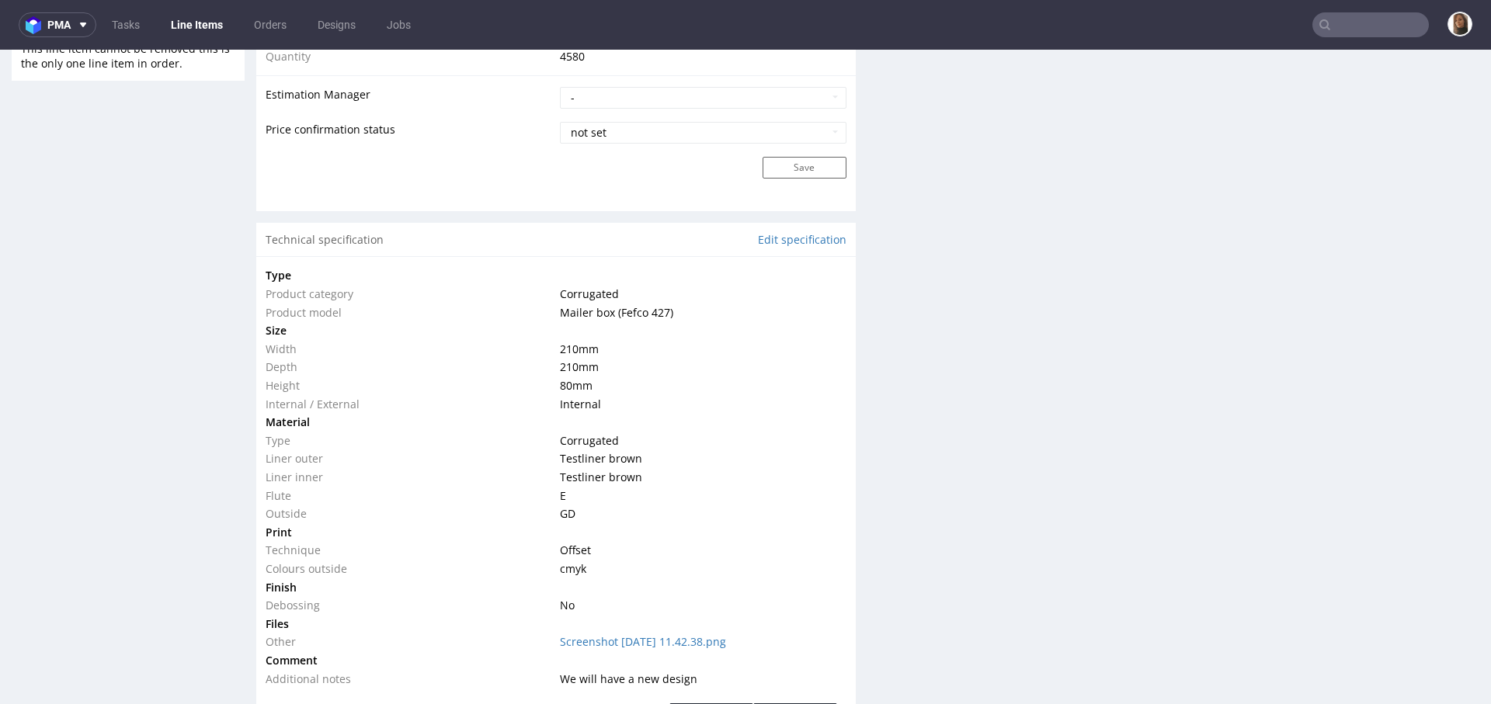
scroll to position [1509, 0]
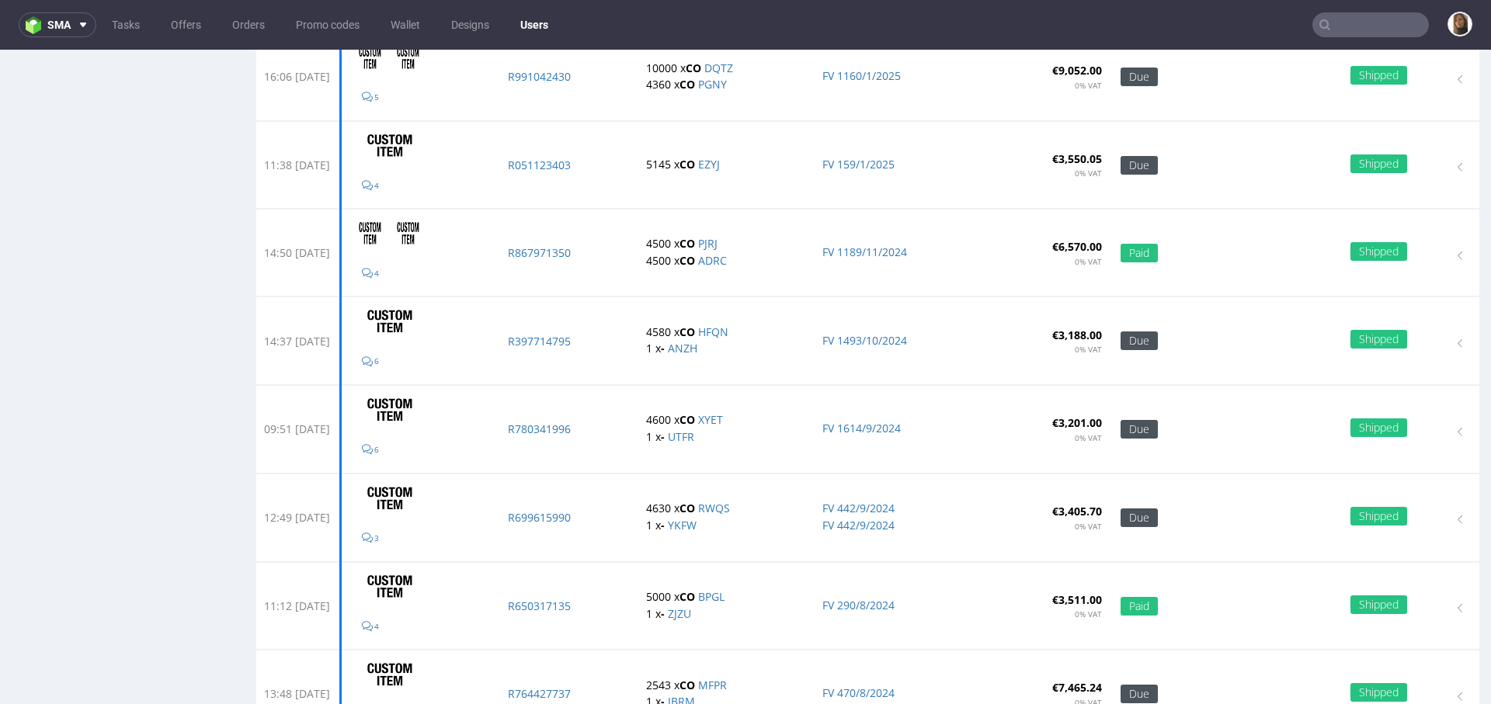
scroll to position [1025, 0]
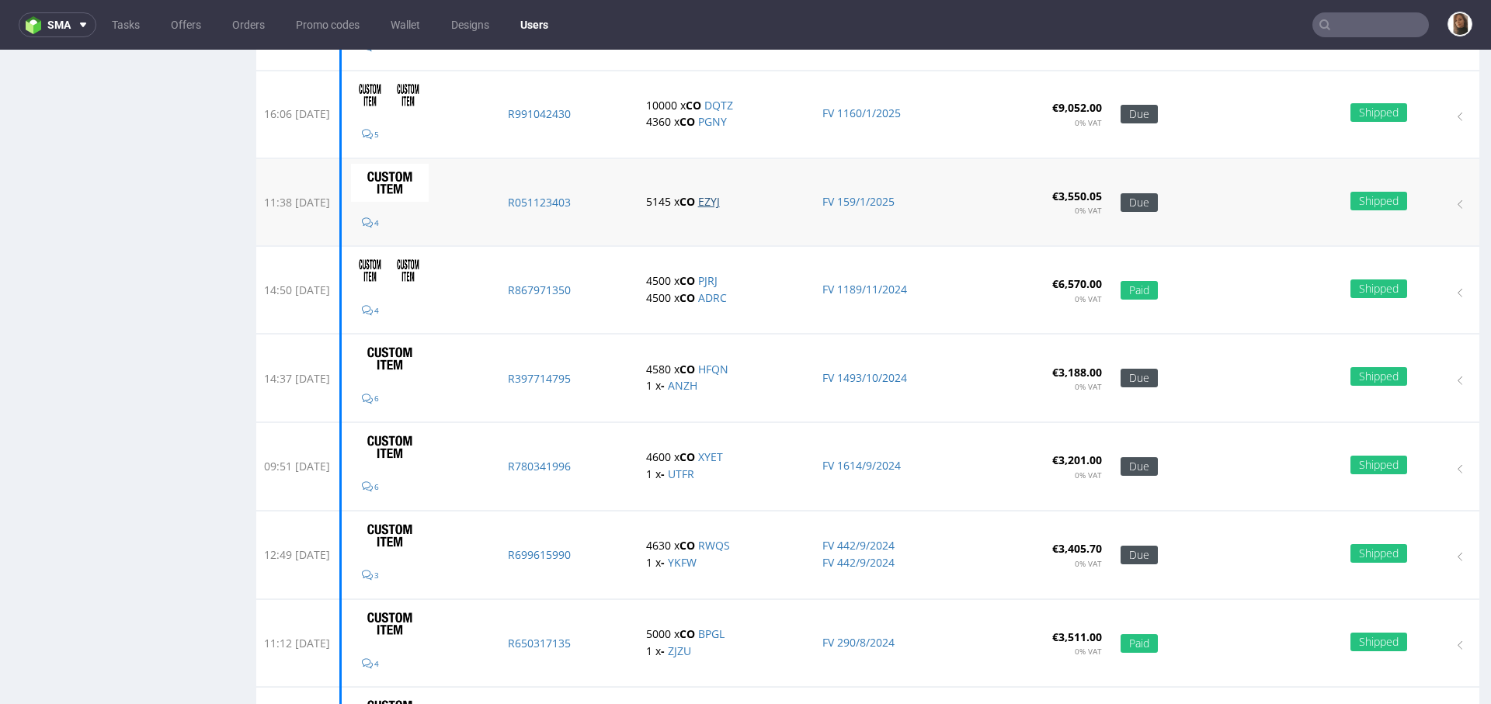
click at [720, 194] on link "EZYJ" at bounding box center [709, 201] width 22 height 15
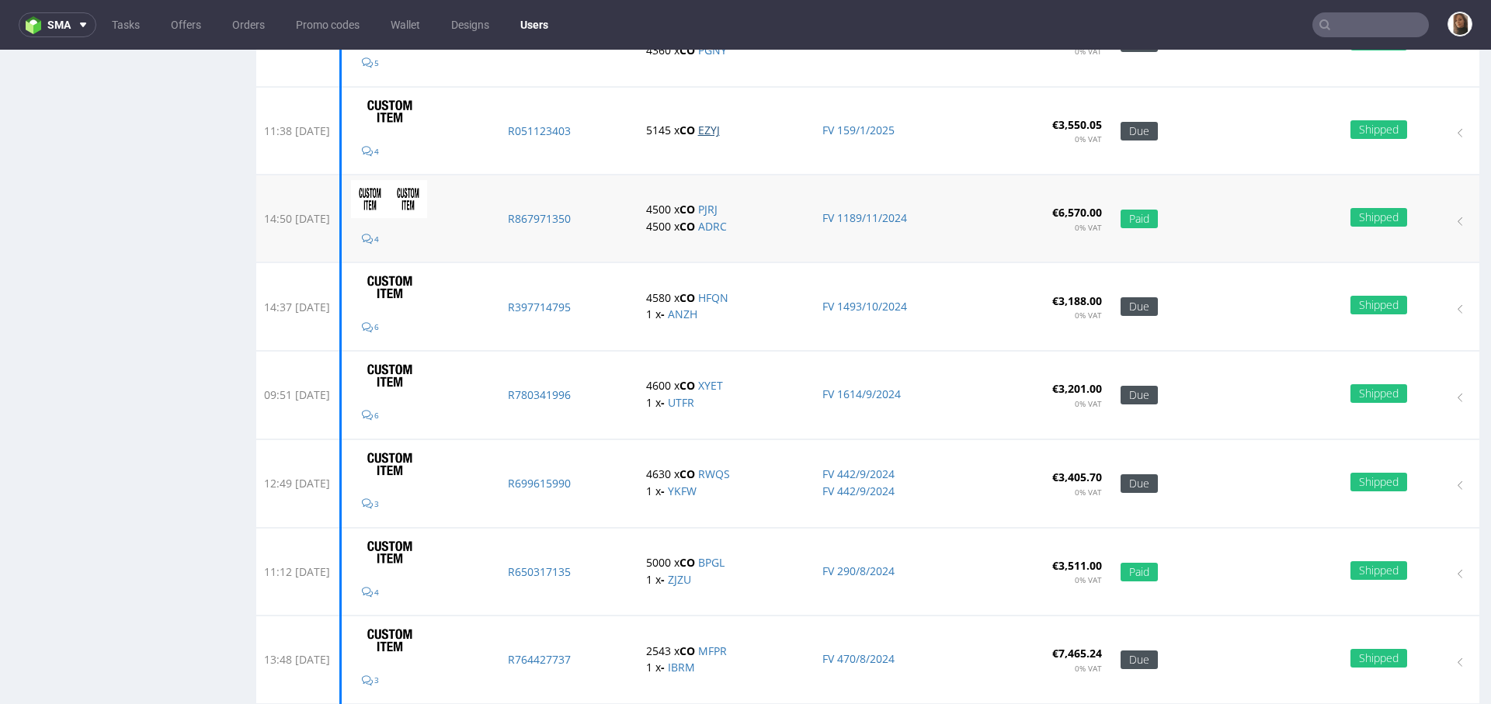
scroll to position [1097, 0]
click at [723, 377] on link "XYET" at bounding box center [710, 384] width 25 height 15
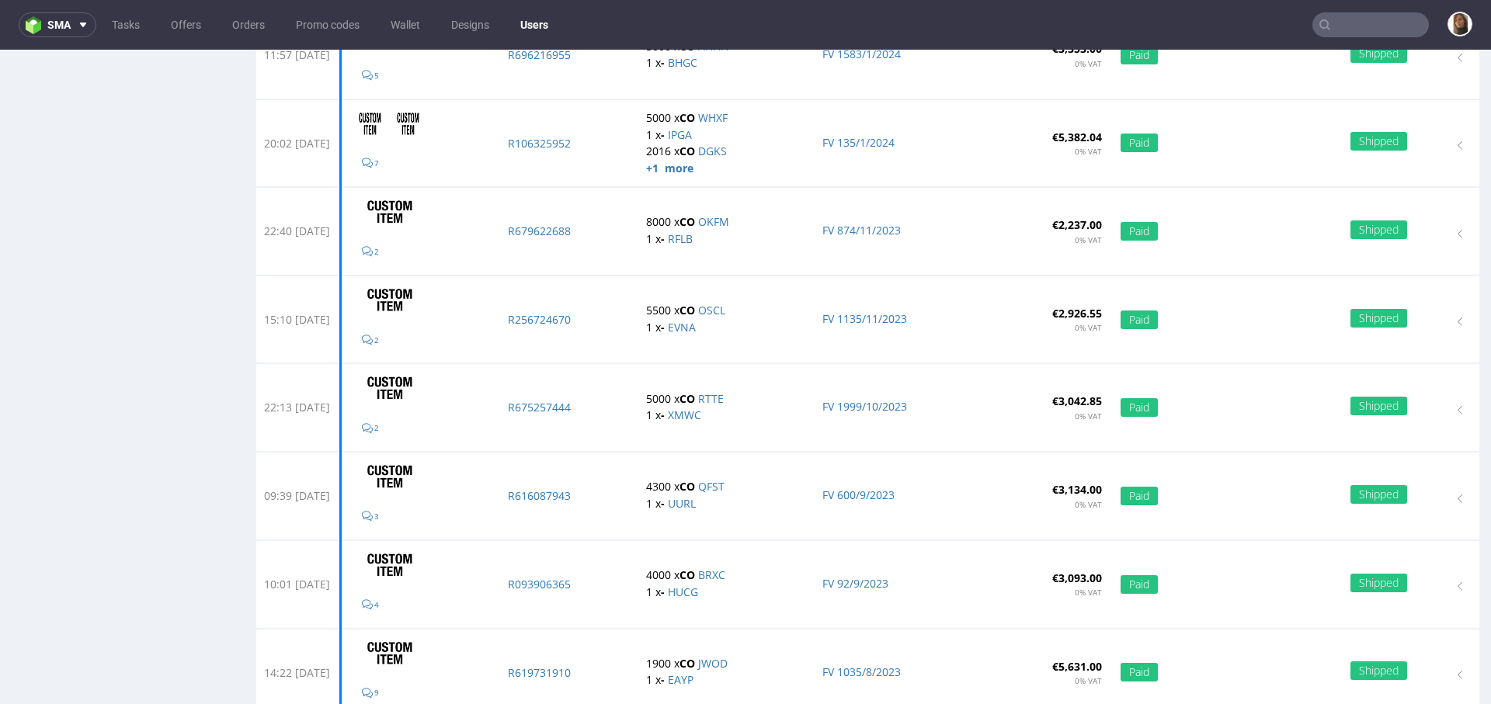
scroll to position [2178, 0]
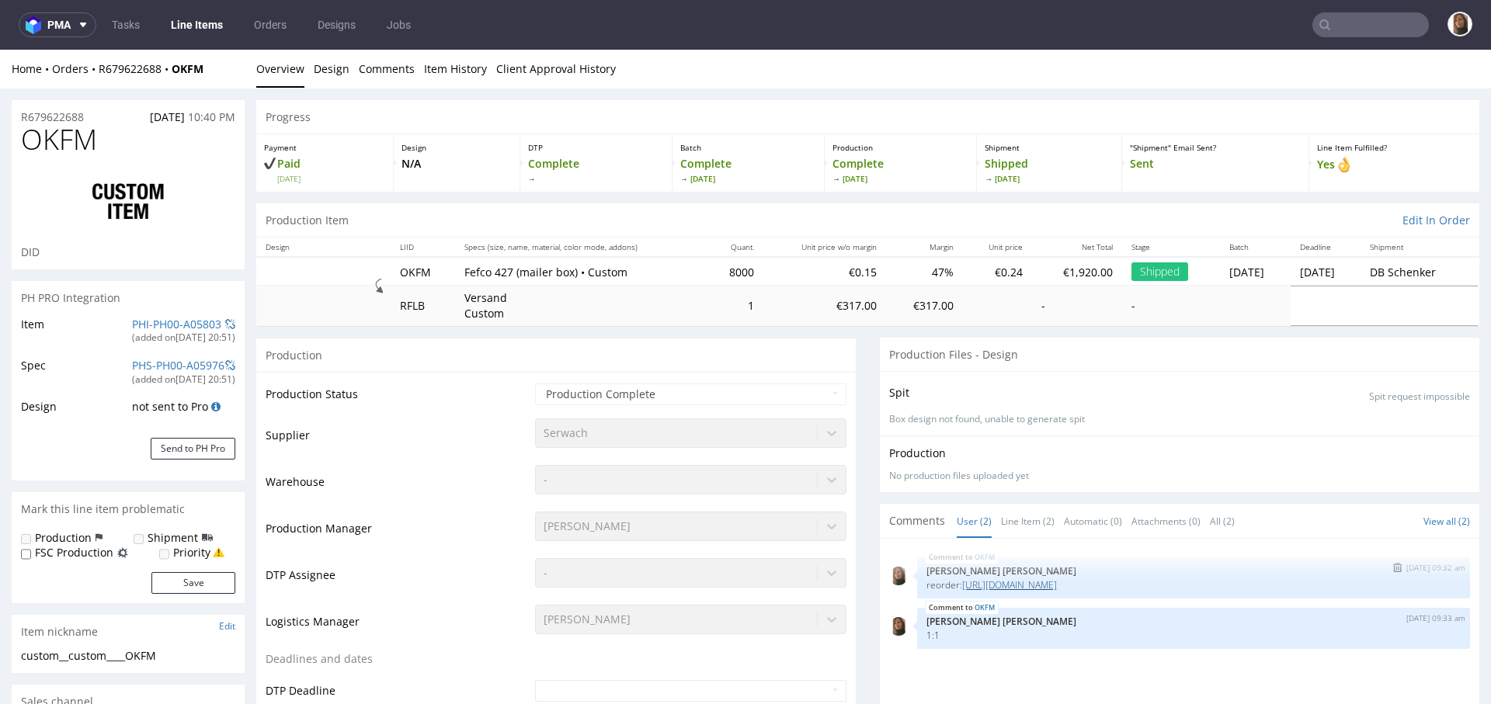
click at [1057, 579] on link "https://platform.packhelp.com/pma/line-items/6574447/orders/R512131517" at bounding box center [1009, 584] width 95 height 13
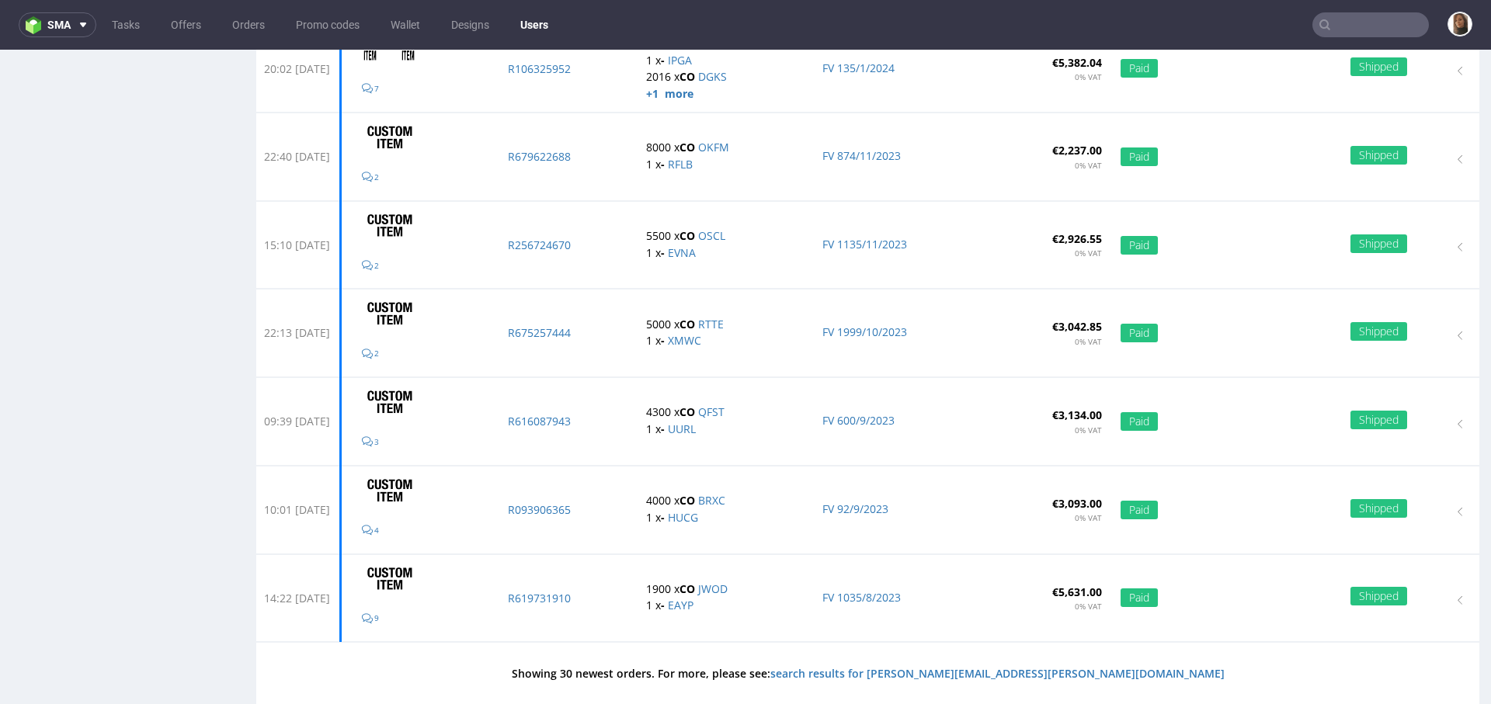
scroll to position [2288, 0]
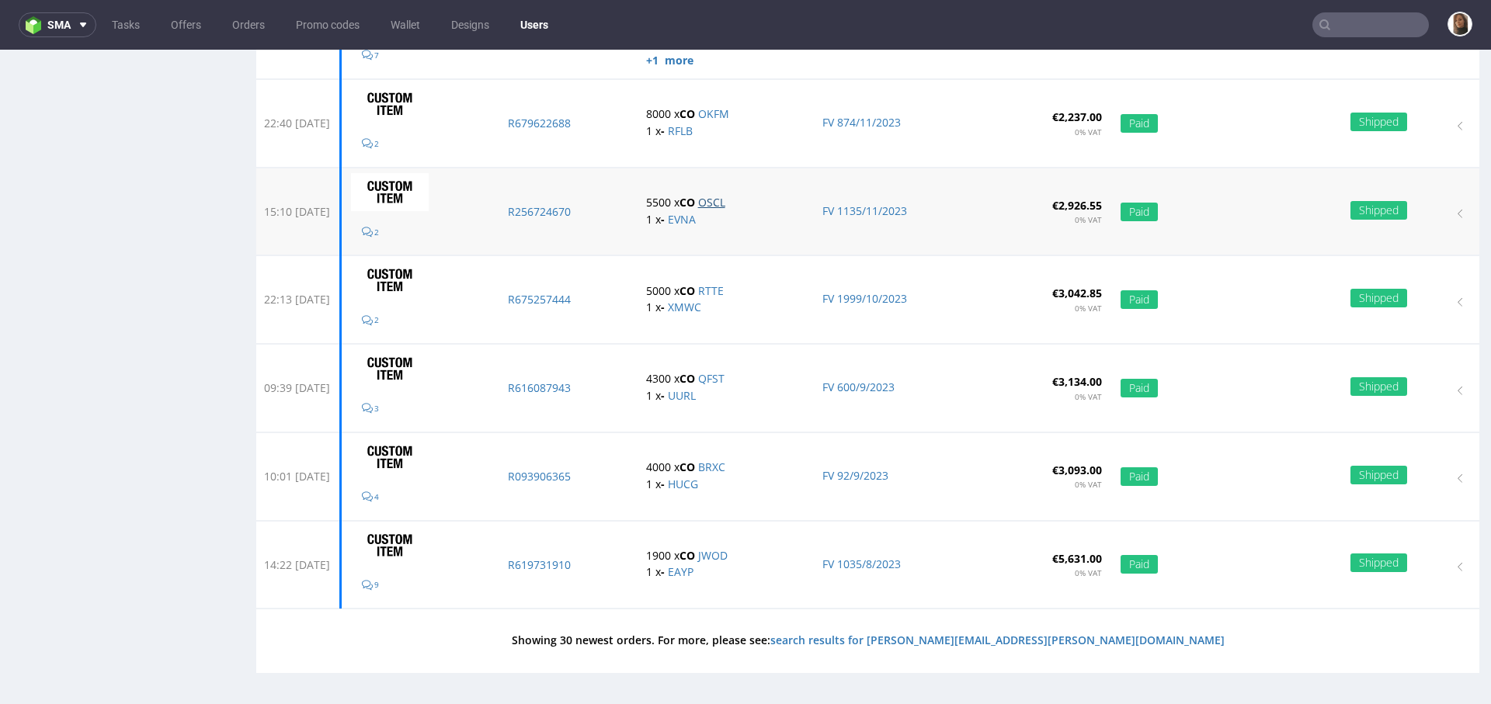
click at [725, 195] on link "OSCL" at bounding box center [711, 202] width 27 height 15
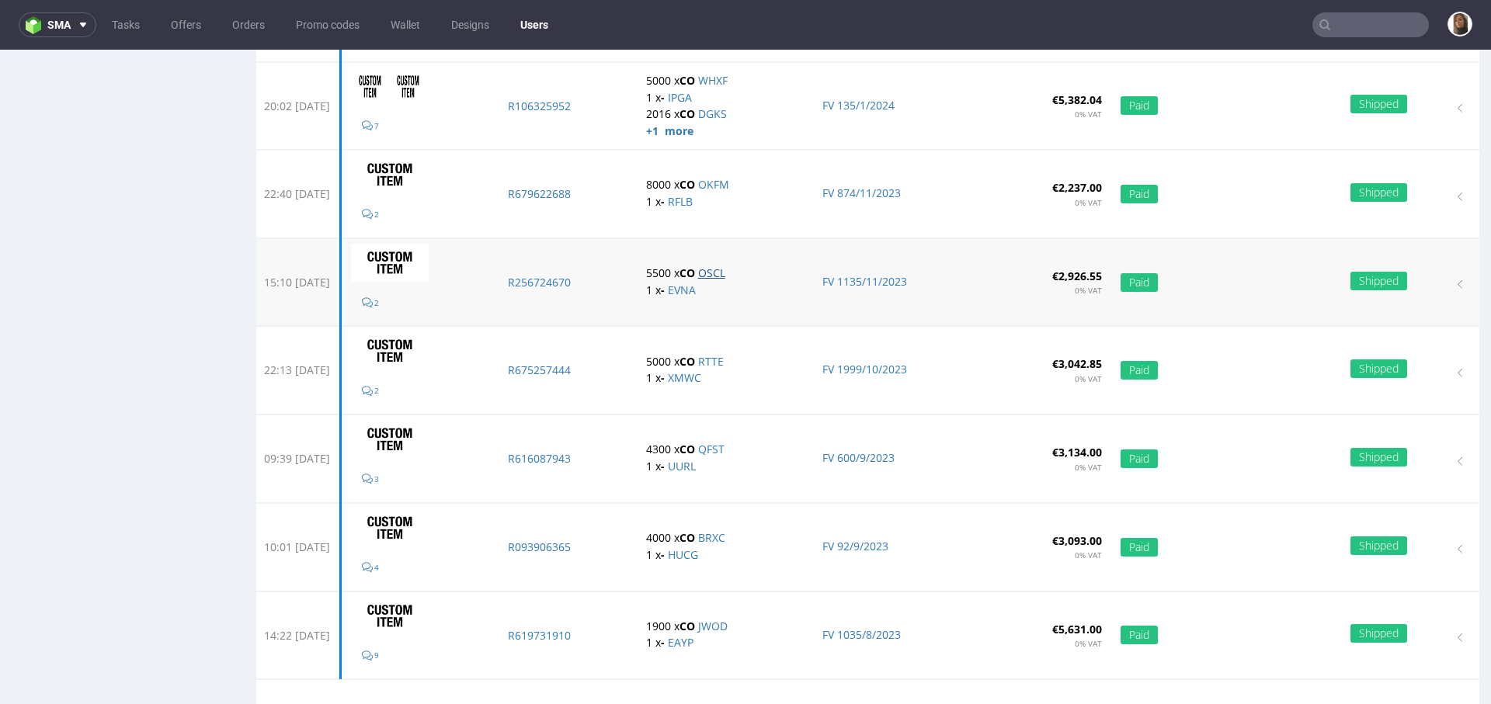
scroll to position [2219, 0]
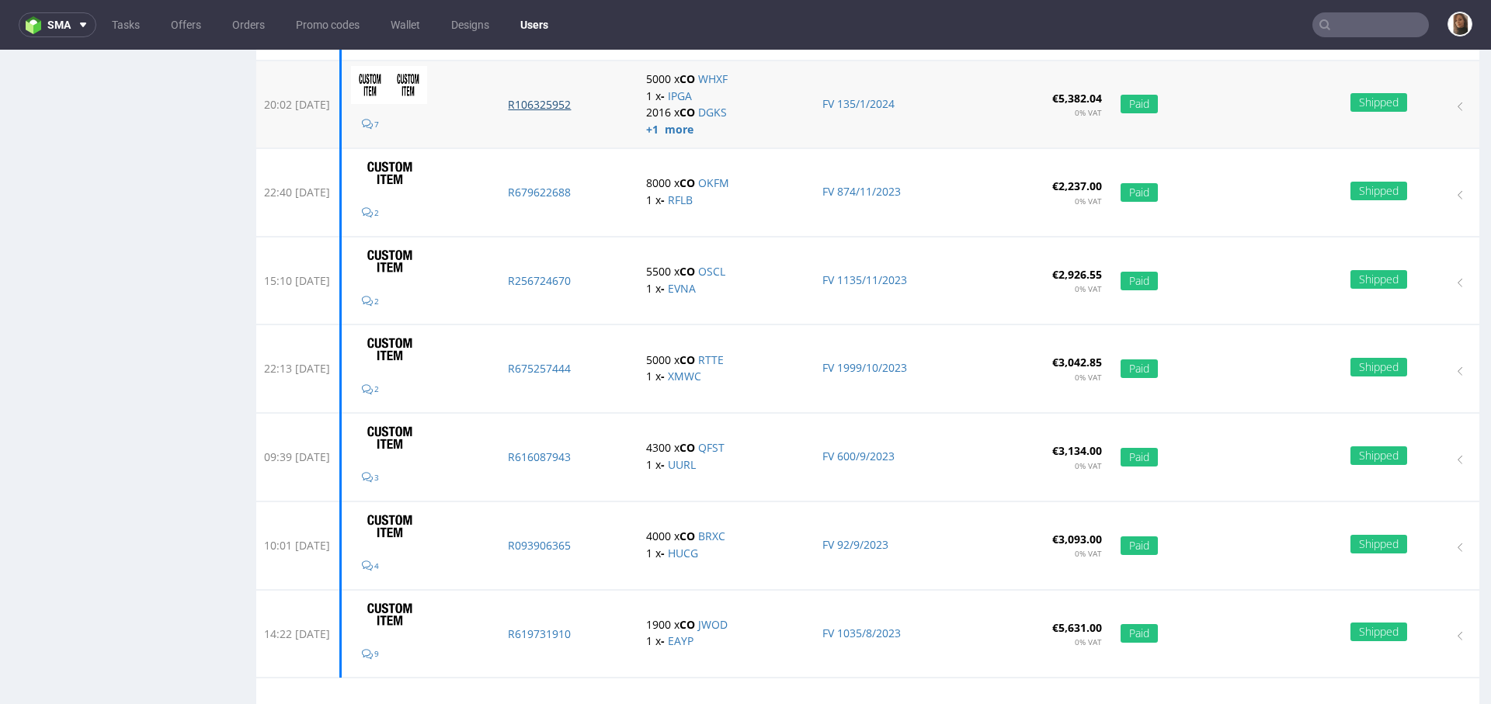
click at [561, 97] on p "R106325952" at bounding box center [567, 105] width 119 height 16
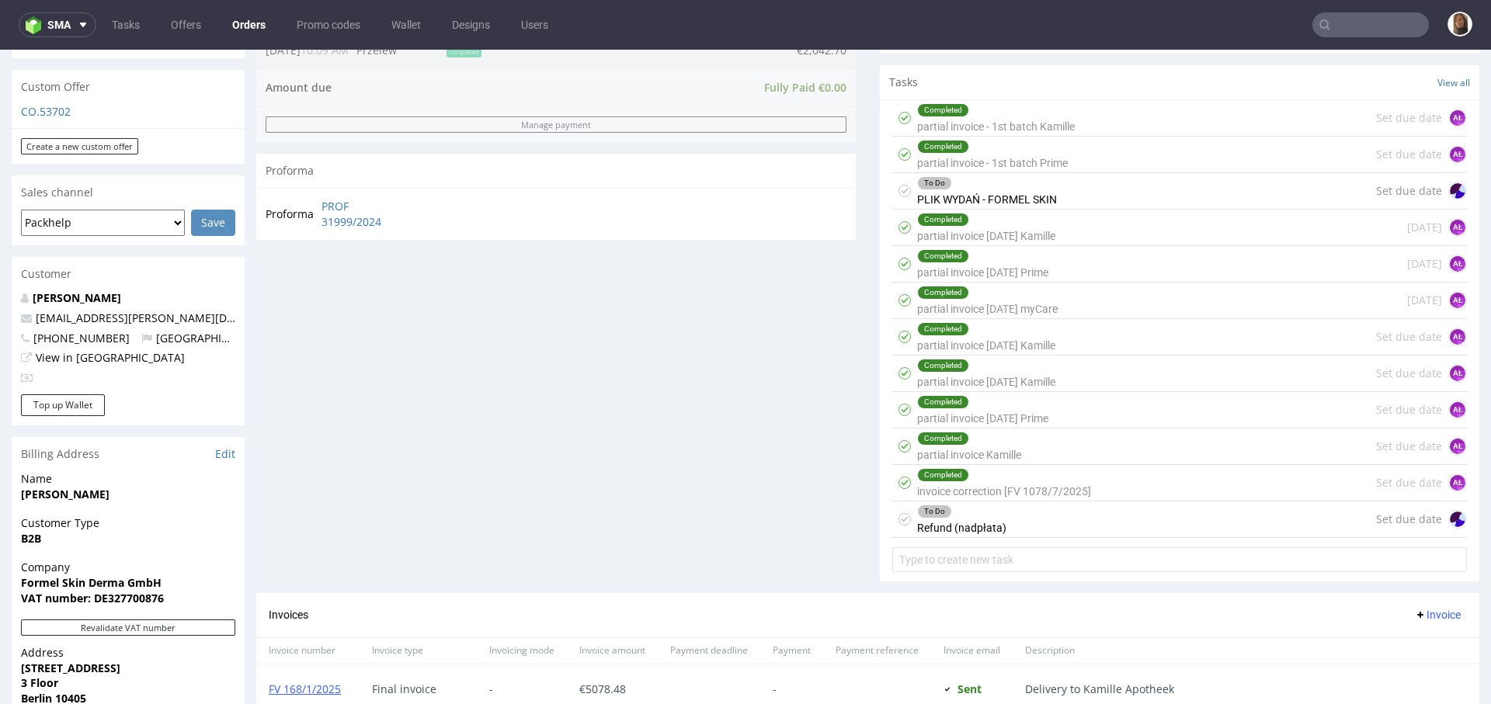
scroll to position [789, 0]
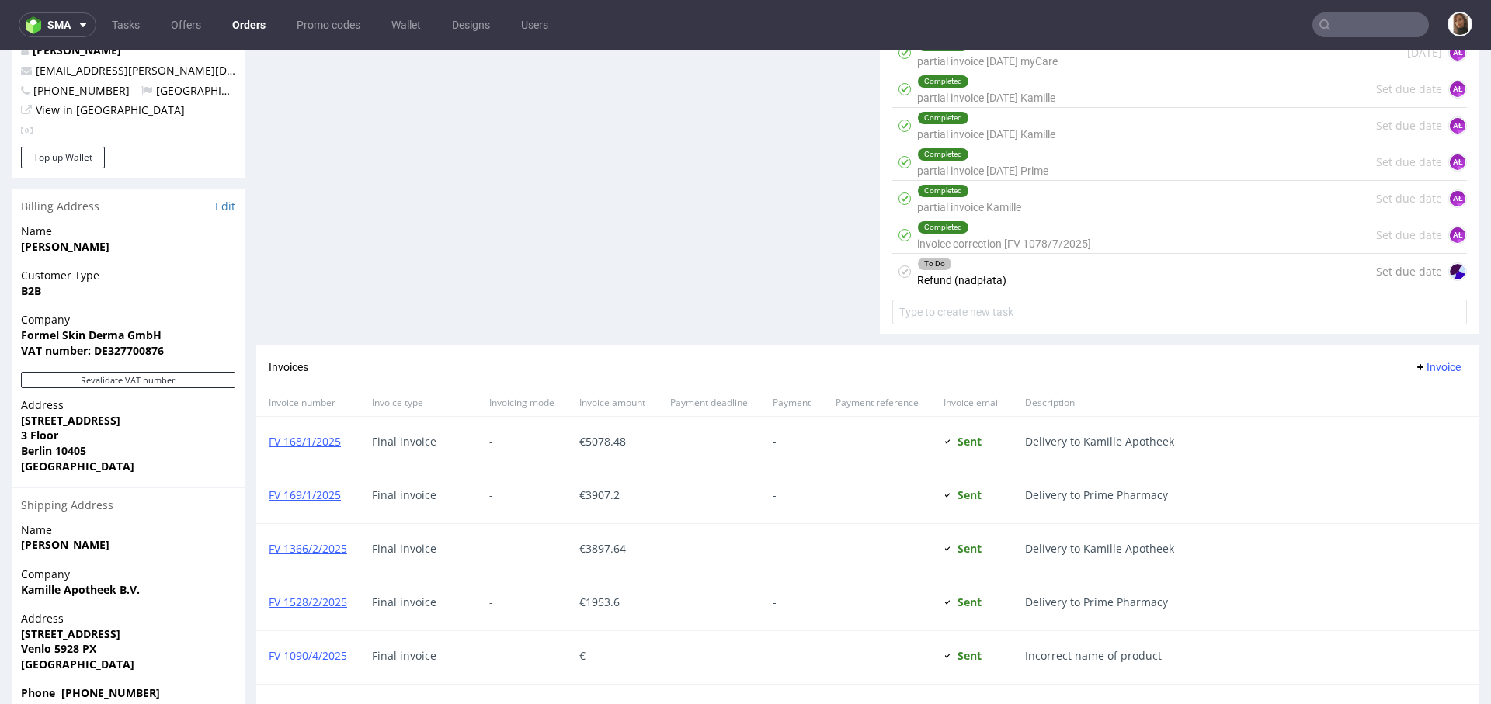
click at [1008, 276] on div "To Do Refund (nadpłata) Set due date" at bounding box center [1179, 272] width 574 height 36
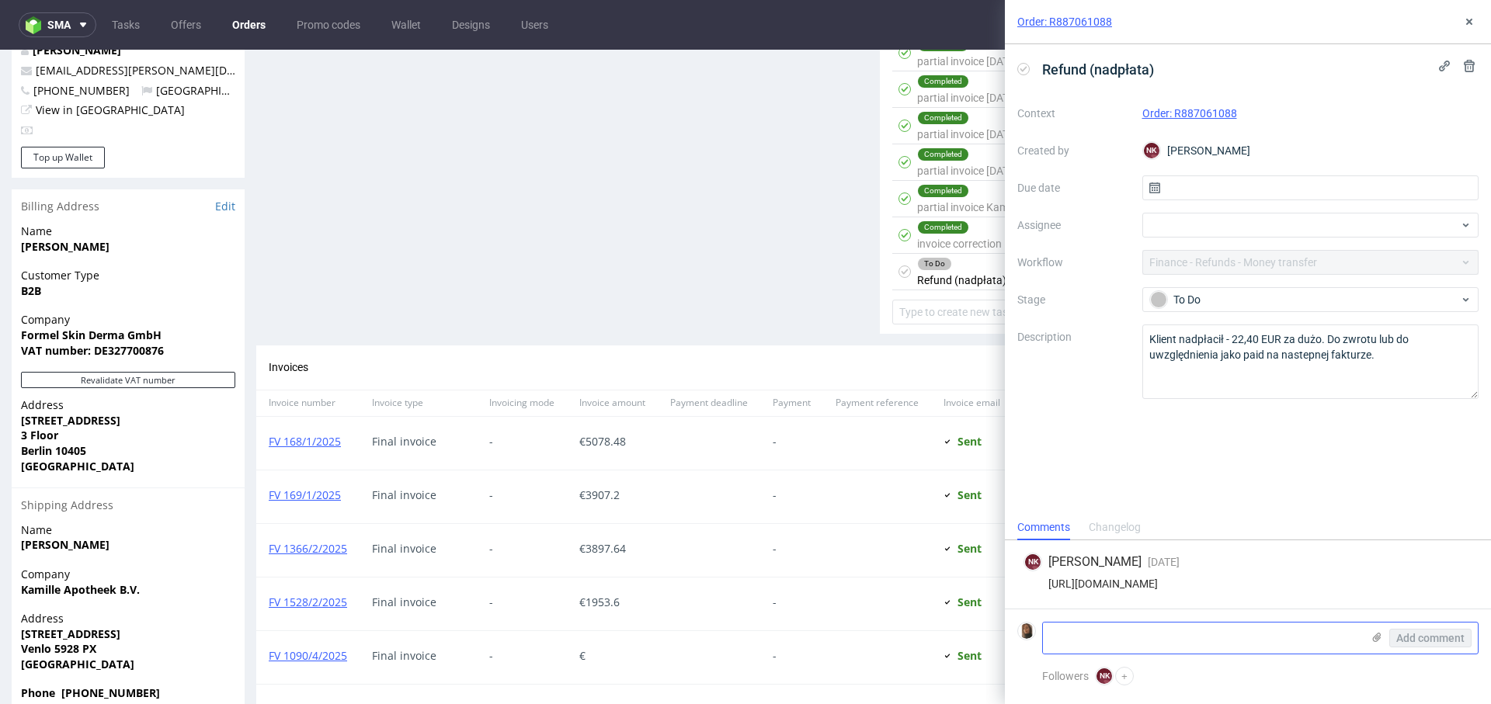
click at [1157, 644] on textarea at bounding box center [1202, 638] width 318 height 31
type textarea "zwróćmy proszę"
click at [1400, 633] on span "Add comment" at bounding box center [1430, 638] width 68 height 11
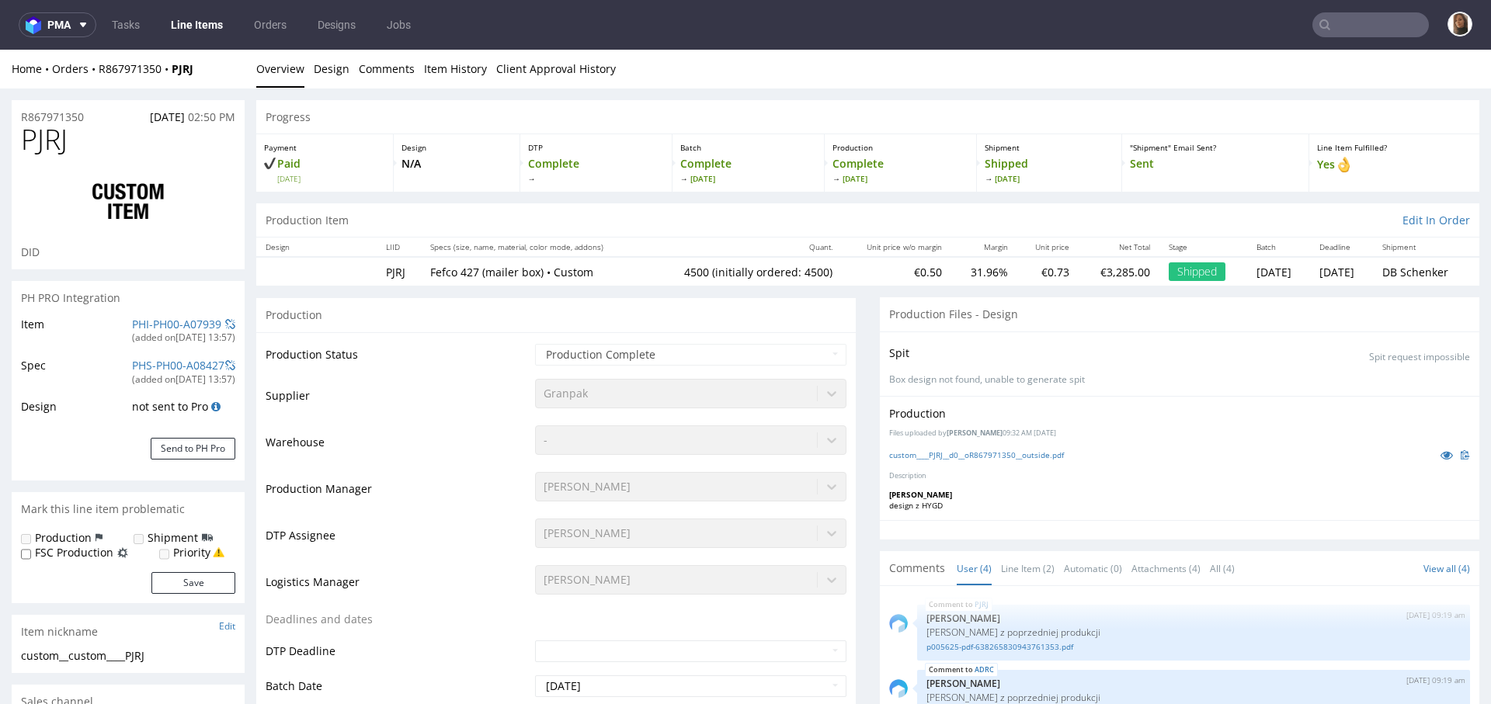
select select "in_progress"
click at [1440, 452] on icon at bounding box center [1446, 454] width 12 height 11
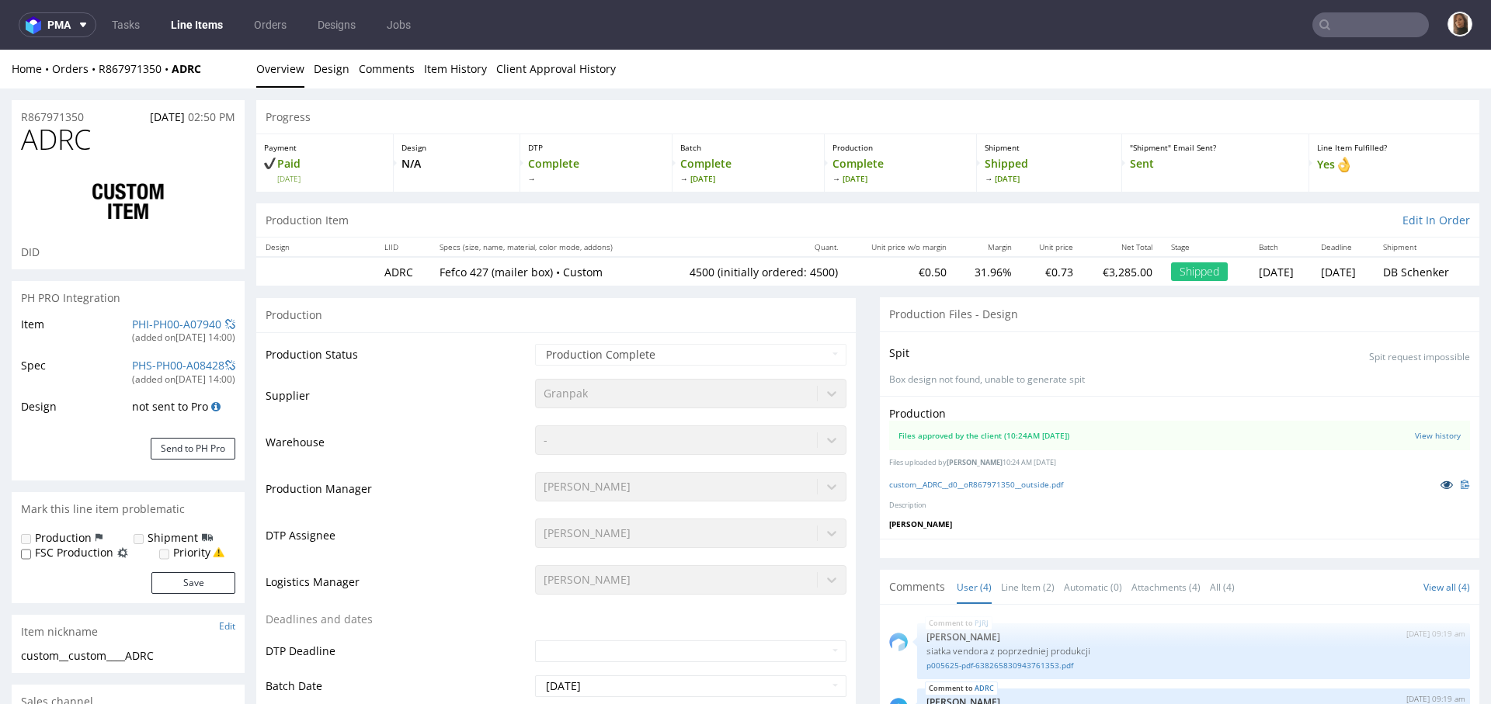
click at [1440, 486] on icon at bounding box center [1446, 484] width 12 height 11
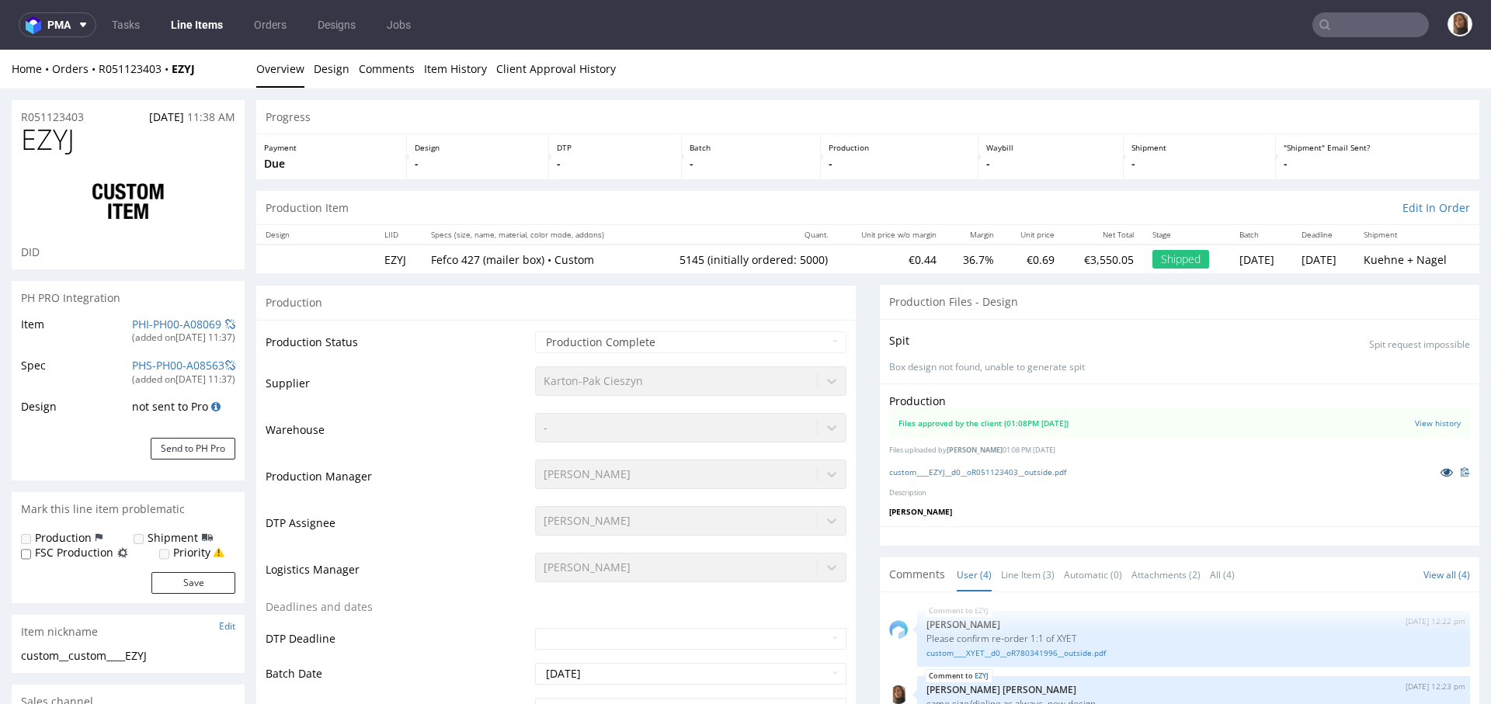
click at [1440, 472] on icon at bounding box center [1446, 472] width 12 height 11
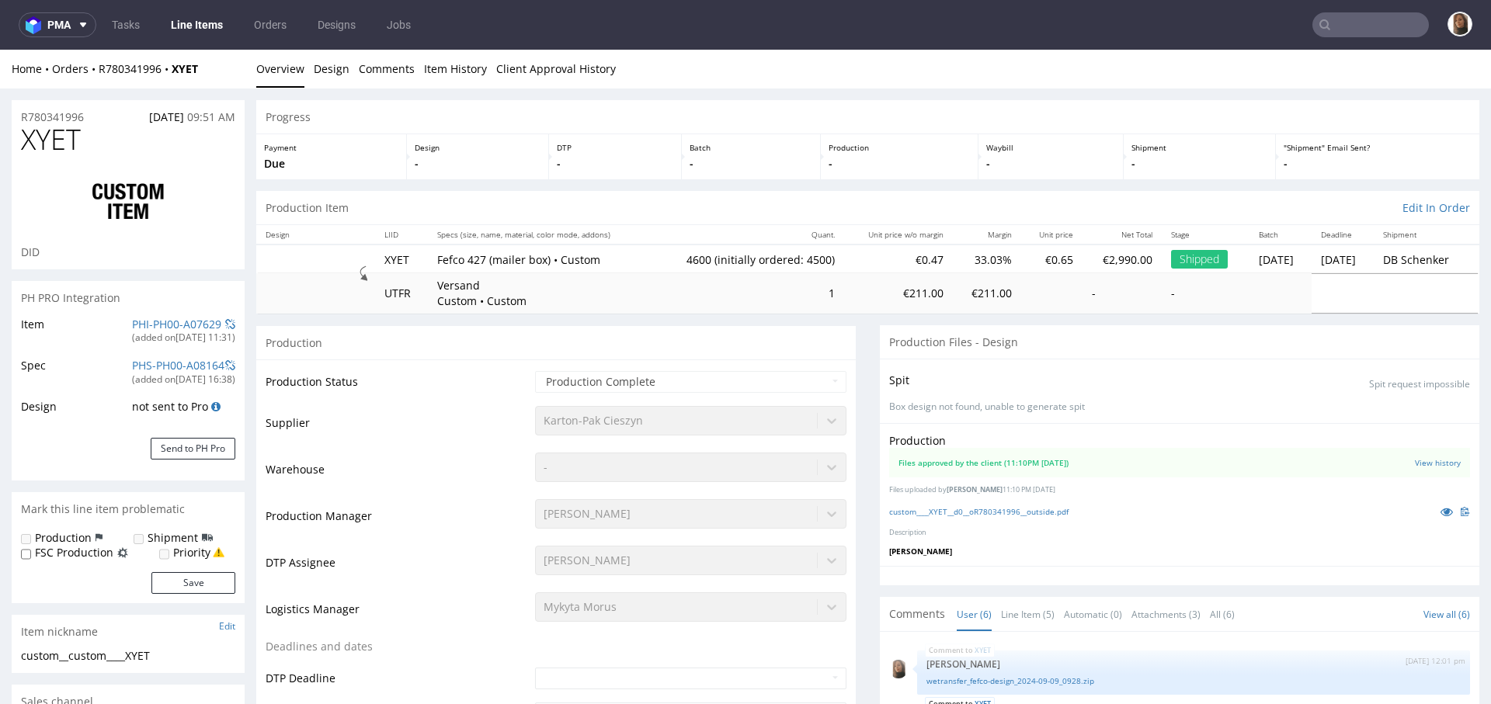
scroll to position [94, 0]
select select "in_progress"
click at [1440, 509] on icon at bounding box center [1446, 511] width 12 height 11
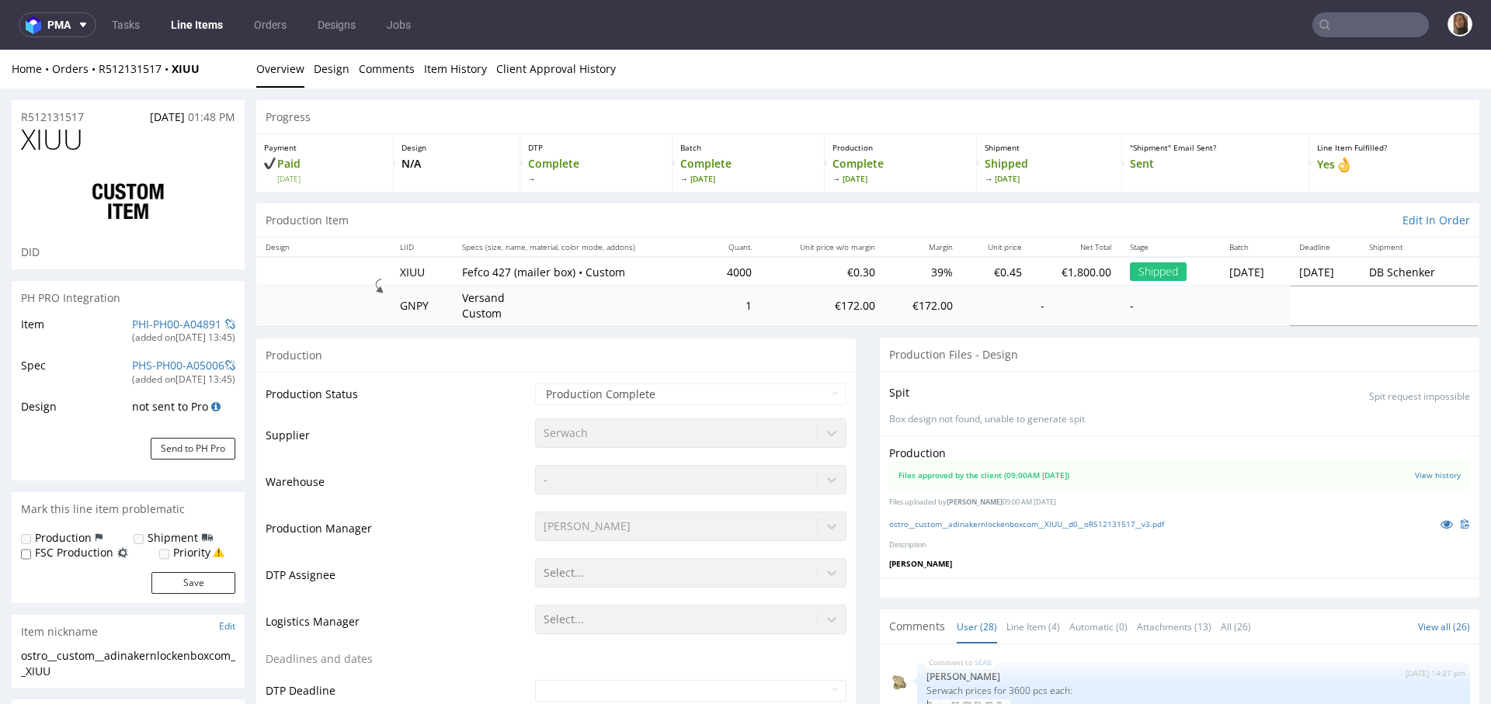
scroll to position [1663, 0]
click at [1440, 523] on icon at bounding box center [1446, 524] width 12 height 11
select select "in_progress"
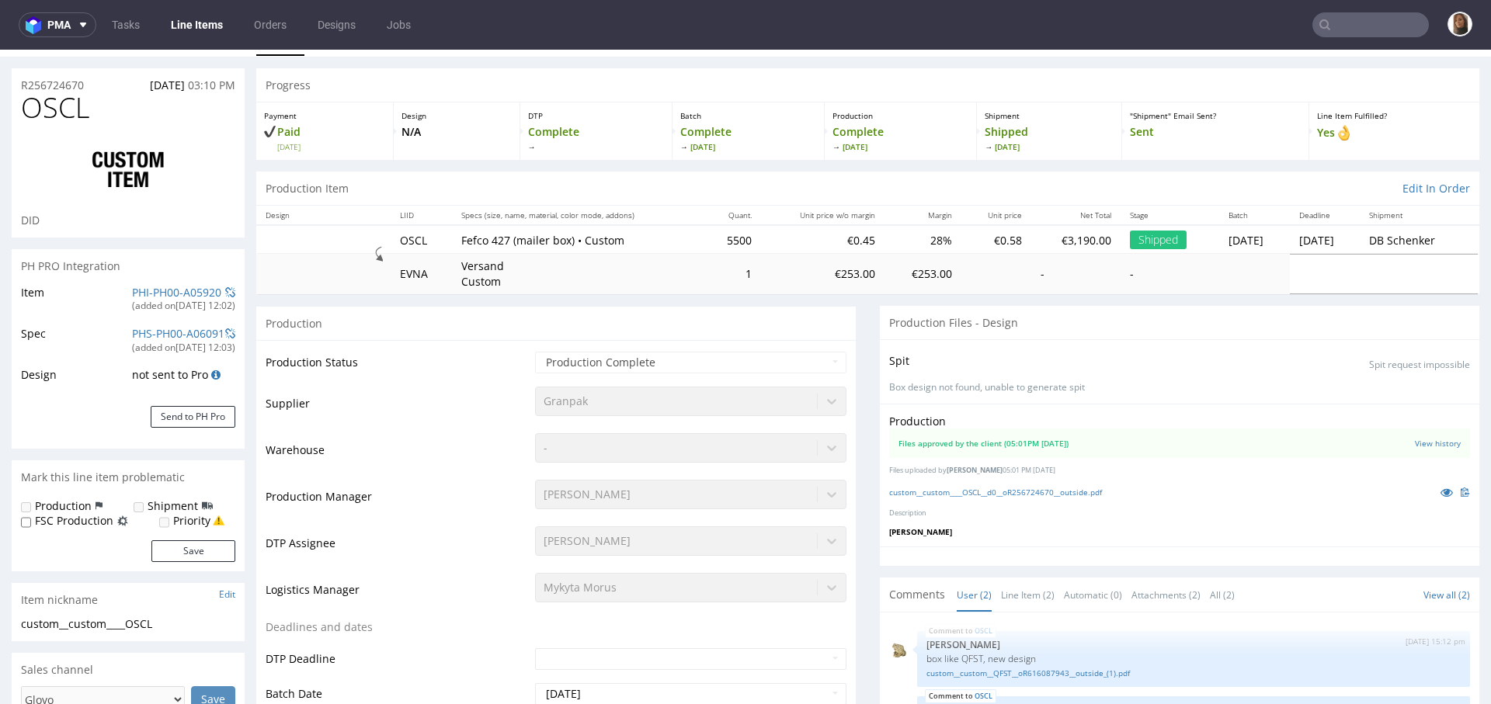
scroll to position [57, 0]
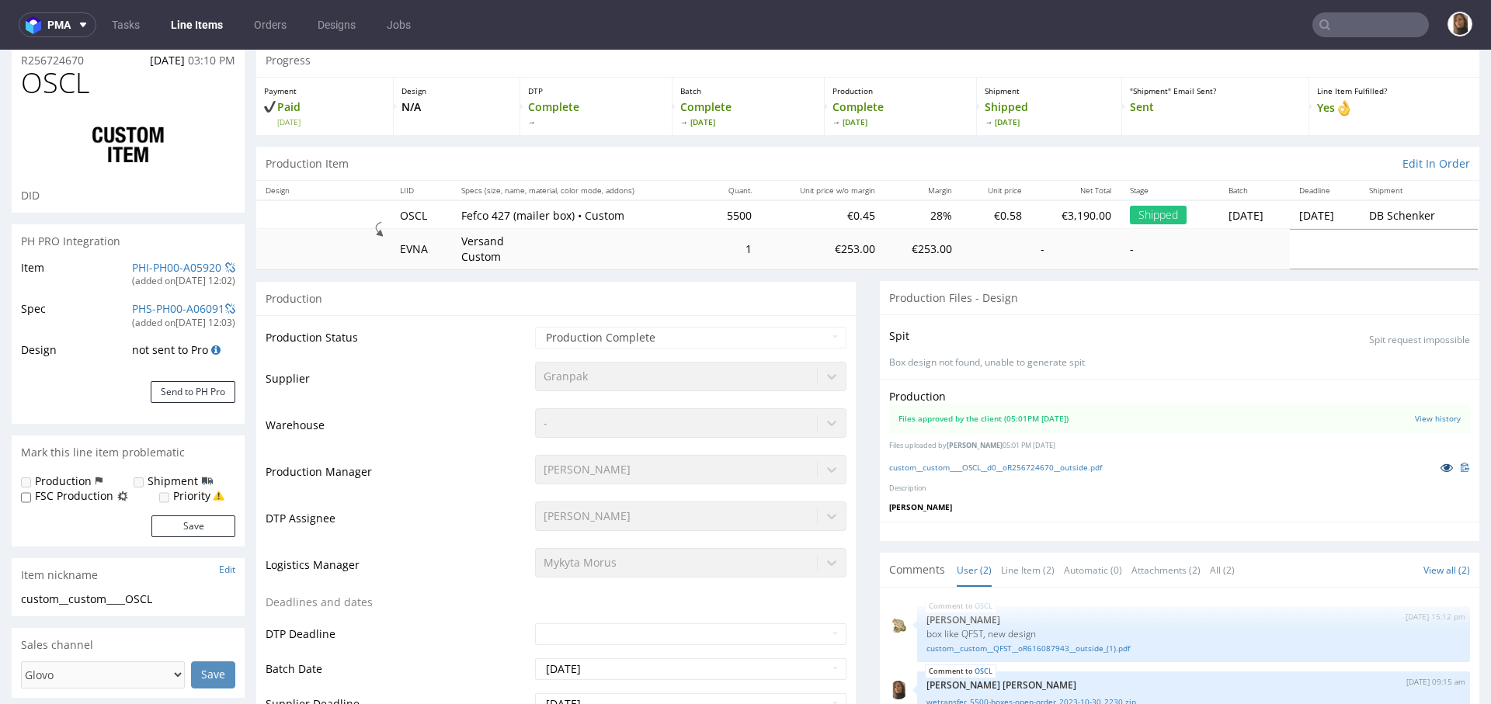
click at [1440, 462] on icon at bounding box center [1446, 467] width 12 height 11
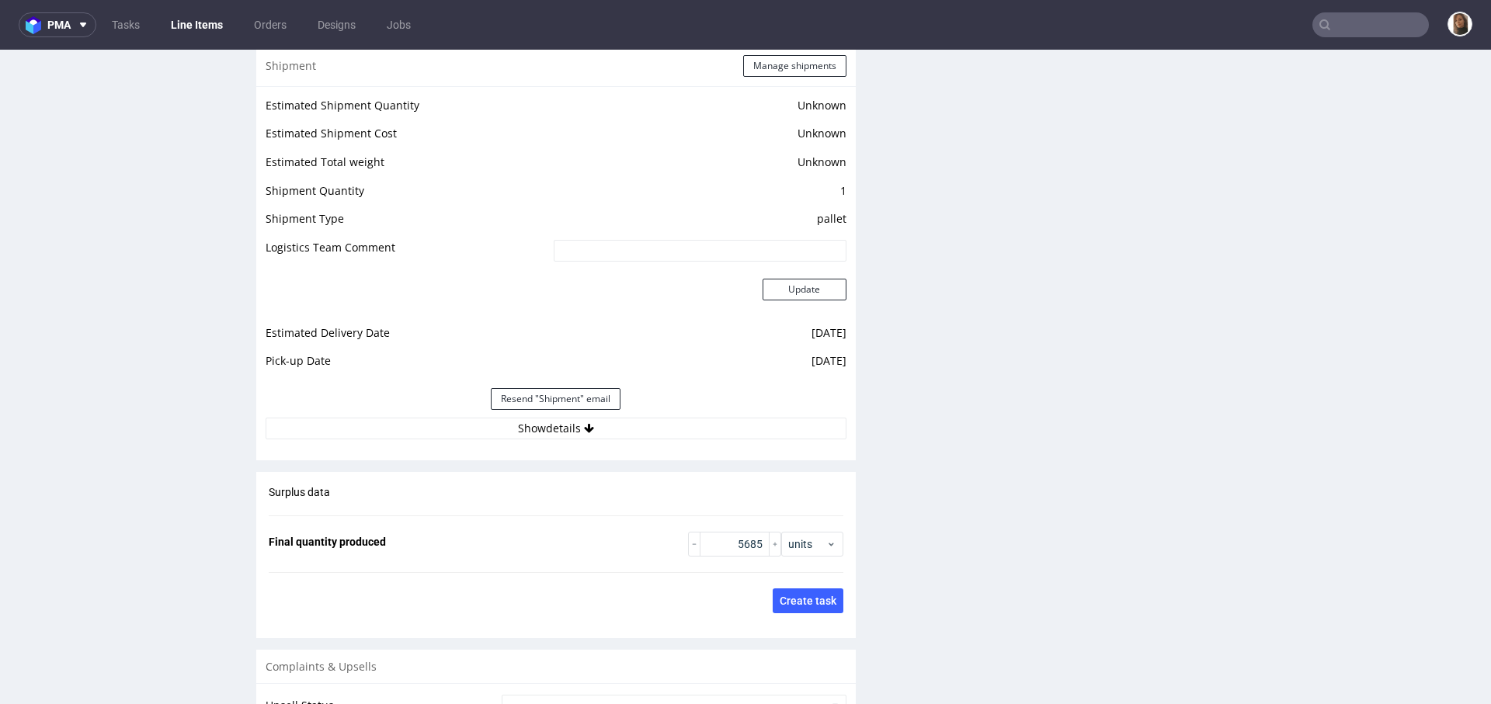
scroll to position [2455, 0]
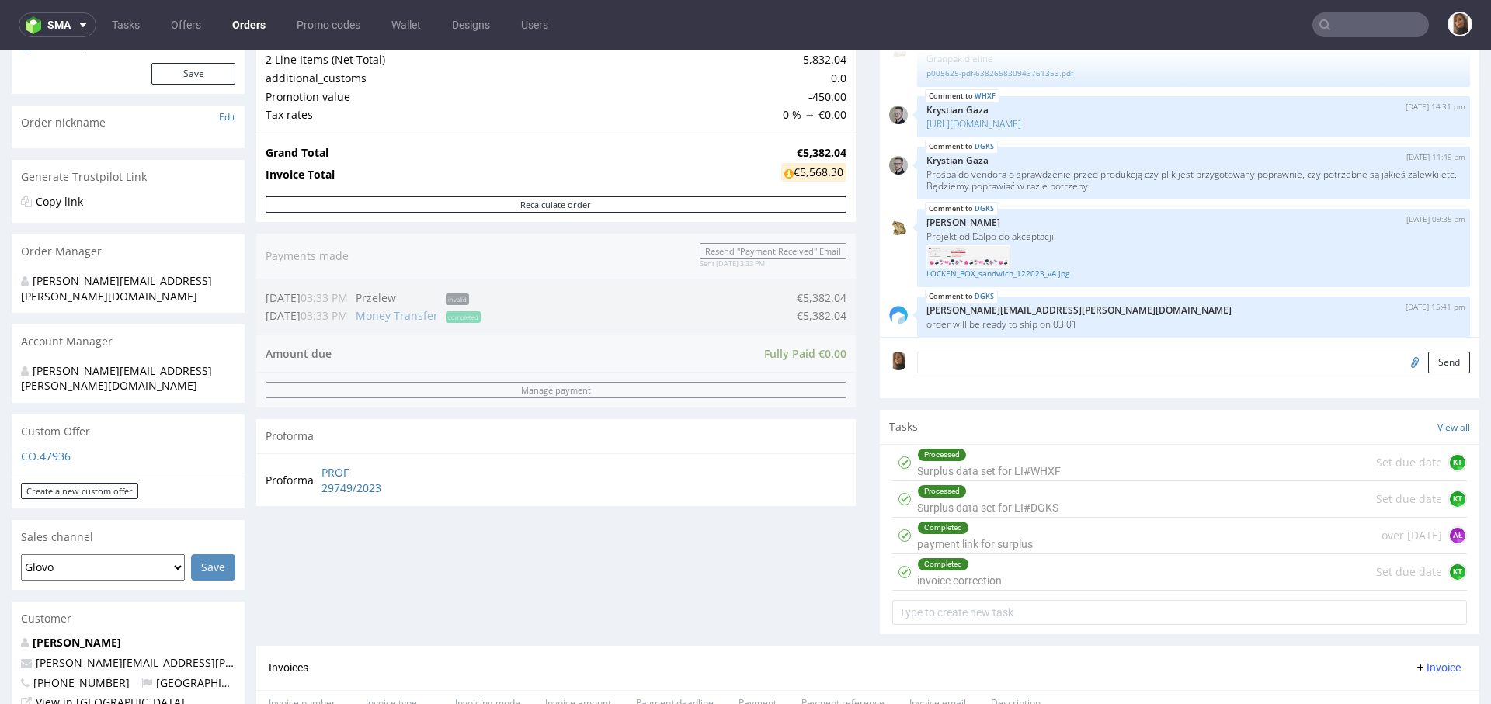
scroll to position [644, 0]
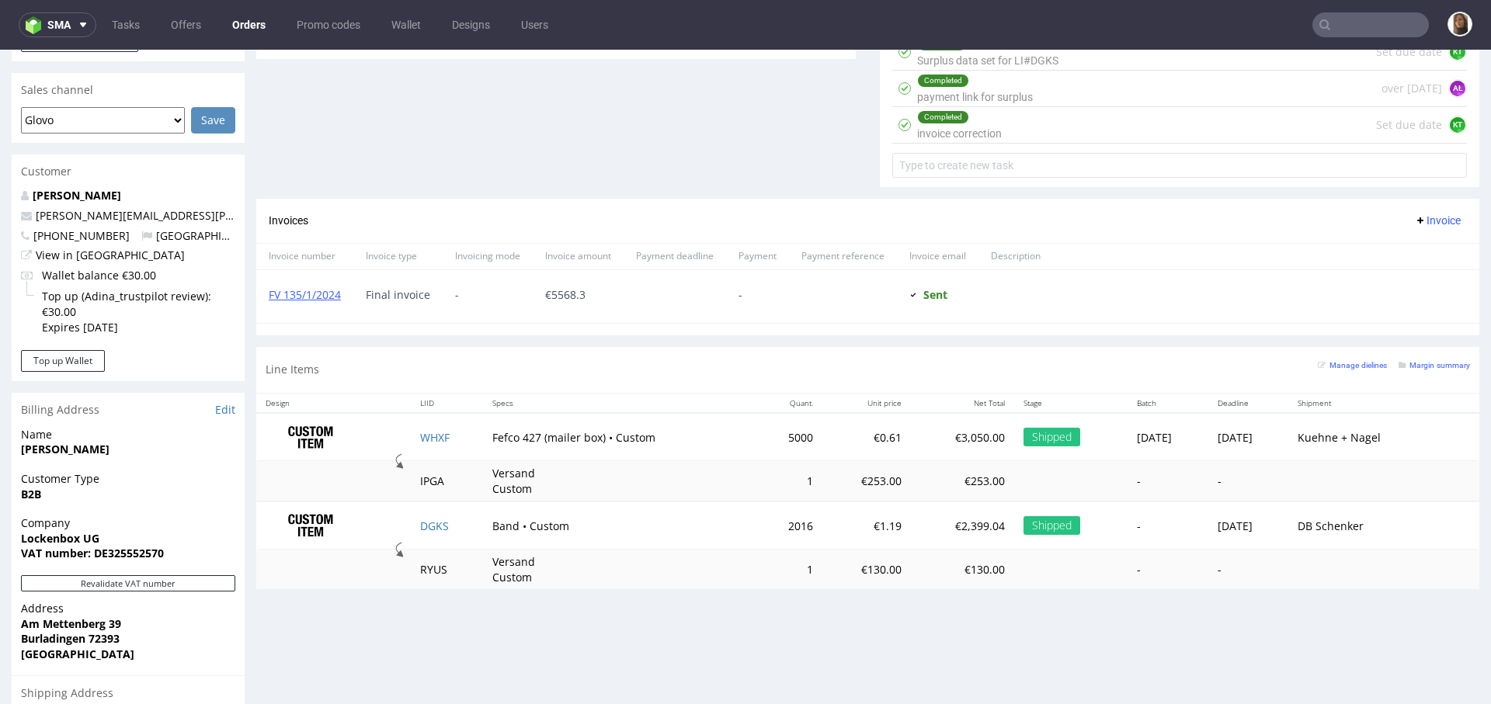
click at [416, 424] on td "WHXF" at bounding box center [447, 437] width 72 height 49
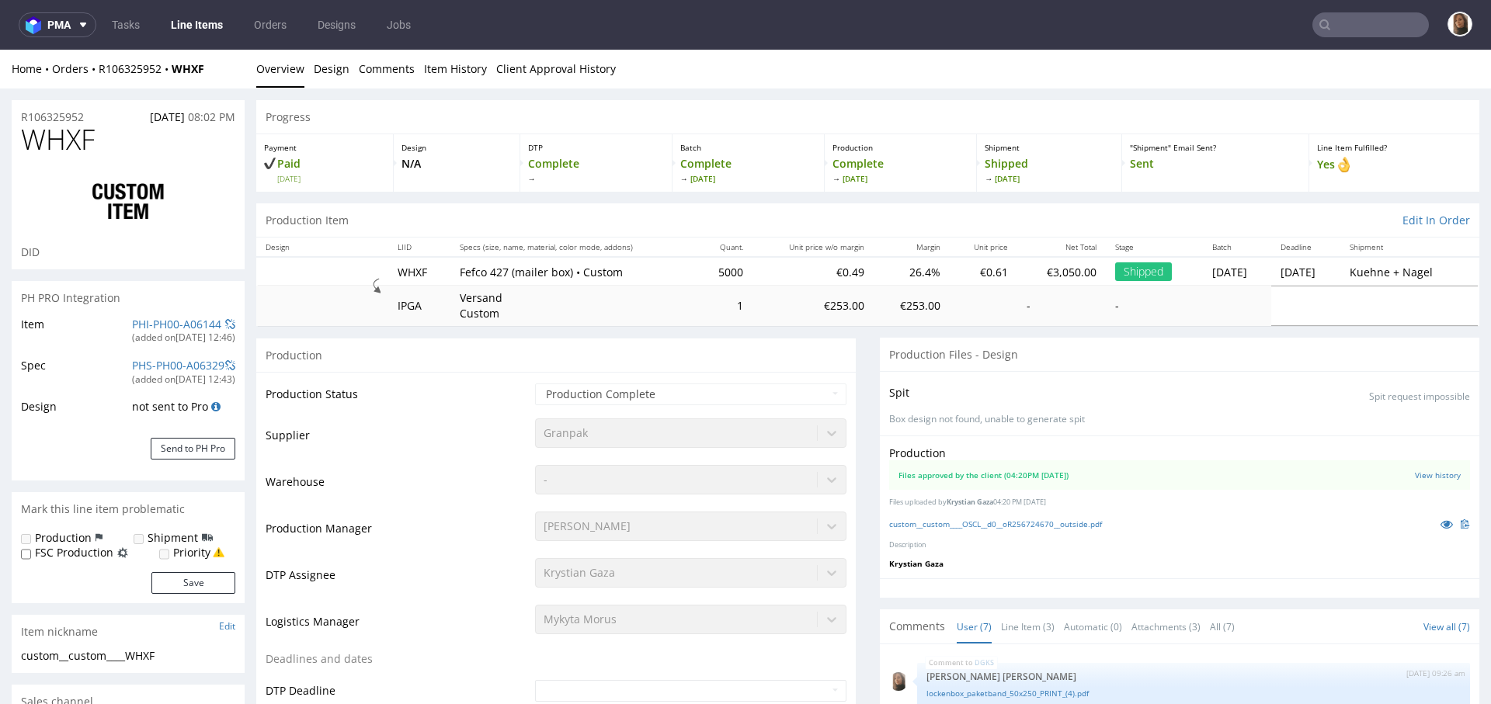
scroll to position [155, 0]
select select "in_progress"
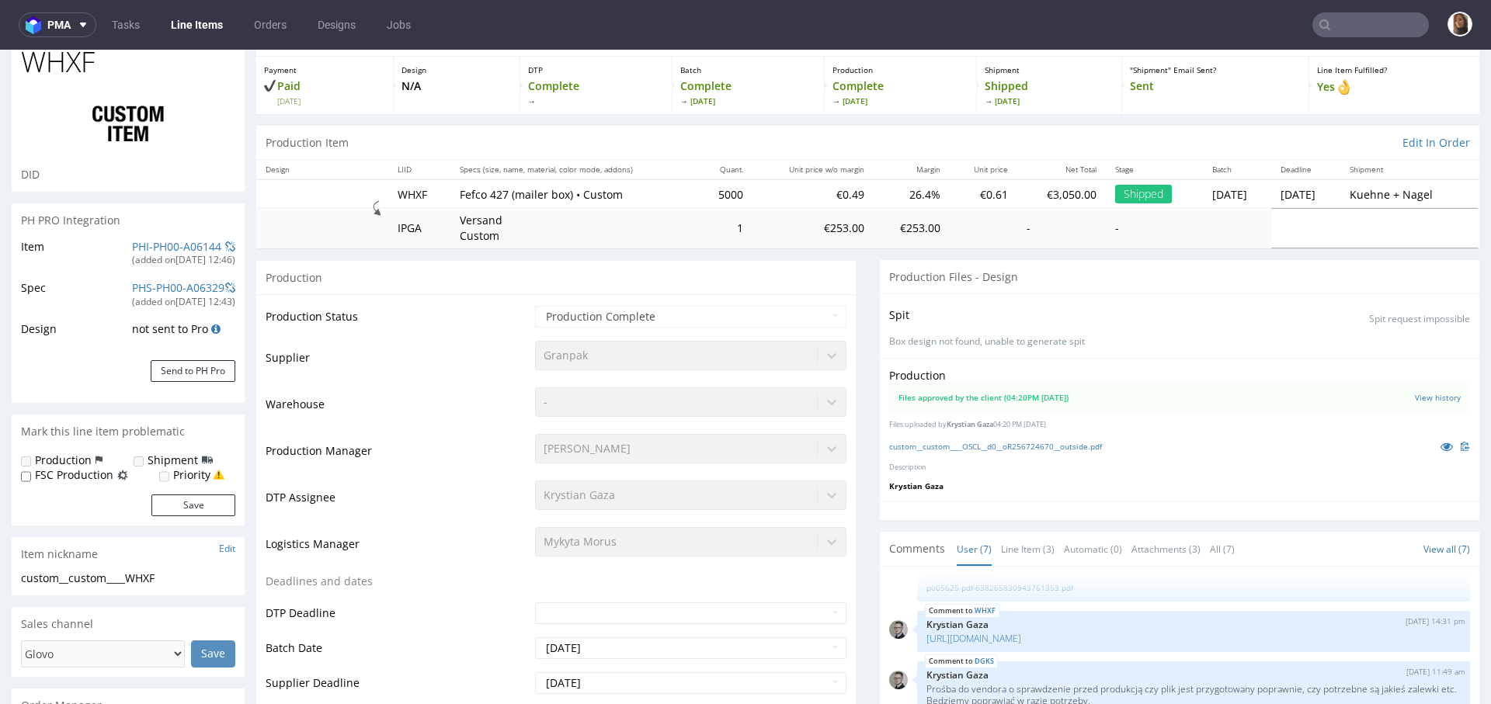
scroll to position [100, 0]
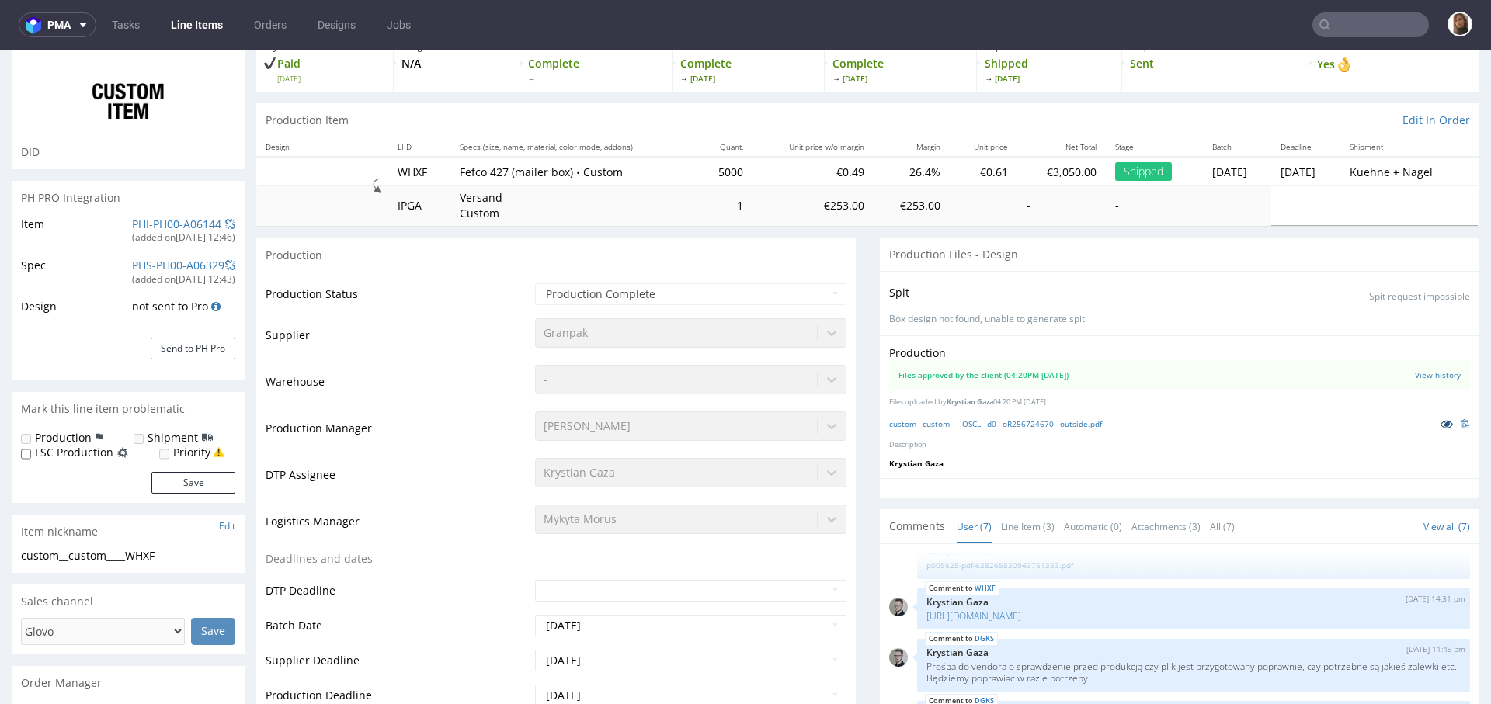
click at [1440, 422] on icon at bounding box center [1446, 423] width 12 height 11
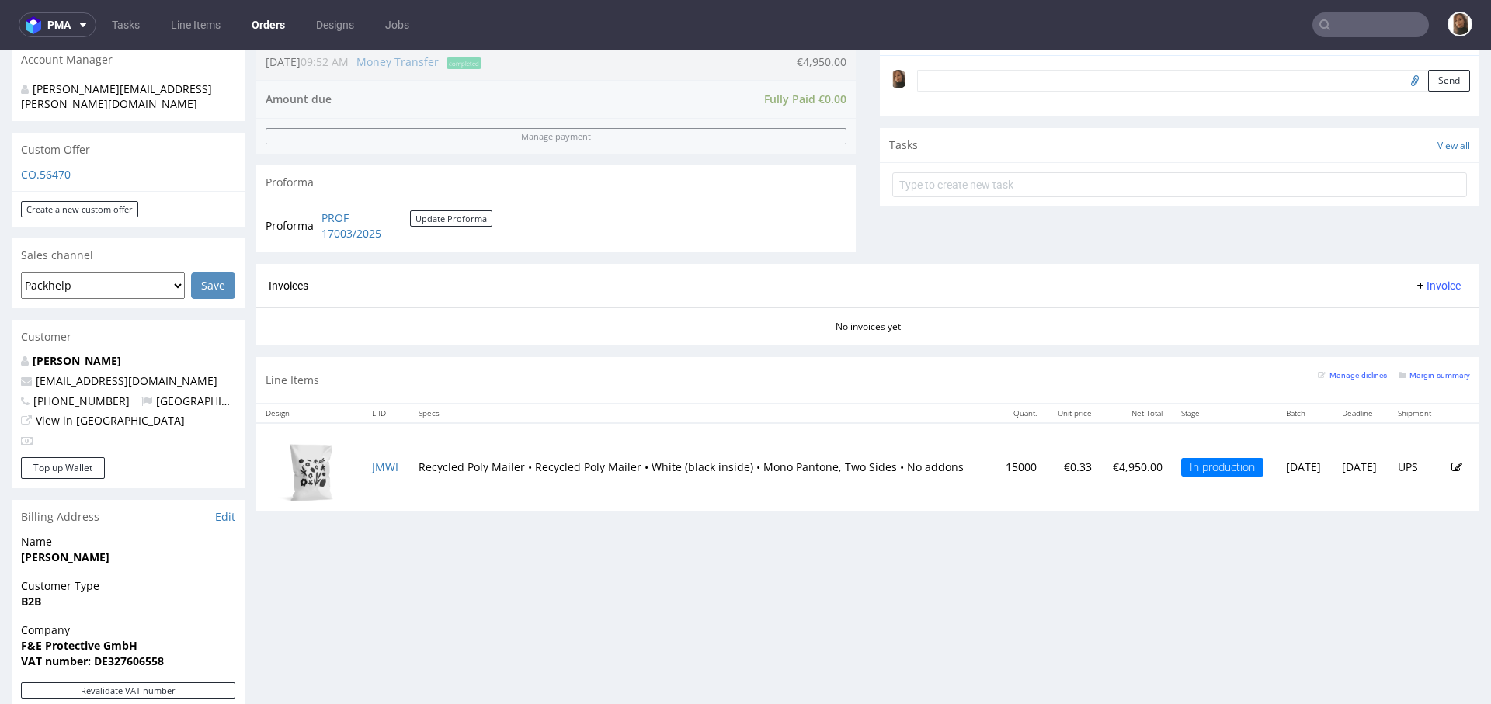
scroll to position [582, 0]
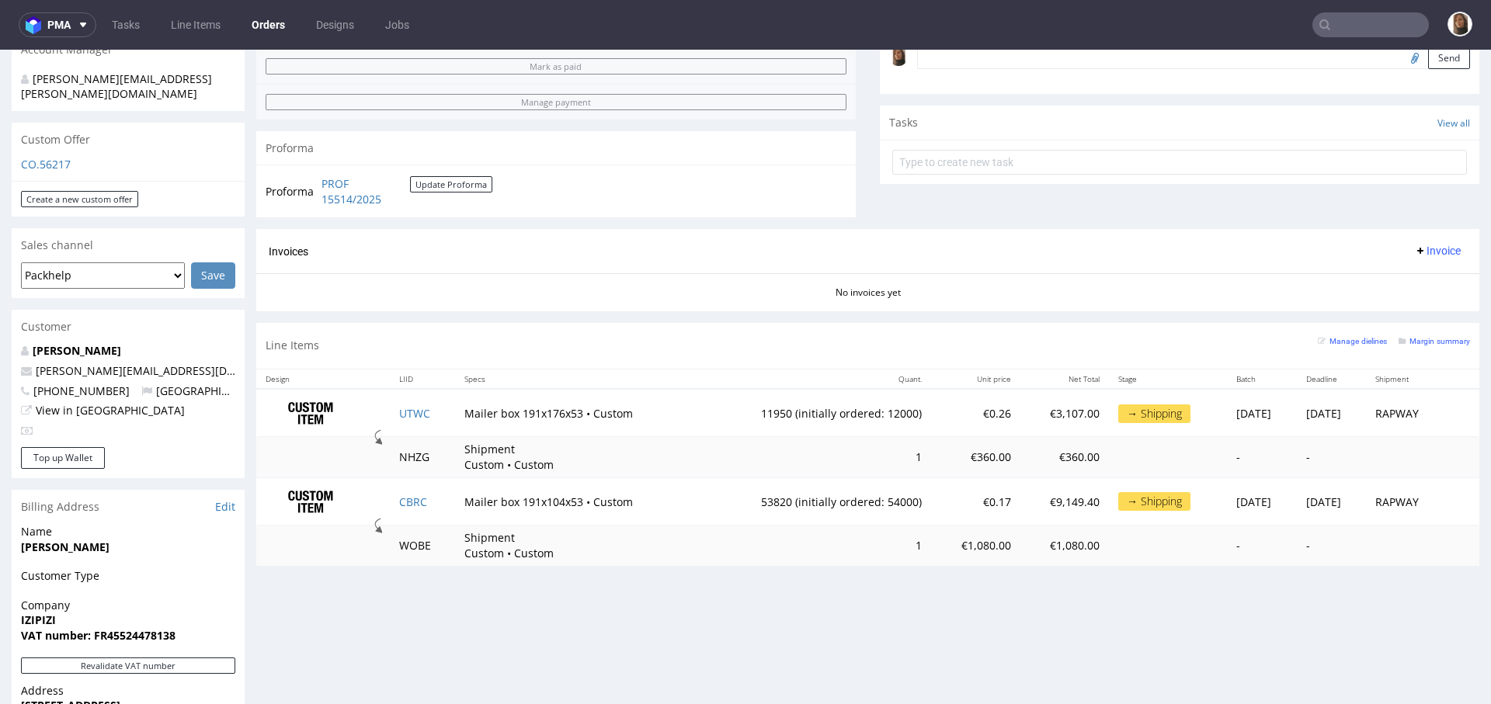
scroll to position [562, 0]
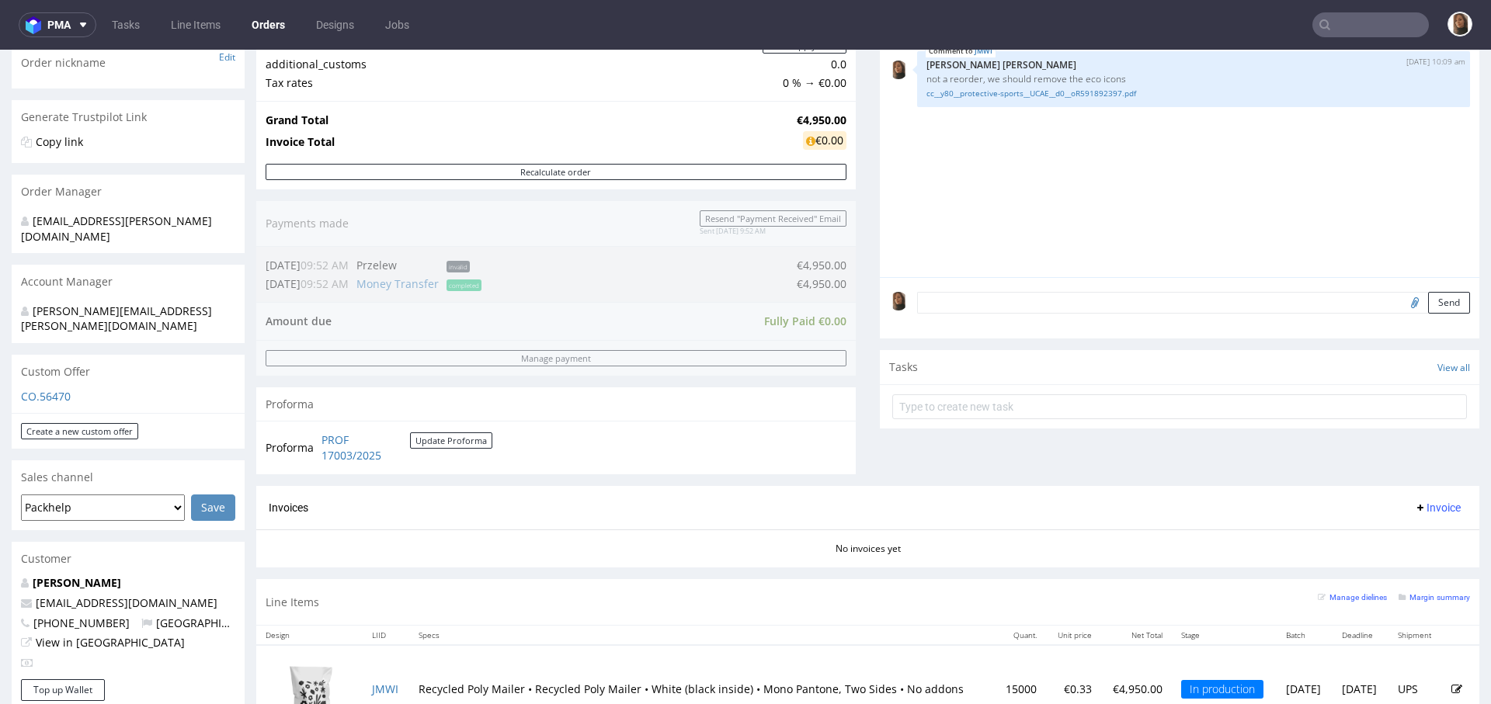
scroll to position [742, 0]
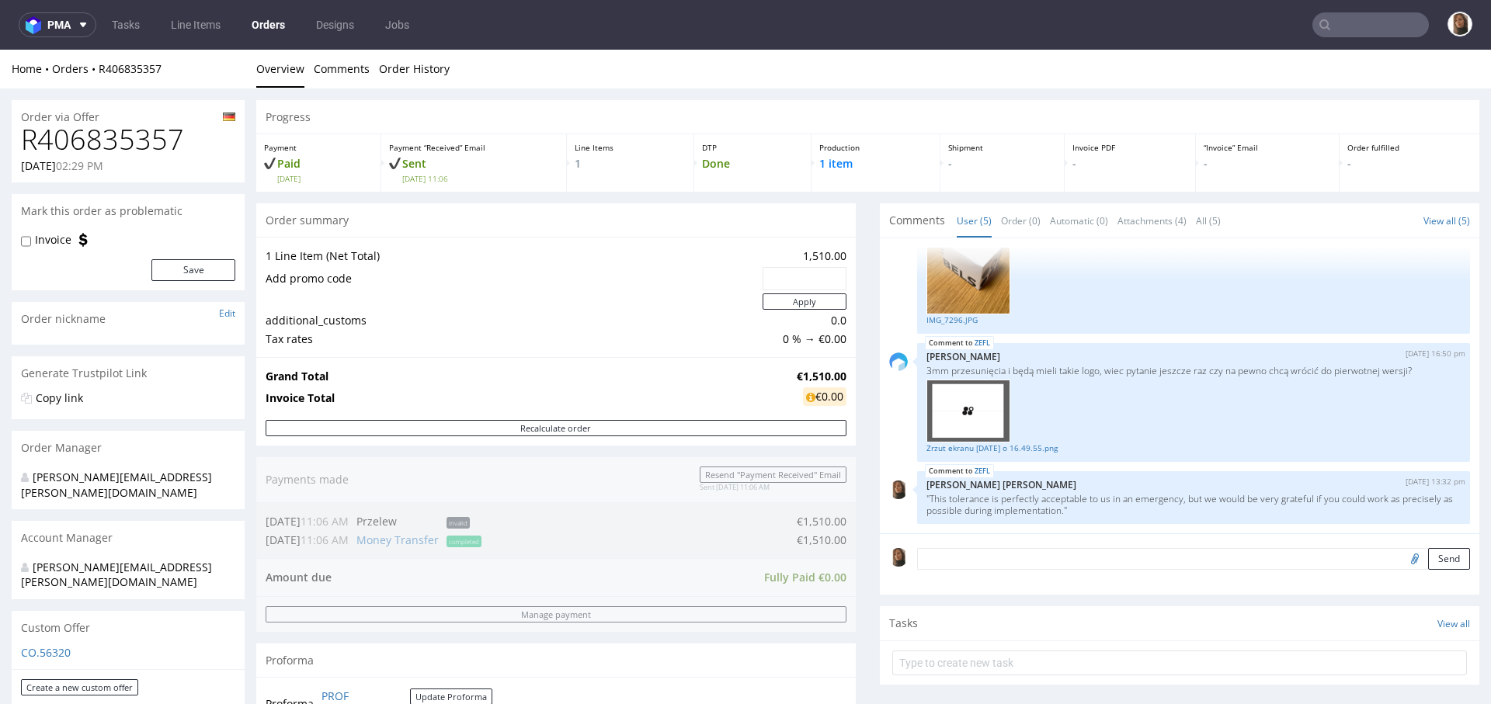
click at [114, 134] on h1 "R406835357" at bounding box center [128, 139] width 214 height 31
copy h1 "R406835357"
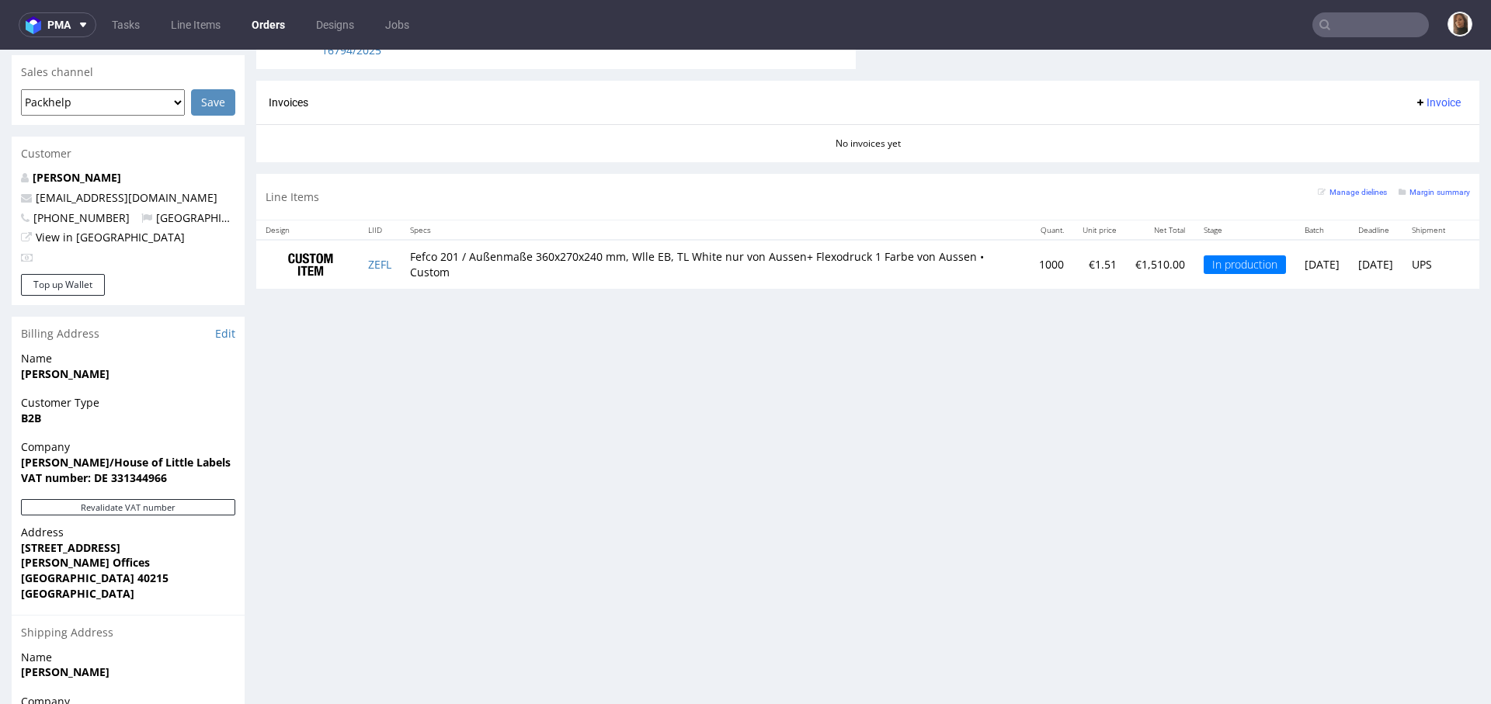
scroll to position [712, 0]
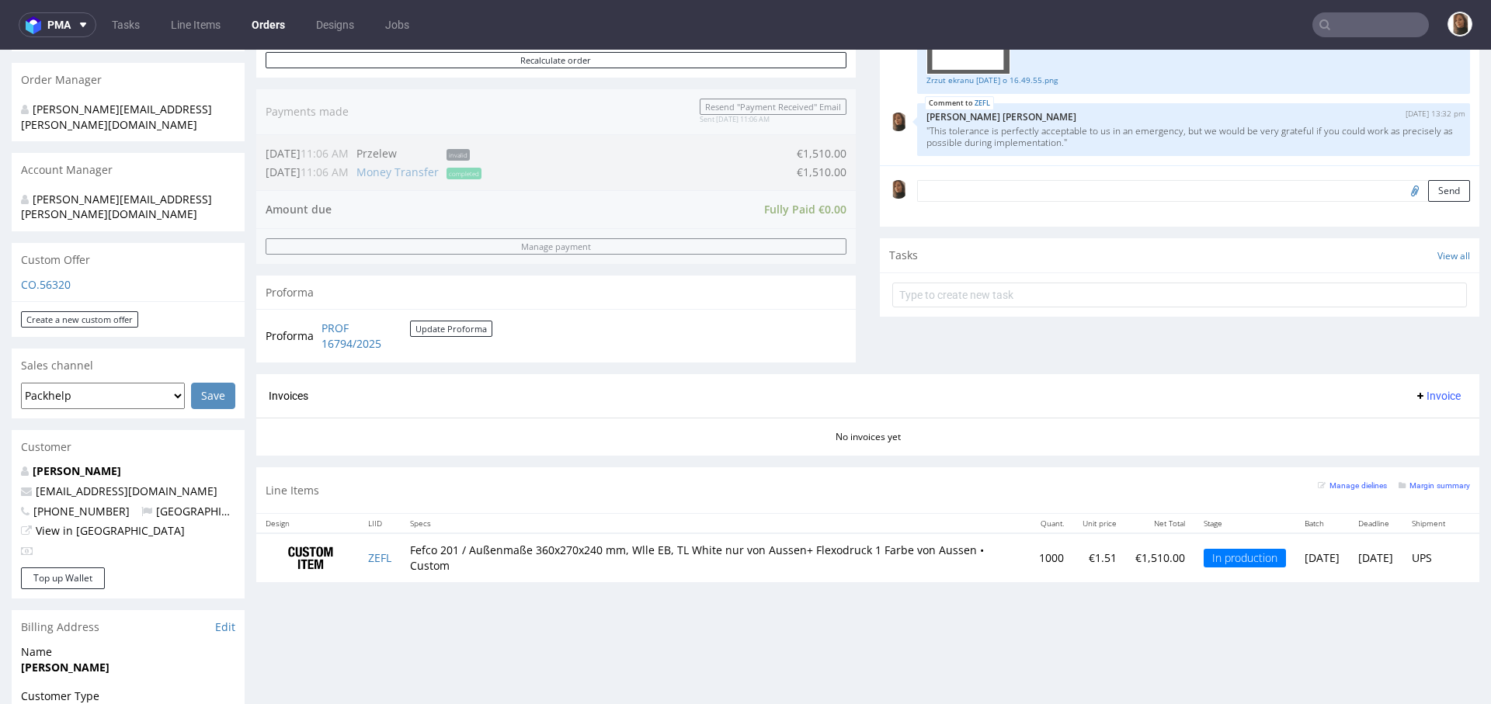
scroll to position [483, 0]
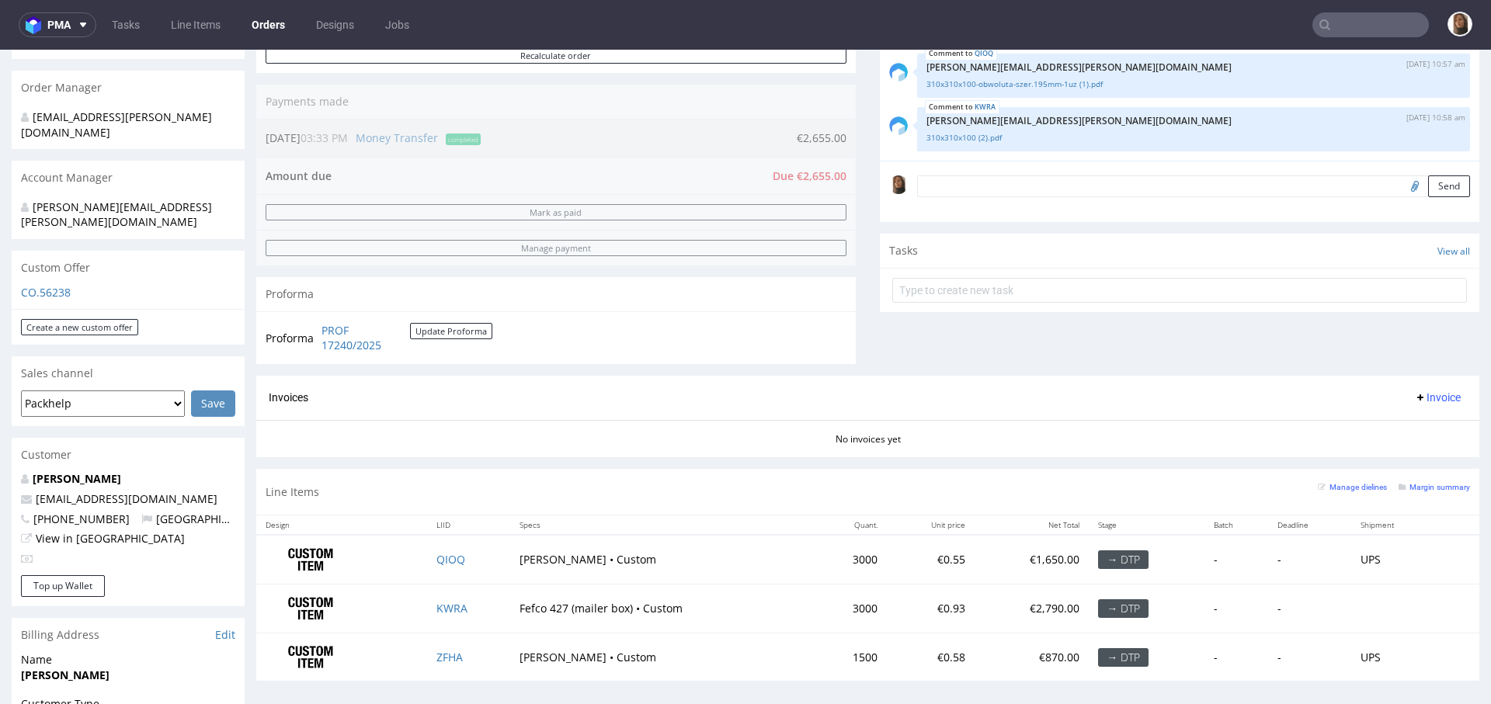
scroll to position [550, 0]
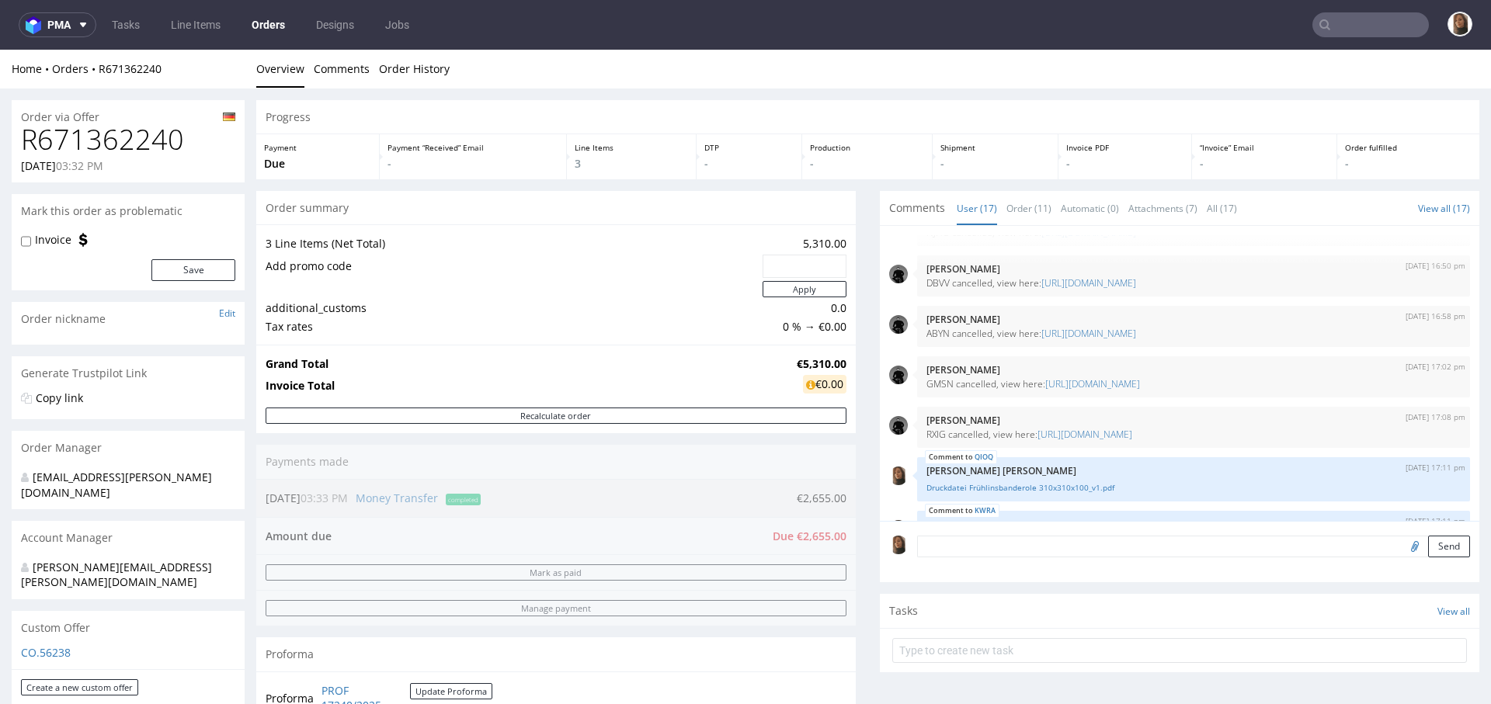
scroll to position [626, 0]
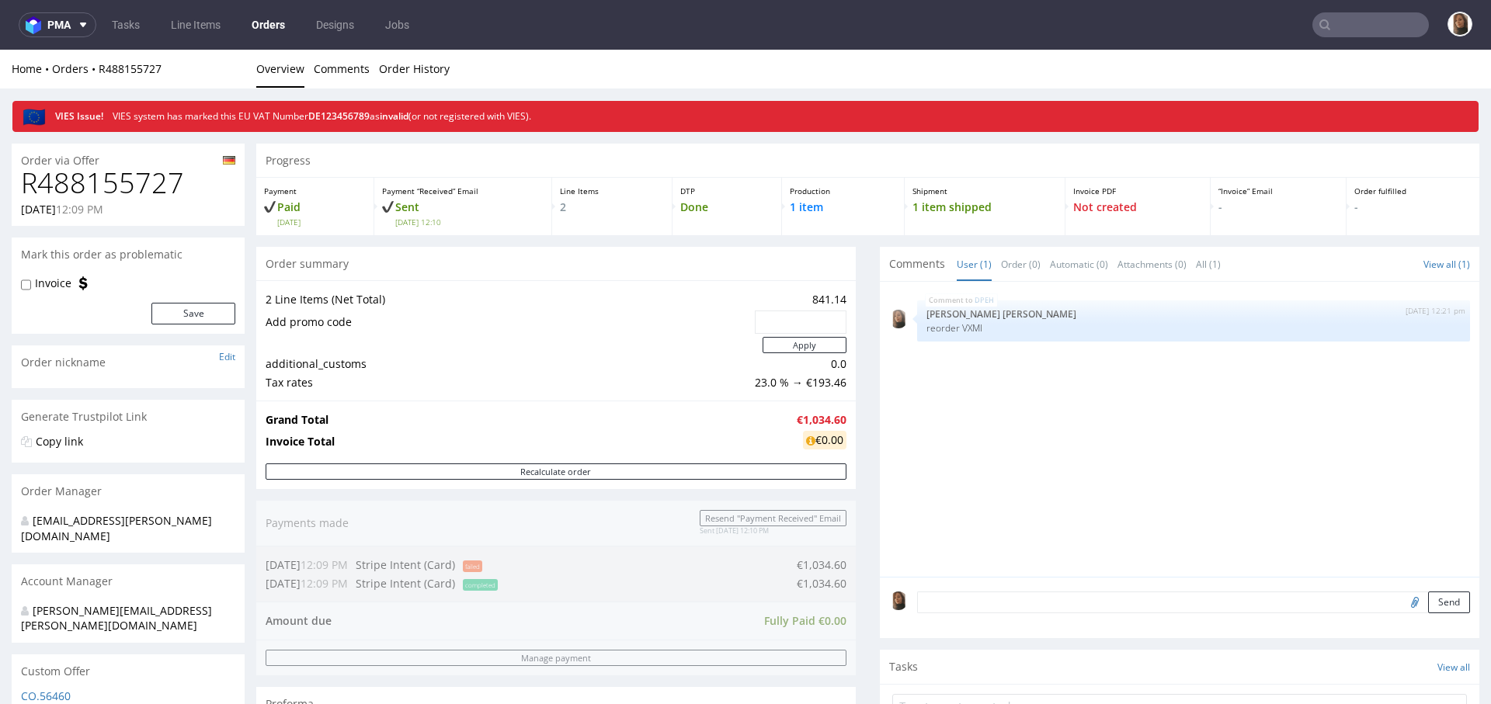
click at [153, 183] on h1 "R488155727" at bounding box center [128, 183] width 214 height 31
copy h1 "R488155727"
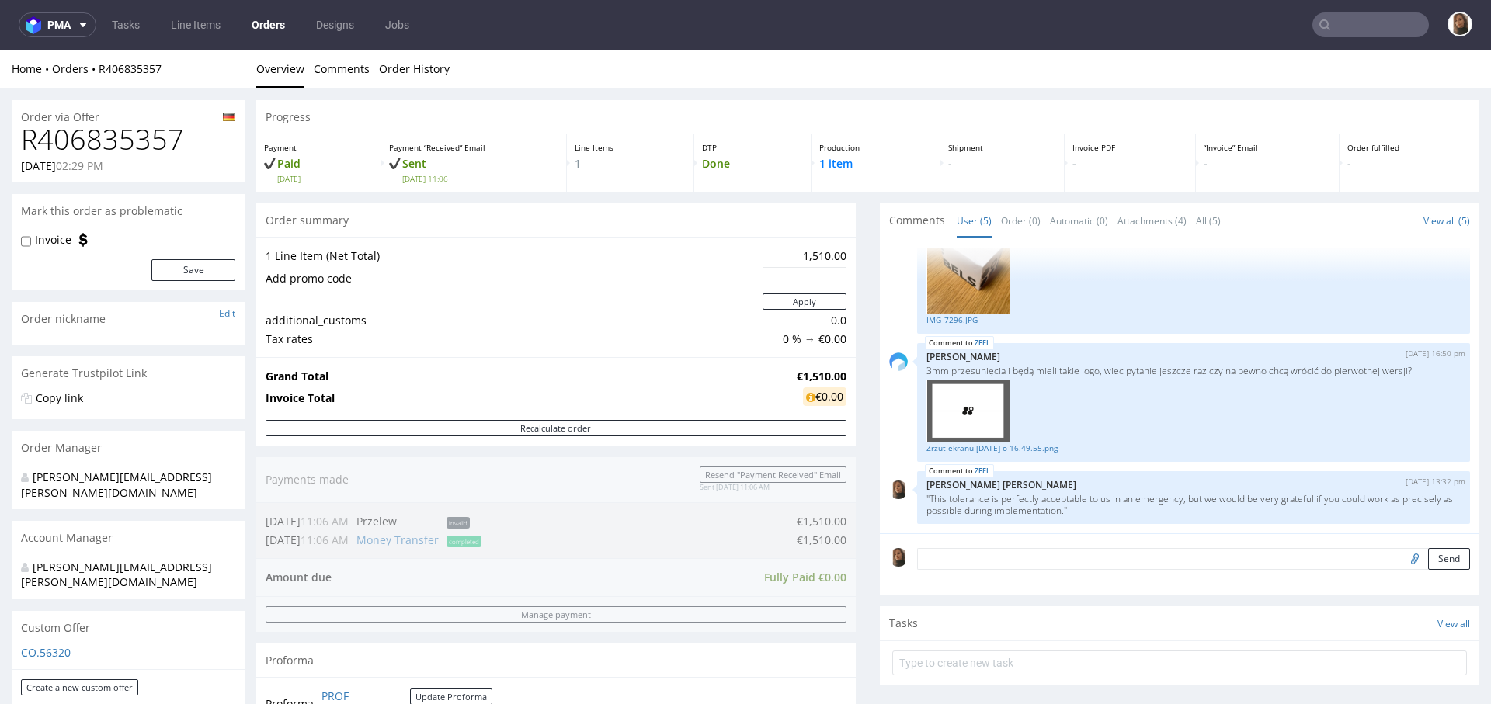
click at [1355, 16] on input "text" at bounding box center [1370, 24] width 116 height 25
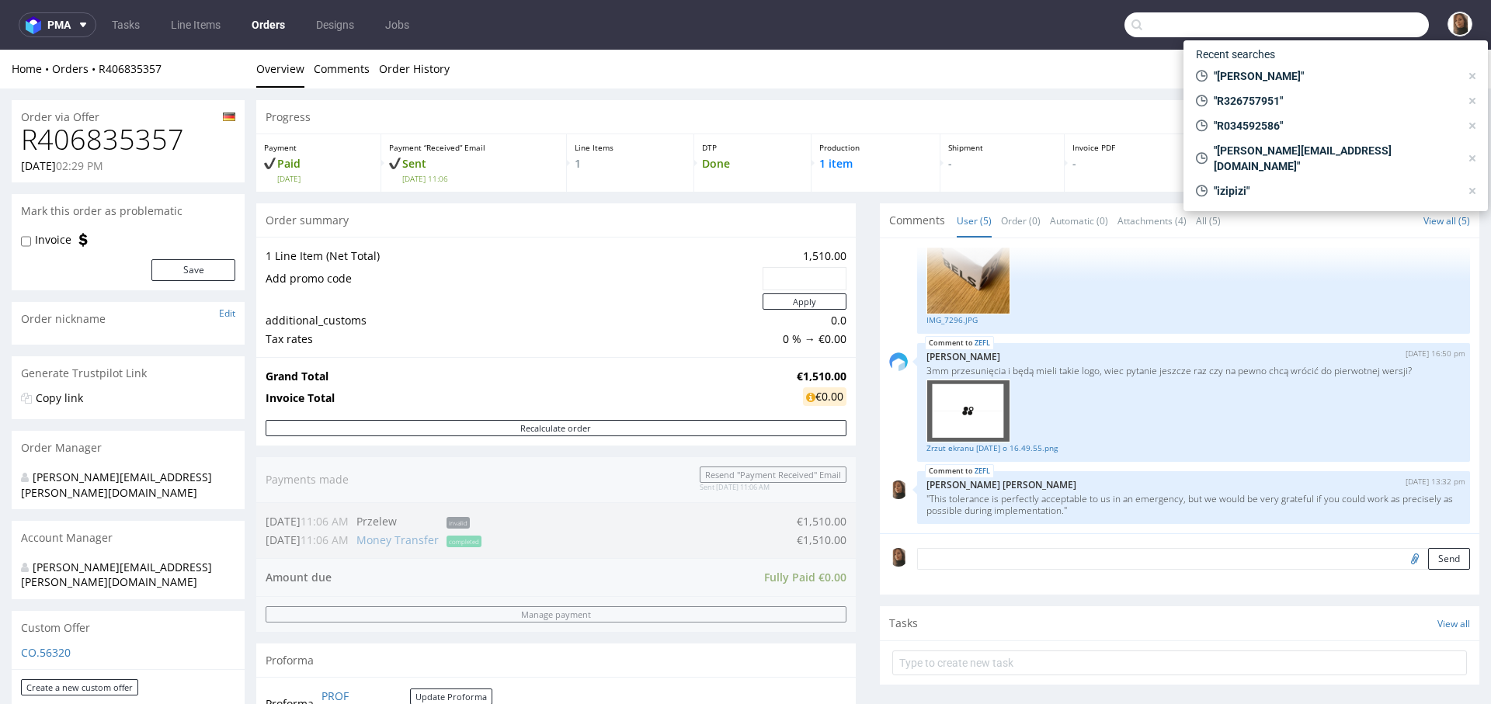
paste input "R875005631"
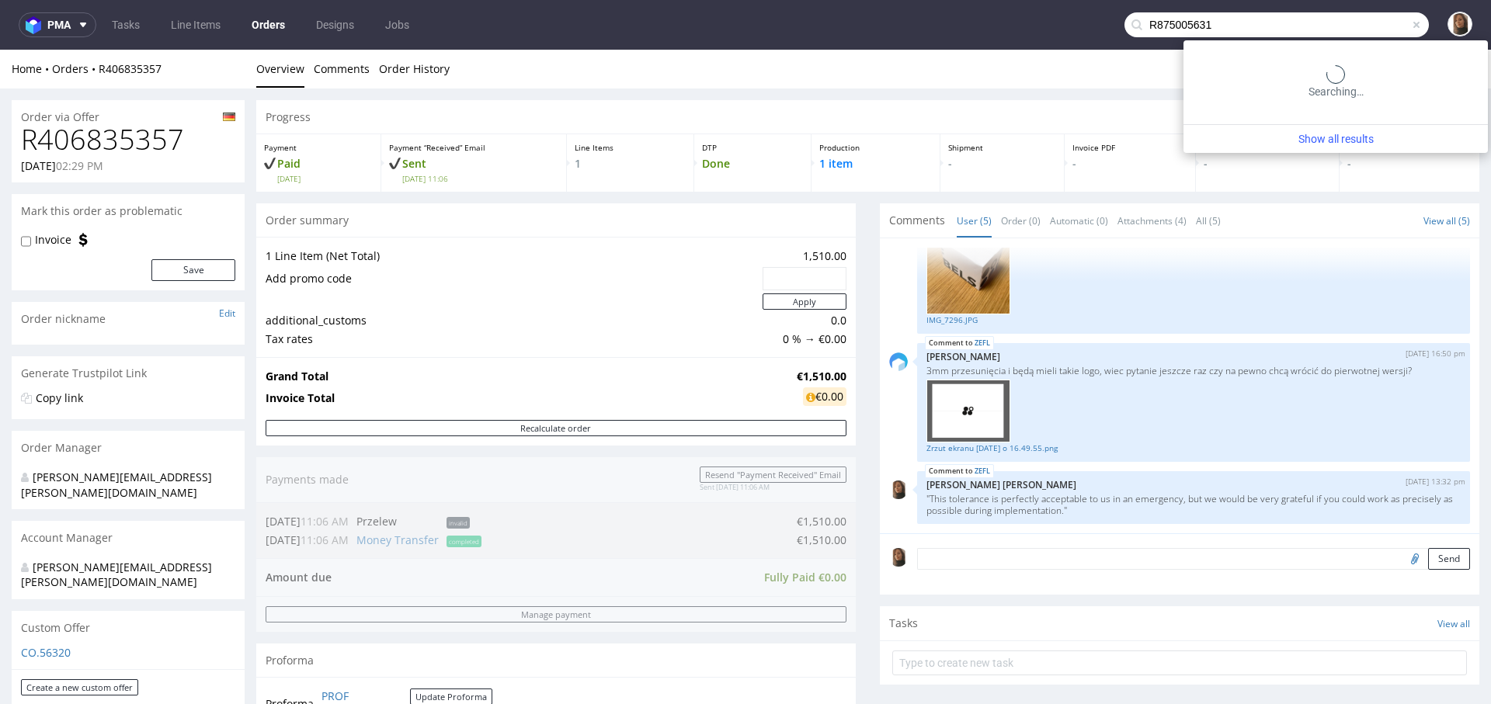
type input "R875005631"
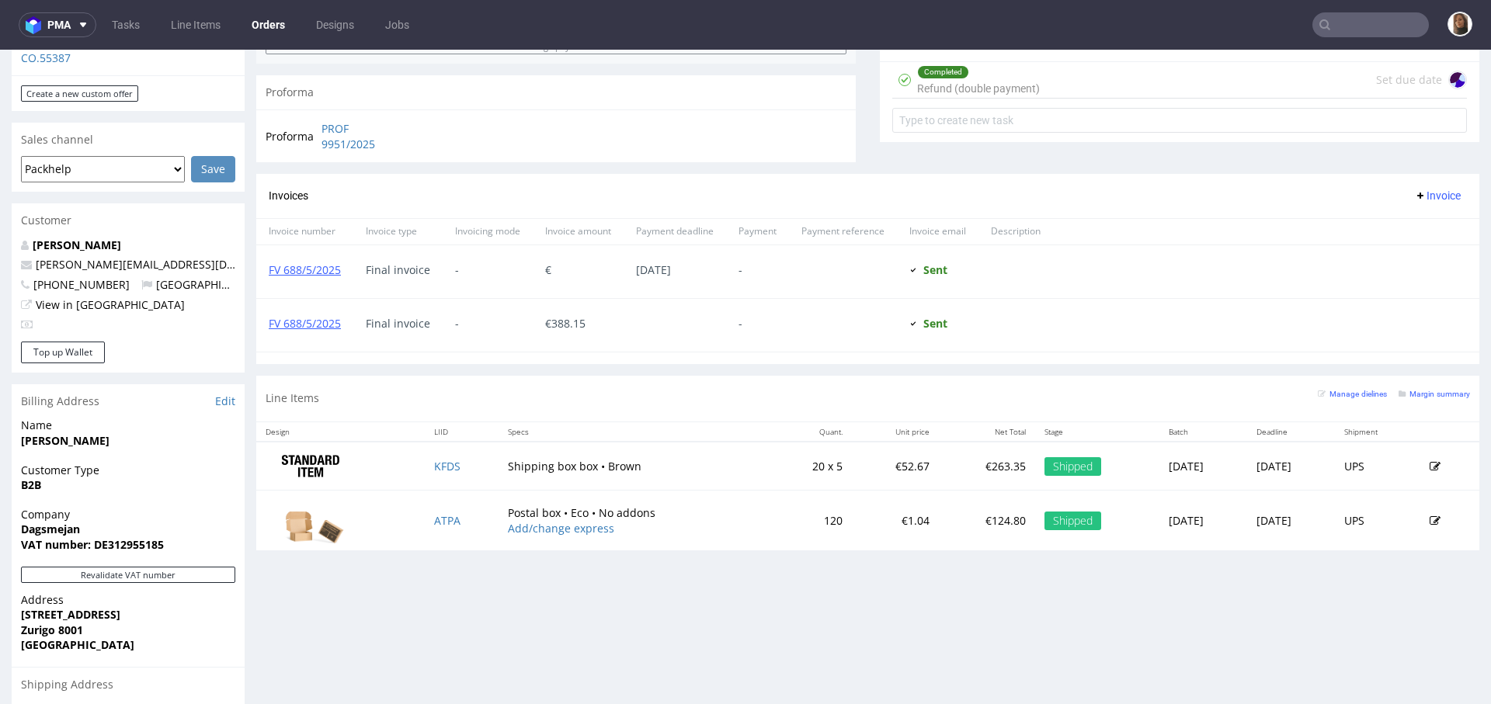
scroll to position [634, 0]
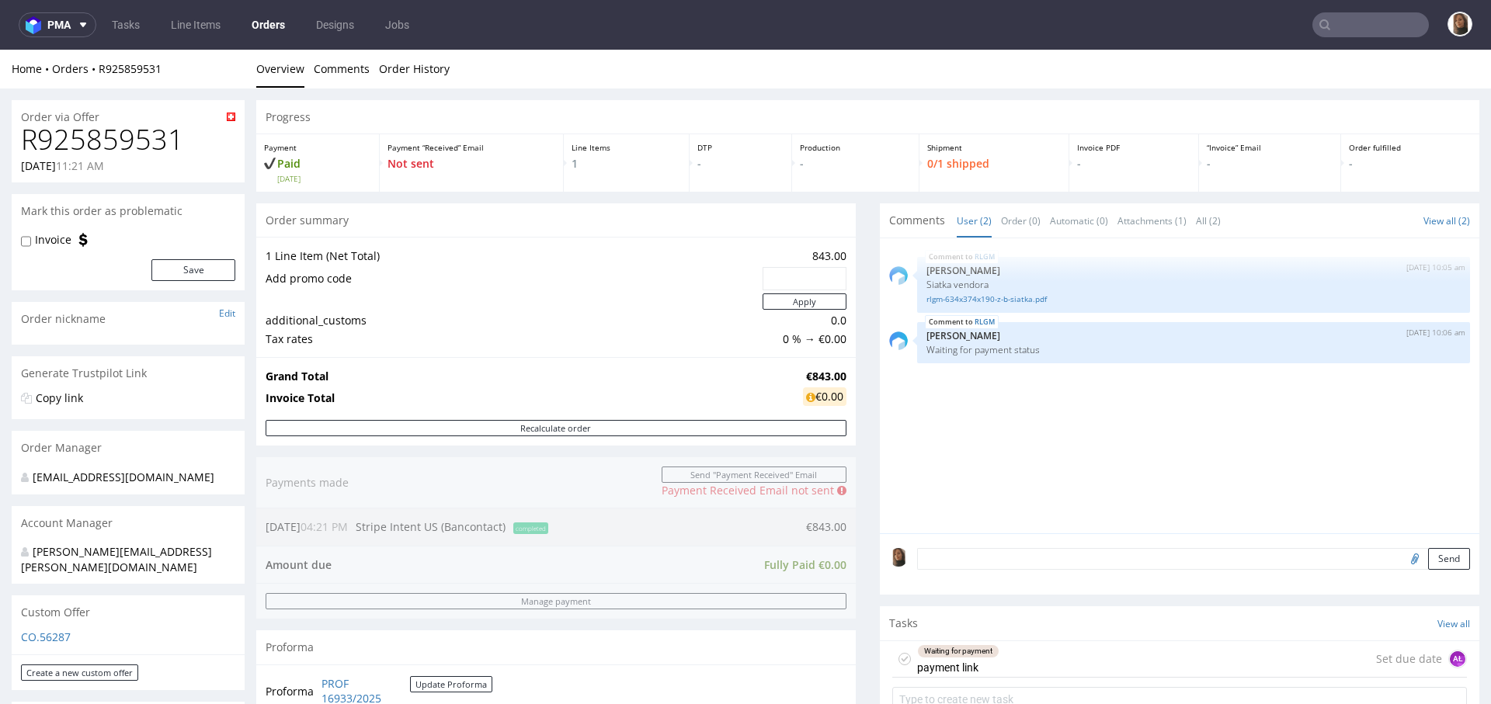
click at [410, 326] on td "additional_customs" at bounding box center [511, 320] width 493 height 19
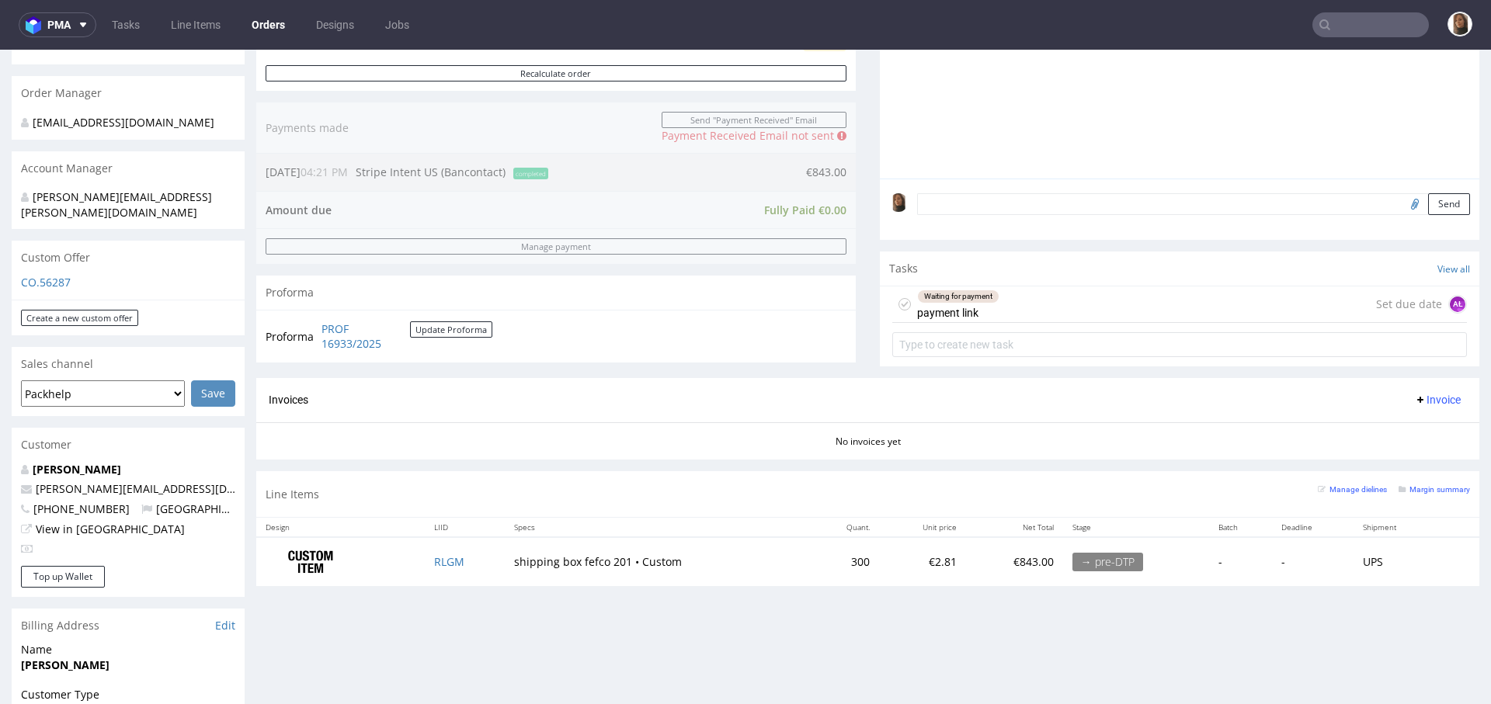
scroll to position [352, 0]
click at [413, 212] on div "Order summary 1 Line Item (Net Total) 843.00 Add promo code Apply additional_cu…" at bounding box center [555, 115] width 599 height 529
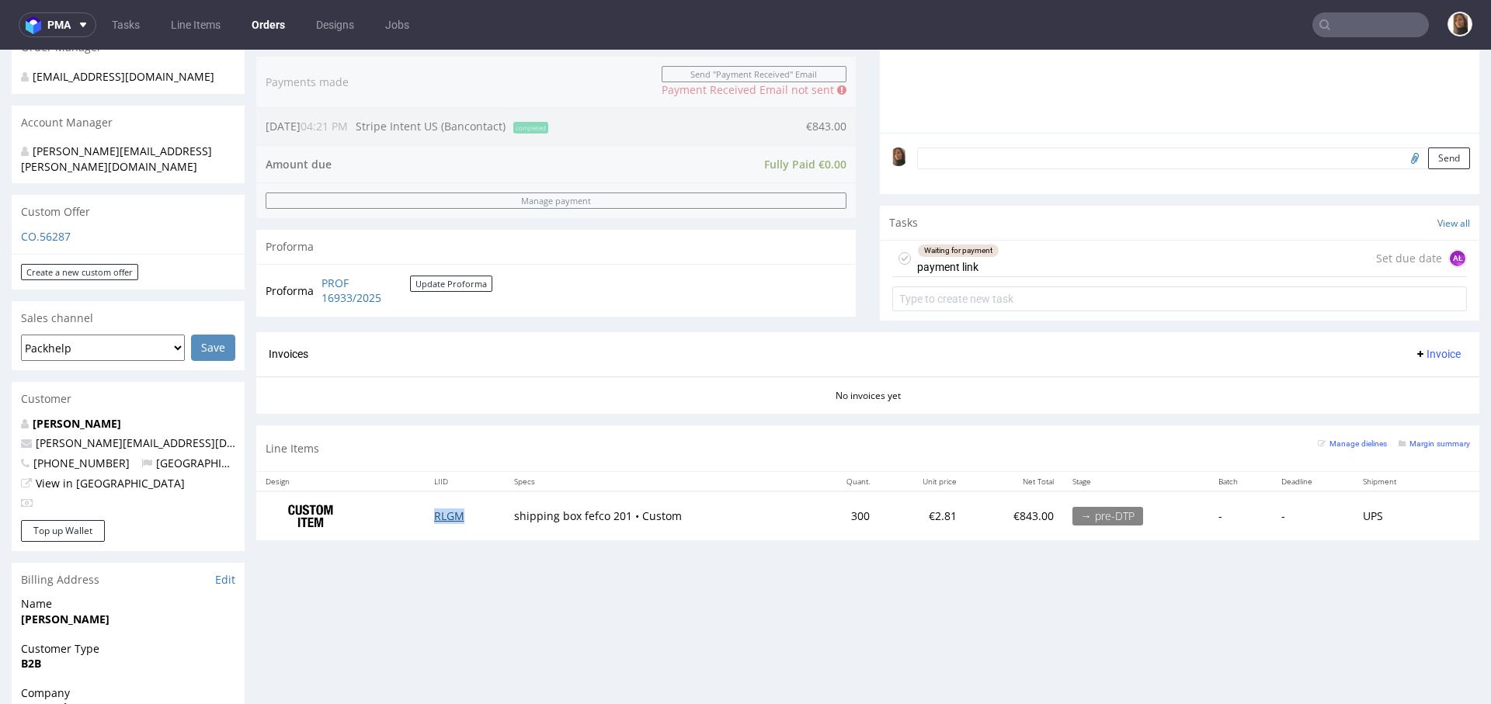
copy link "RLGM"
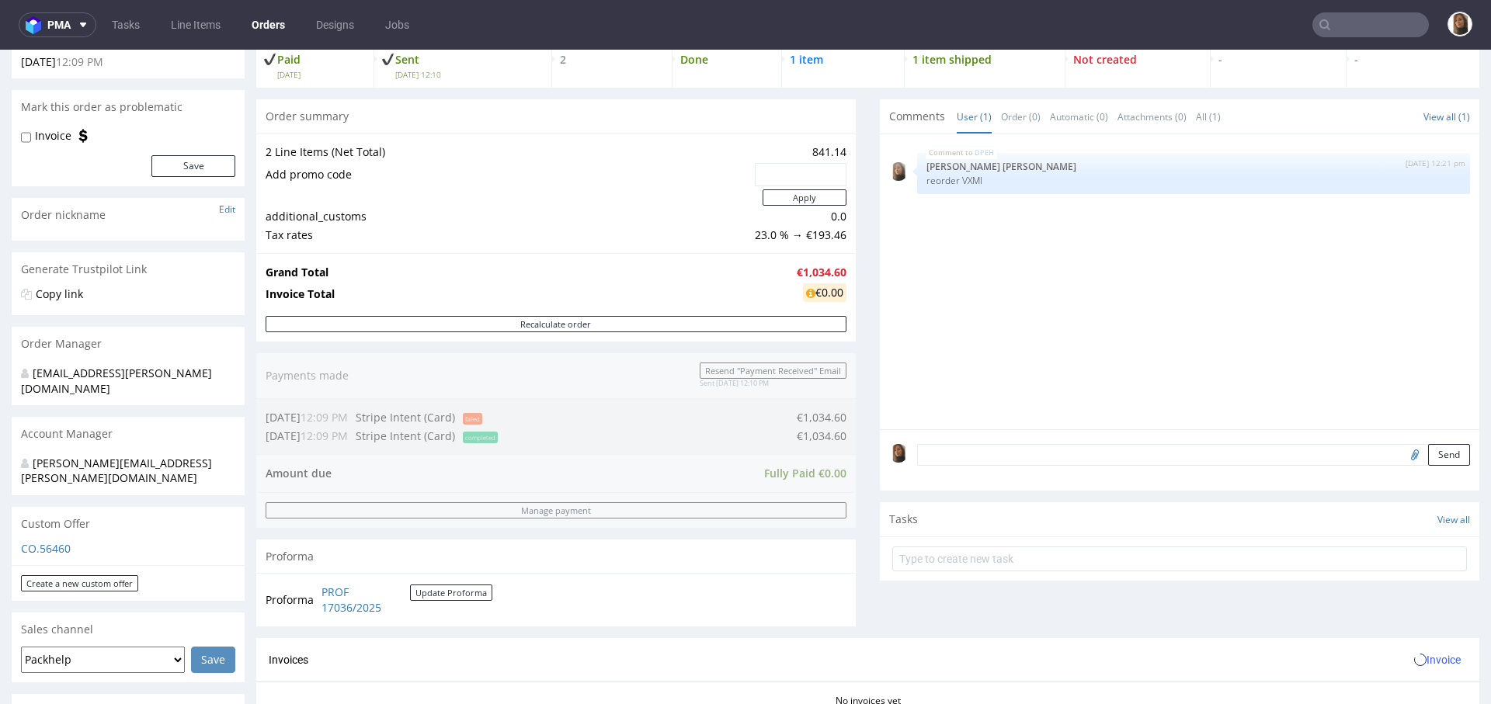
scroll to position [619, 0]
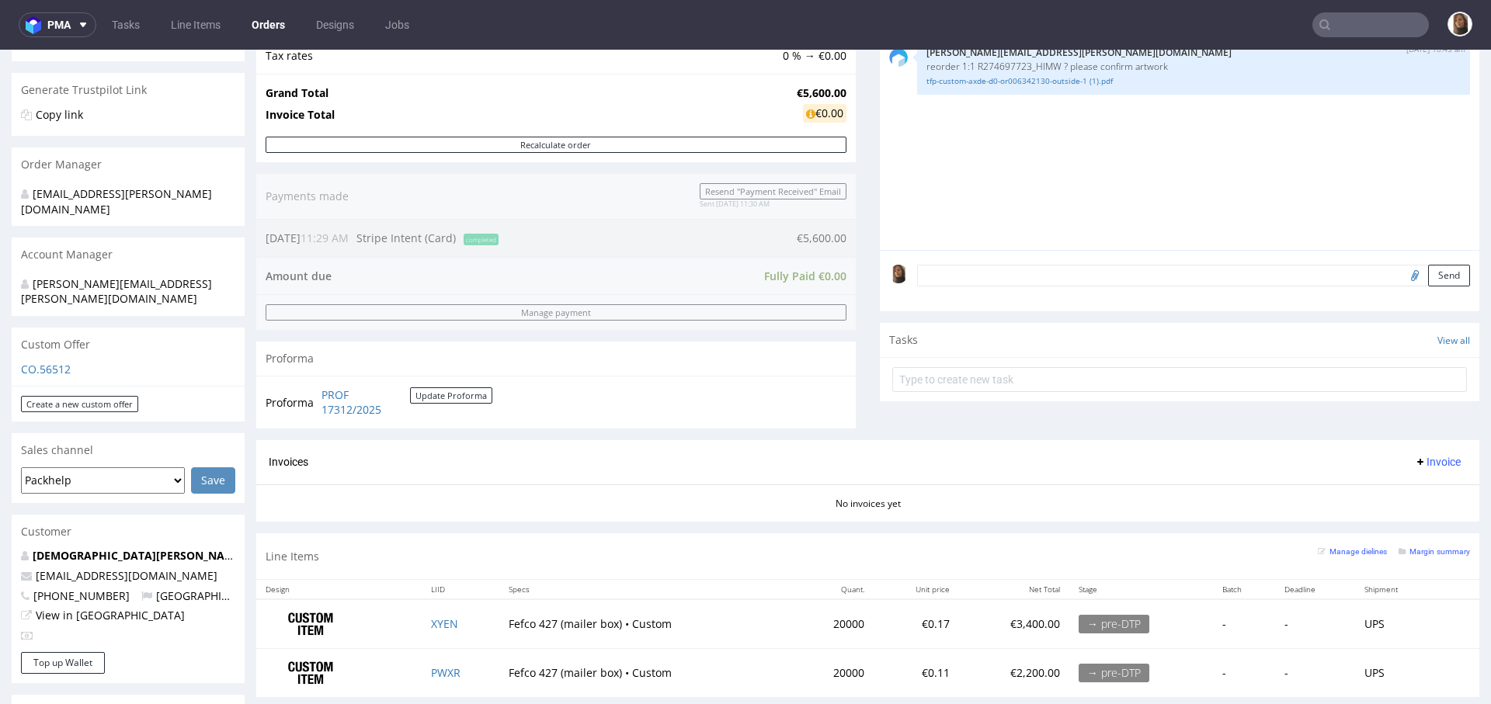
scroll to position [345, 0]
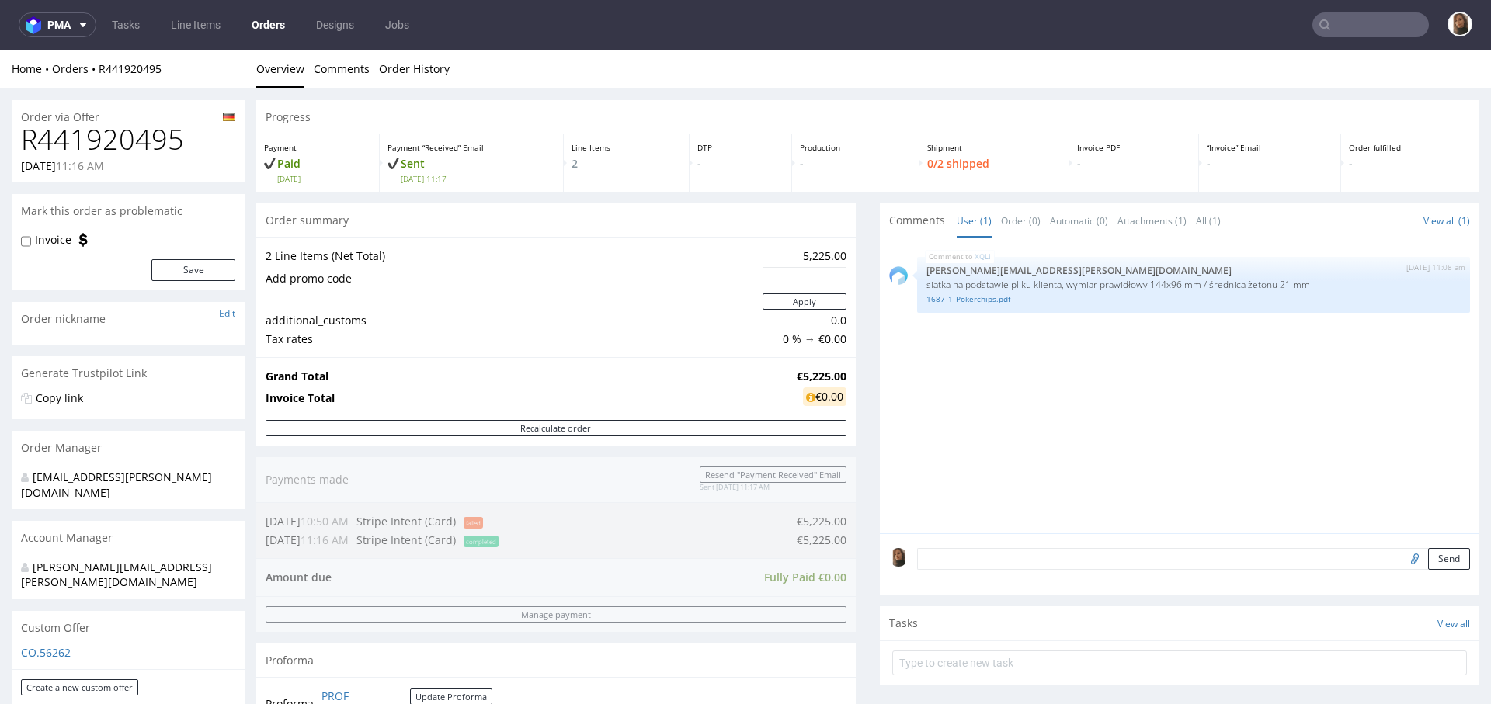
click at [273, 19] on link "Orders" at bounding box center [268, 24] width 52 height 25
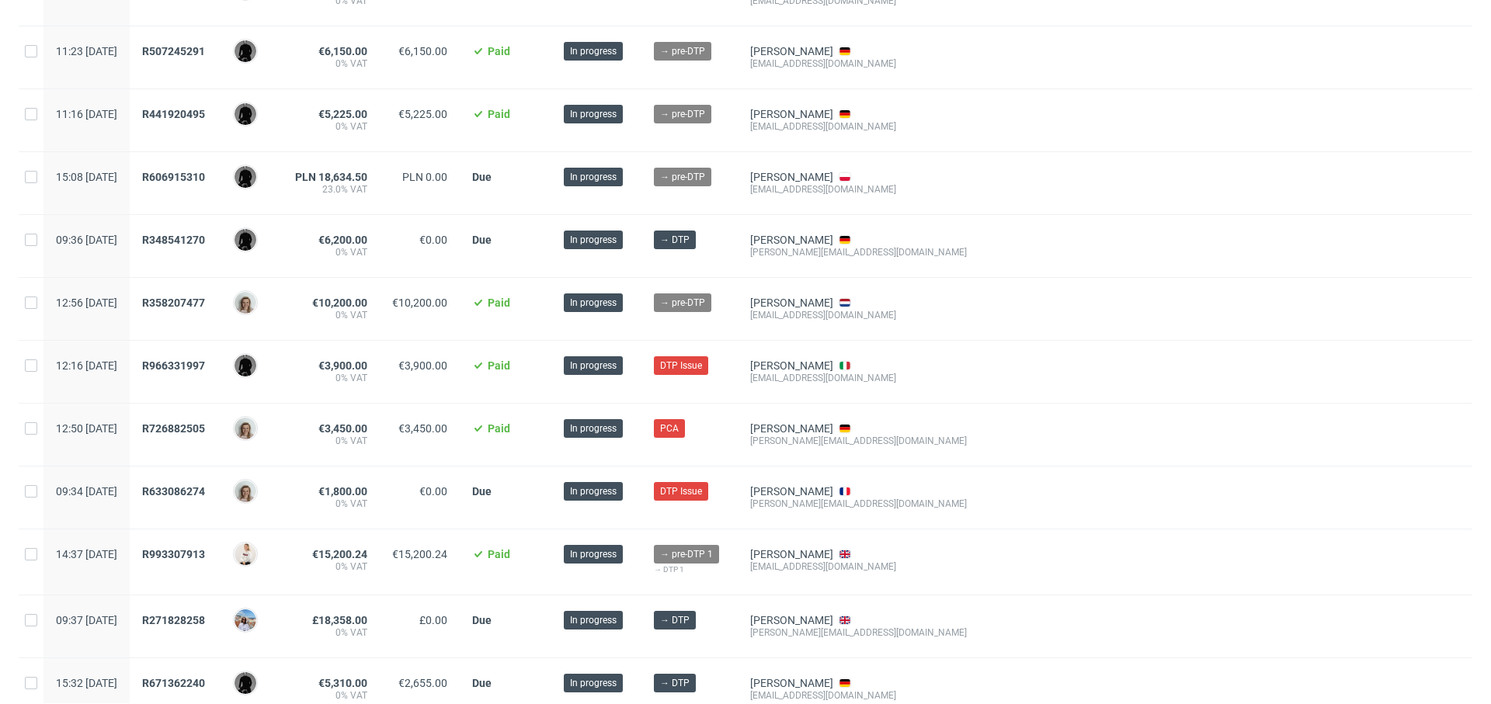
scroll to position [277, 0]
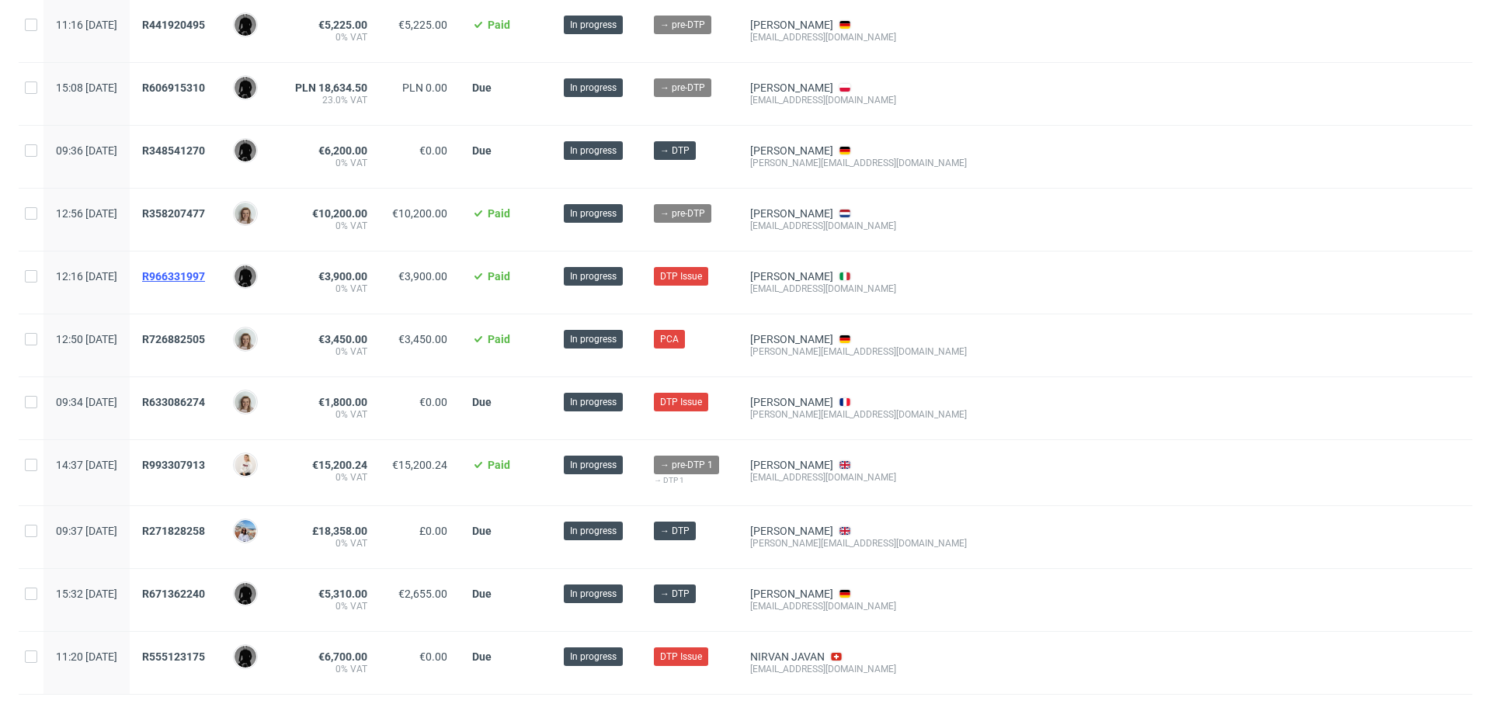
click at [205, 273] on span "R966331997" at bounding box center [173, 276] width 63 height 12
click at [205, 335] on span "R726882505" at bounding box center [173, 339] width 63 height 12
click at [205, 399] on span "R633086274" at bounding box center [173, 402] width 63 height 12
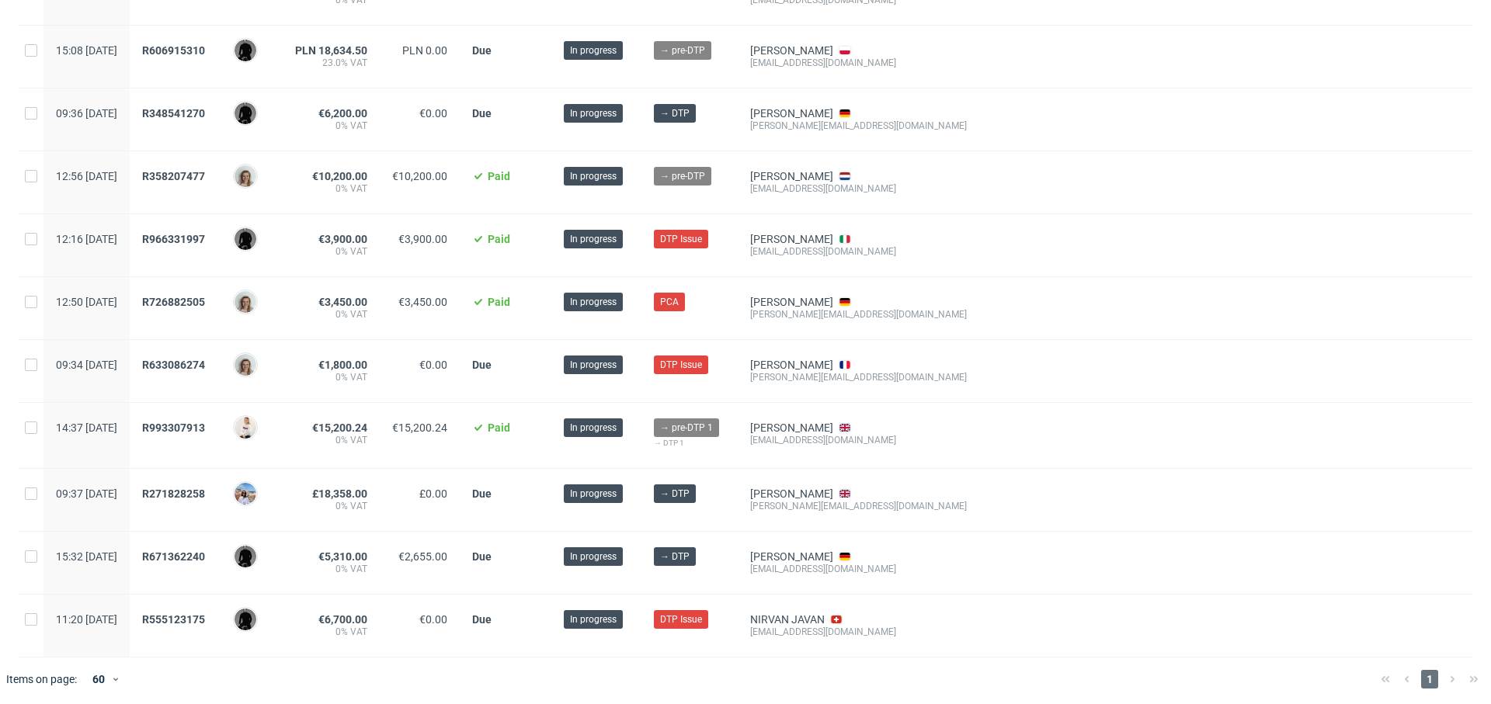
click at [866, 252] on div "matteocs95@gmail.com" at bounding box center [858, 251] width 217 height 12
copy div "matteocs95@gmail.com"
click at [984, 263] on div at bounding box center [1225, 245] width 493 height 62
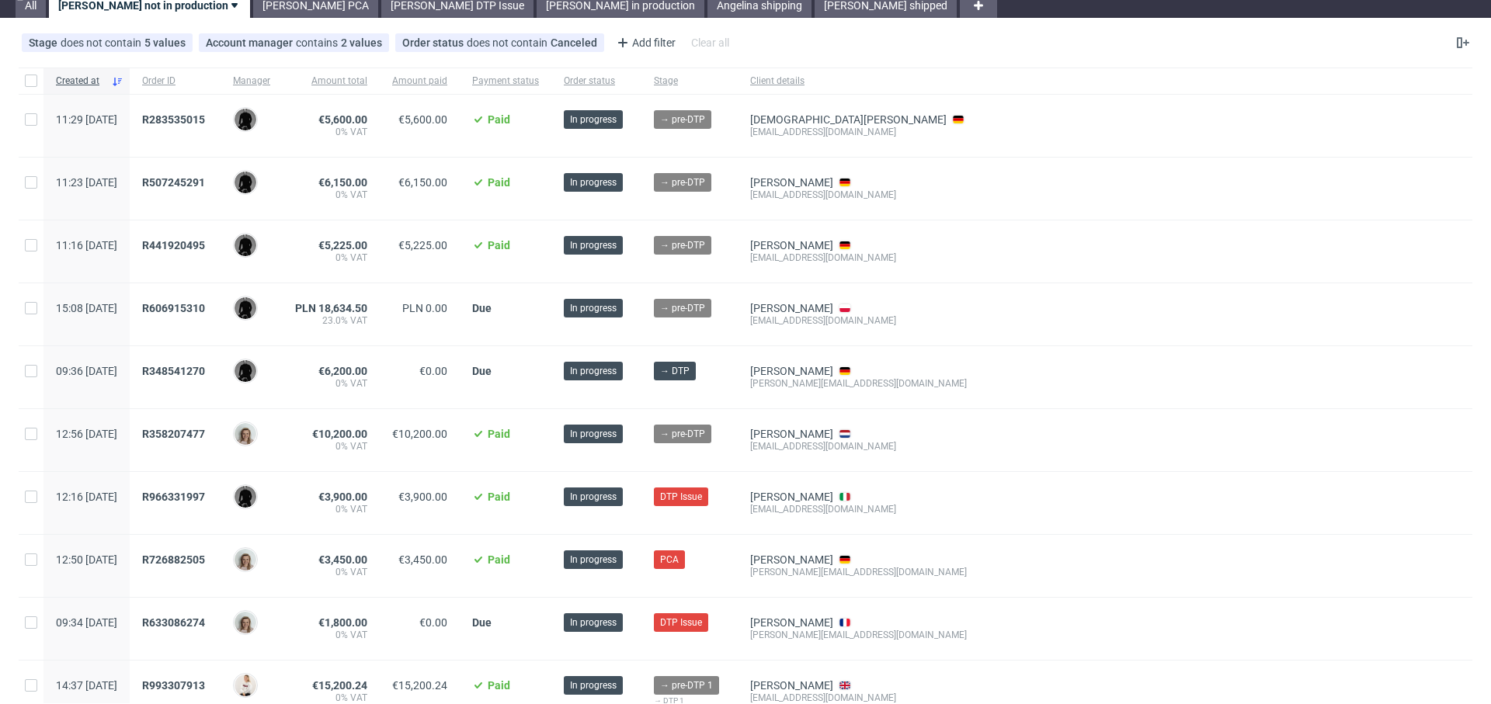
scroll to position [0, 0]
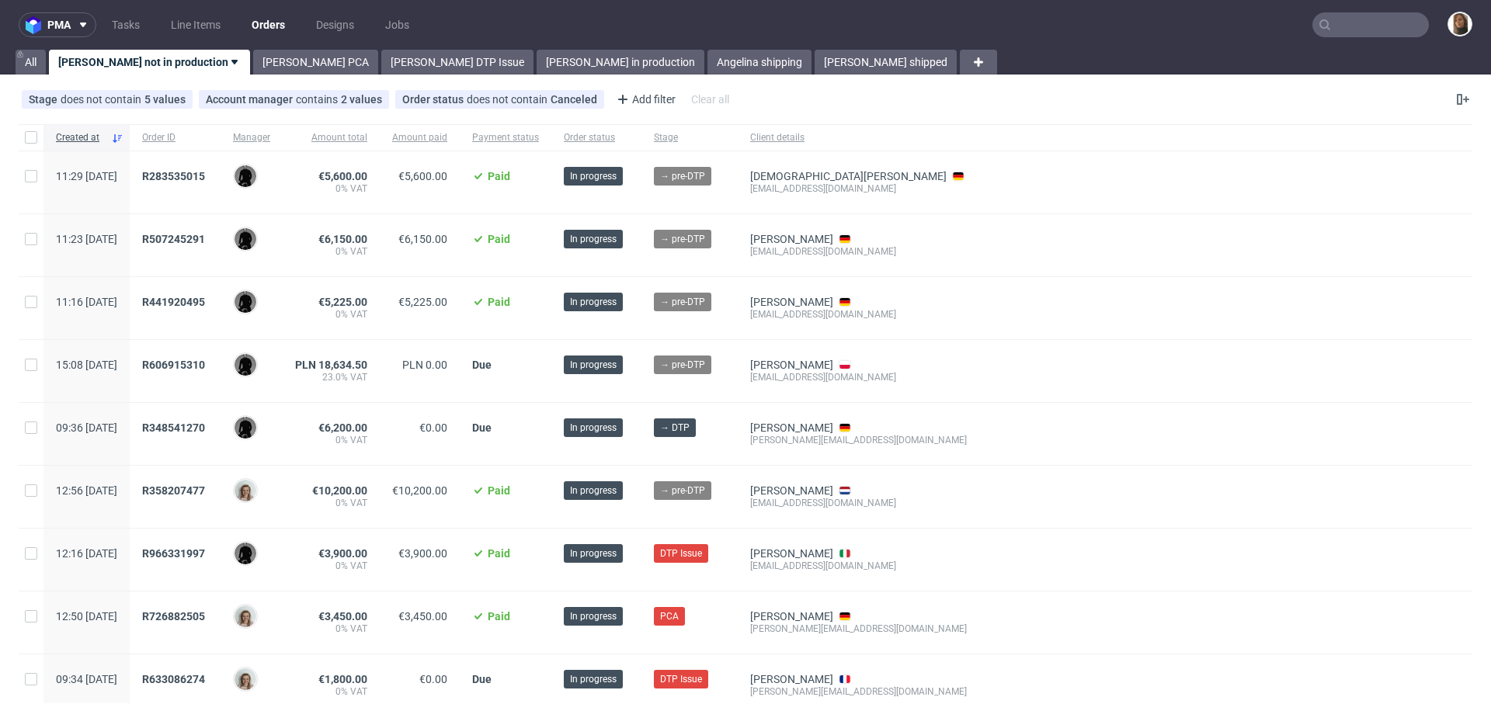
click at [1341, 23] on input "text" at bounding box center [1370, 24] width 116 height 25
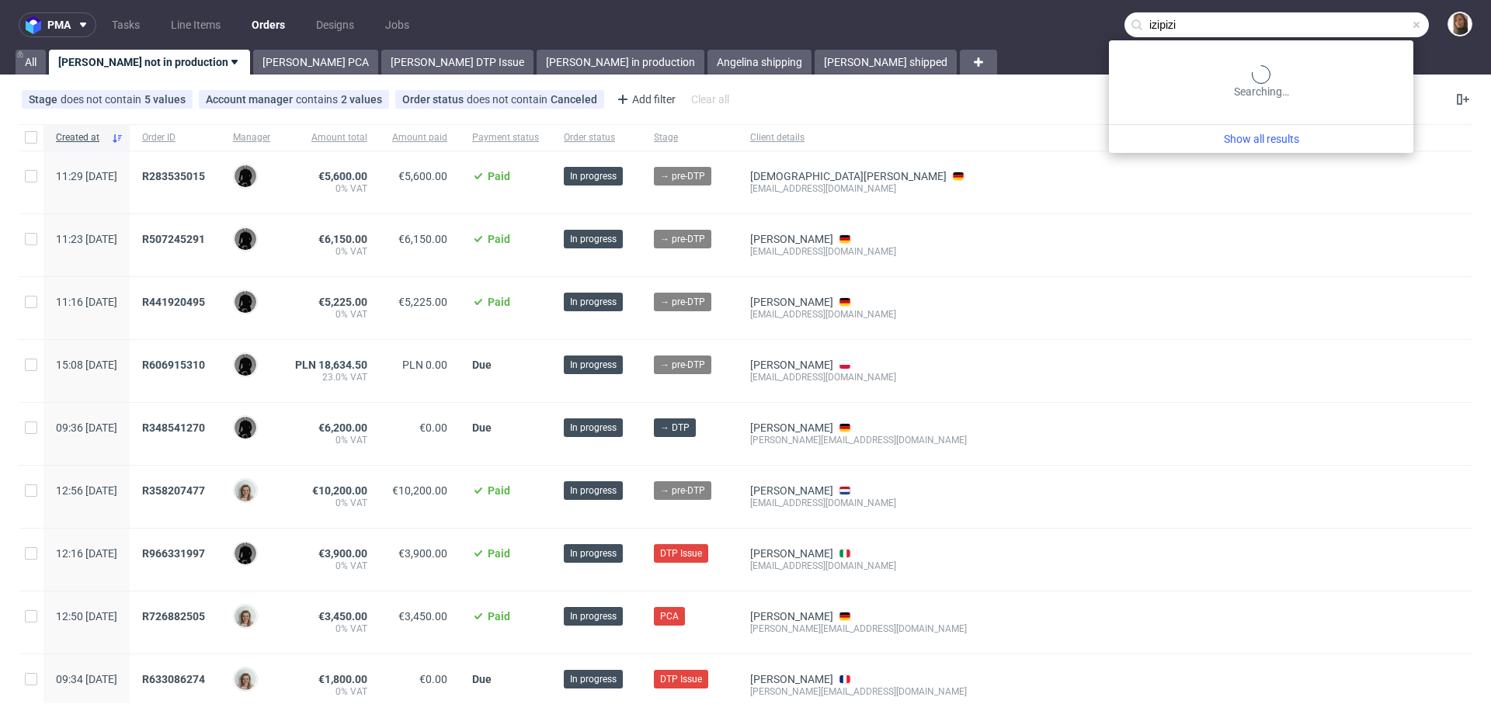
type input "izipizi"
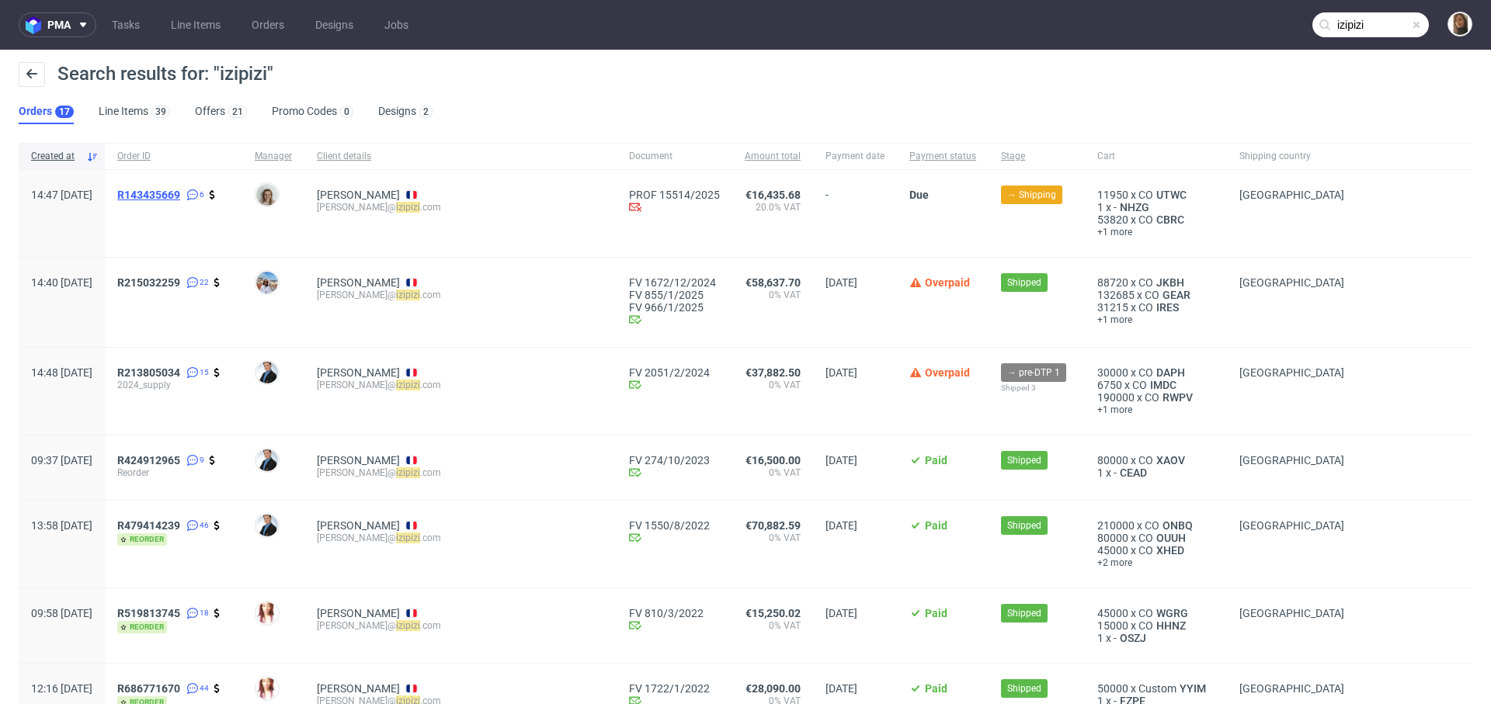
click at [180, 191] on span "R143435669" at bounding box center [148, 195] width 63 height 12
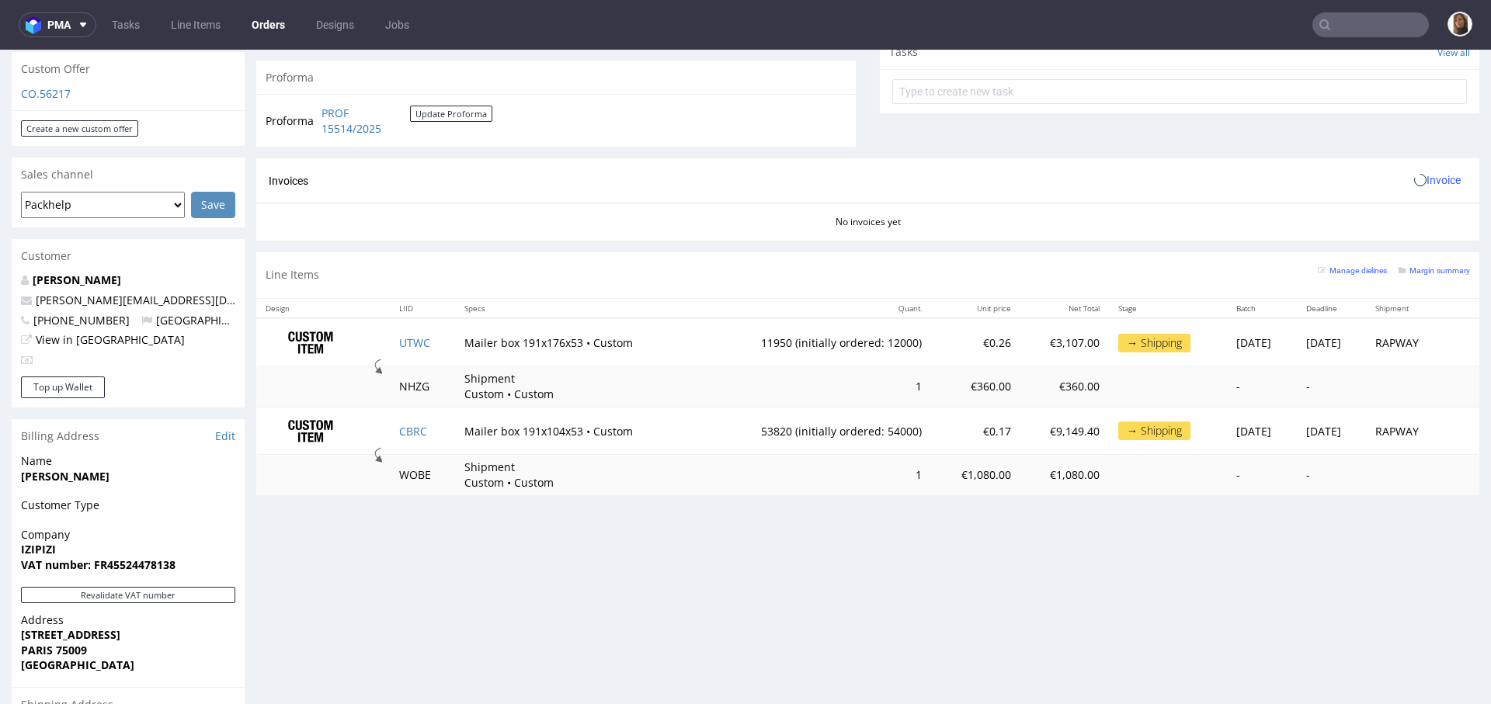
scroll to position [619, 0]
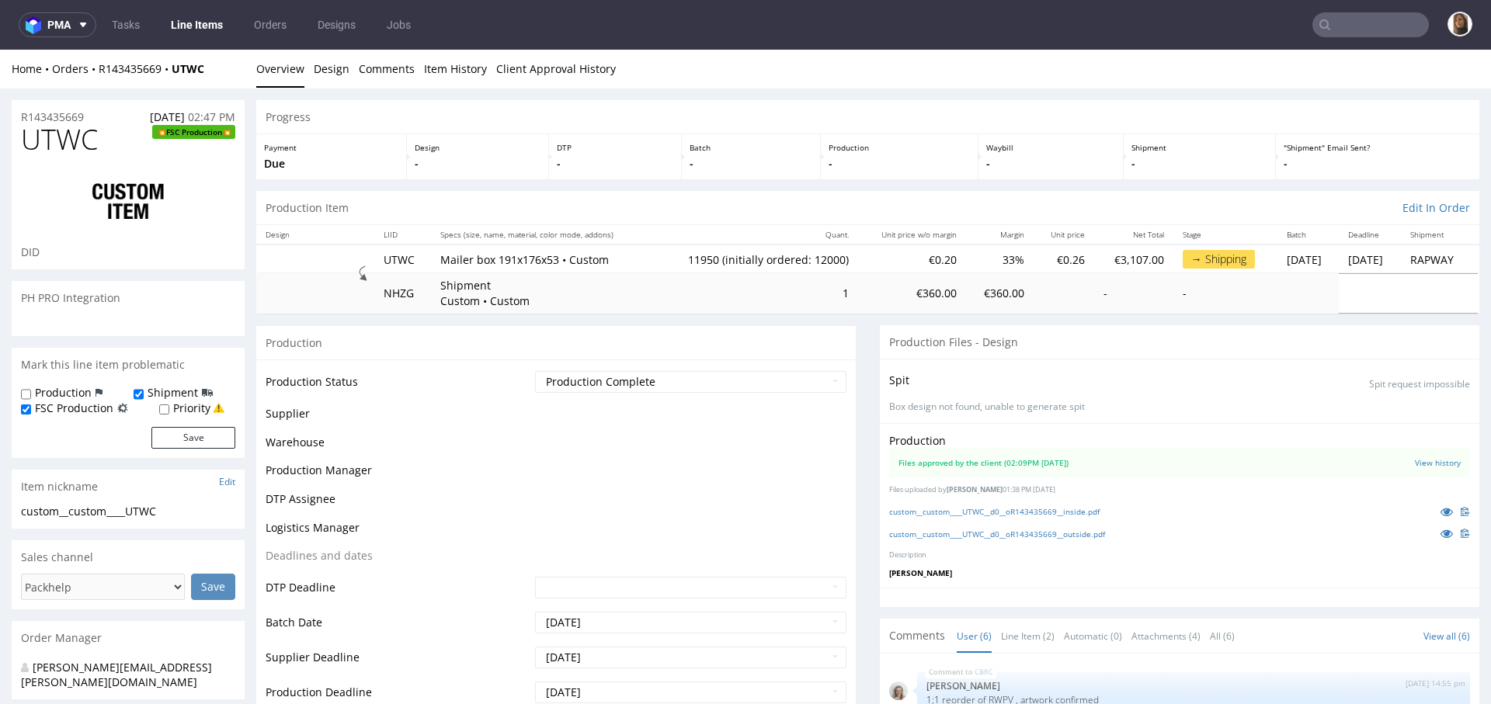
scroll to position [120, 0]
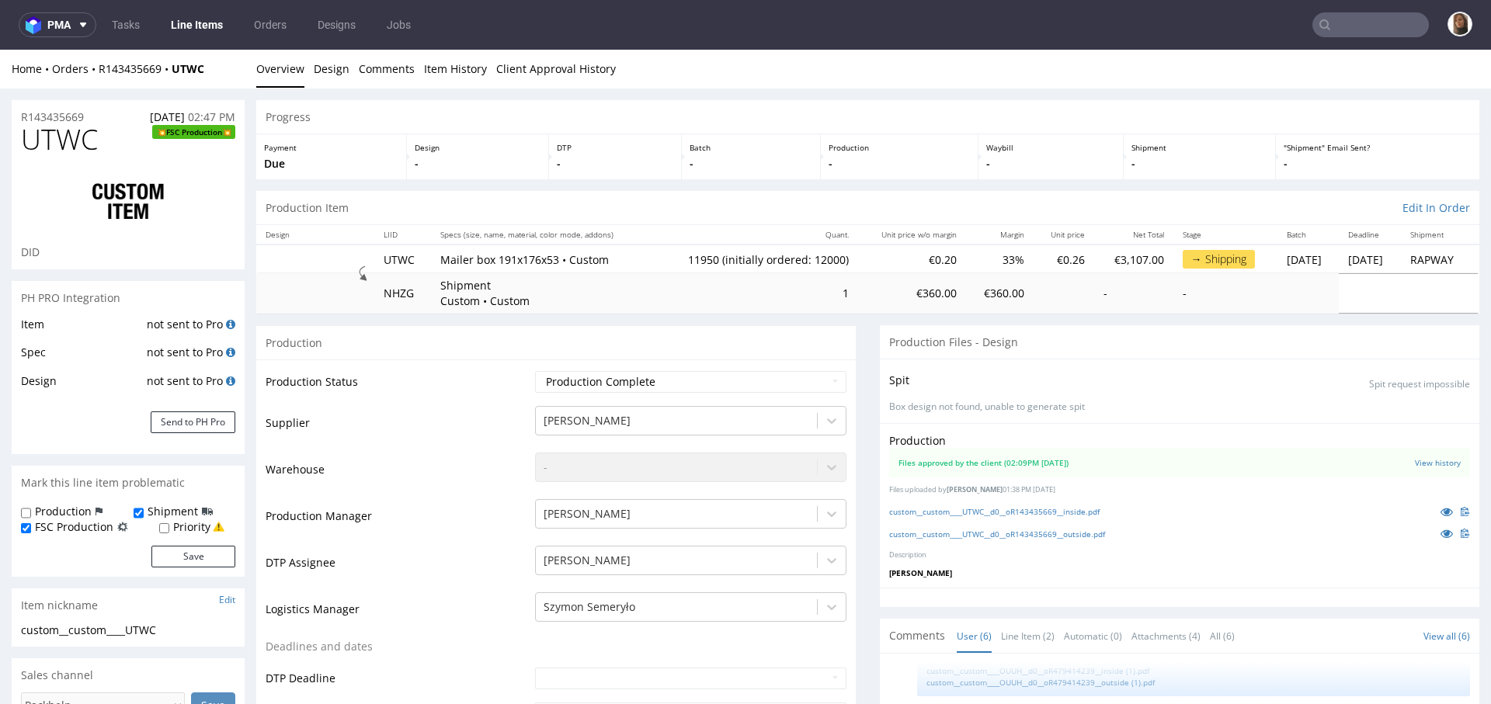
type input "11950"
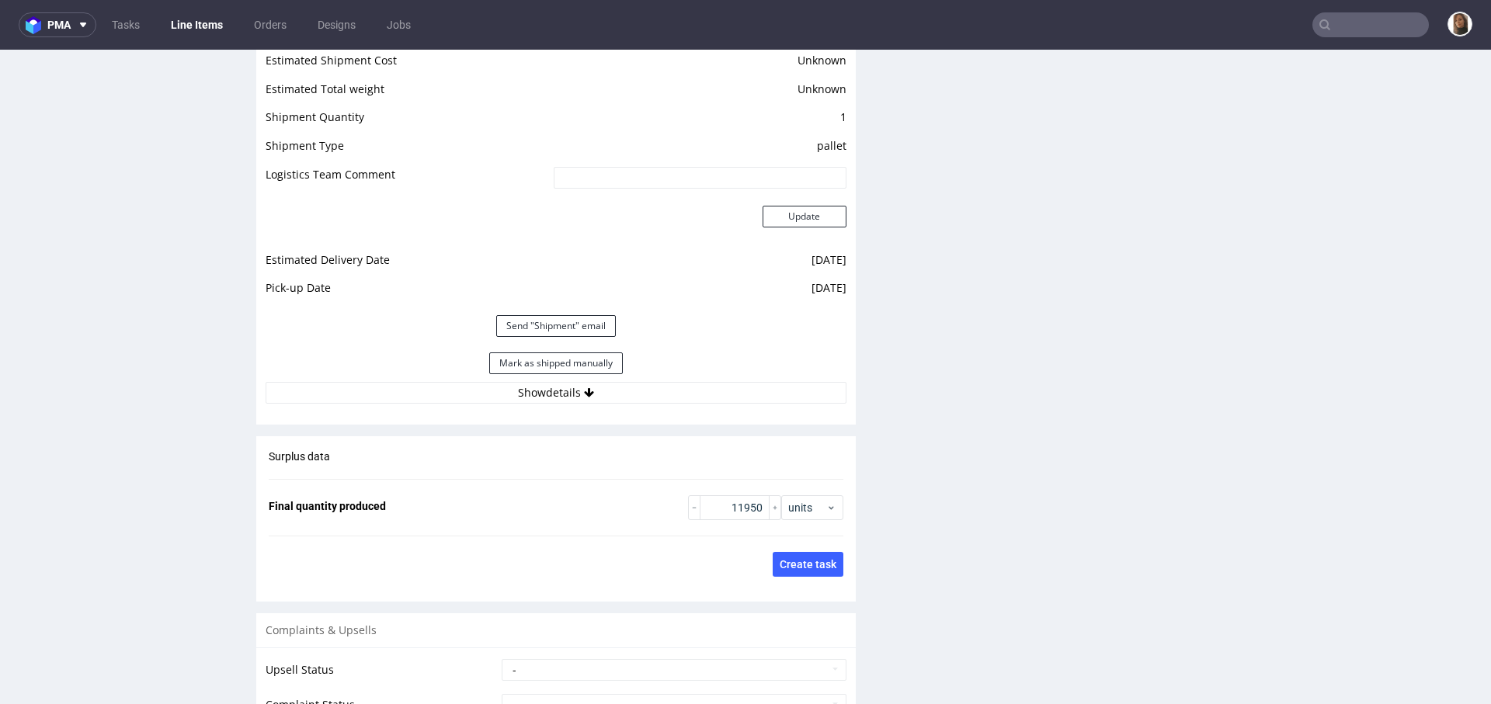
scroll to position [2509, 0]
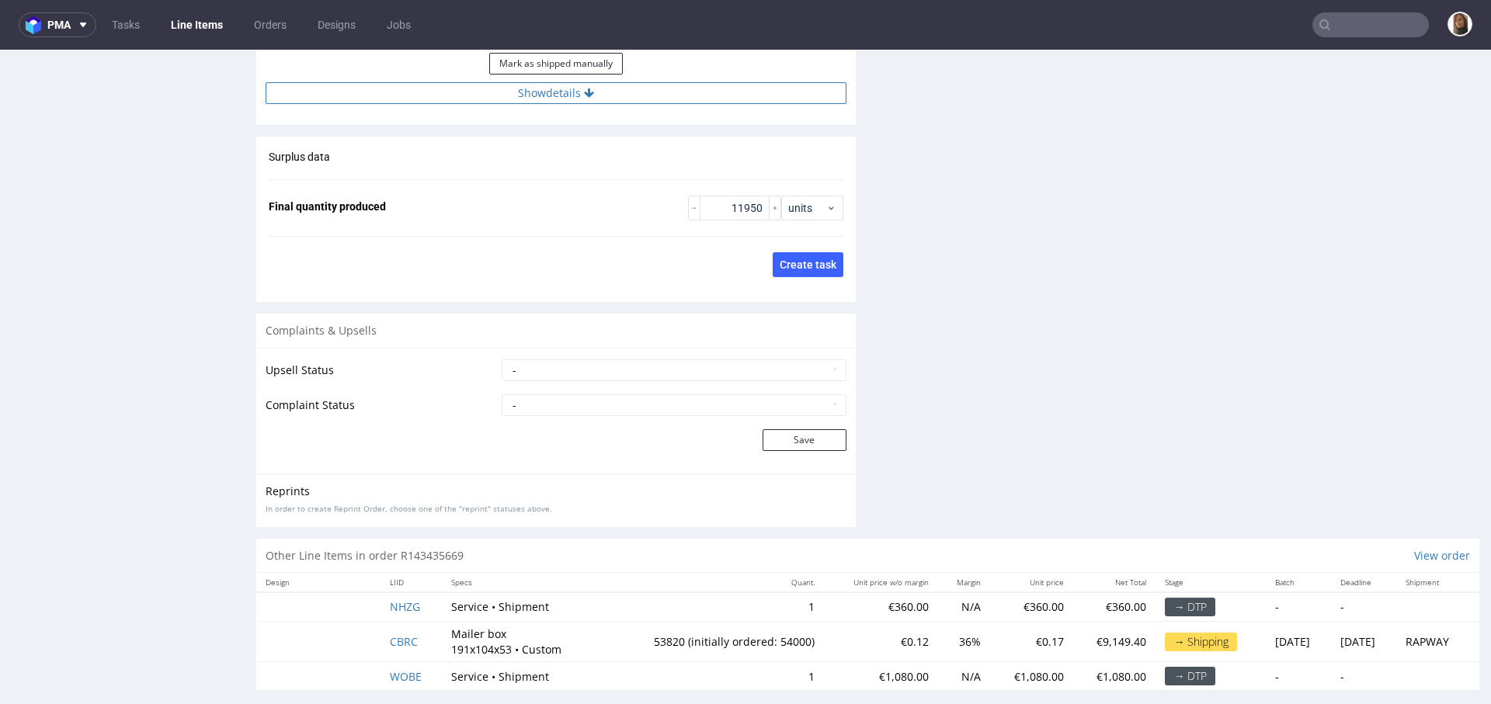
click at [553, 104] on button "Show details" at bounding box center [555, 93] width 581 height 22
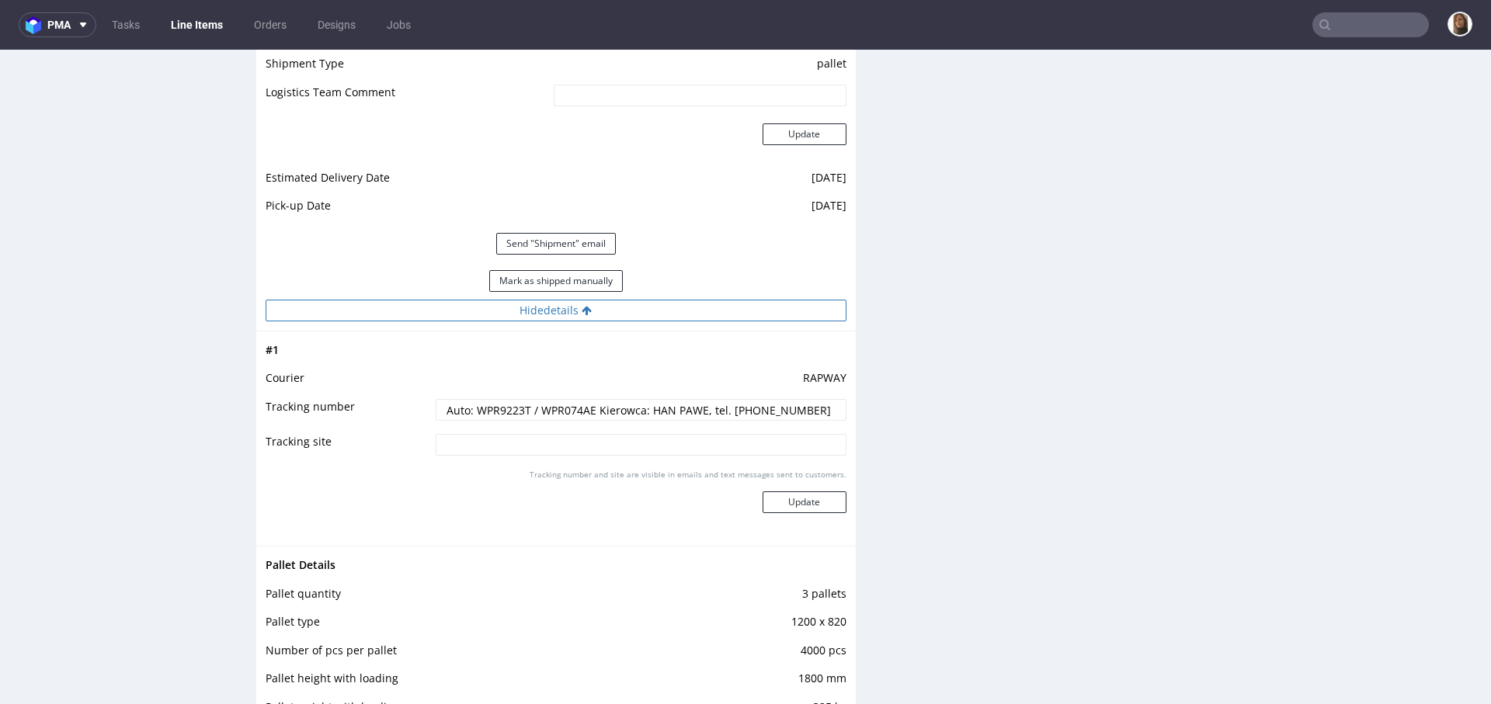
scroll to position [2287, 0]
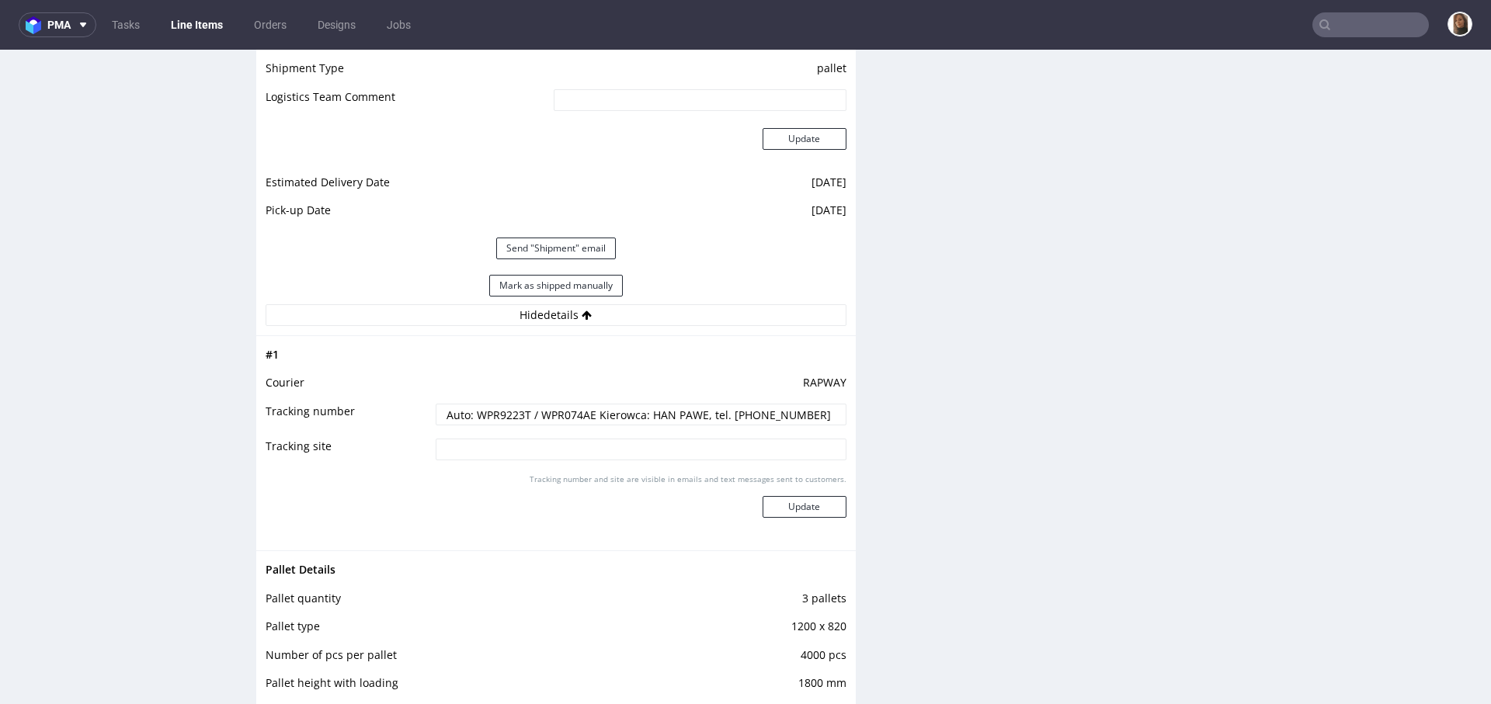
click at [587, 425] on input "Auto: WPR9223T / WPR074AE Kierowca: HAN PAWE, tel. 693 284 130" at bounding box center [641, 415] width 411 height 22
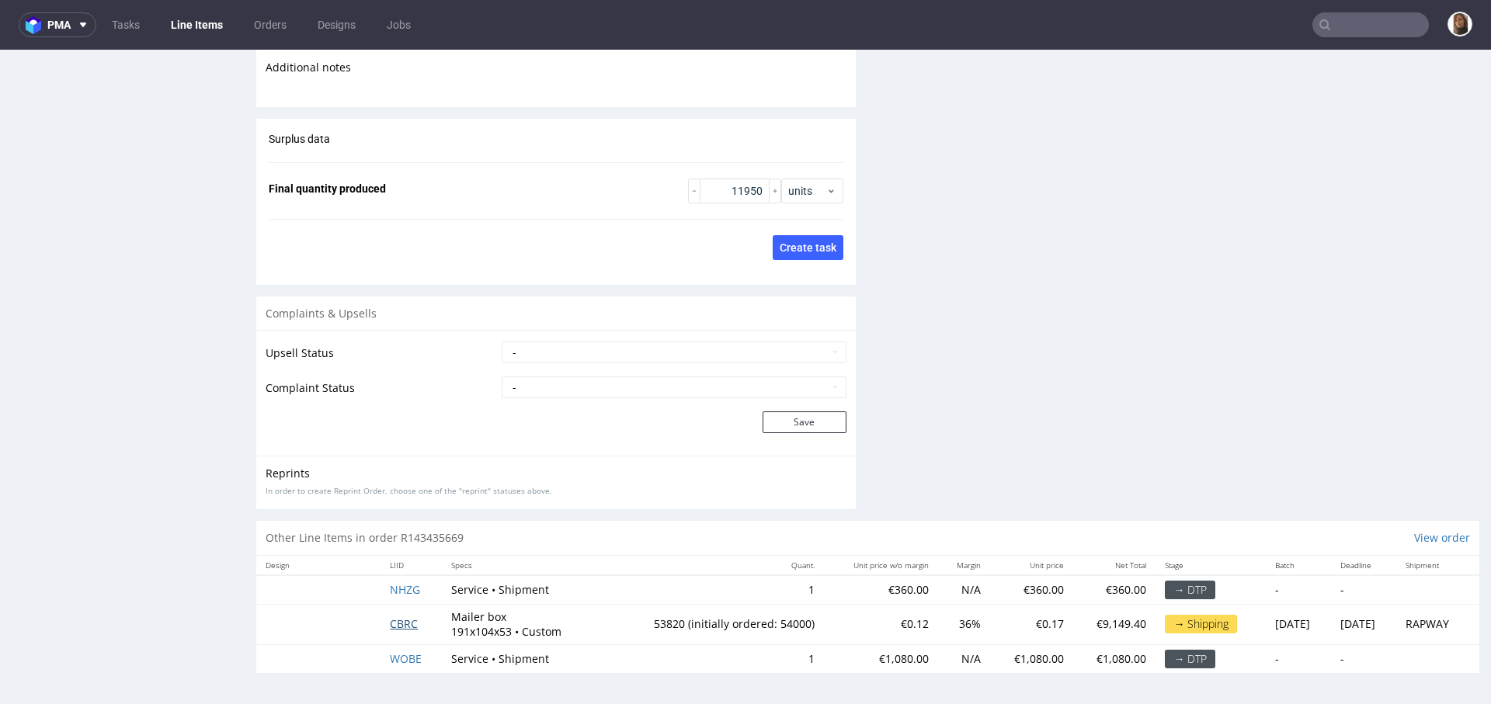
click at [390, 627] on span "CBRC" at bounding box center [404, 623] width 28 height 15
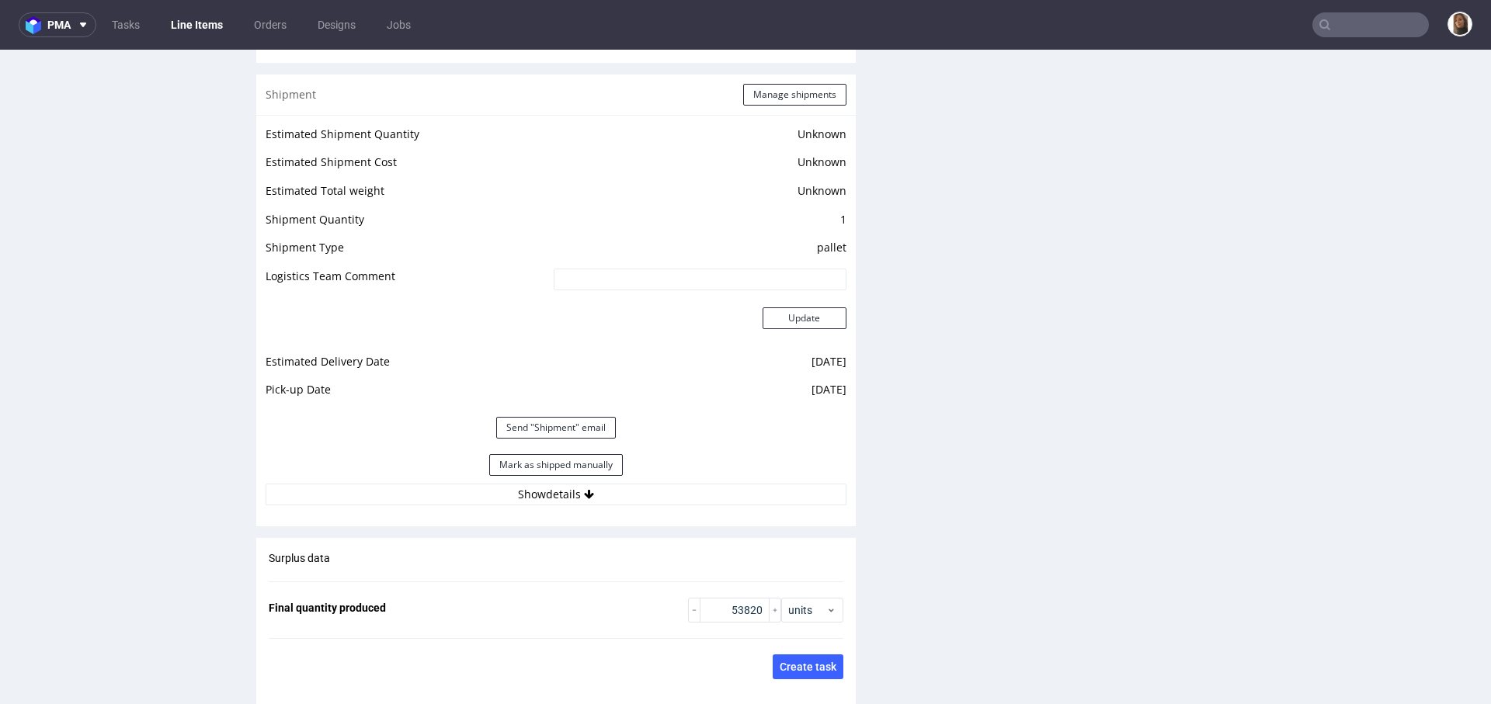
scroll to position [2202, 0]
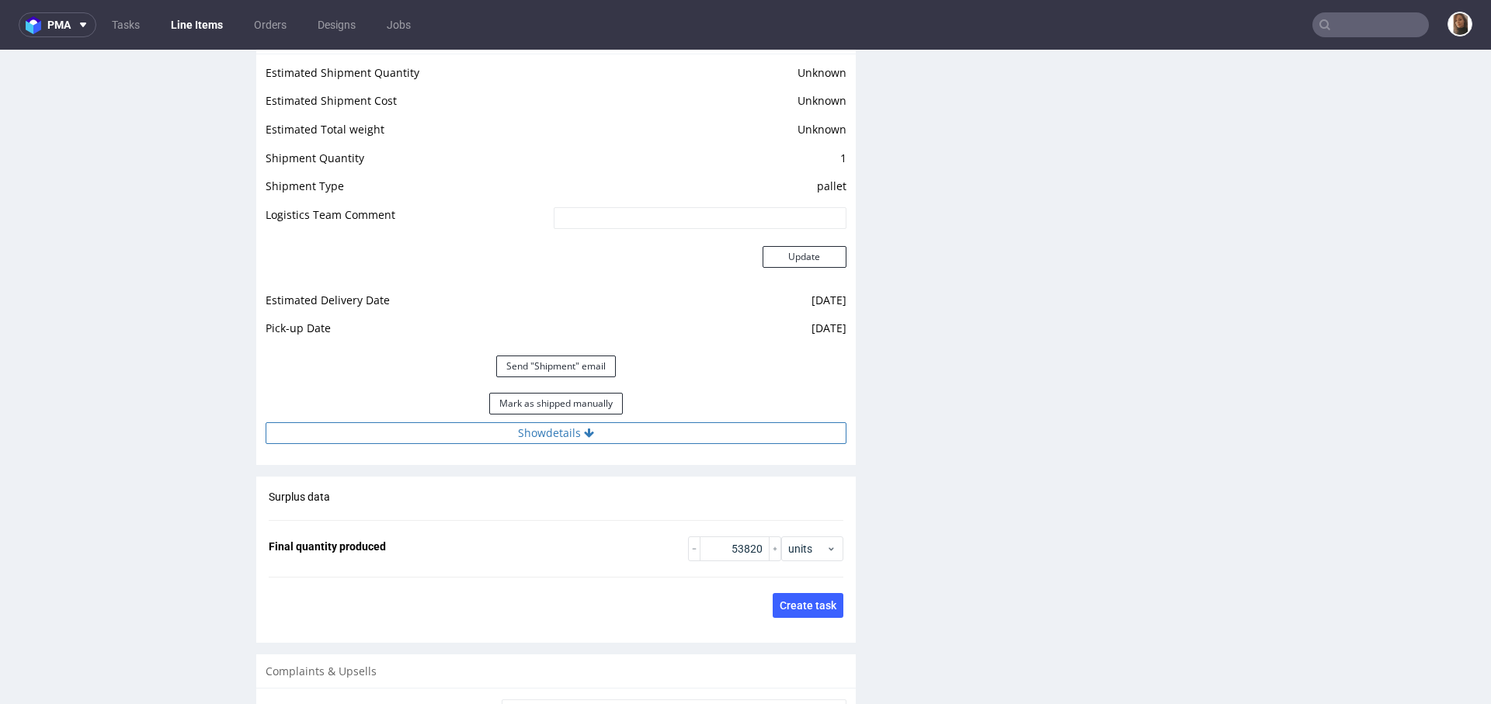
click at [548, 426] on button "Show details" at bounding box center [555, 433] width 581 height 22
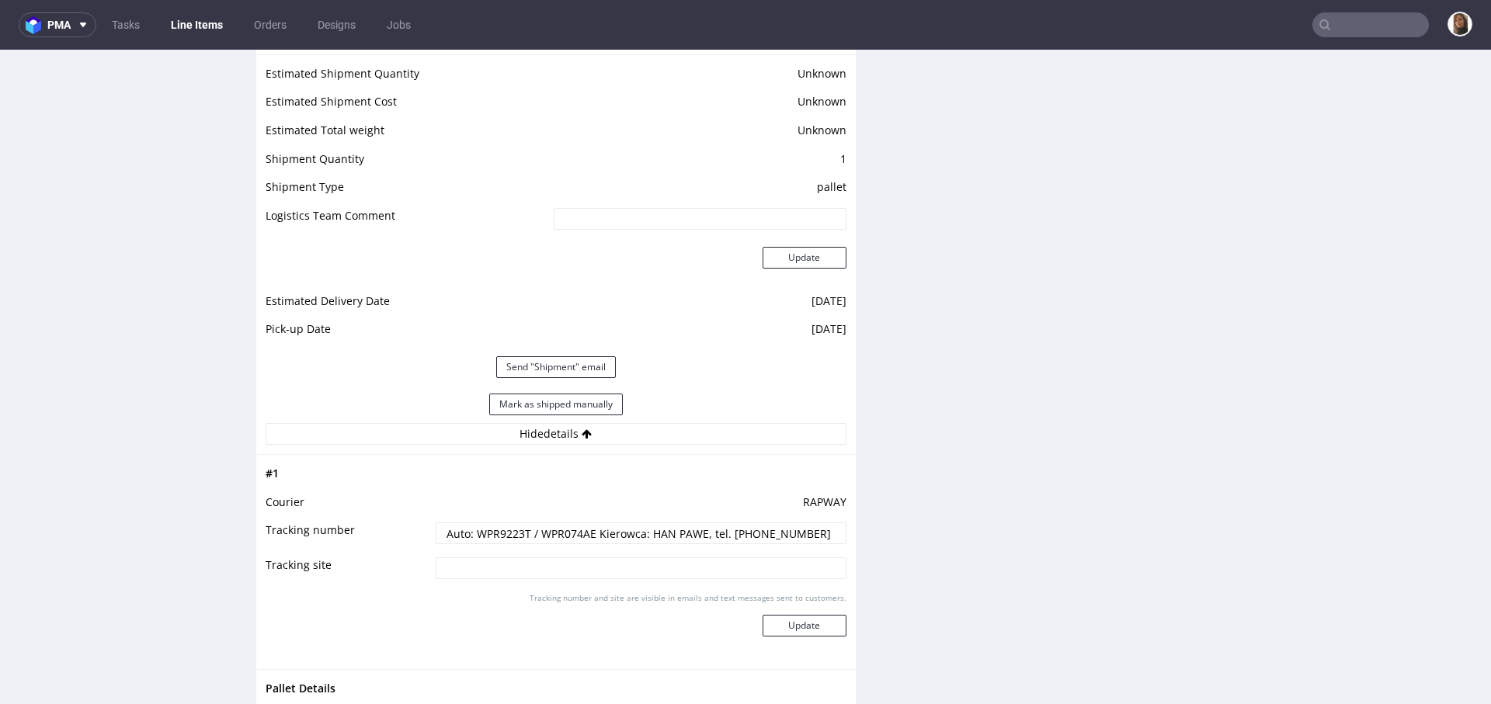
scroll to position [2989, 0]
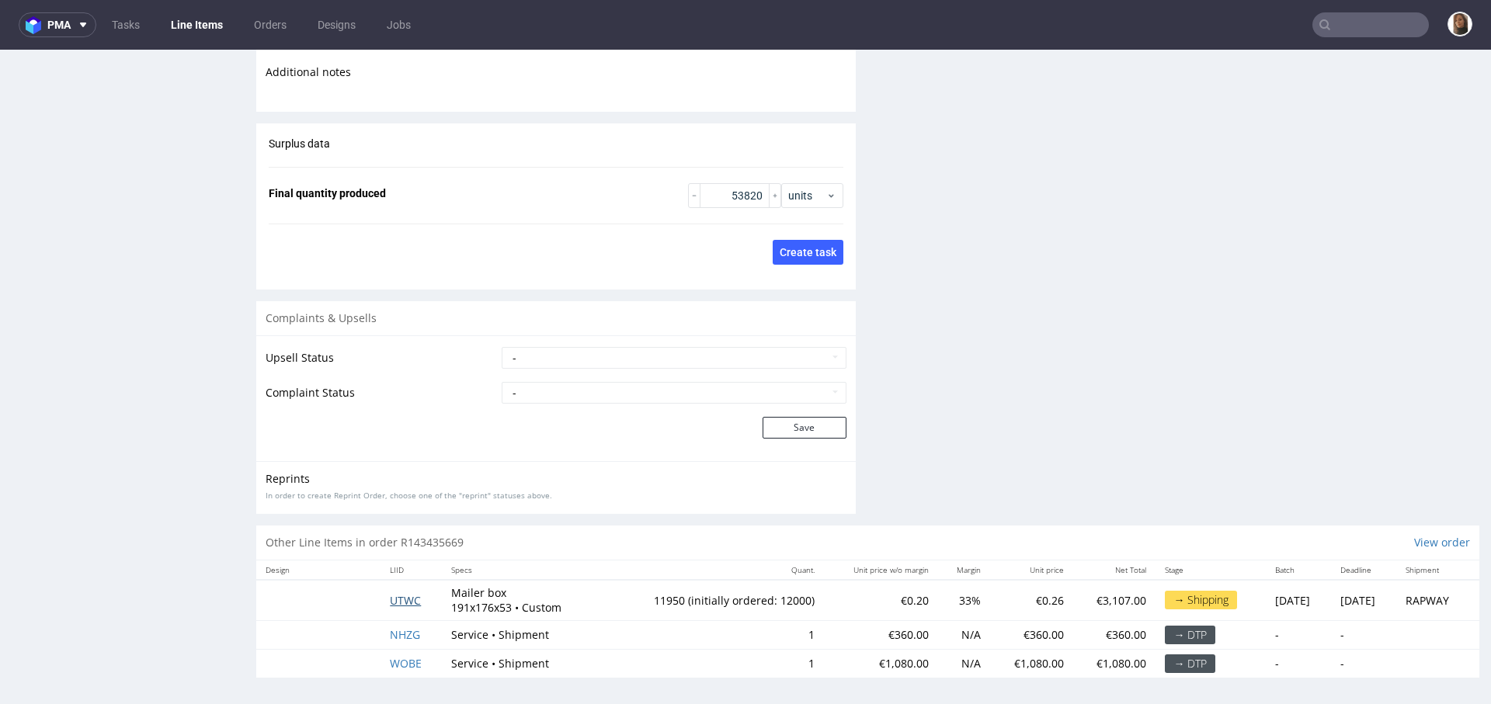
click at [392, 593] on span "UTWC" at bounding box center [405, 600] width 31 height 15
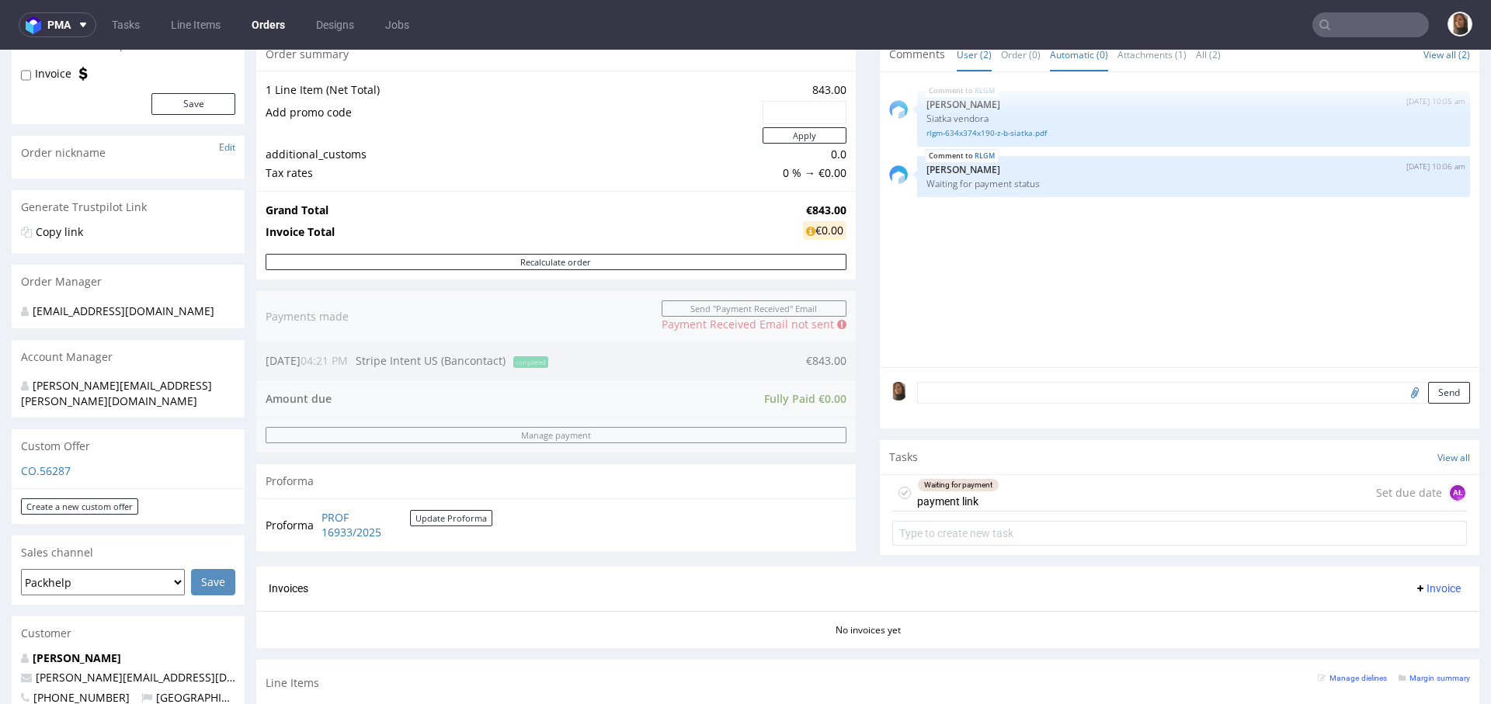
scroll to position [470, 0]
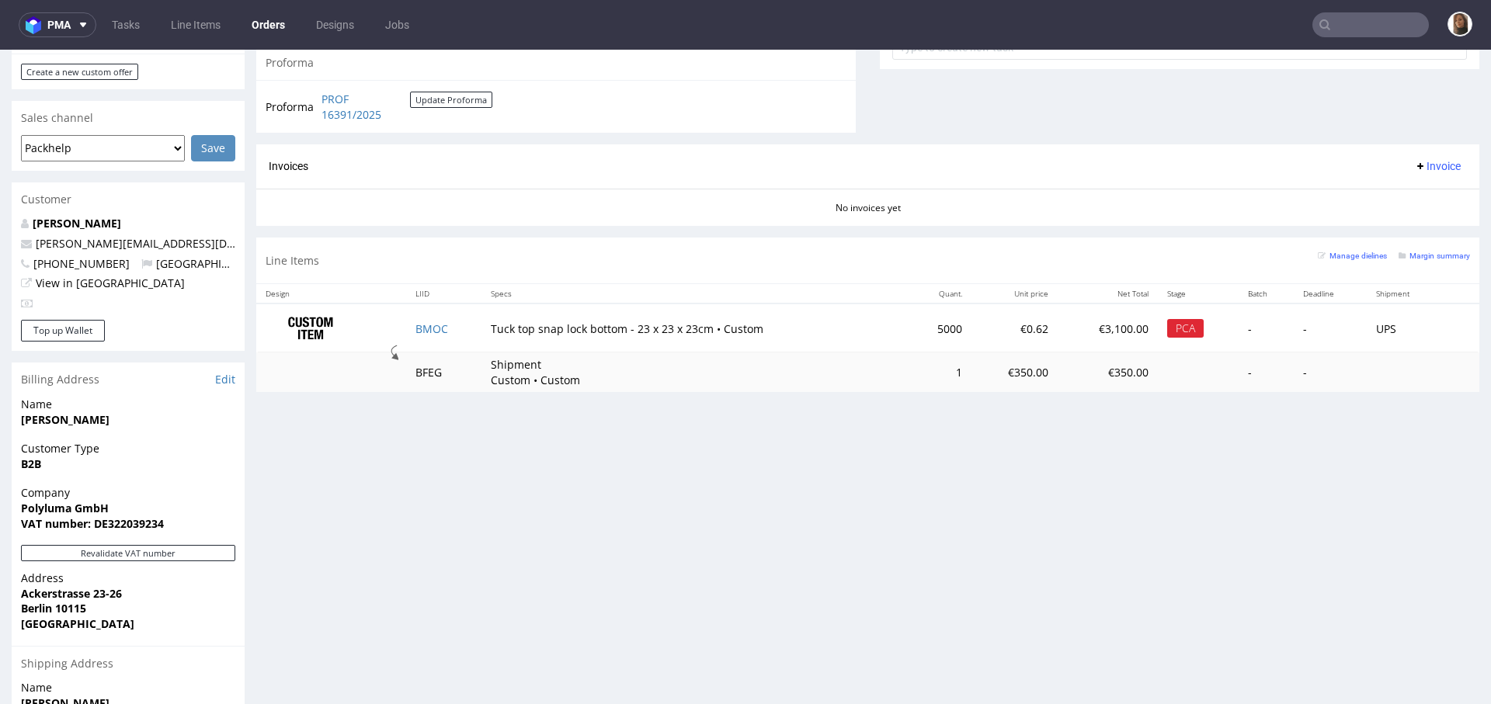
scroll to position [593, 0]
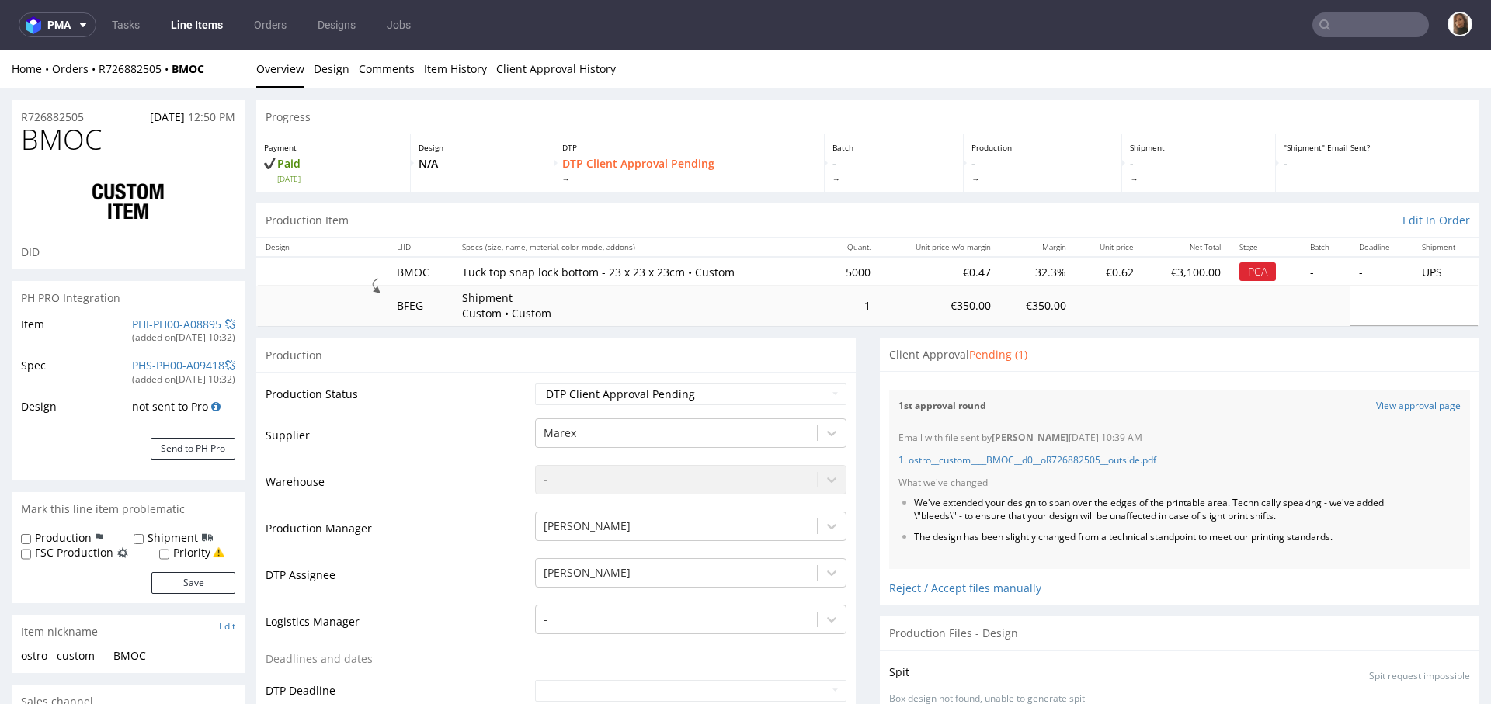
scroll to position [793, 0]
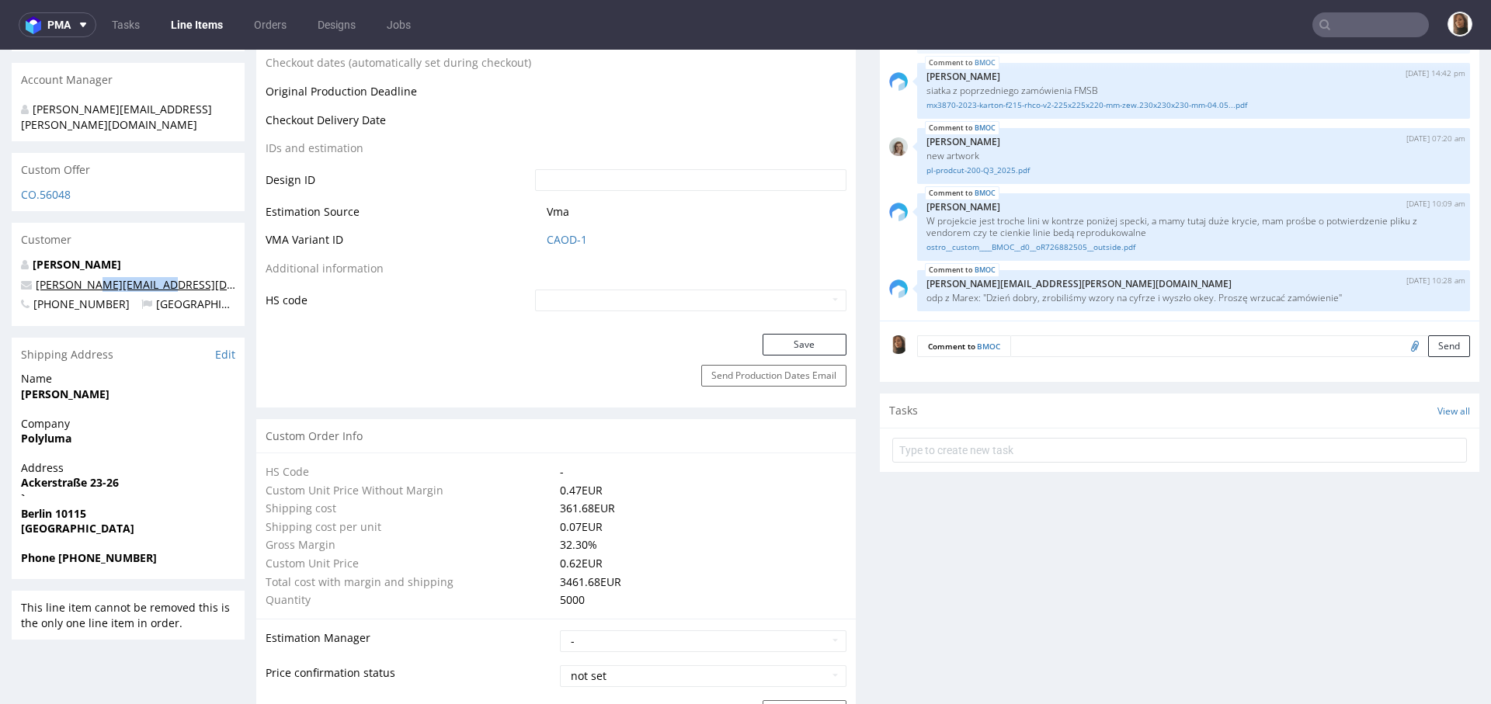
drag, startPoint x: 179, startPoint y: 253, endPoint x: 89, endPoint y: 254, distance: 89.3
click at [89, 277] on p "[PERSON_NAME][EMAIL_ADDRESS][DOMAIN_NAME]" at bounding box center [128, 285] width 214 height 16
copy link "[DOMAIN_NAME]"
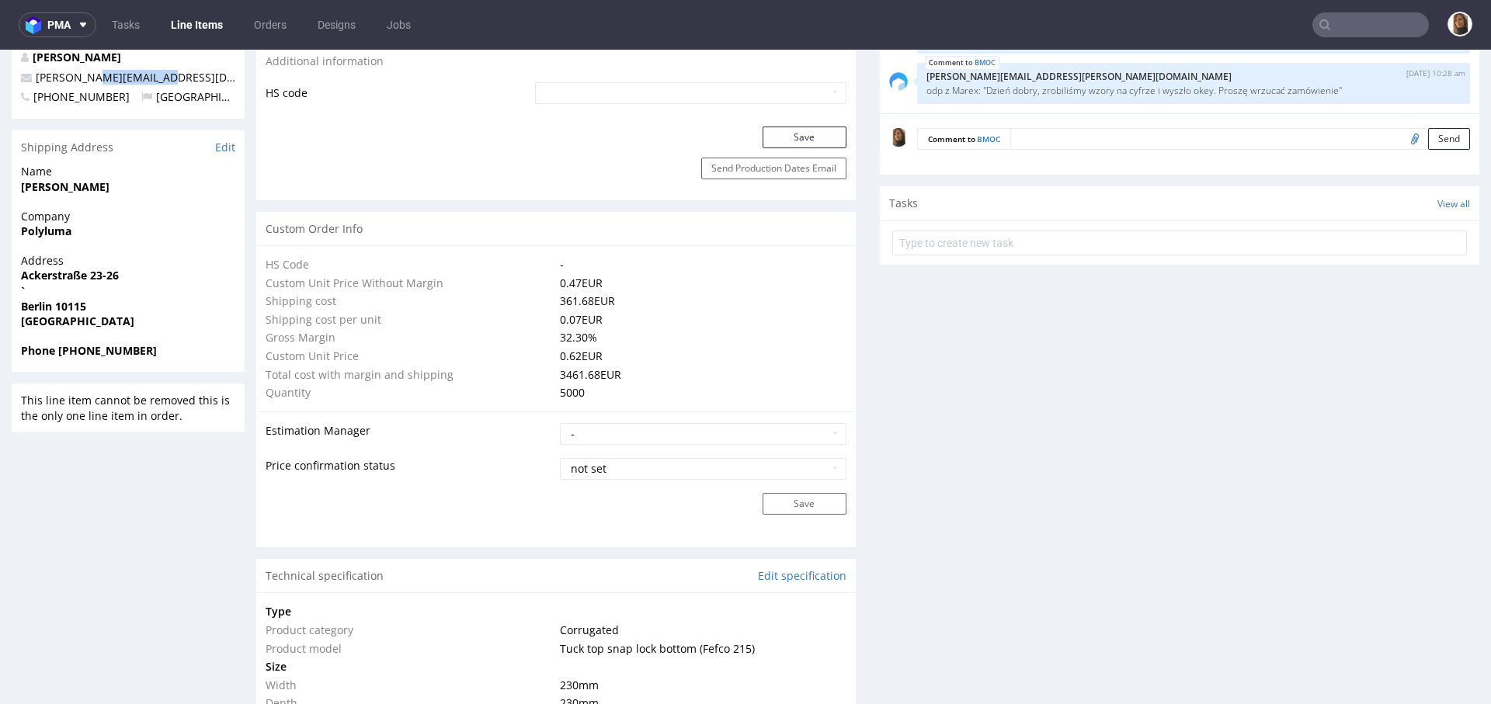
scroll to position [1418, 0]
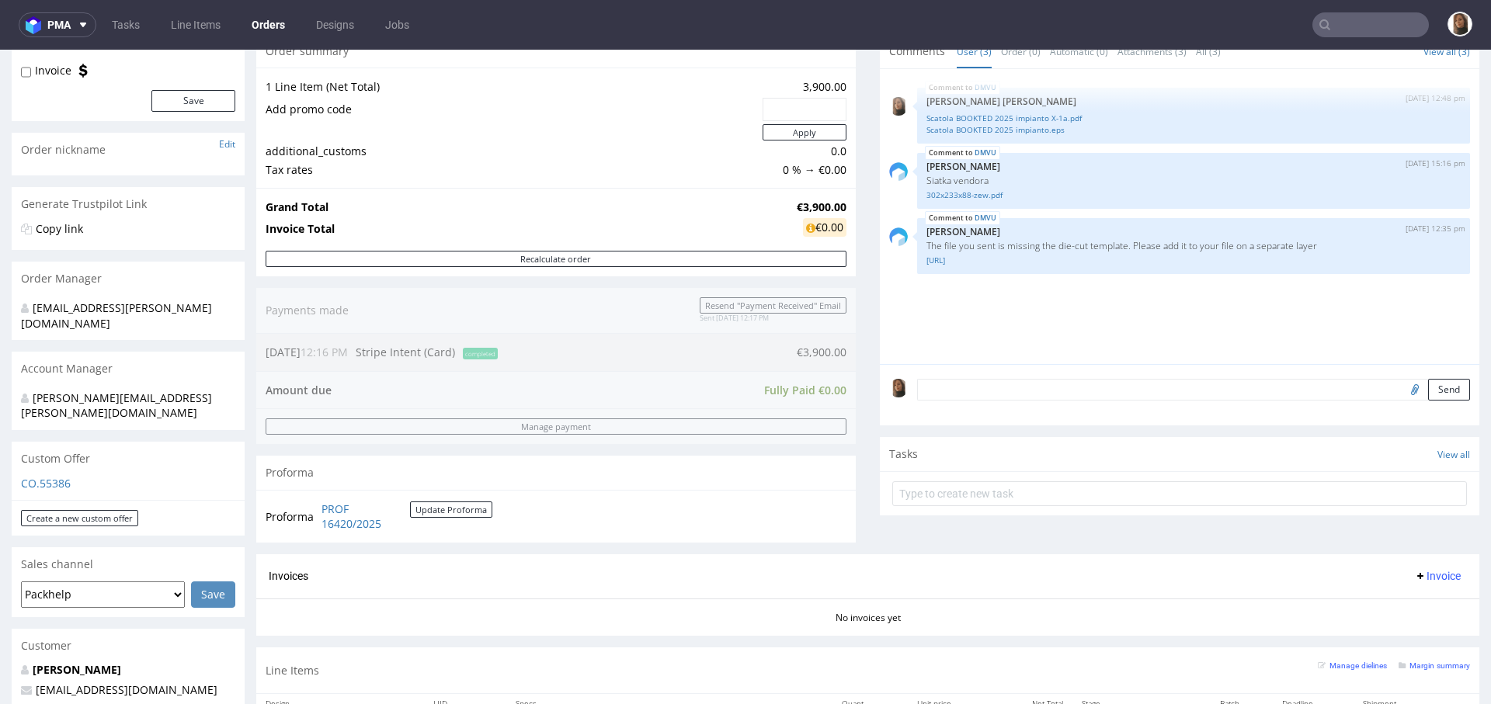
scroll to position [543, 0]
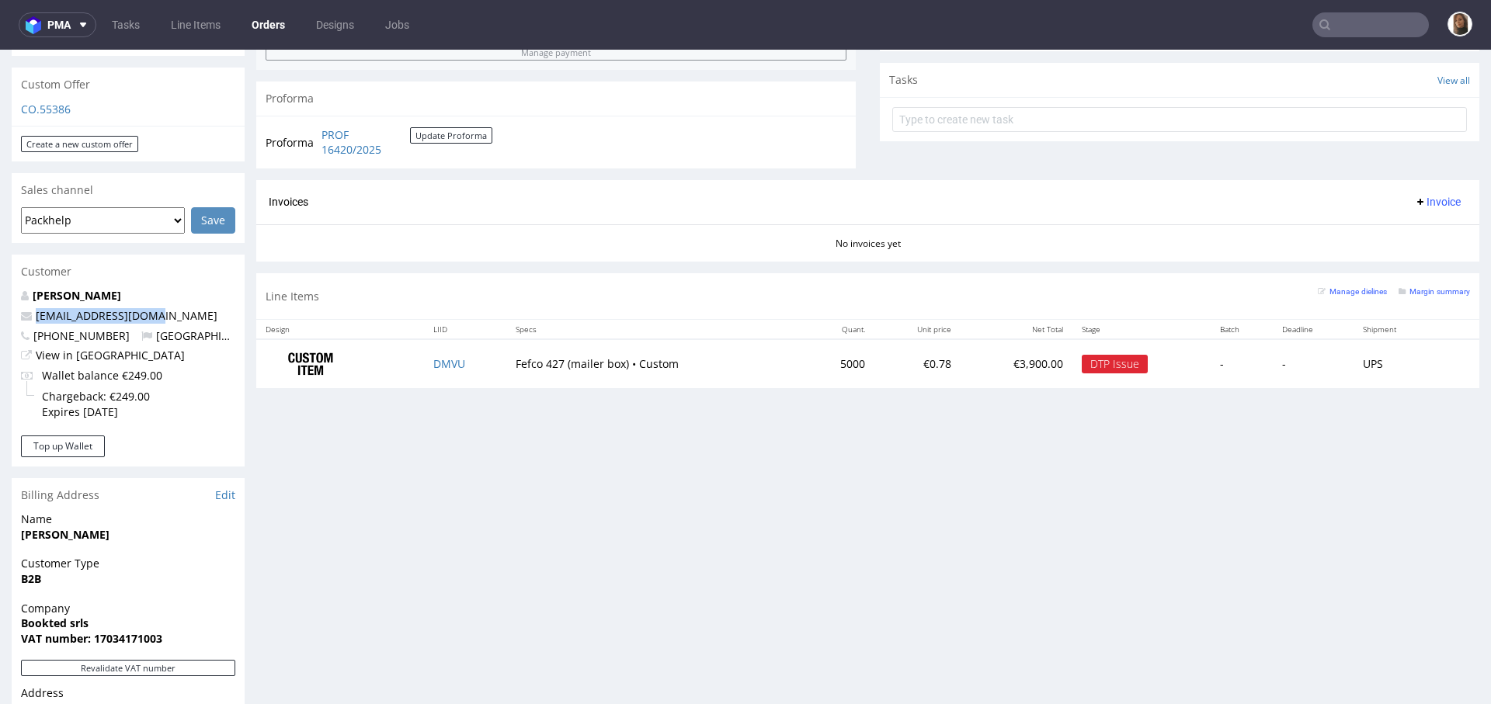
drag, startPoint x: 151, startPoint y: 287, endPoint x: 2, endPoint y: 286, distance: 149.1
click at [2, 286] on div "Order via Offer R966331997 04.08.2025 12:16 PM Mark this order as problematic I…" at bounding box center [745, 272] width 1491 height 1455
copy span "matteocs95@gmail.com"
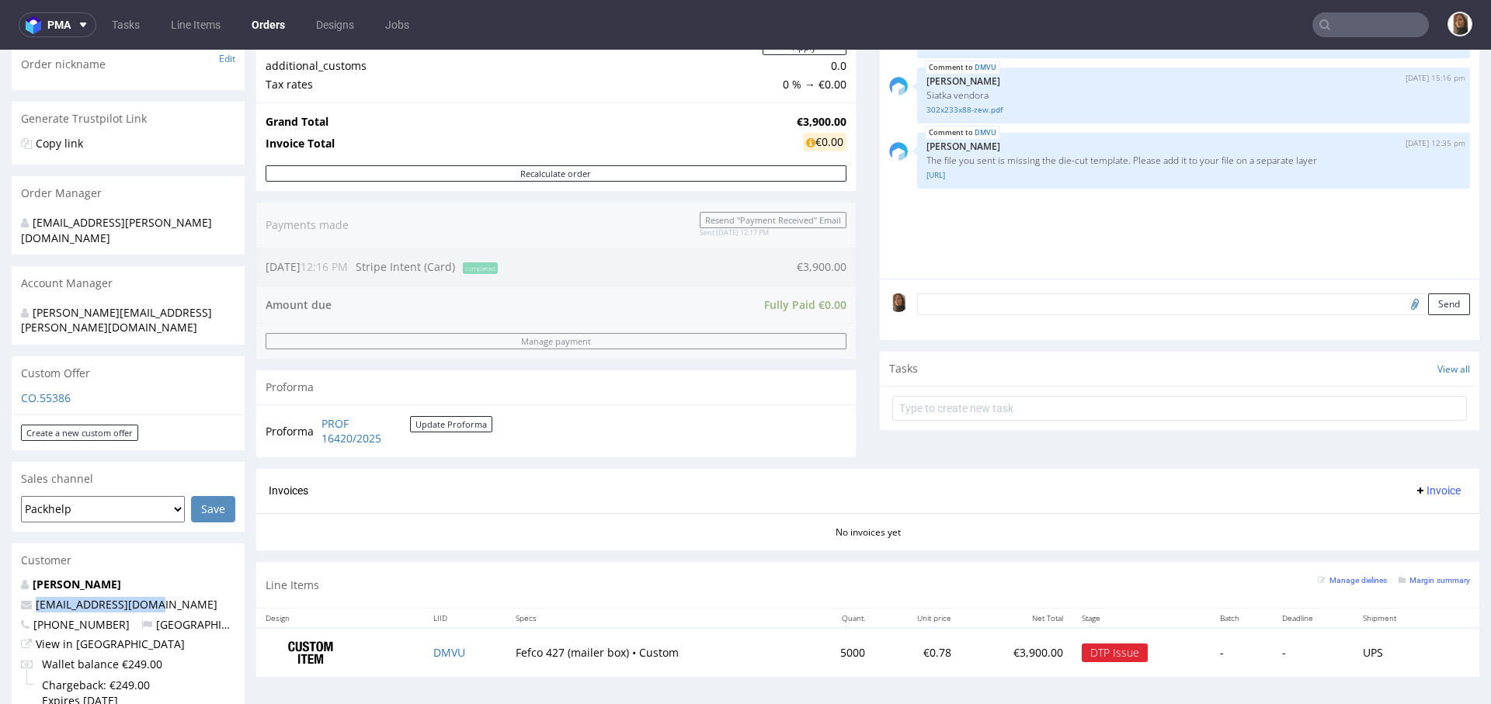
scroll to position [252, 0]
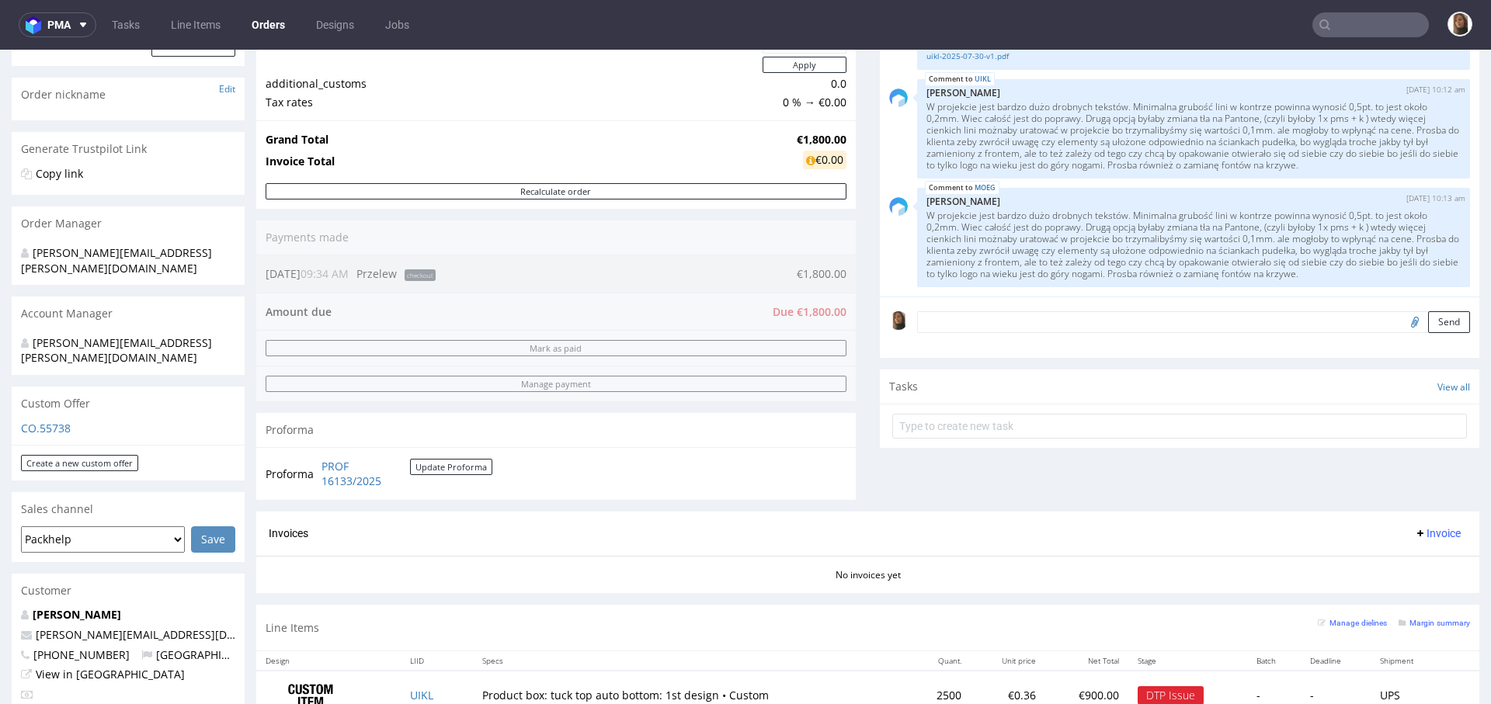
scroll to position [602, 0]
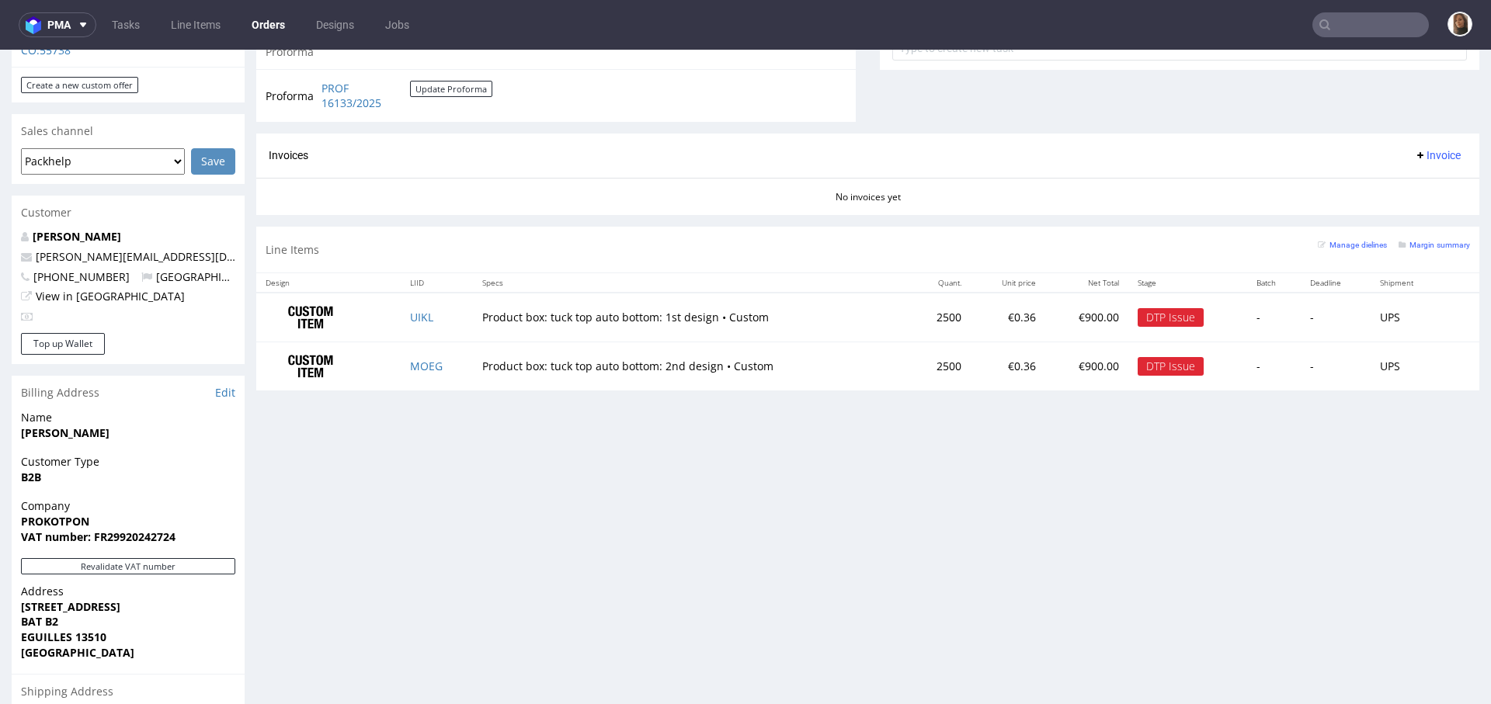
click at [755, 263] on div "Line Items Manage dielines Margin summary" at bounding box center [867, 250] width 1223 height 46
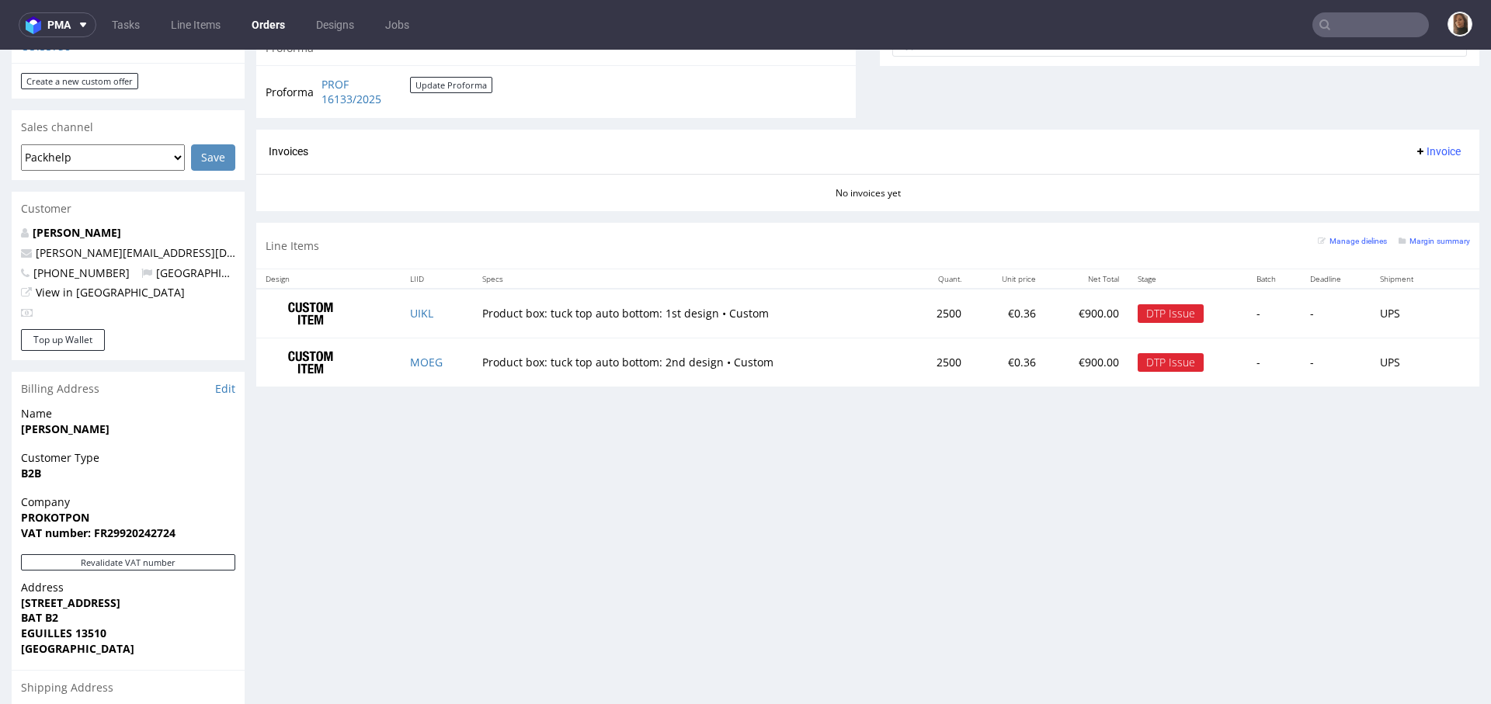
click at [736, 175] on div "No invoices yet" at bounding box center [867, 187] width 1223 height 26
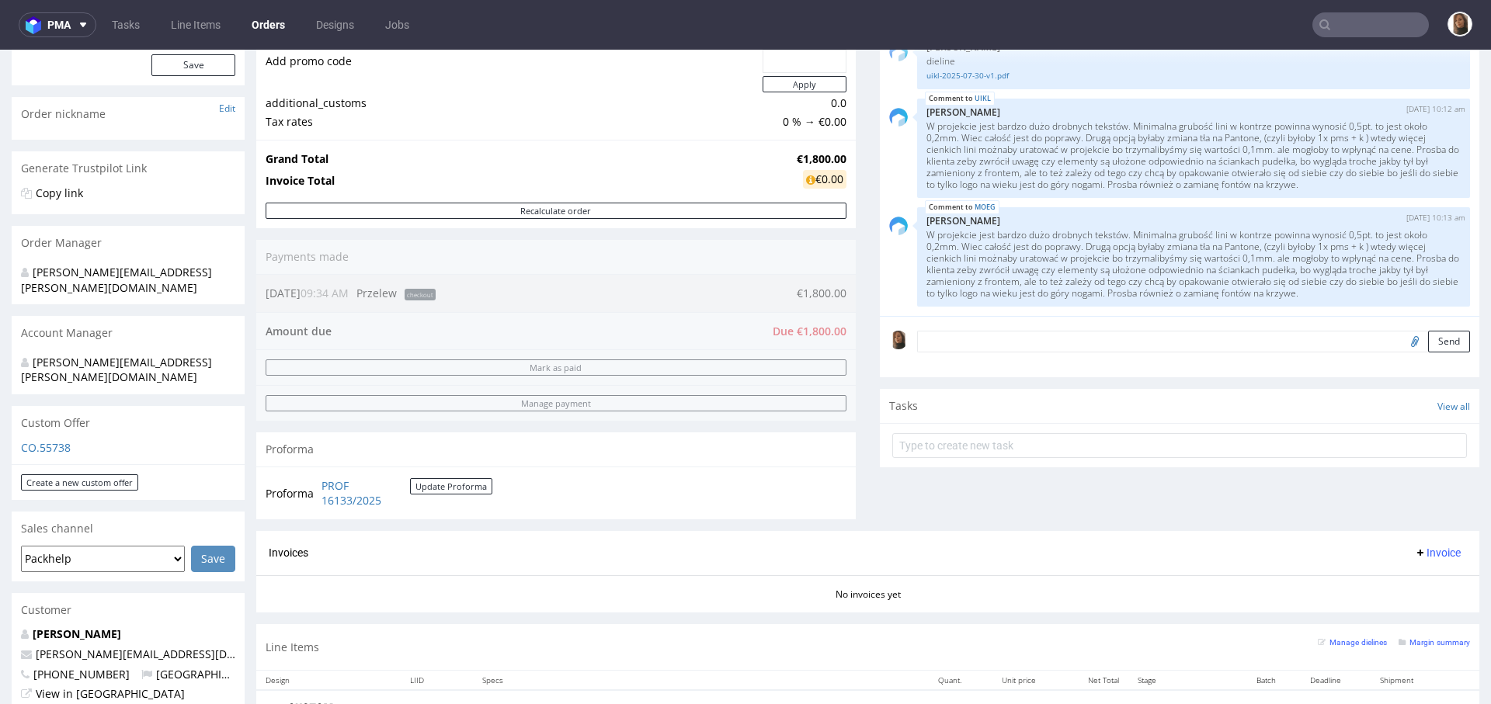
scroll to position [578, 0]
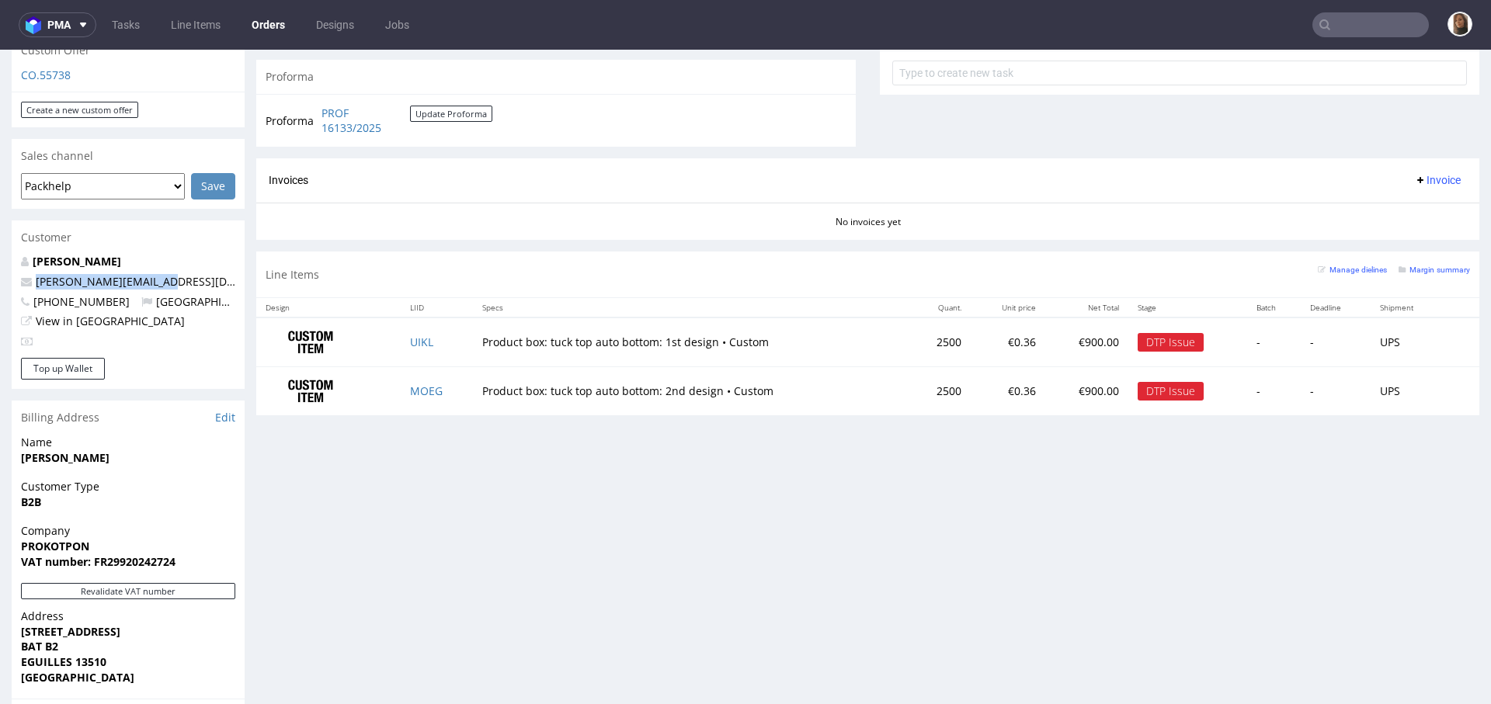
drag, startPoint x: 178, startPoint y: 251, endPoint x: 33, endPoint y: 248, distance: 144.4
click at [32, 274] on p "[PERSON_NAME][EMAIL_ADDRESS][DOMAIN_NAME]" at bounding box center [128, 282] width 214 height 16
copy link "[PERSON_NAME][EMAIL_ADDRESS][DOMAIN_NAME]"
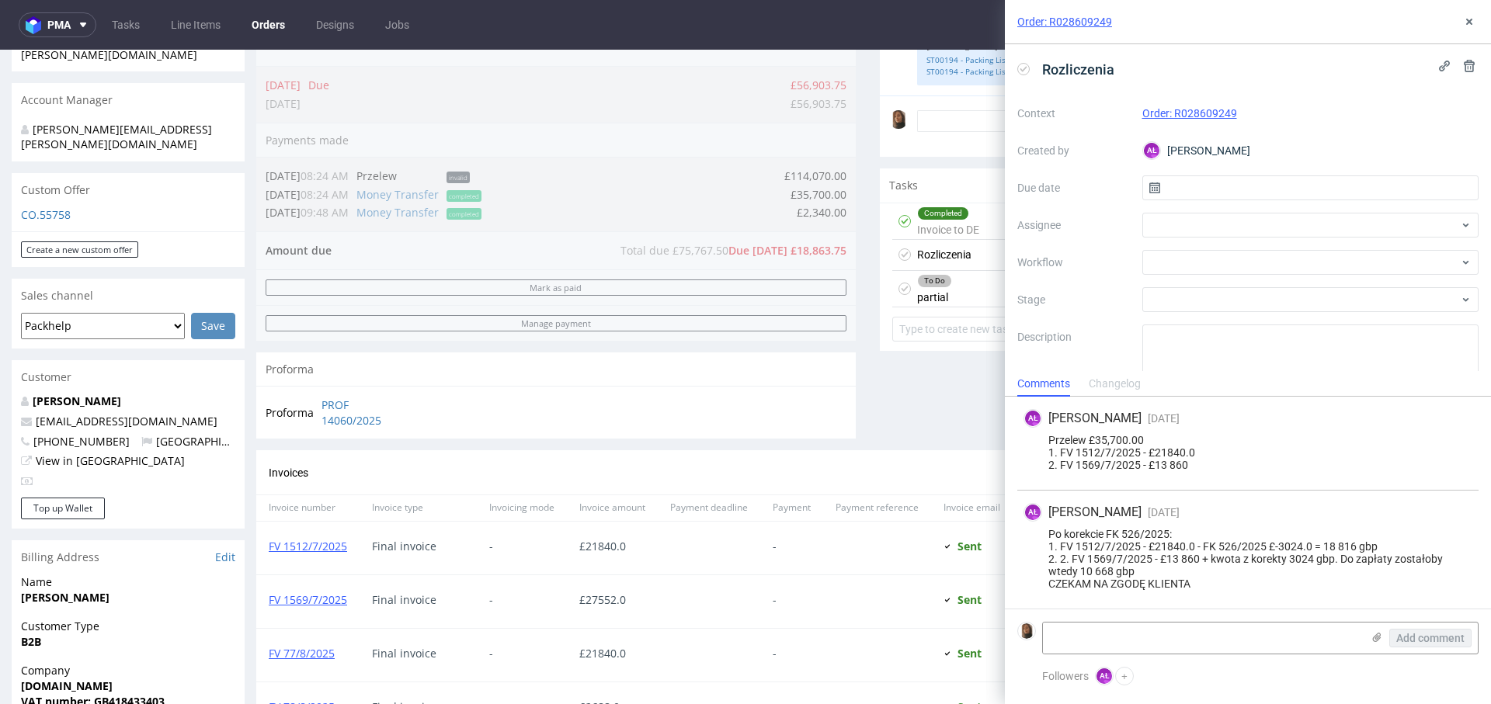
scroll to position [644, 0]
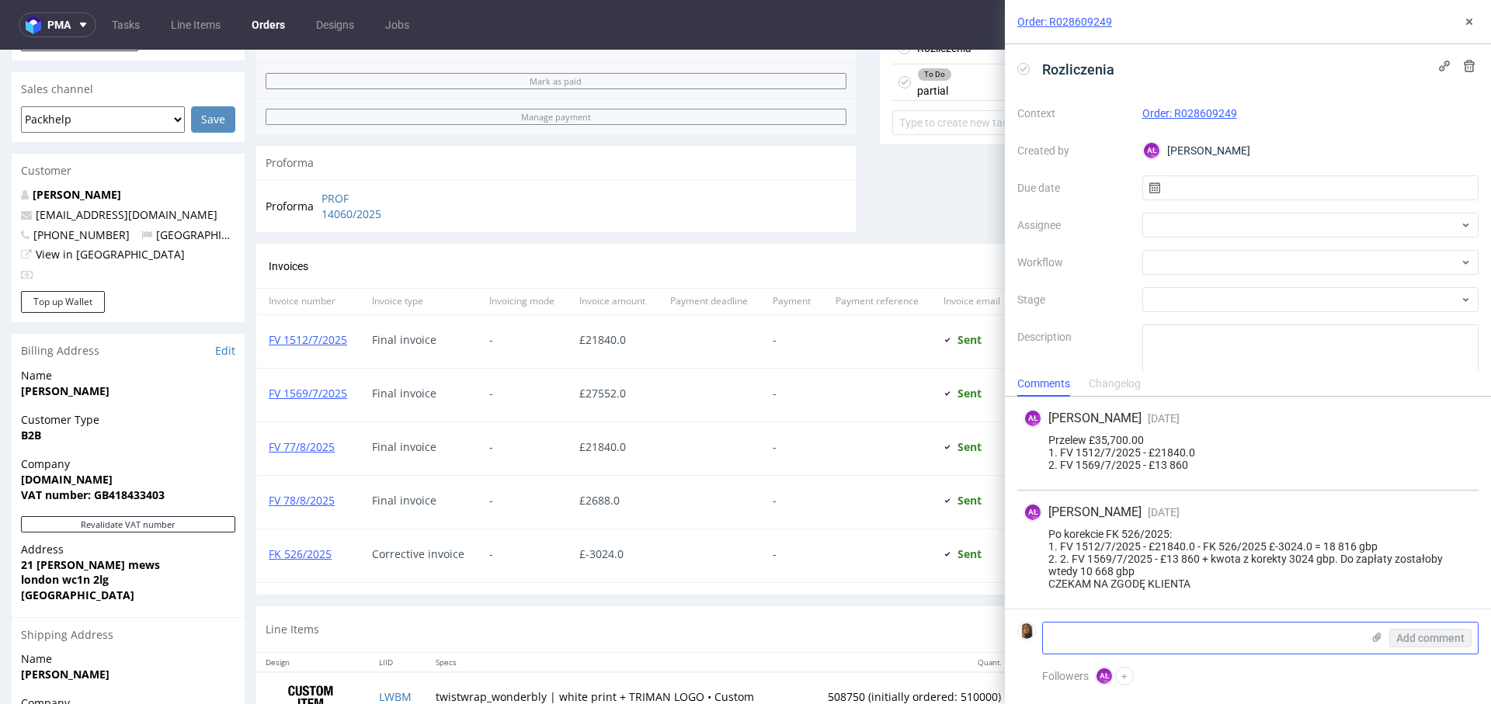
click at [1114, 636] on textarea at bounding box center [1202, 638] width 318 height 31
type textarea "możemy tak zrobić"
click at [1414, 635] on span "Add comment" at bounding box center [1430, 638] width 68 height 11
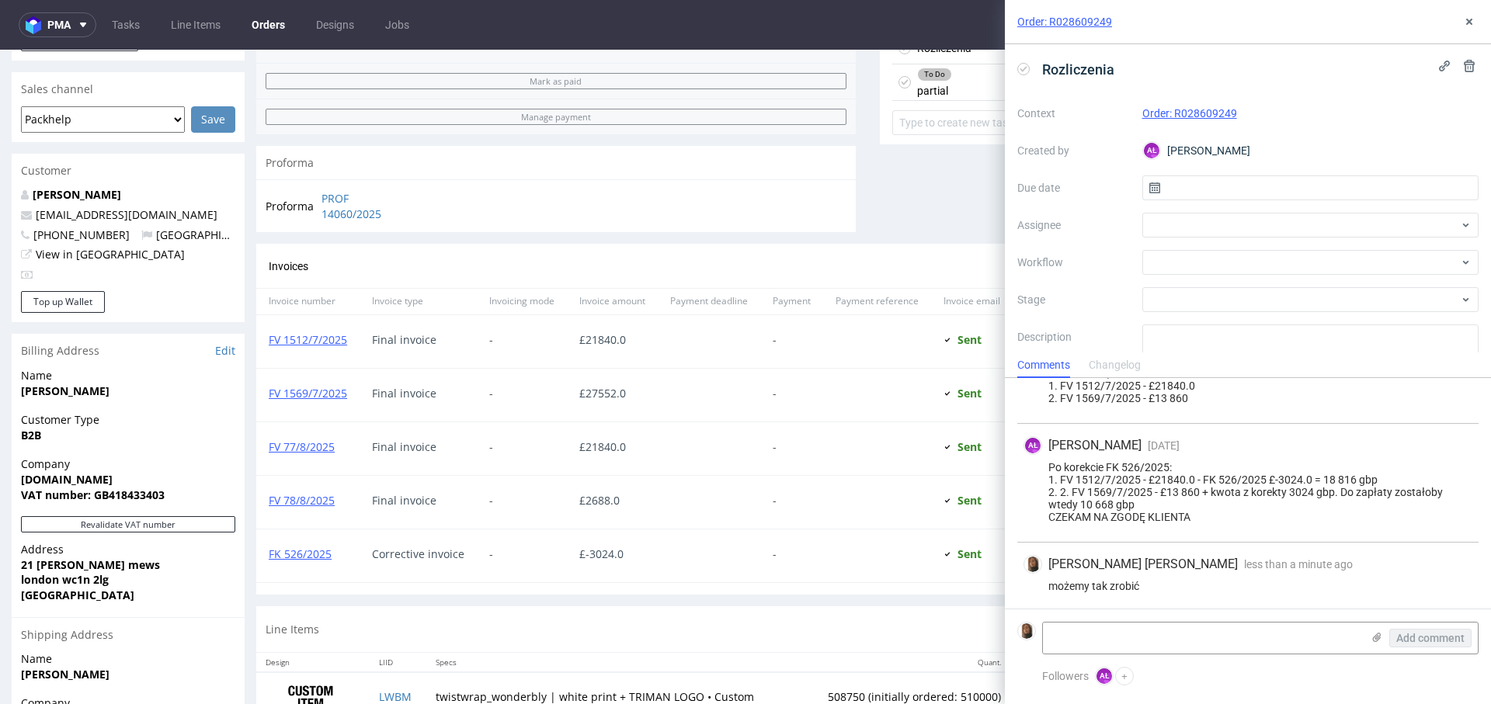
scroll to position [48, 0]
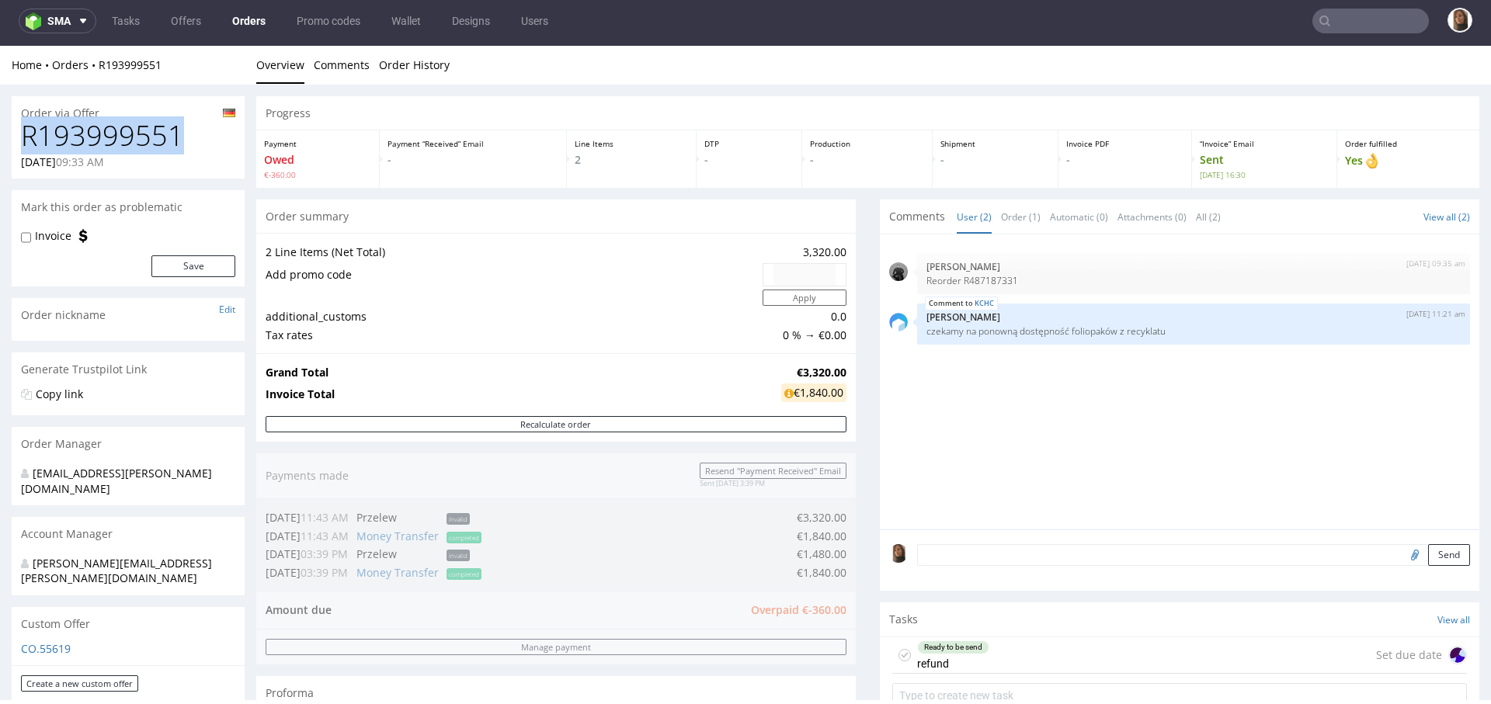
drag, startPoint x: 187, startPoint y: 149, endPoint x: 0, endPoint y: 148, distance: 187.1
copy h1 "R193999551"
copy link "R193999551"
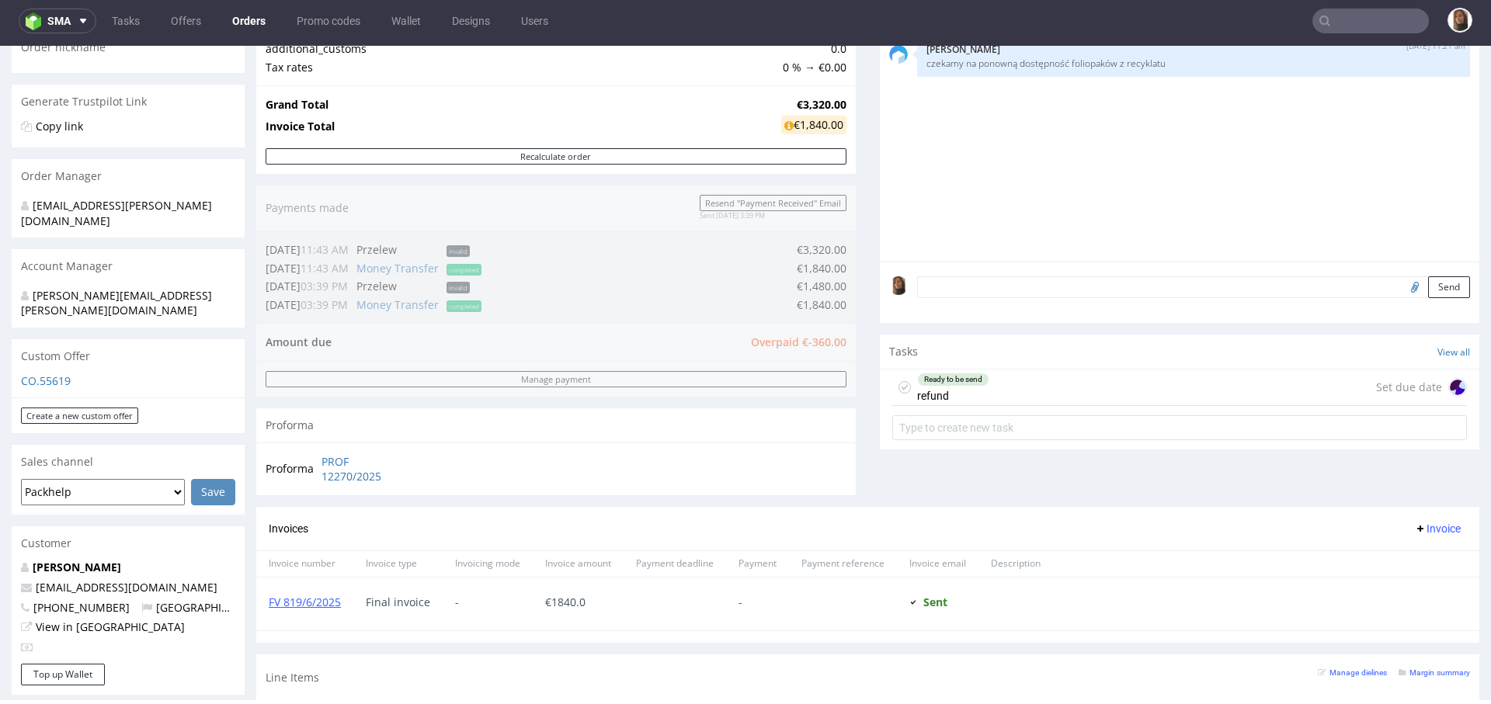
scroll to position [773, 0]
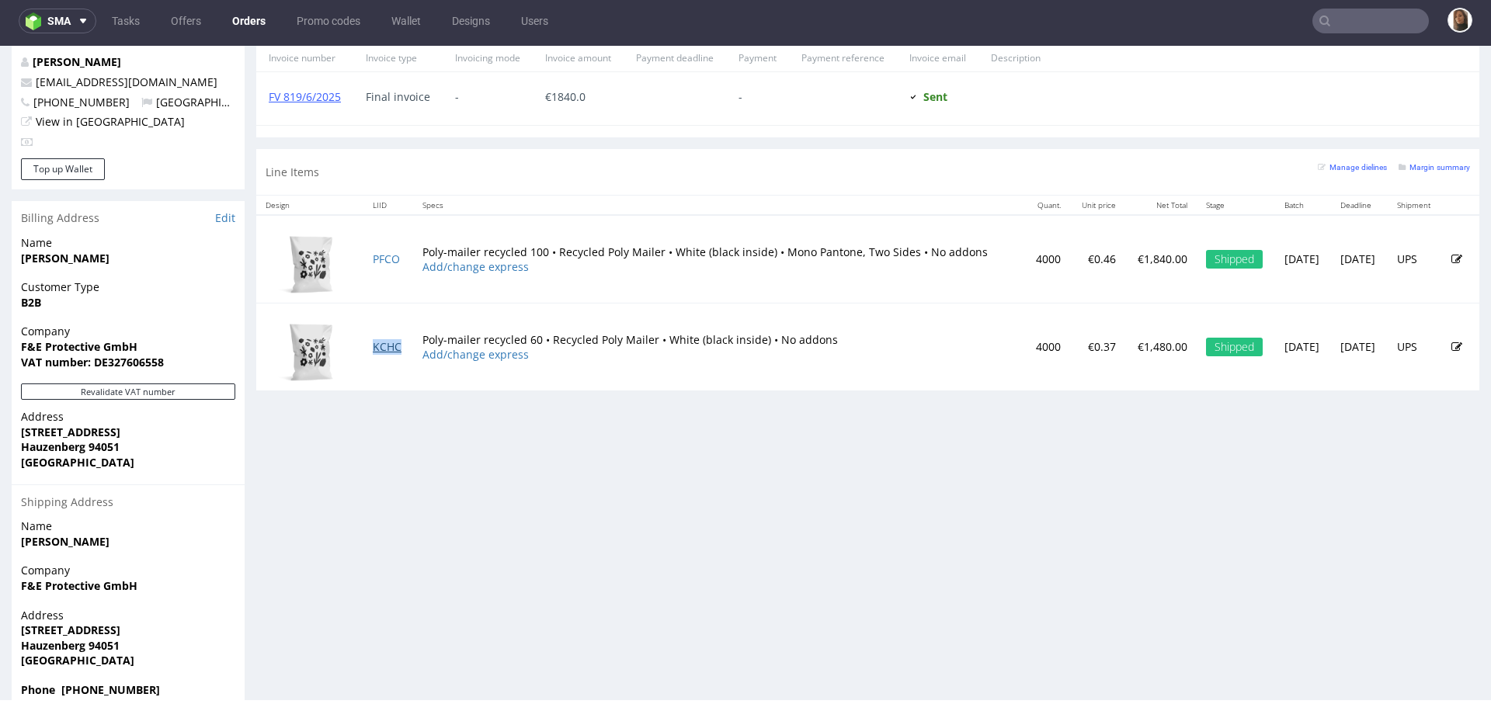
copy link "KCHC"
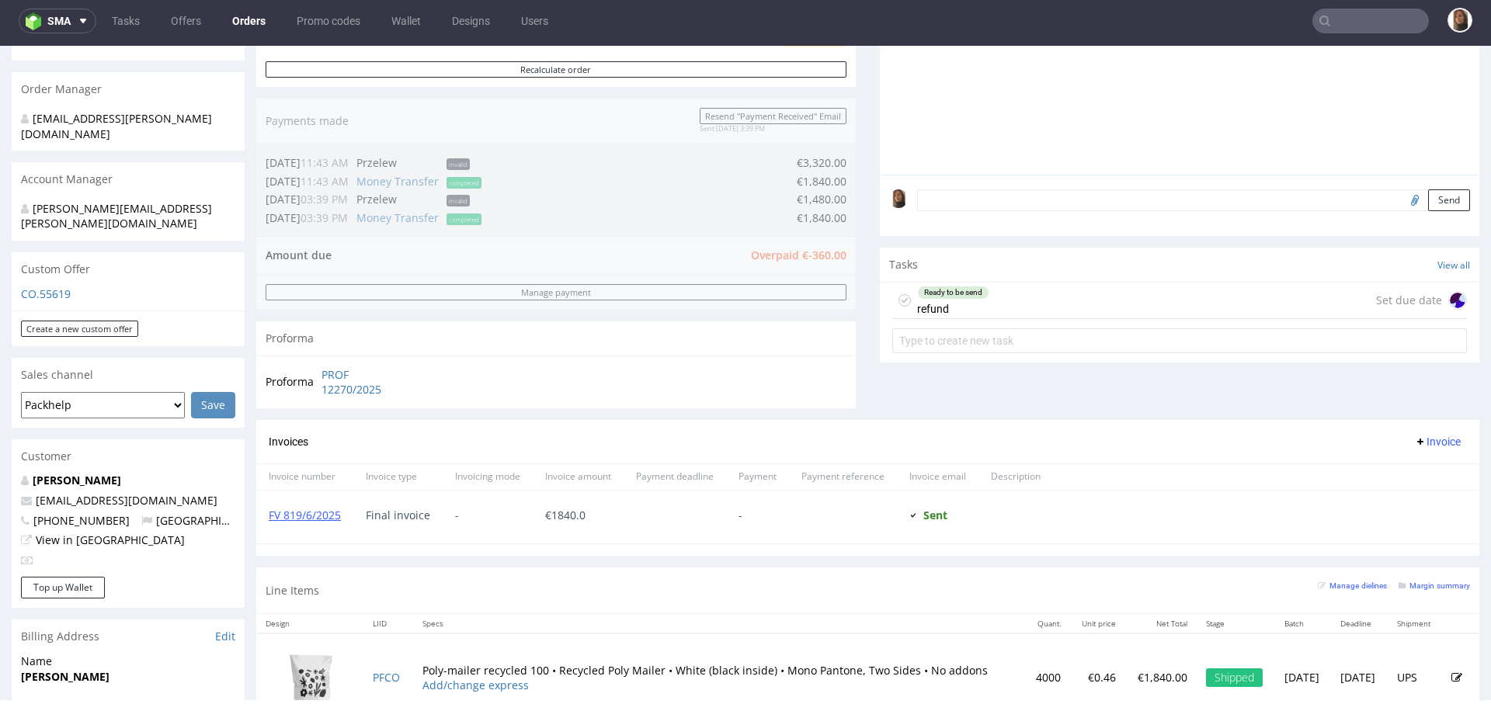
scroll to position [0, 0]
